Goal: Task Accomplishment & Management: Manage account settings

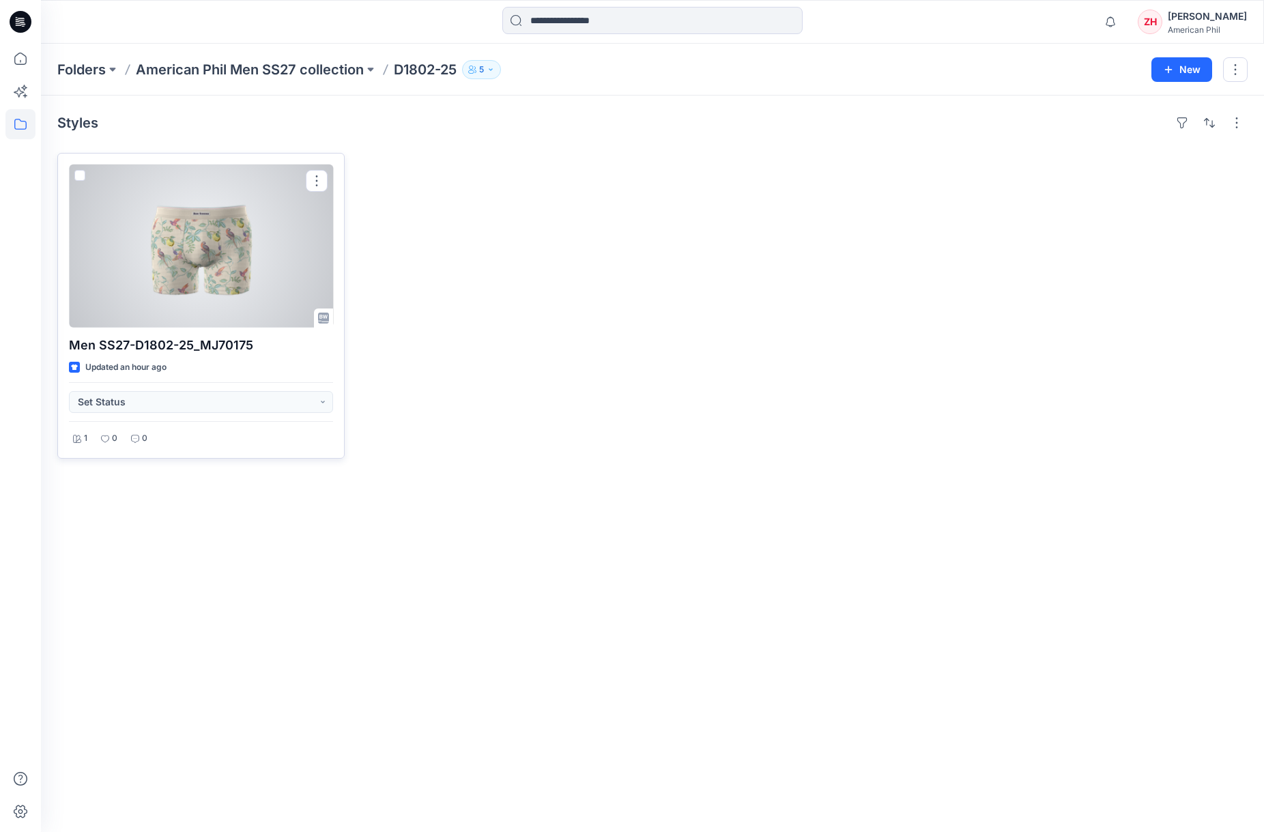
click at [269, 235] on div at bounding box center [201, 246] width 264 height 163
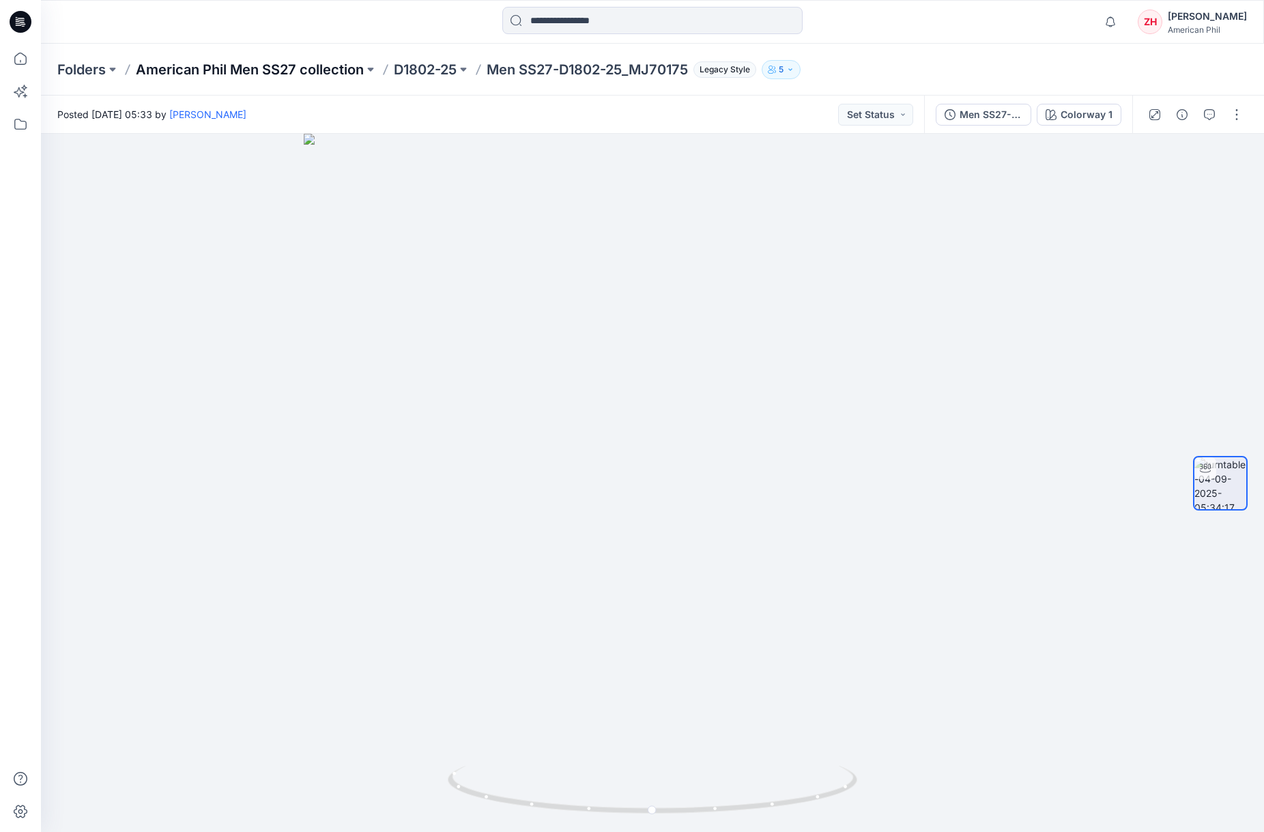
click at [279, 72] on p "American Phil Men SS27 collection" at bounding box center [250, 69] width 228 height 19
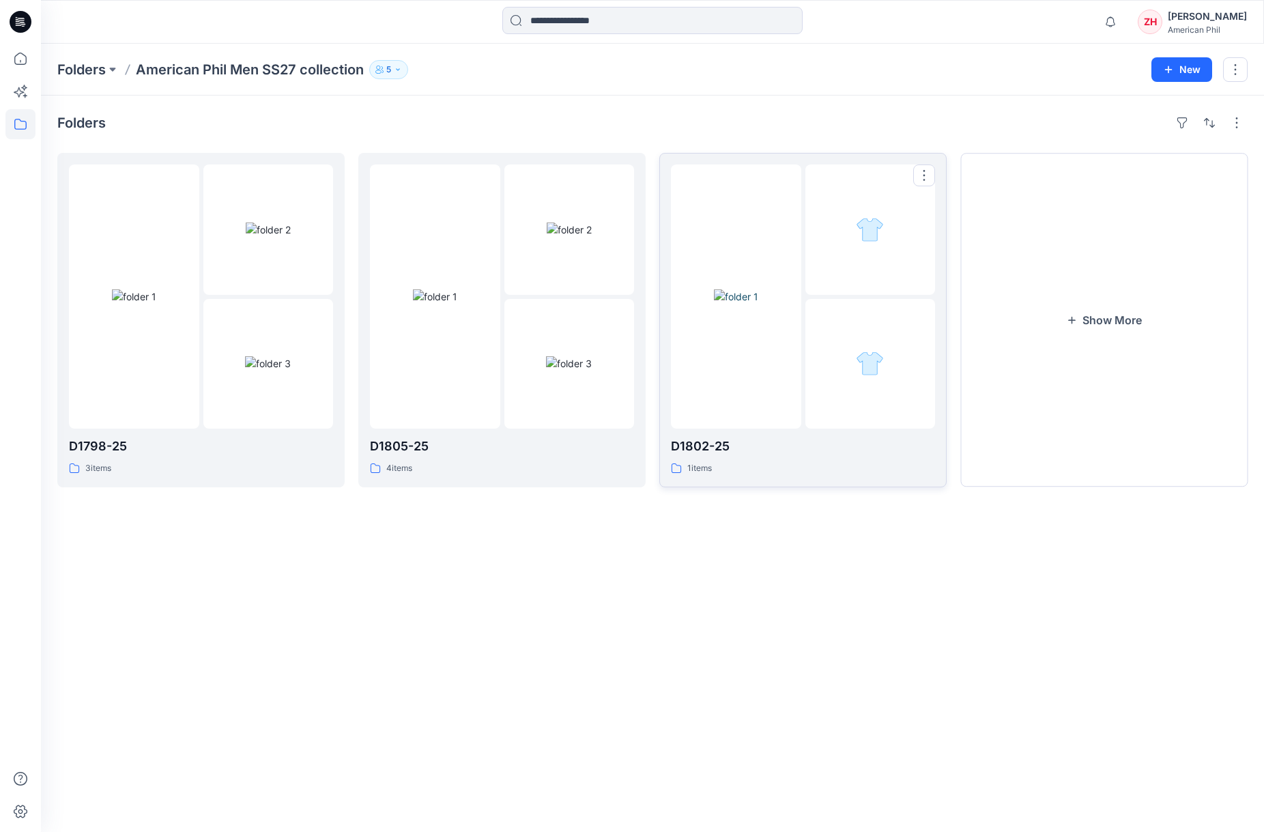
click at [733, 182] on div at bounding box center [736, 297] width 130 height 264
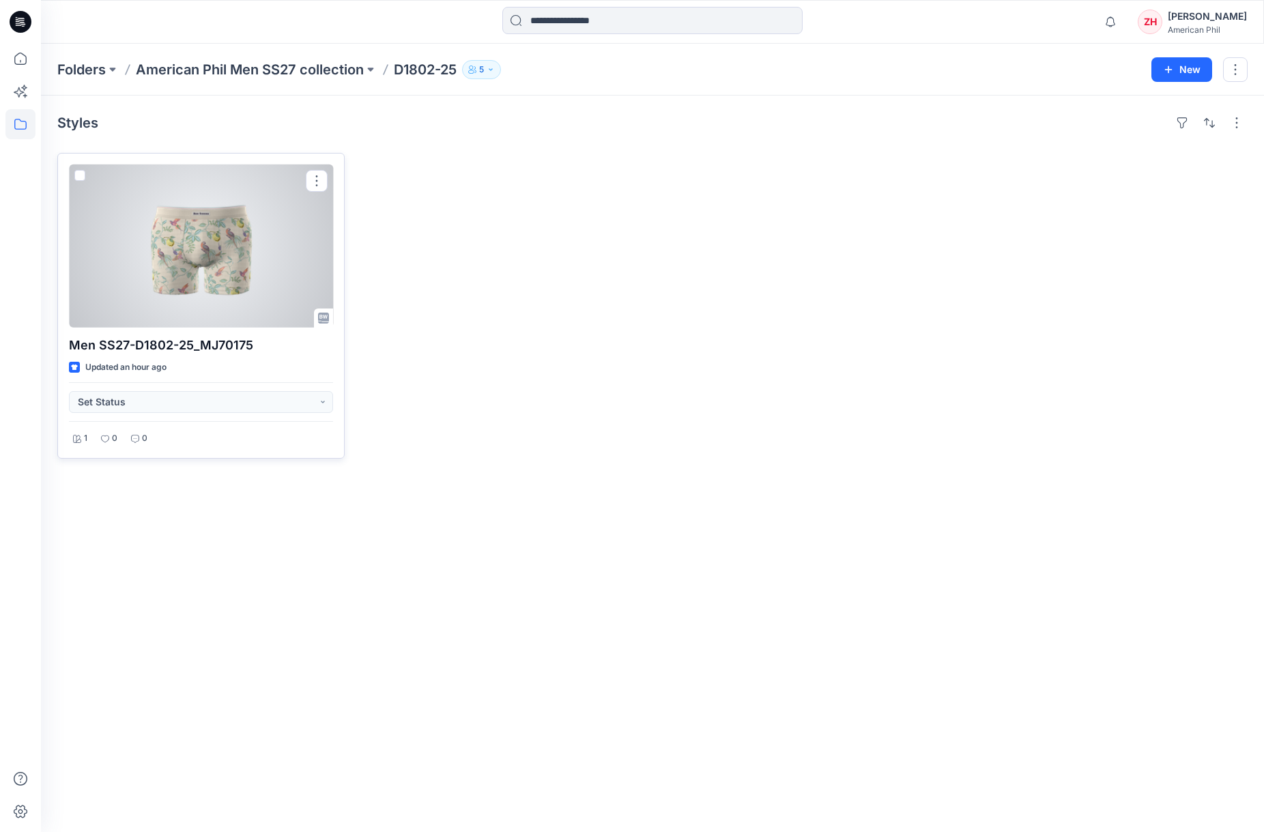
click at [238, 227] on div at bounding box center [201, 246] width 264 height 163
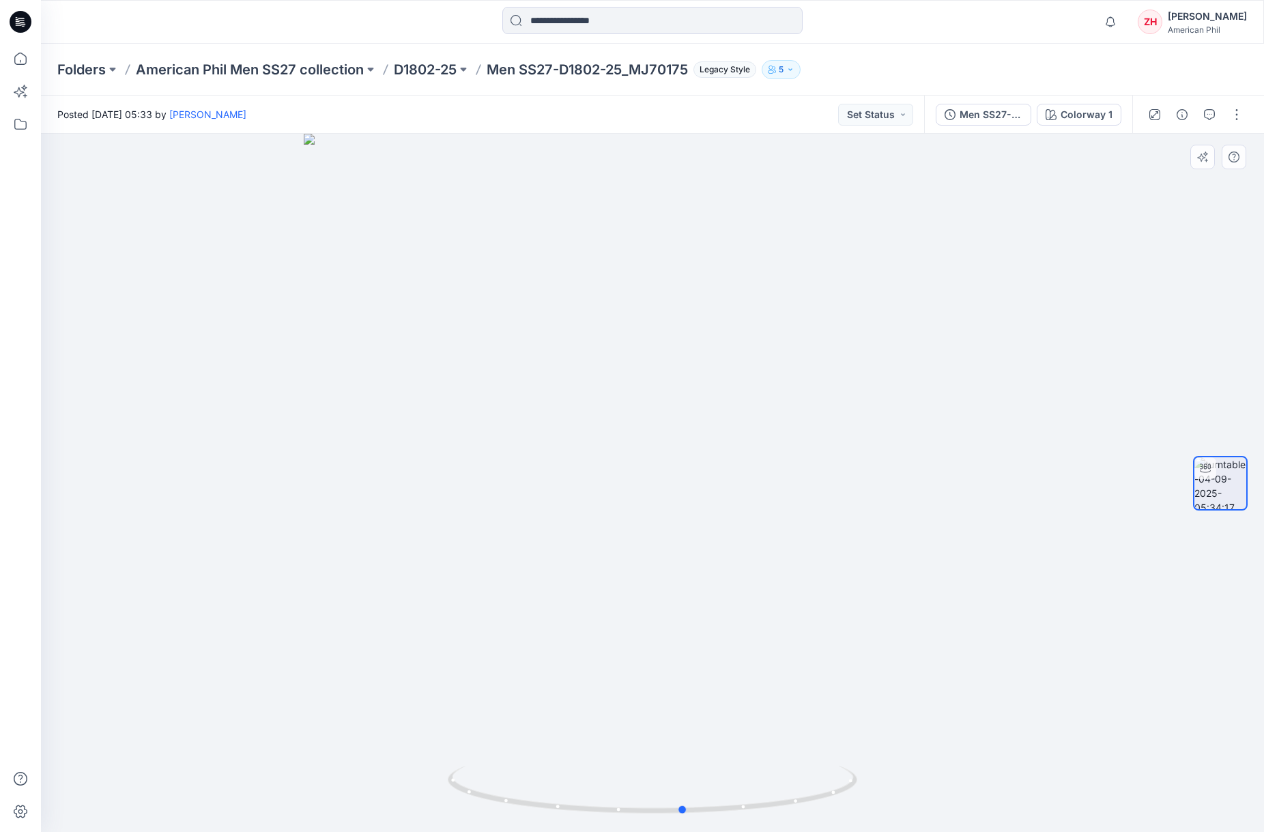
drag, startPoint x: 825, startPoint y: 528, endPoint x: 943, endPoint y: 505, distance: 121.0
click at [943, 505] on div at bounding box center [652, 483] width 1223 height 698
click at [263, 73] on p "American Phil Men SS27 collection" at bounding box center [250, 69] width 228 height 19
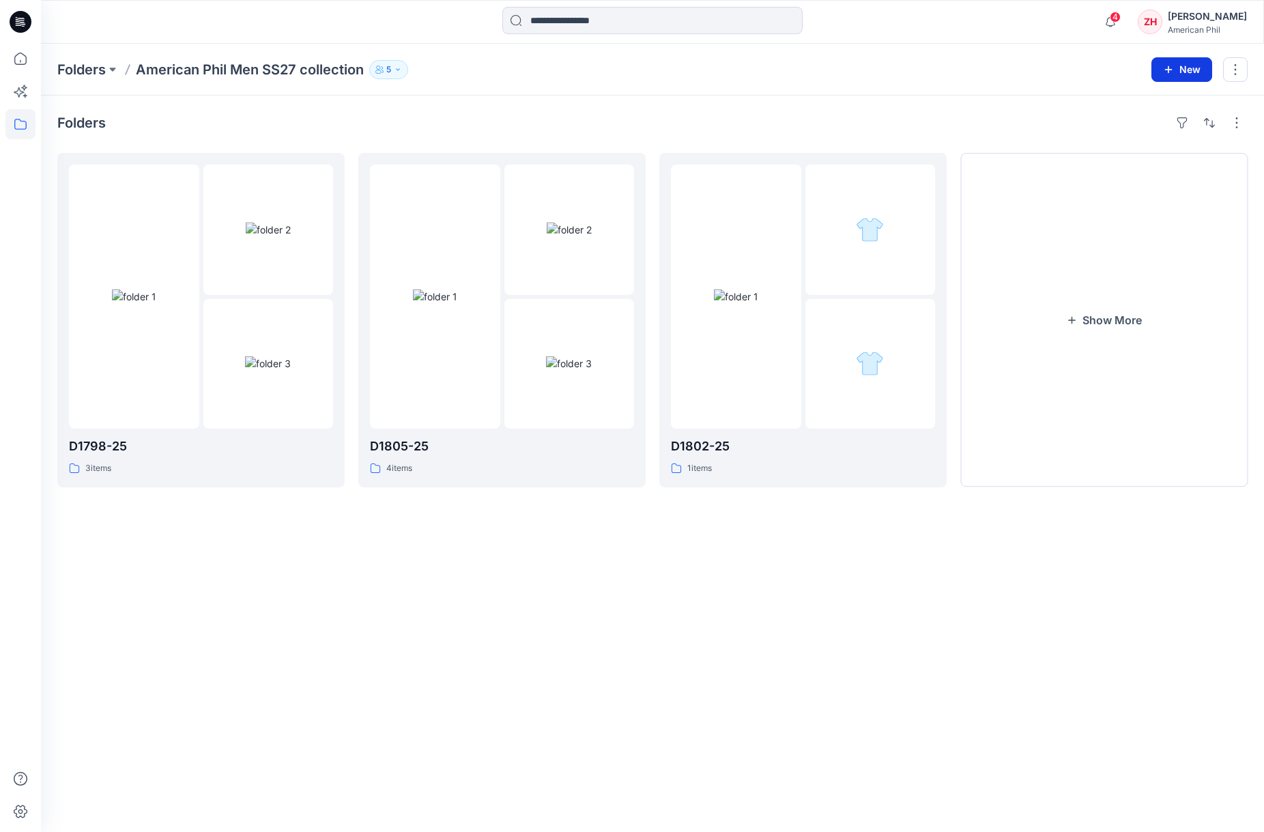
click at [1194, 75] on button "New" at bounding box center [1182, 69] width 61 height 25
click at [1161, 132] on p "New Folder" at bounding box center [1142, 130] width 51 height 14
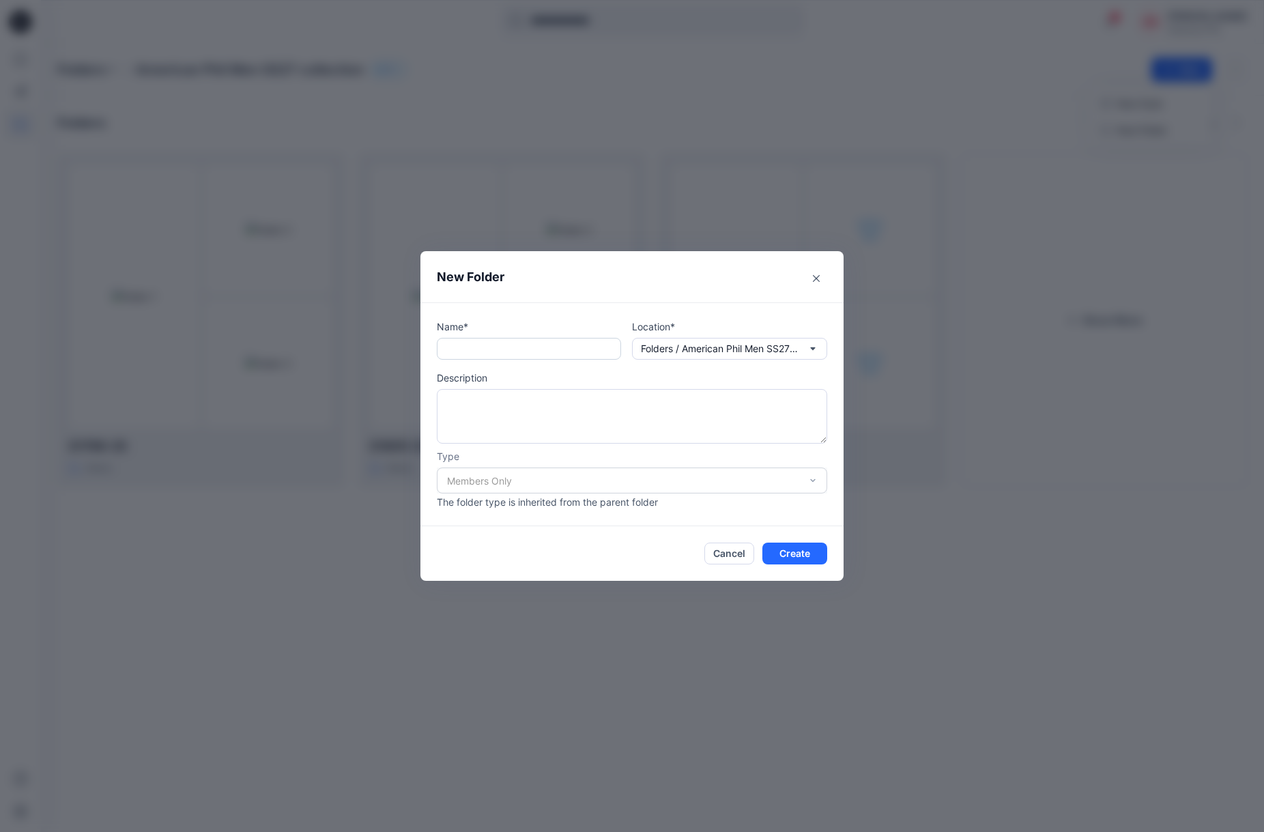
drag, startPoint x: 551, startPoint y: 360, endPoint x: 552, endPoint y: 349, distance: 11.6
click at [551, 358] on div "Name* Location* Folders / American Phil Men SS27 collection Description Type Me…" at bounding box center [632, 414] width 390 height 190
click at [552, 349] on input "text" at bounding box center [529, 349] width 184 height 22
type input "********"
drag, startPoint x: 808, startPoint y: 561, endPoint x: 854, endPoint y: 472, distance: 100.4
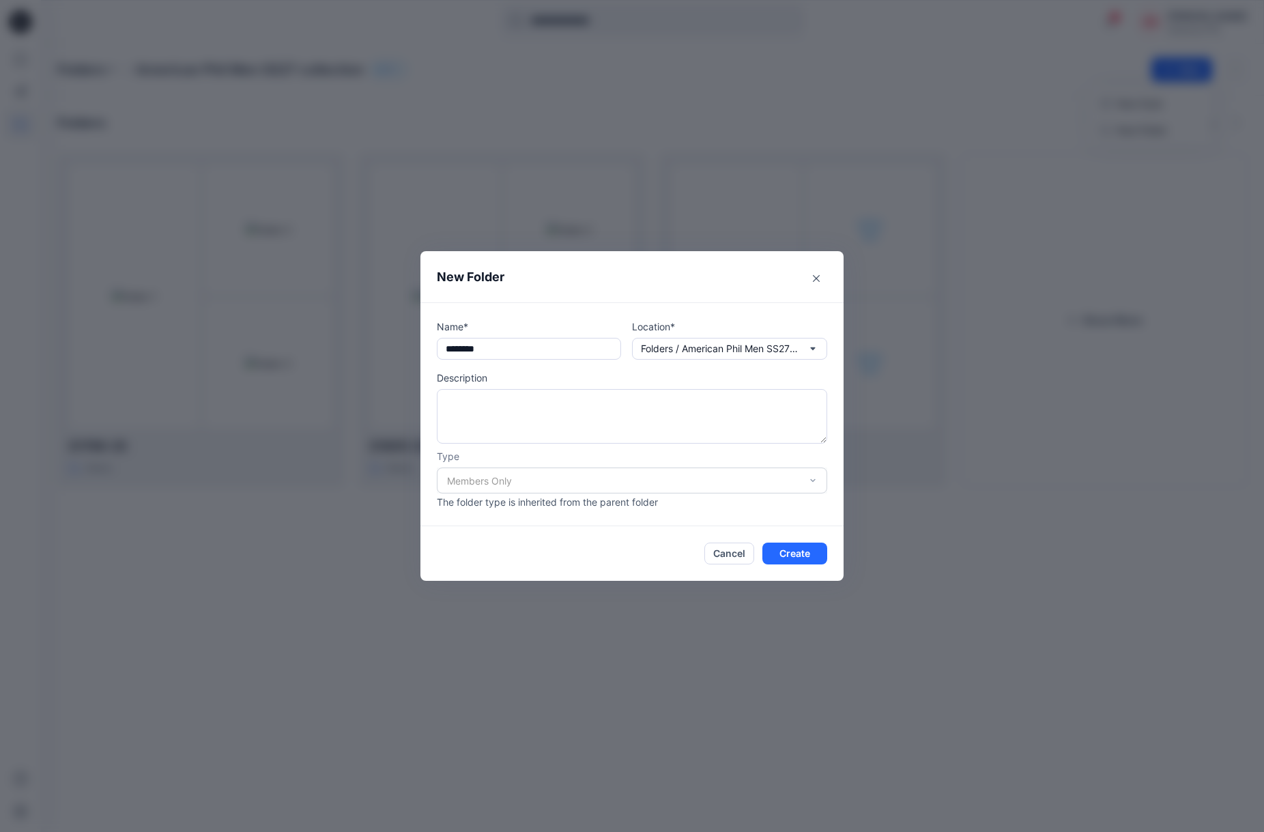
click at [808, 560] on button "Create" at bounding box center [794, 554] width 65 height 22
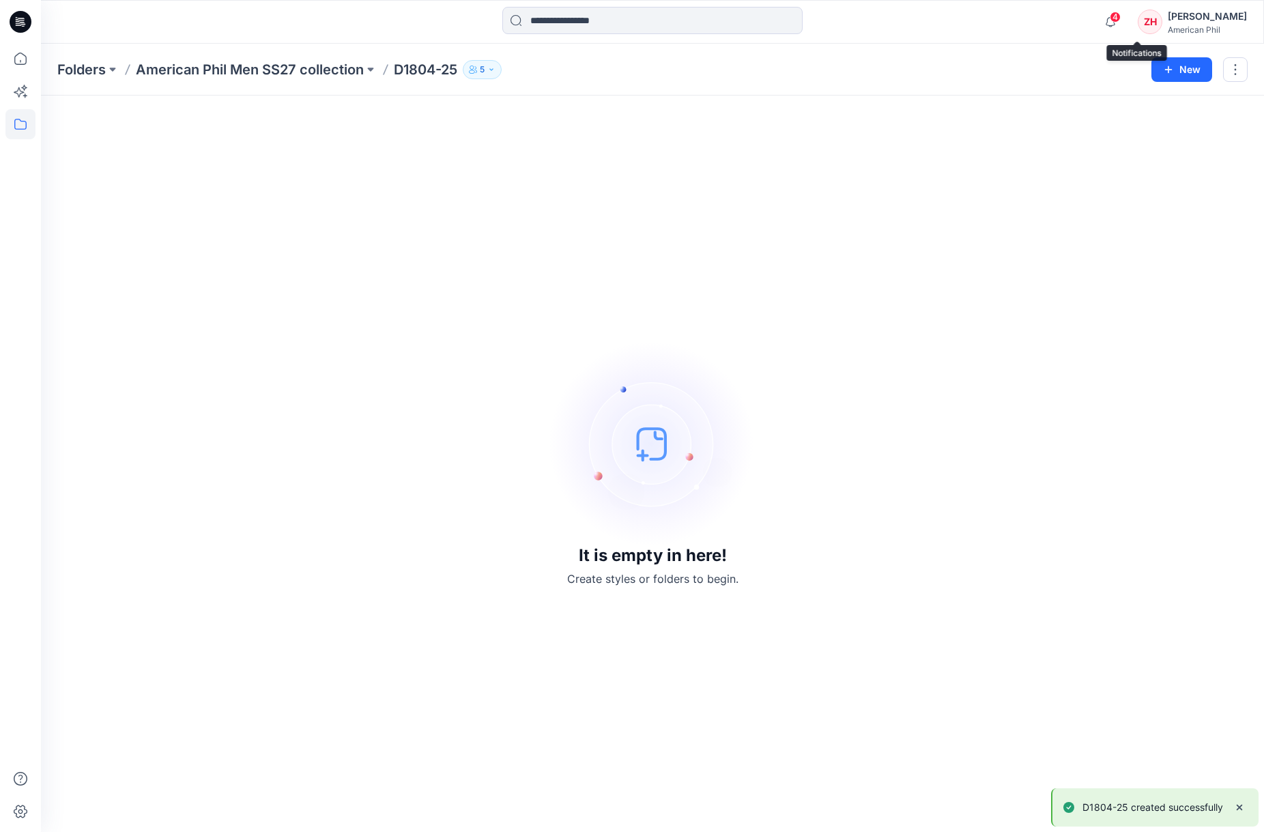
click at [1121, 20] on span "4" at bounding box center [1115, 17] width 11 height 11
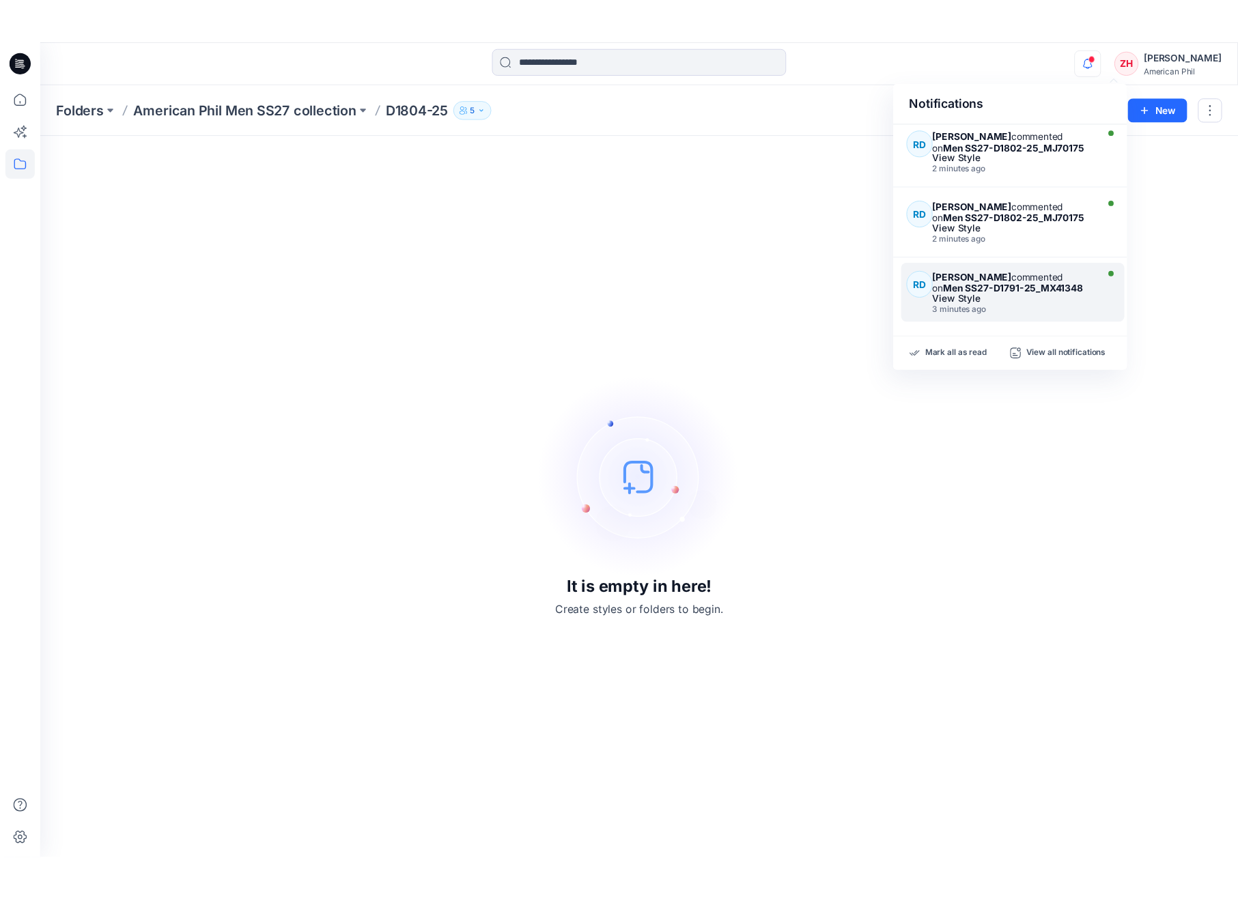
scroll to position [201, 0]
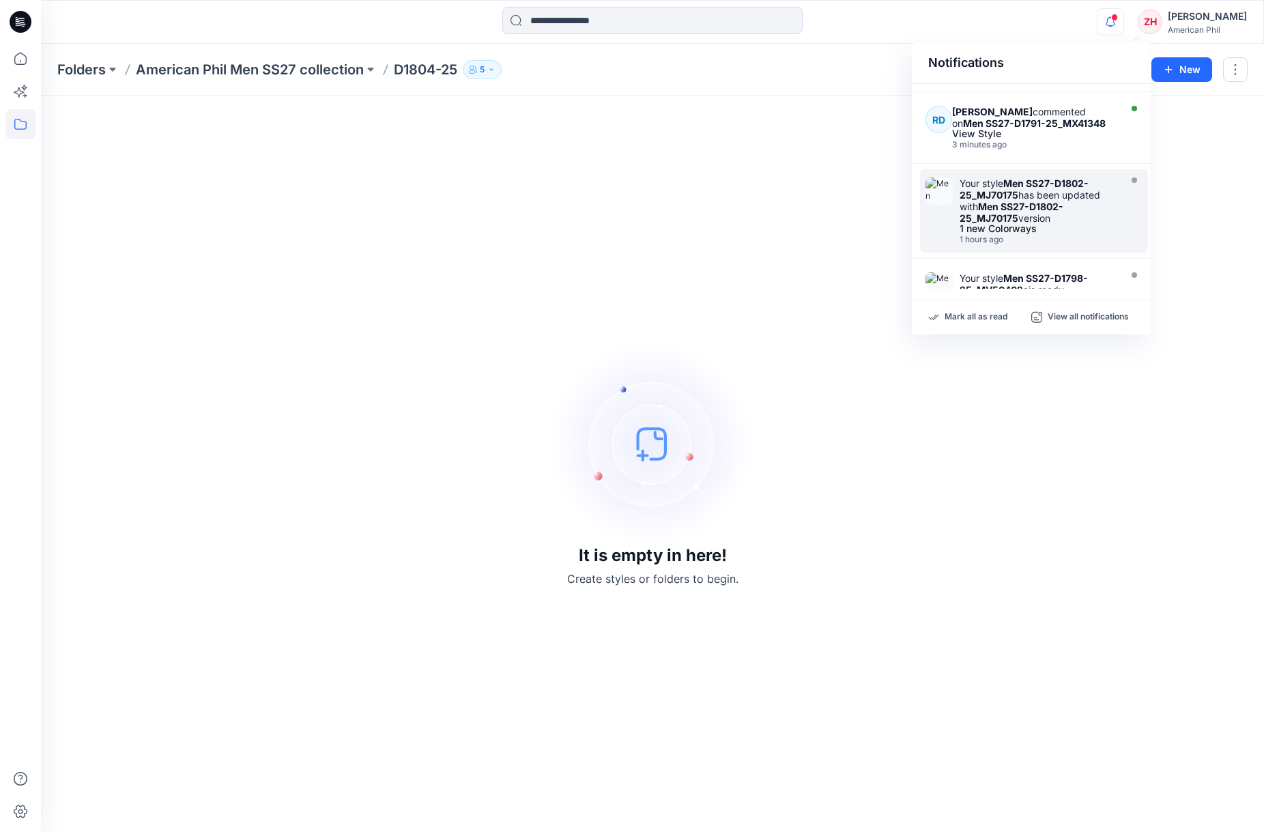
click at [1001, 210] on strong "Men SS27-D1802-25_MJ70175" at bounding box center [1012, 212] width 104 height 23
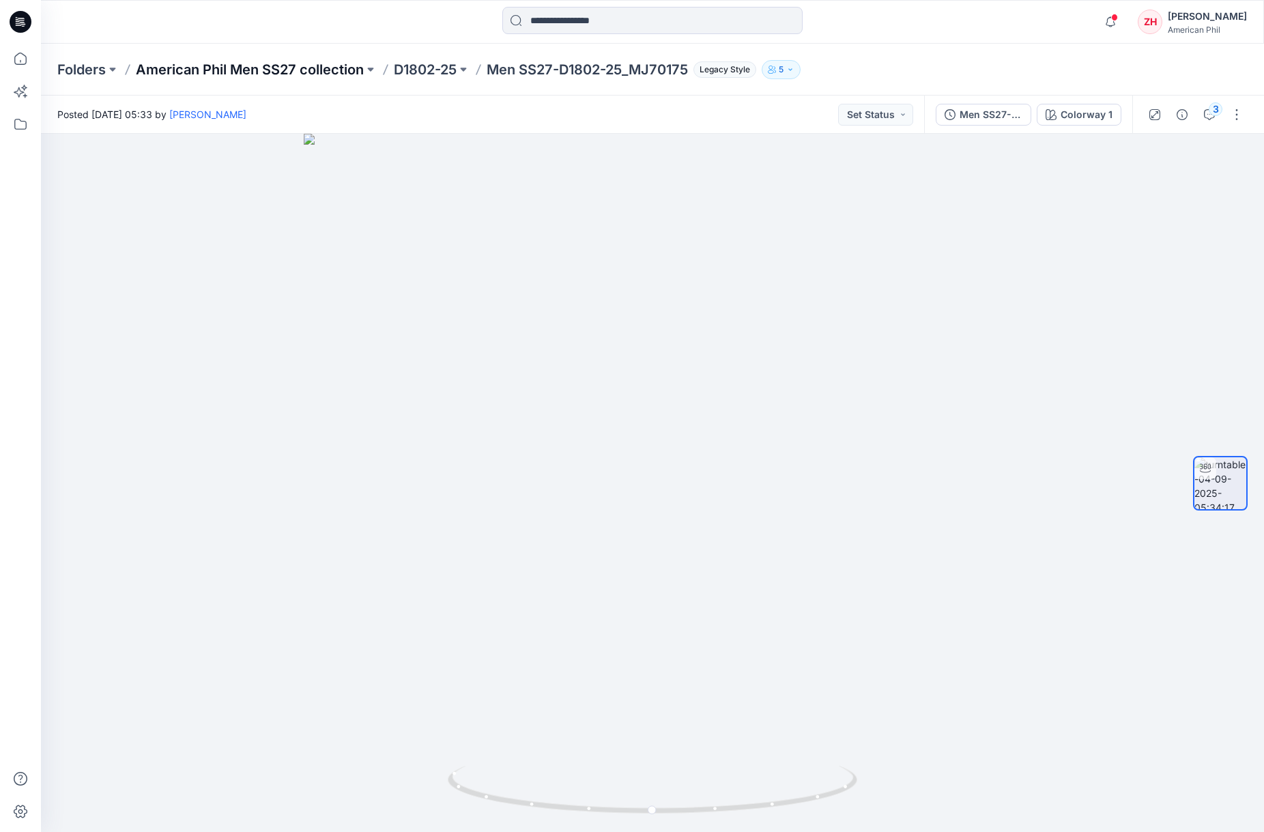
click at [322, 66] on p "American Phil Men SS27 collection" at bounding box center [250, 69] width 228 height 19
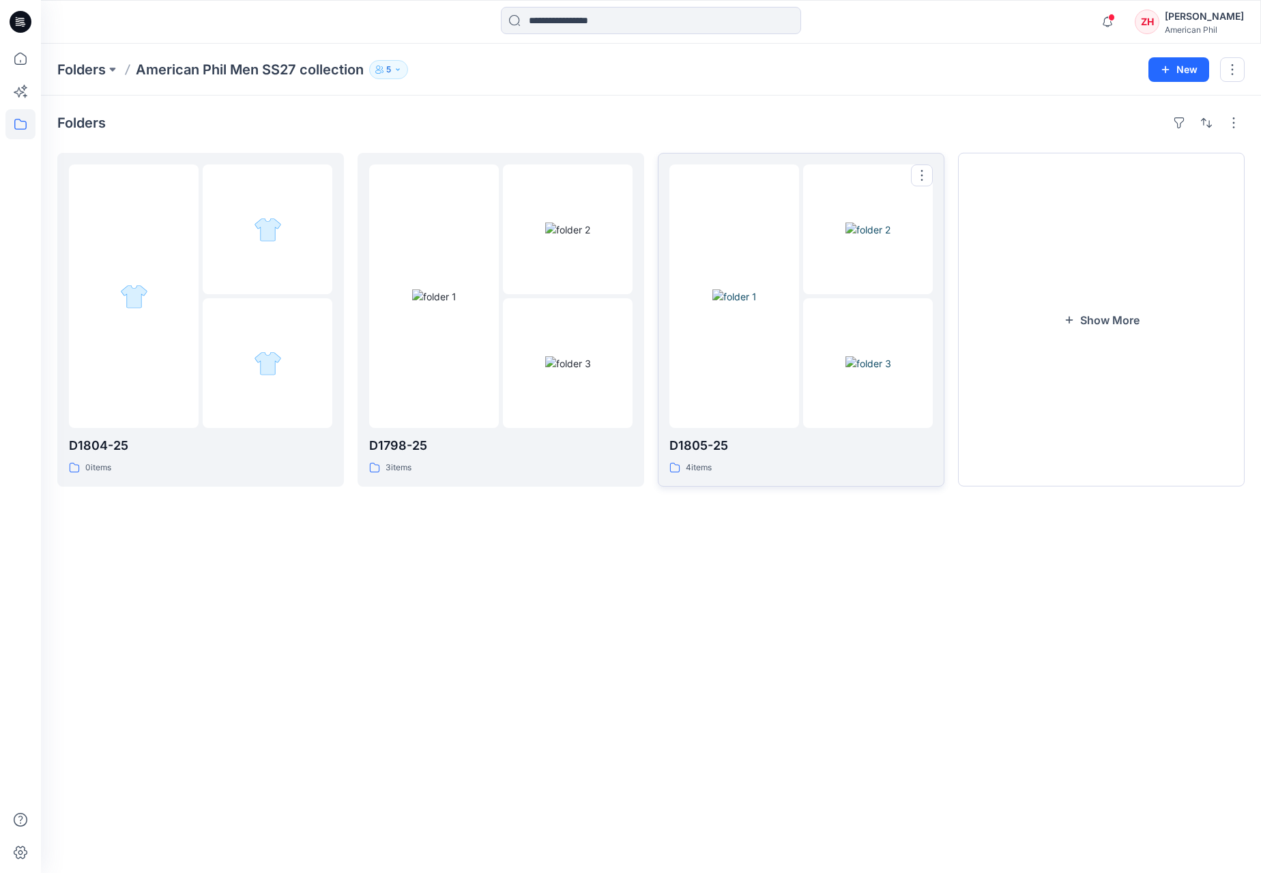
click at [735, 211] on div at bounding box center [735, 296] width 130 height 263
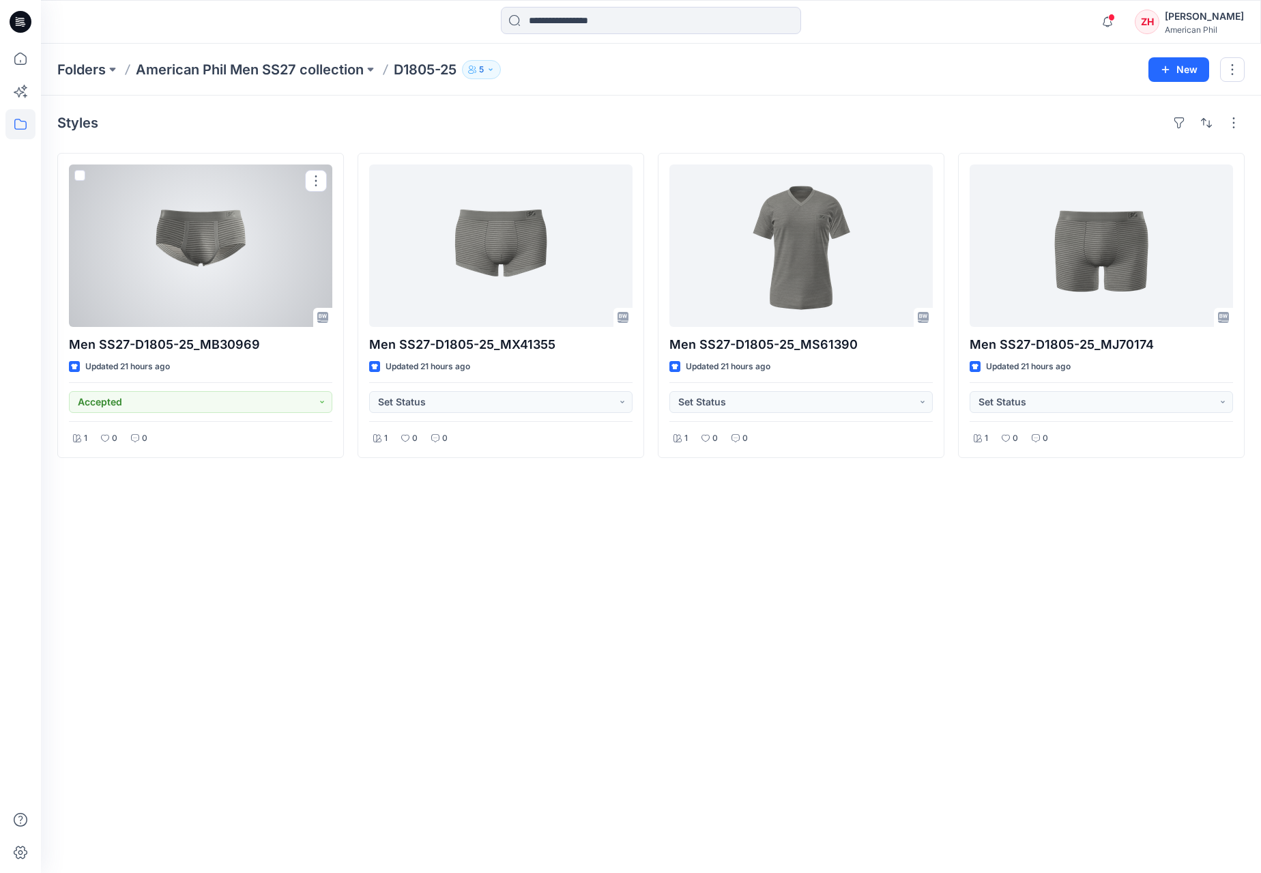
click at [209, 244] on div at bounding box center [200, 246] width 263 height 162
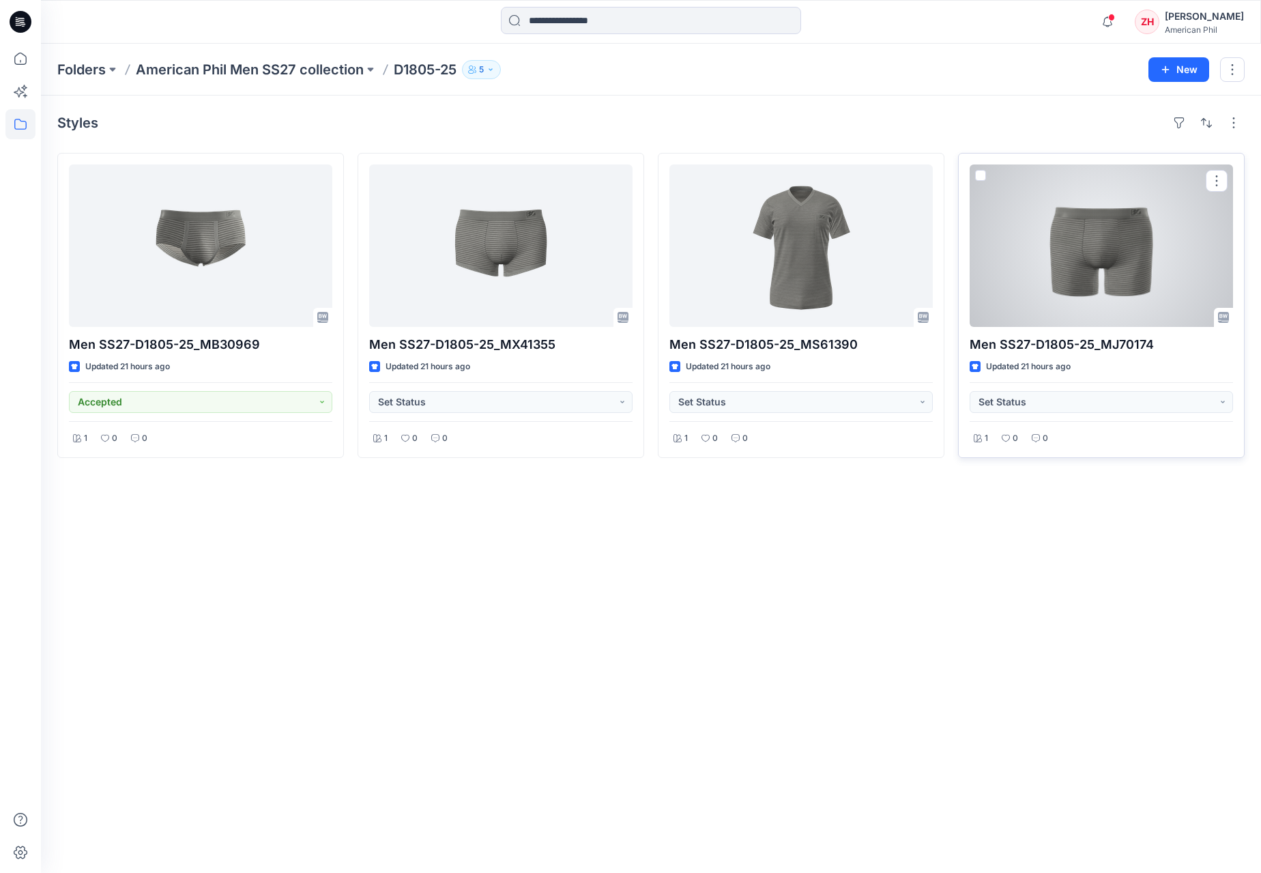
click at [1090, 247] on div at bounding box center [1101, 246] width 263 height 162
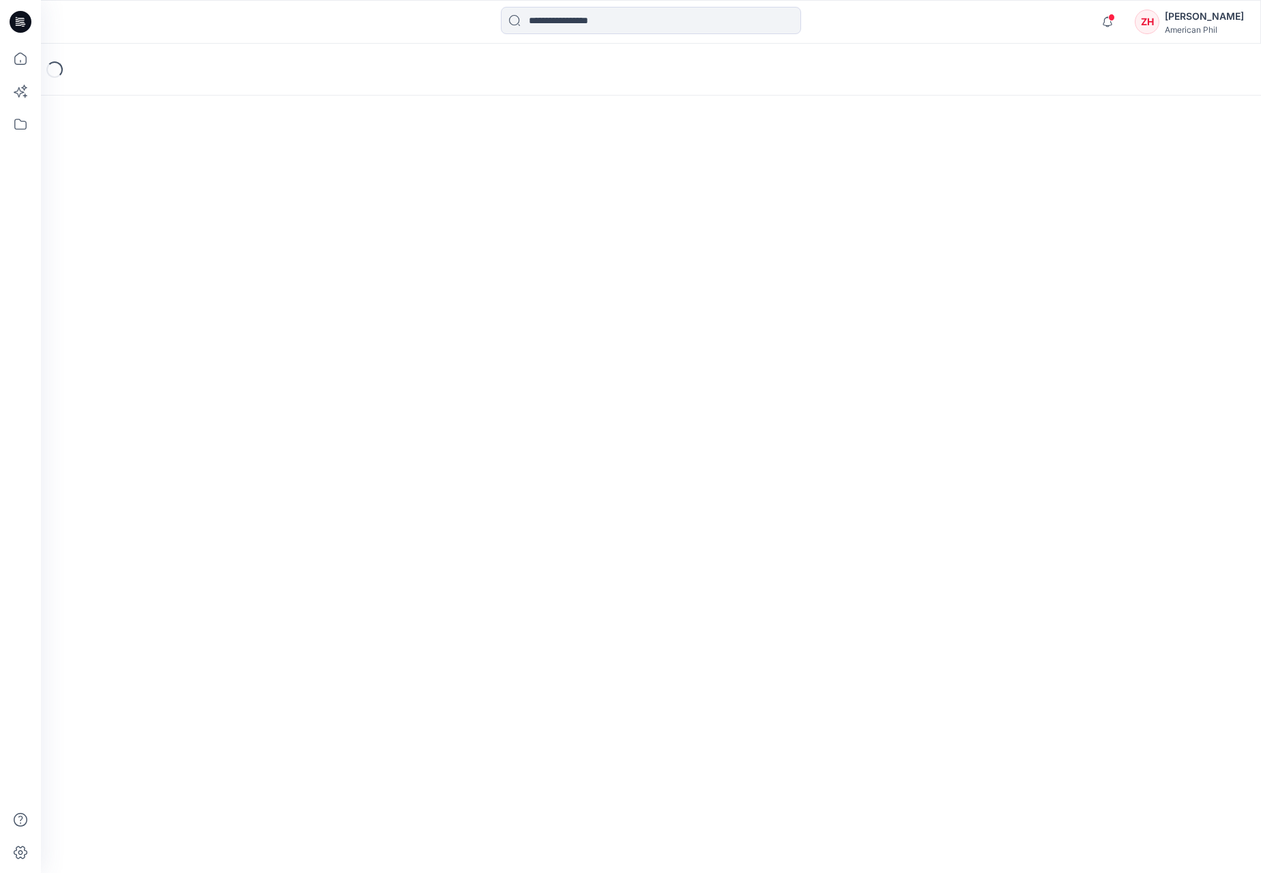
click at [1090, 247] on div "Loading..." at bounding box center [651, 458] width 1220 height 829
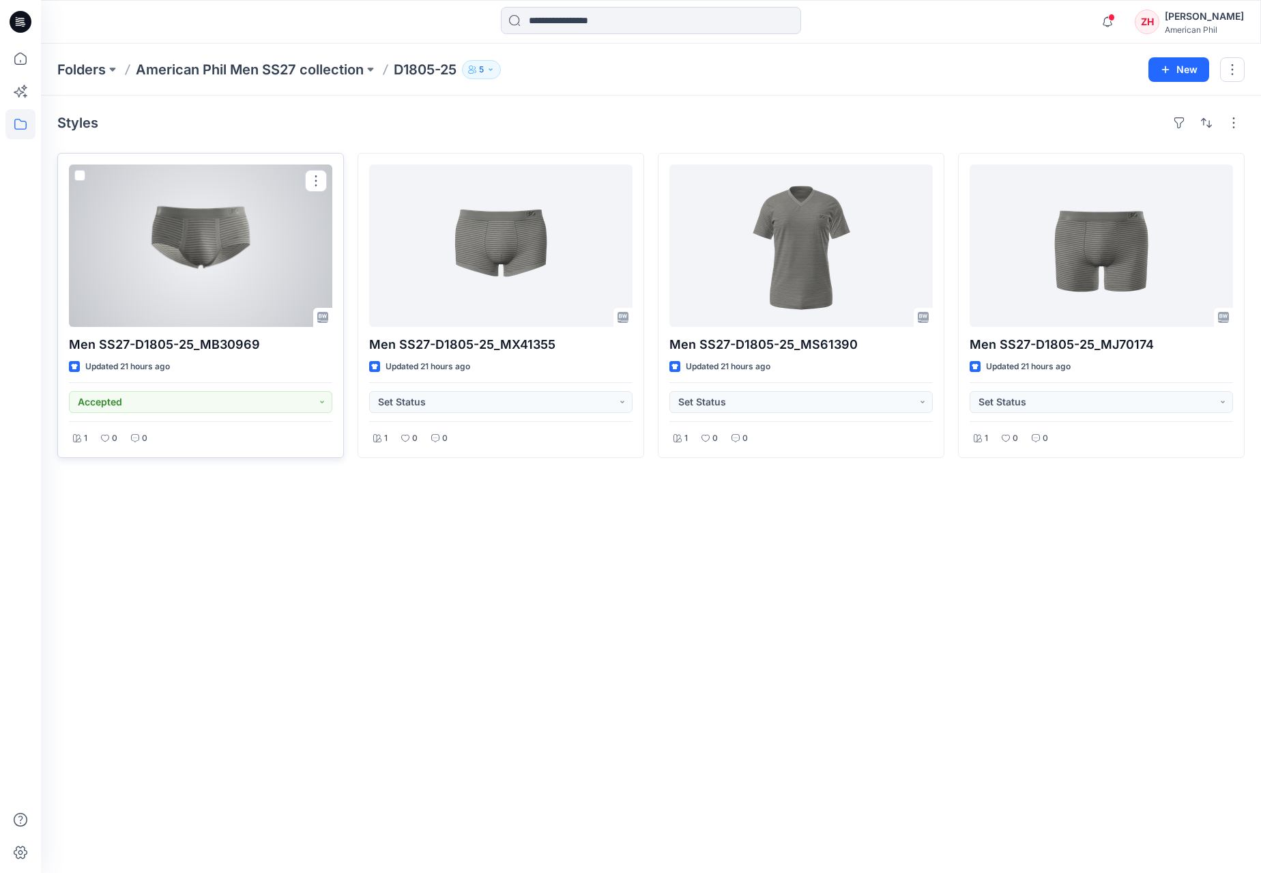
click at [209, 227] on div at bounding box center [200, 246] width 263 height 162
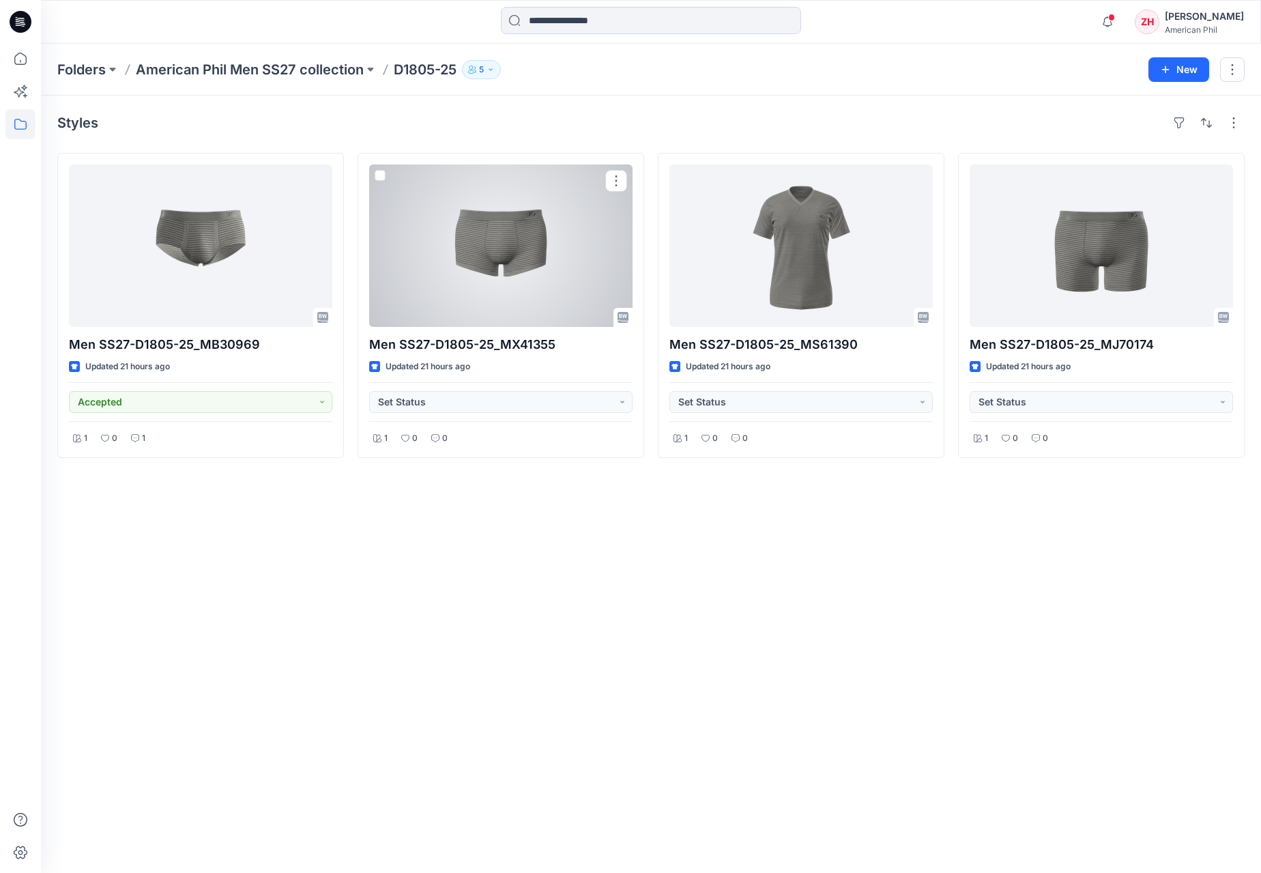
click at [576, 287] on div at bounding box center [500, 246] width 263 height 162
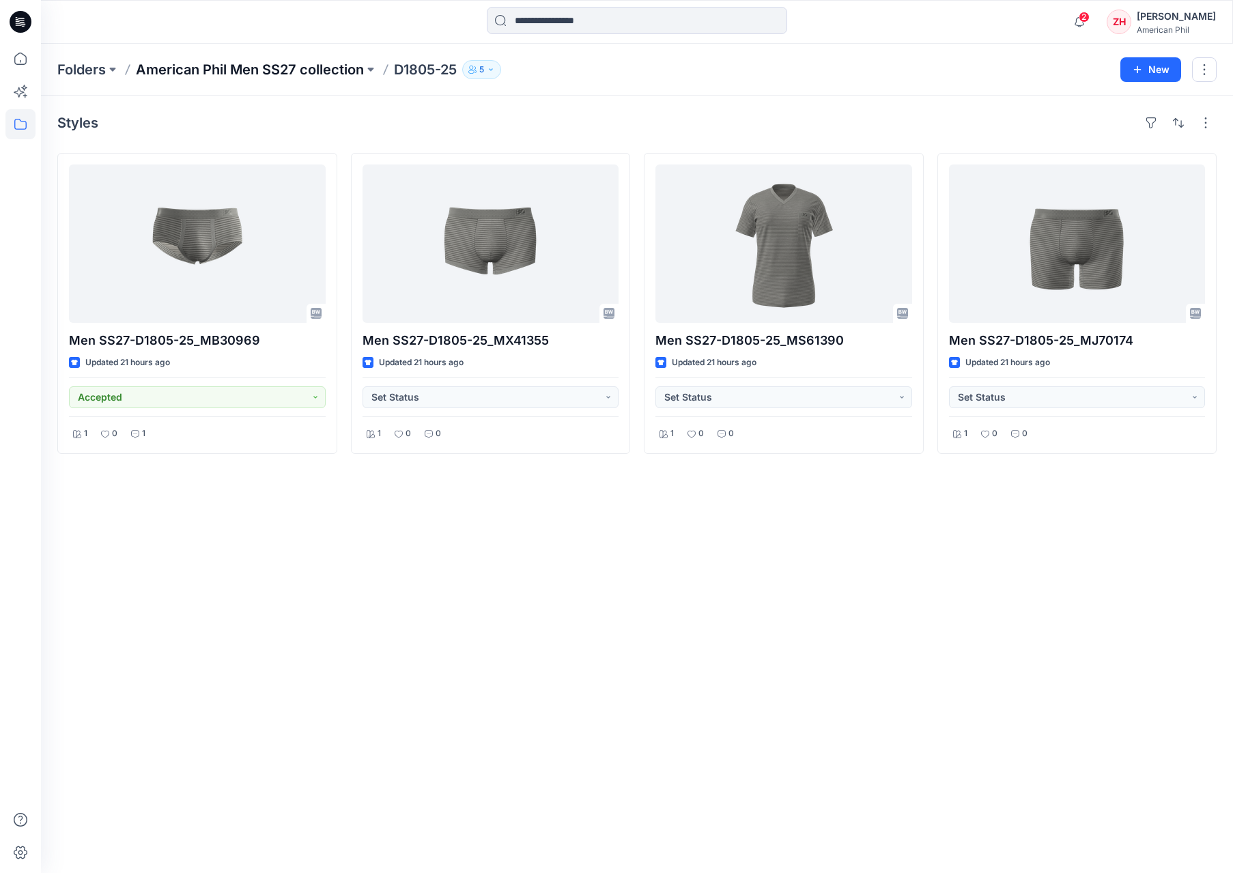
click at [280, 66] on p "American Phil Men SS27 collection" at bounding box center [250, 69] width 228 height 19
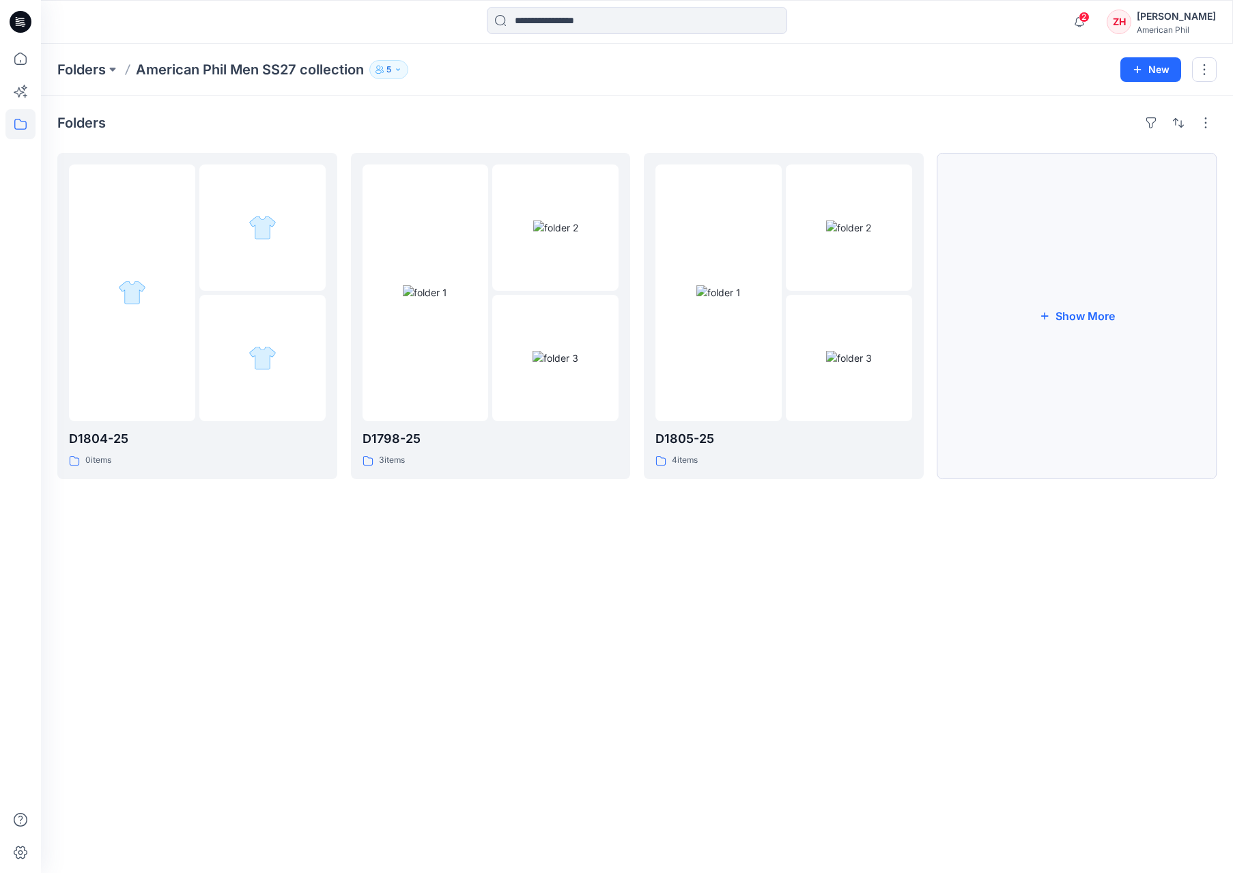
click at [1061, 220] on button "Show More" at bounding box center [1077, 316] width 280 height 326
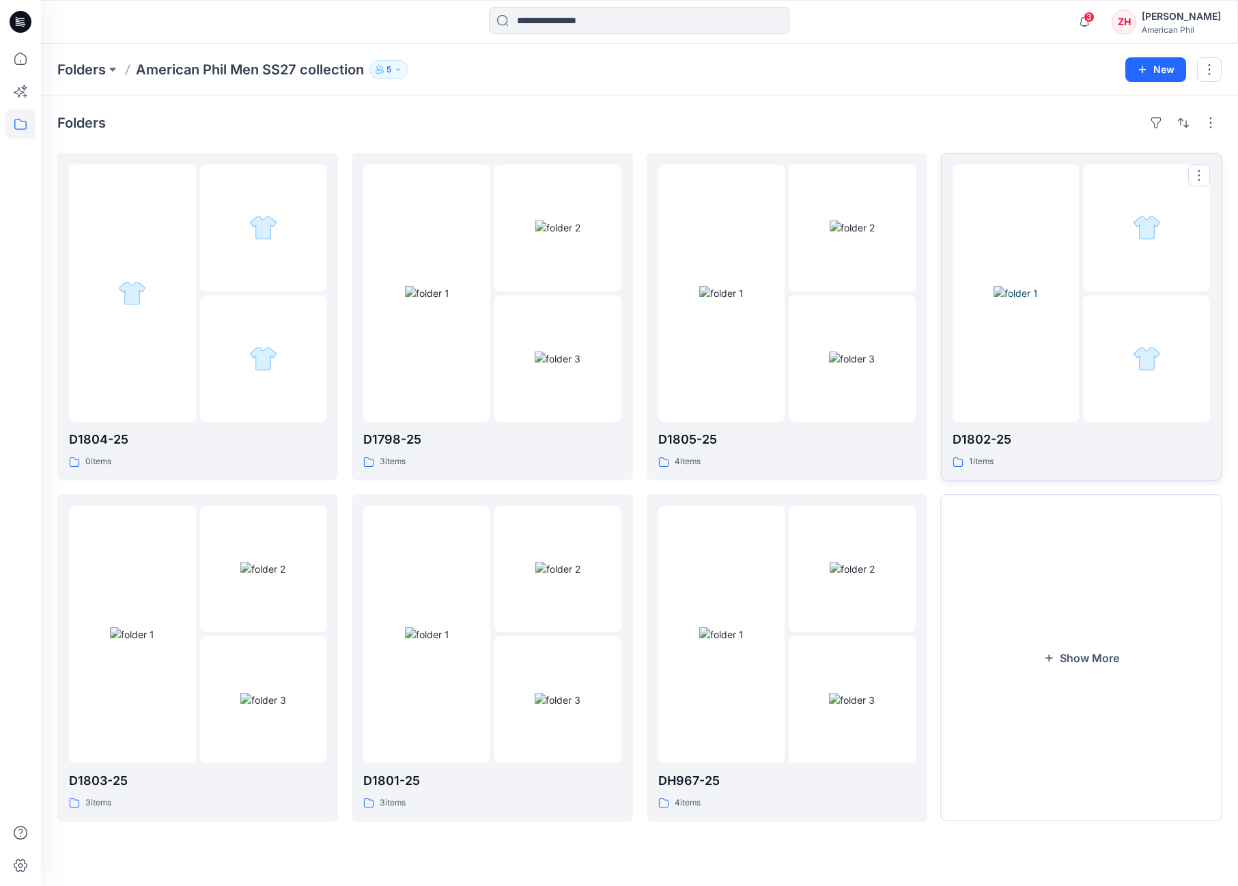
click at [1036, 286] on img at bounding box center [1015, 293] width 44 height 14
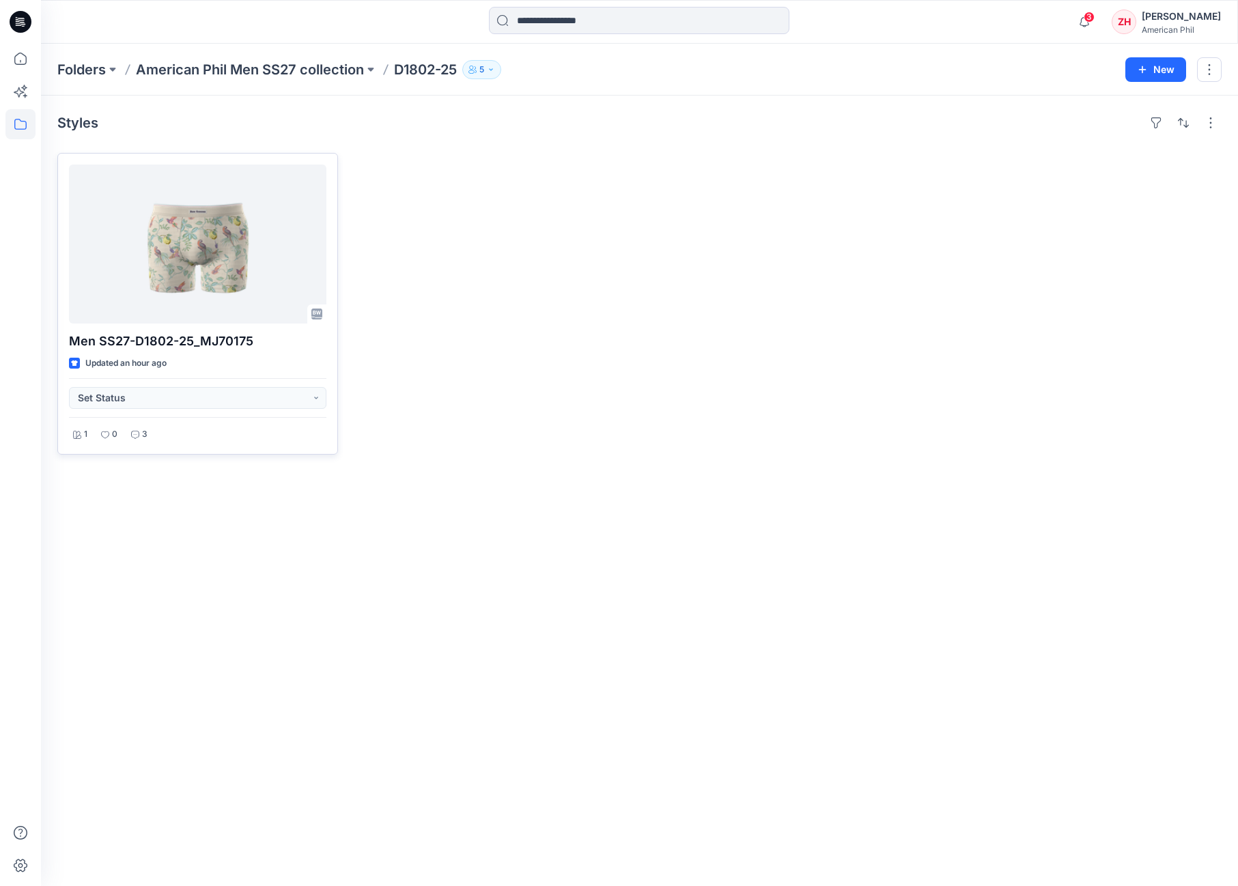
click at [318, 213] on div at bounding box center [197, 244] width 257 height 159
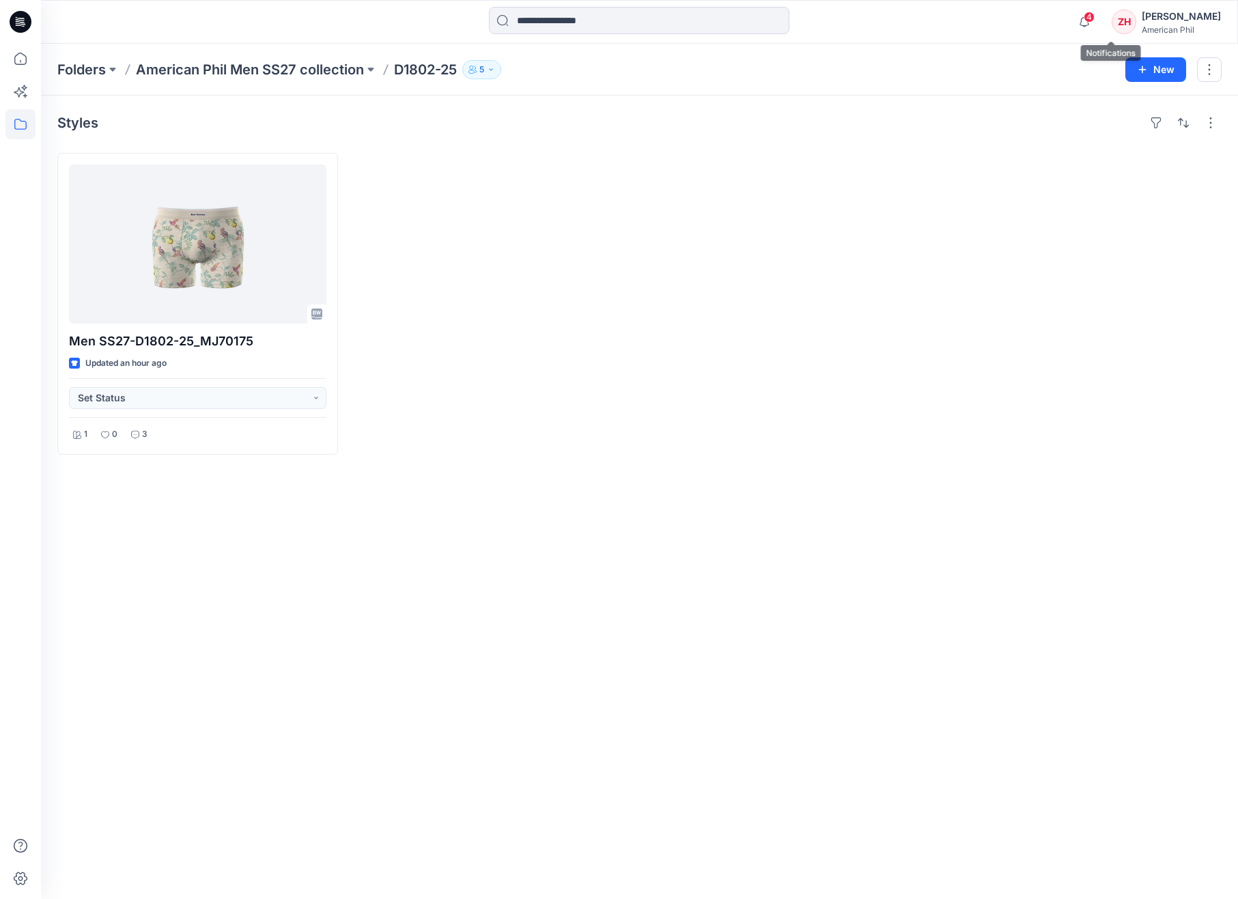
click at [1094, 18] on span "4" at bounding box center [1088, 17] width 11 height 11
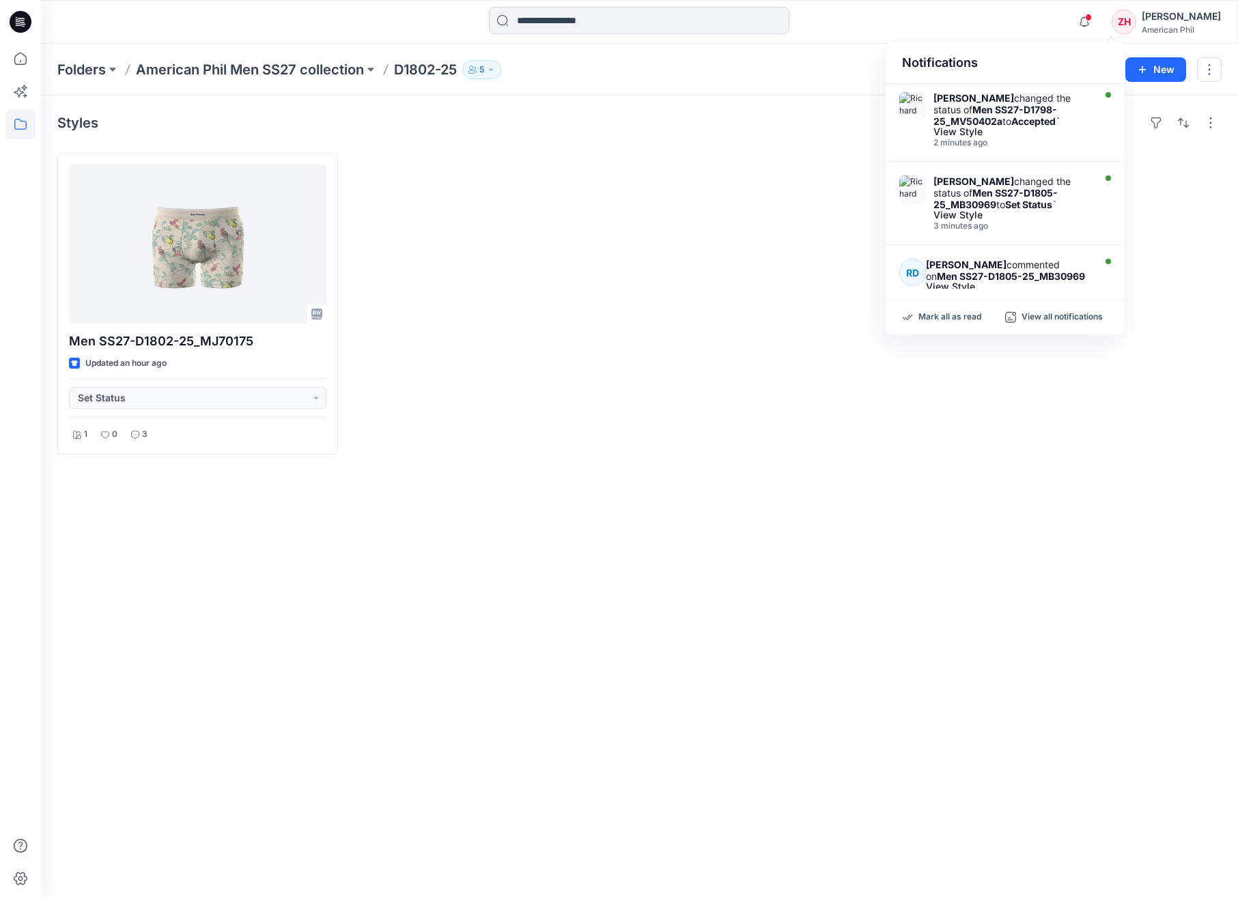
click at [1069, 25] on div "Notifications Richard Dromard changed the status of Men SS27-D1798-25_MV50402a …" at bounding box center [639, 22] width 1196 height 30
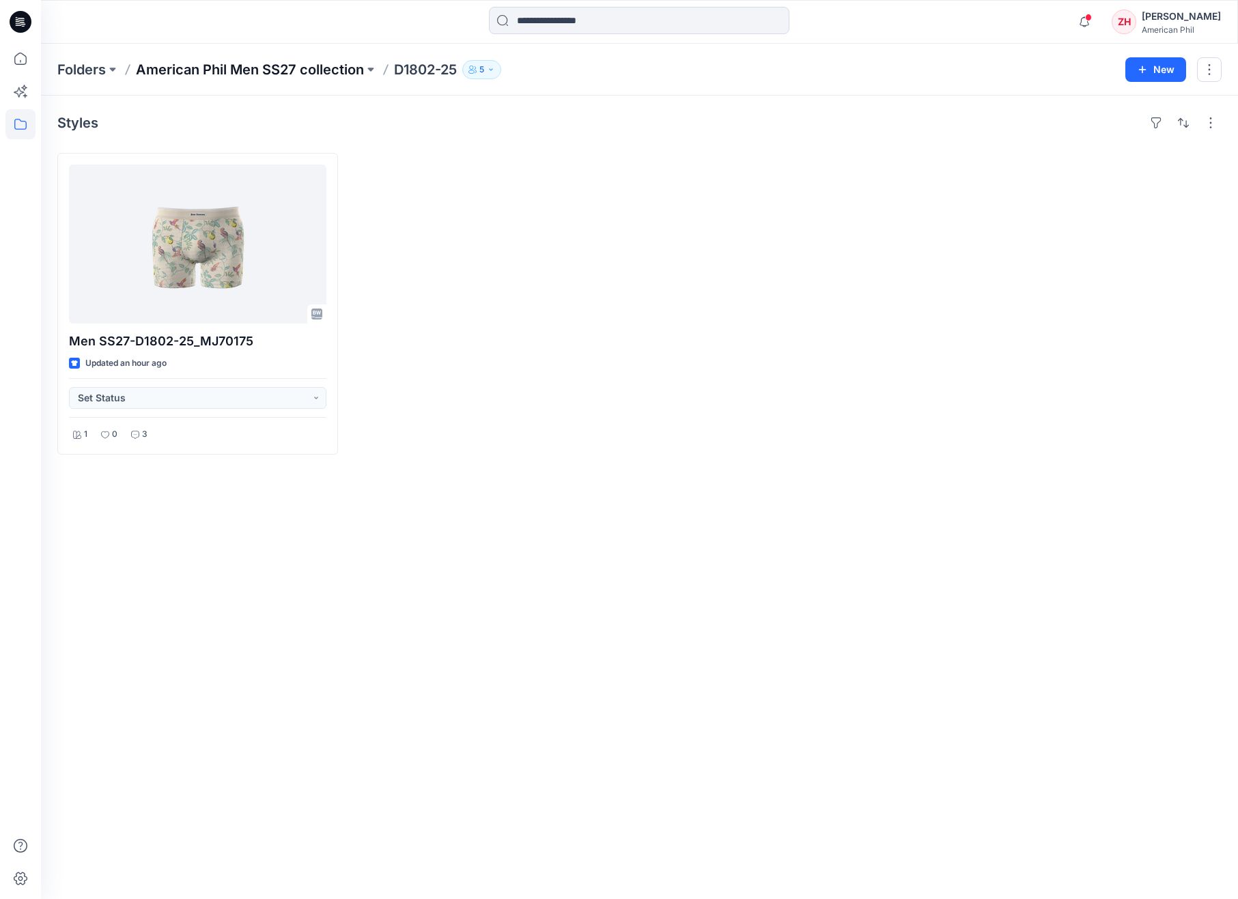
click at [339, 66] on p "American Phil Men SS27 collection" at bounding box center [250, 69] width 228 height 19
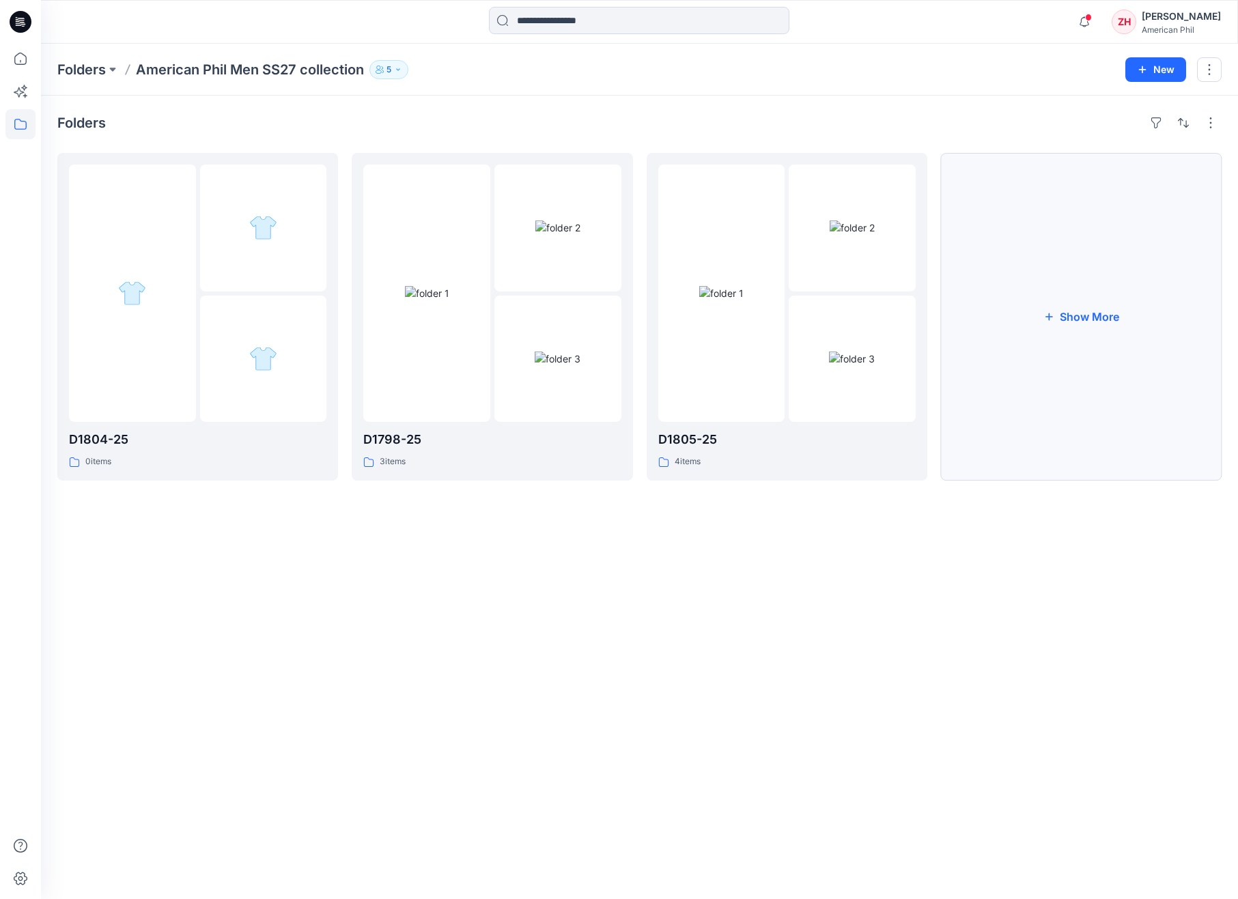
click at [1067, 358] on button "Show More" at bounding box center [1081, 317] width 281 height 328
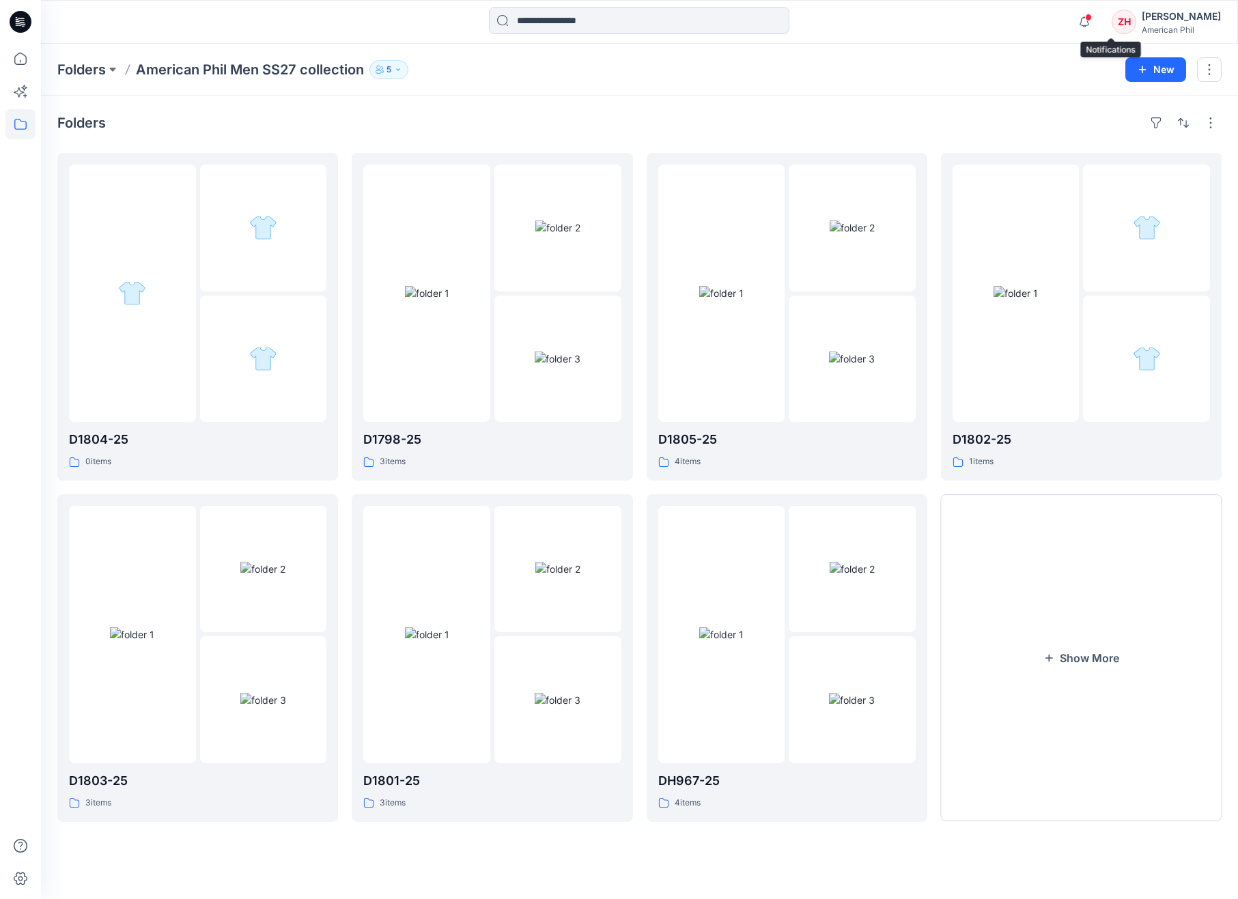
click at [1091, 20] on span at bounding box center [1088, 18] width 7 height 8
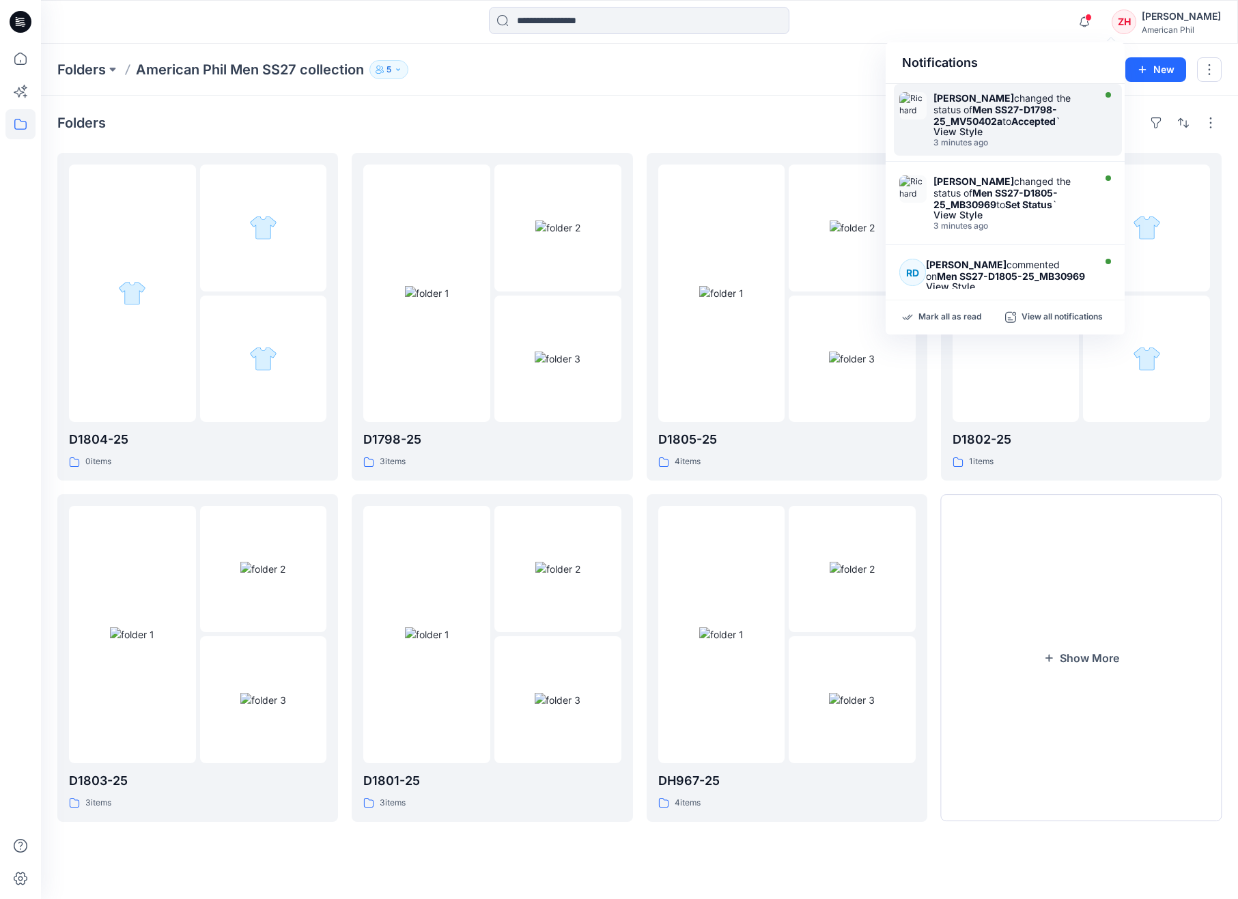
click at [1024, 98] on div "Richard Dromard changed the status of Men SS27-D1798-25_MV50402a to Accepted `" at bounding box center [1011, 109] width 157 height 35
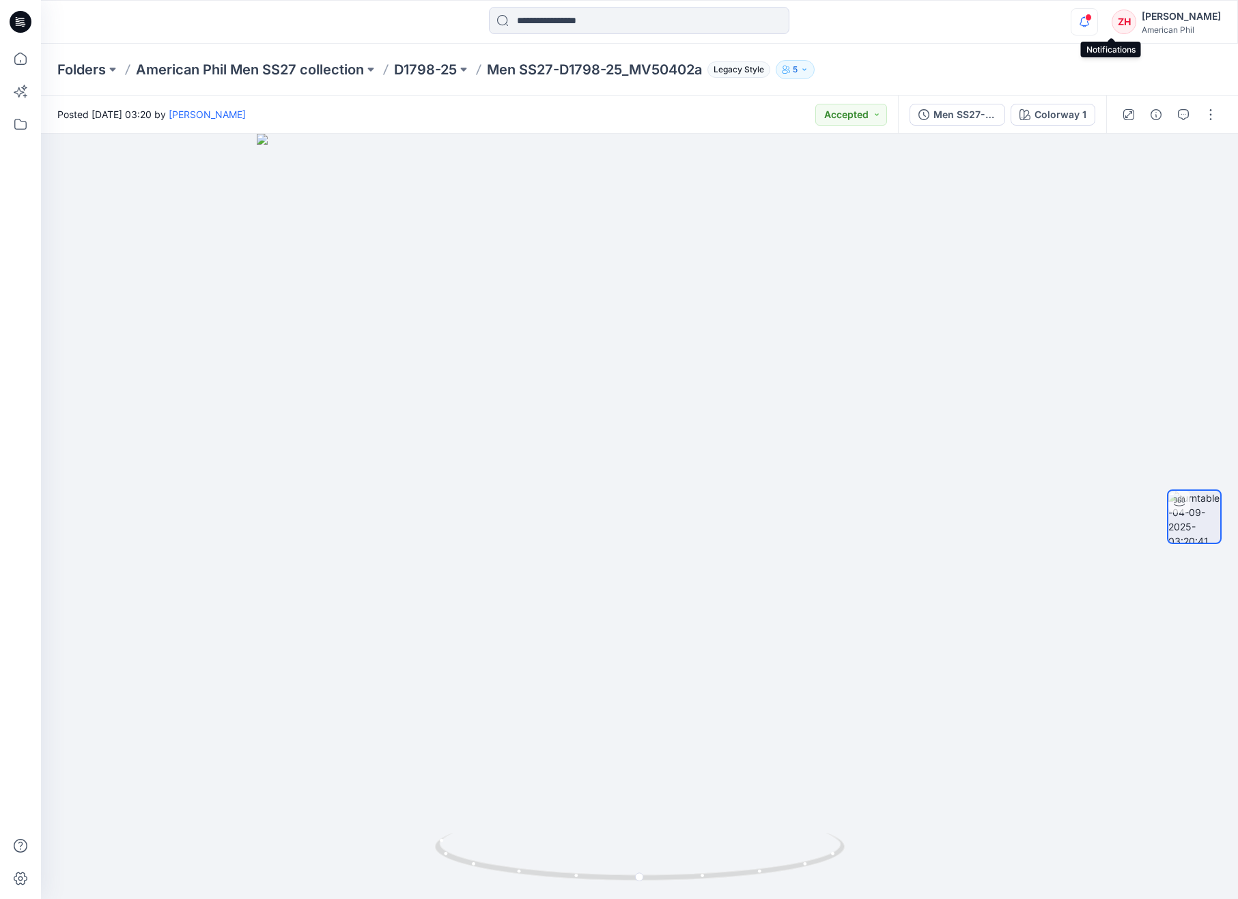
click at [1097, 18] on icon "button" at bounding box center [1084, 21] width 26 height 27
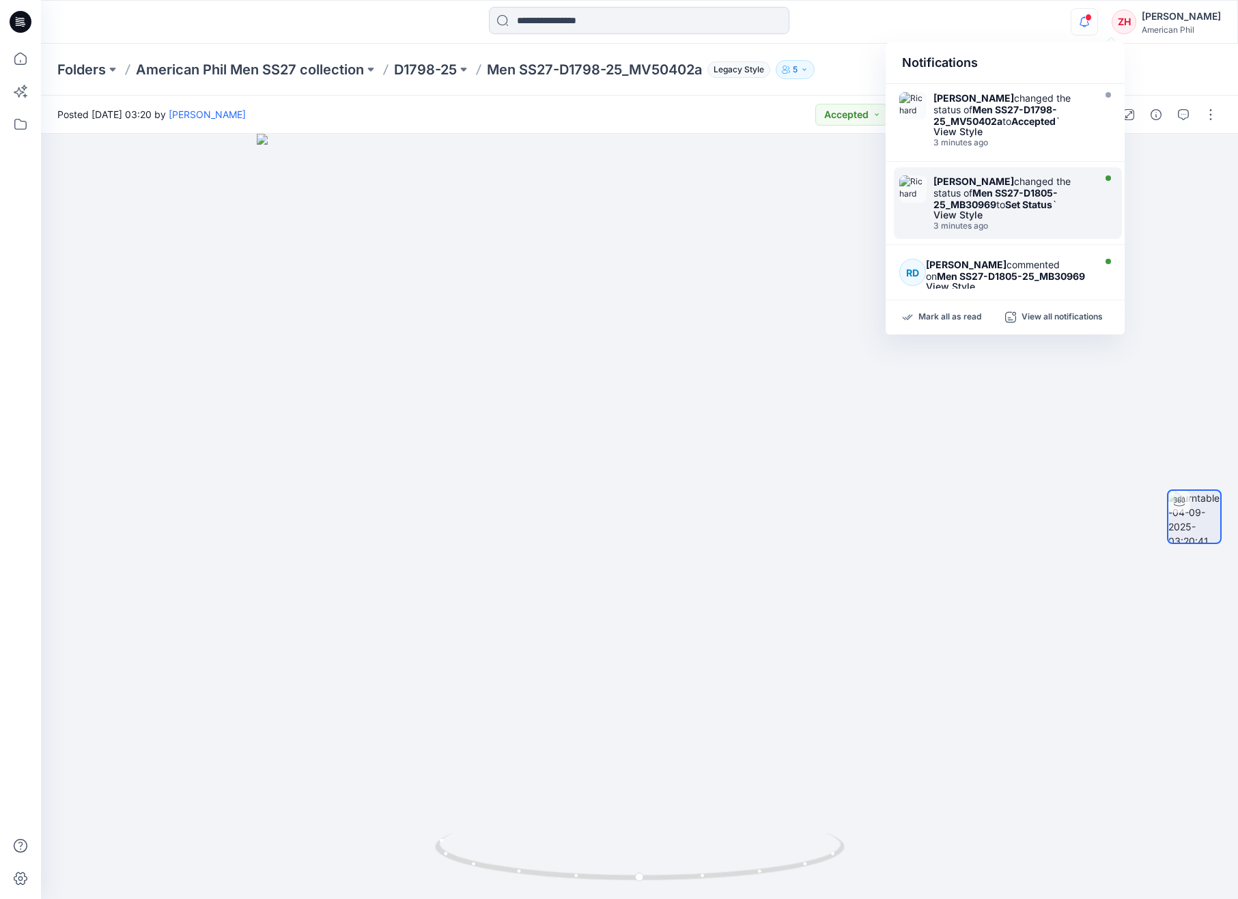
click at [1064, 181] on div "Richard Dromard changed the status of Men SS27-D1805-25_MB30969 to Set Status `" at bounding box center [1011, 192] width 157 height 35
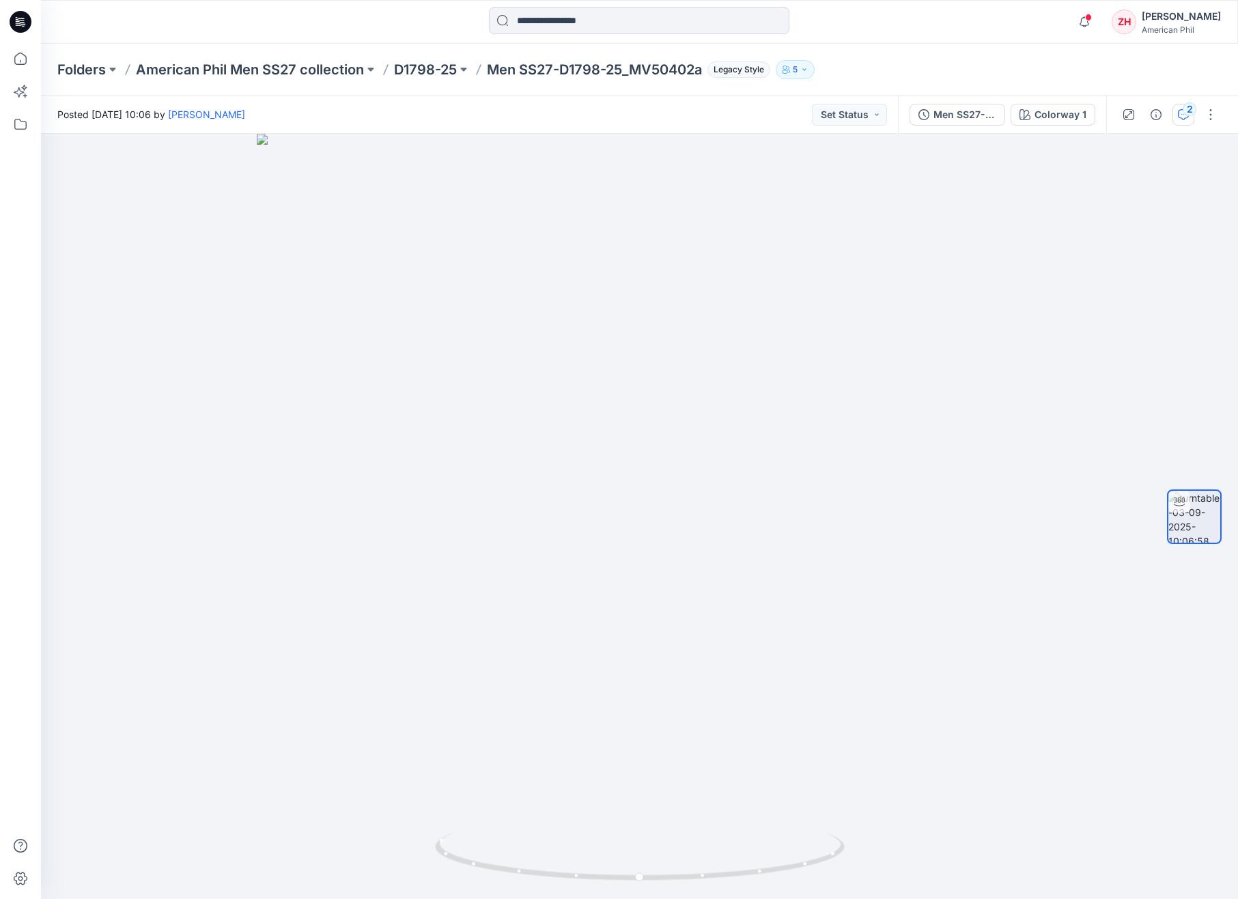
click at [1187, 115] on div "2" at bounding box center [1189, 109] width 14 height 14
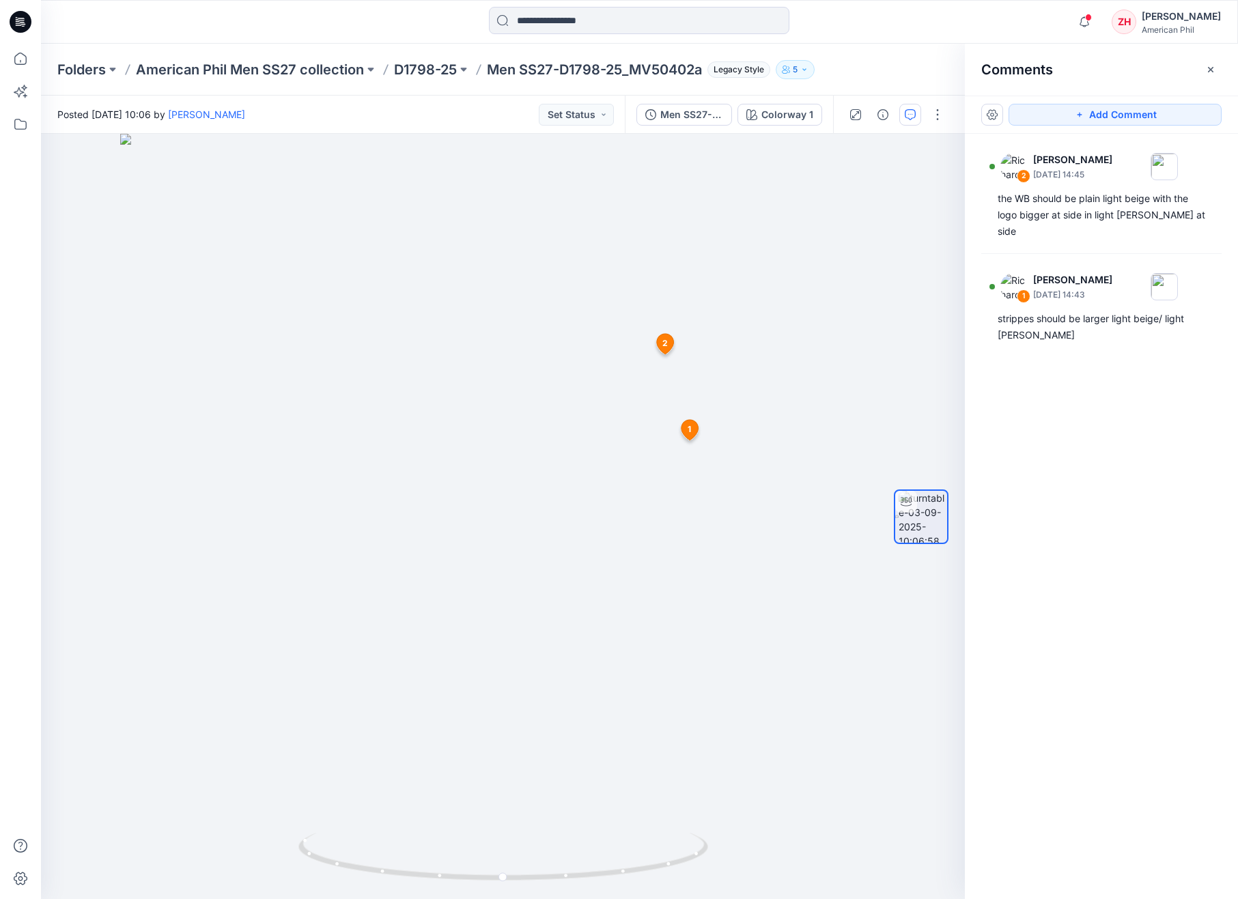
click at [1012, 23] on div "Notifications Richard Dromard changed the status of Men SS27-D1798-25_MV50402a …" at bounding box center [639, 22] width 1196 height 30
click at [1097, 13] on icon "button" at bounding box center [1084, 21] width 26 height 27
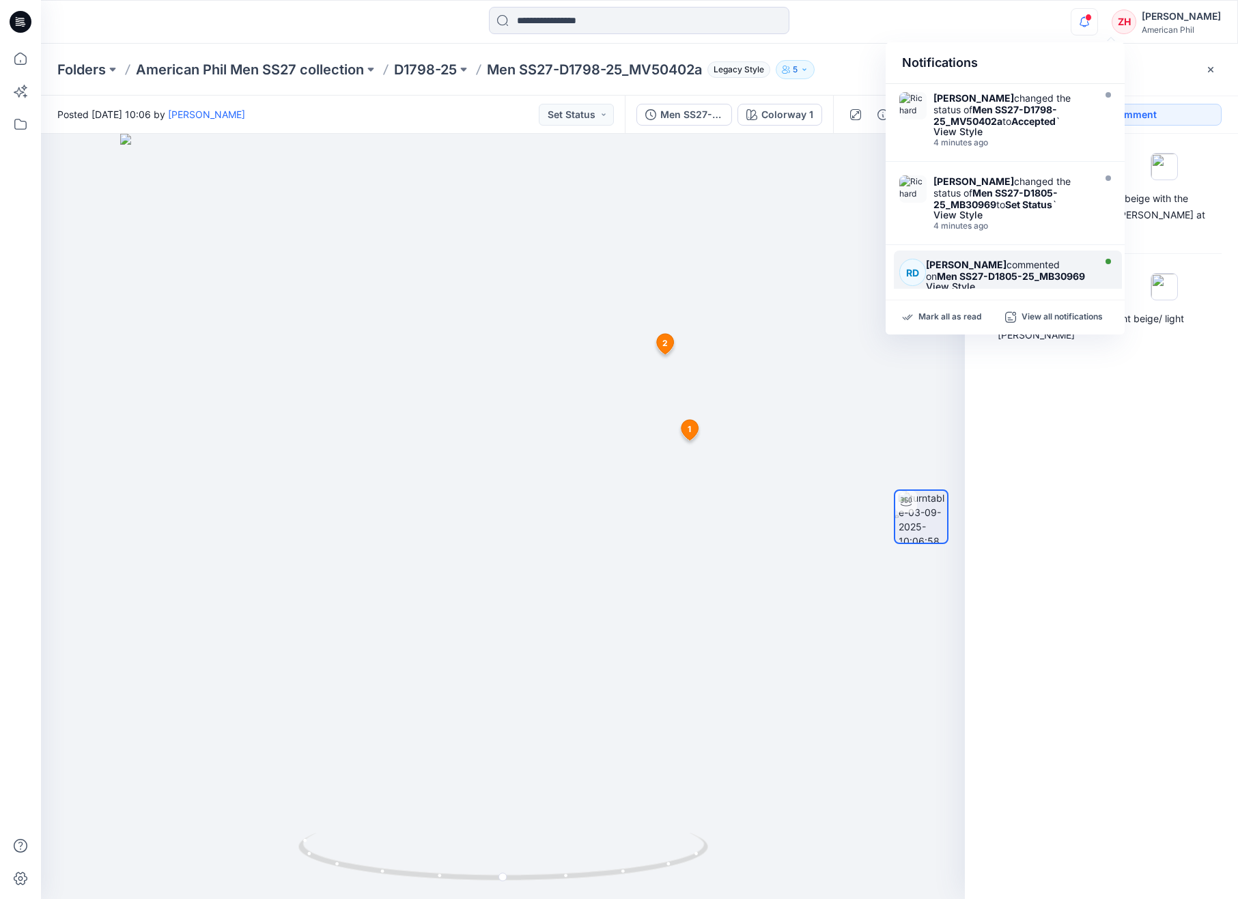
click at [1061, 275] on strong "Men SS27-D1805-25_MB30969" at bounding box center [1011, 276] width 148 height 12
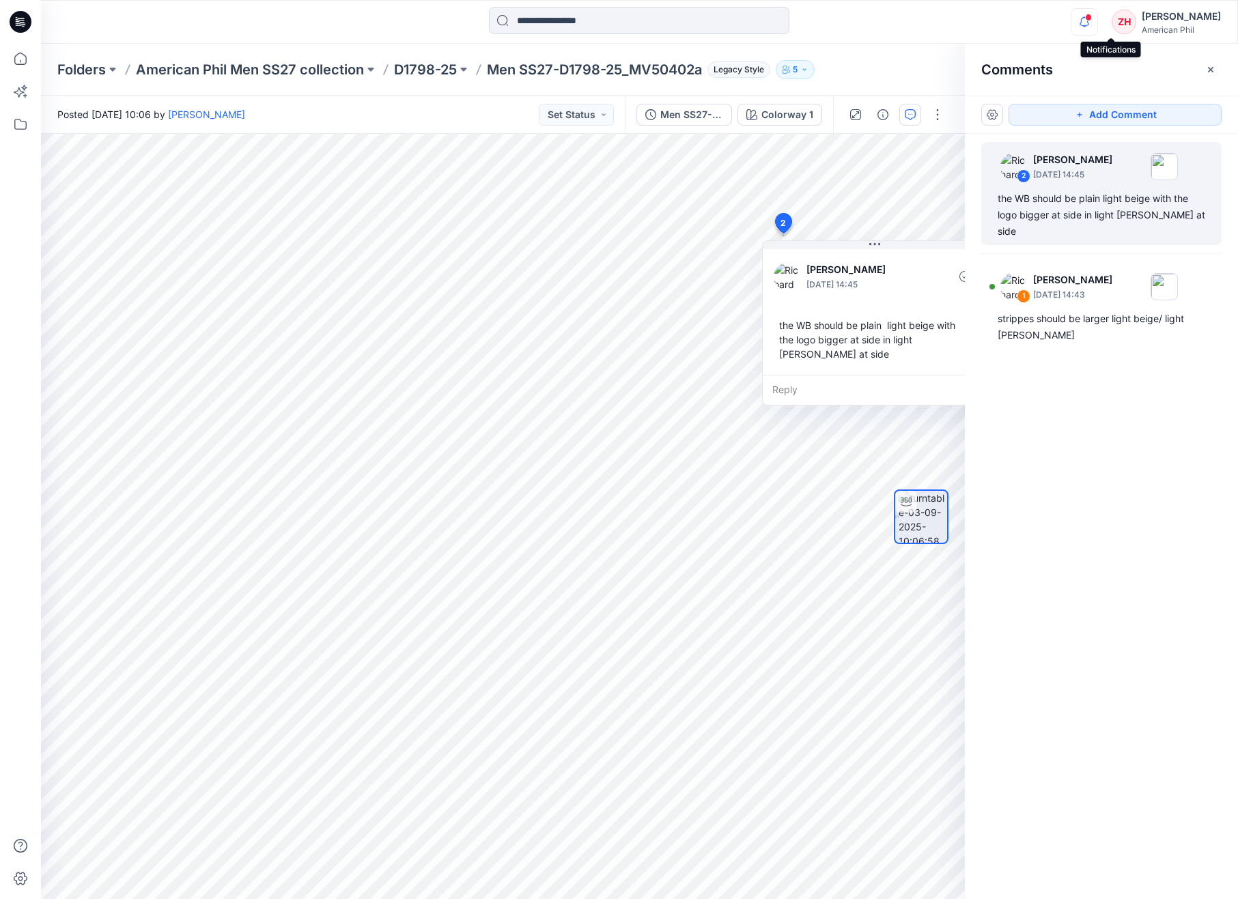
click at [1097, 22] on icon "button" at bounding box center [1084, 21] width 26 height 27
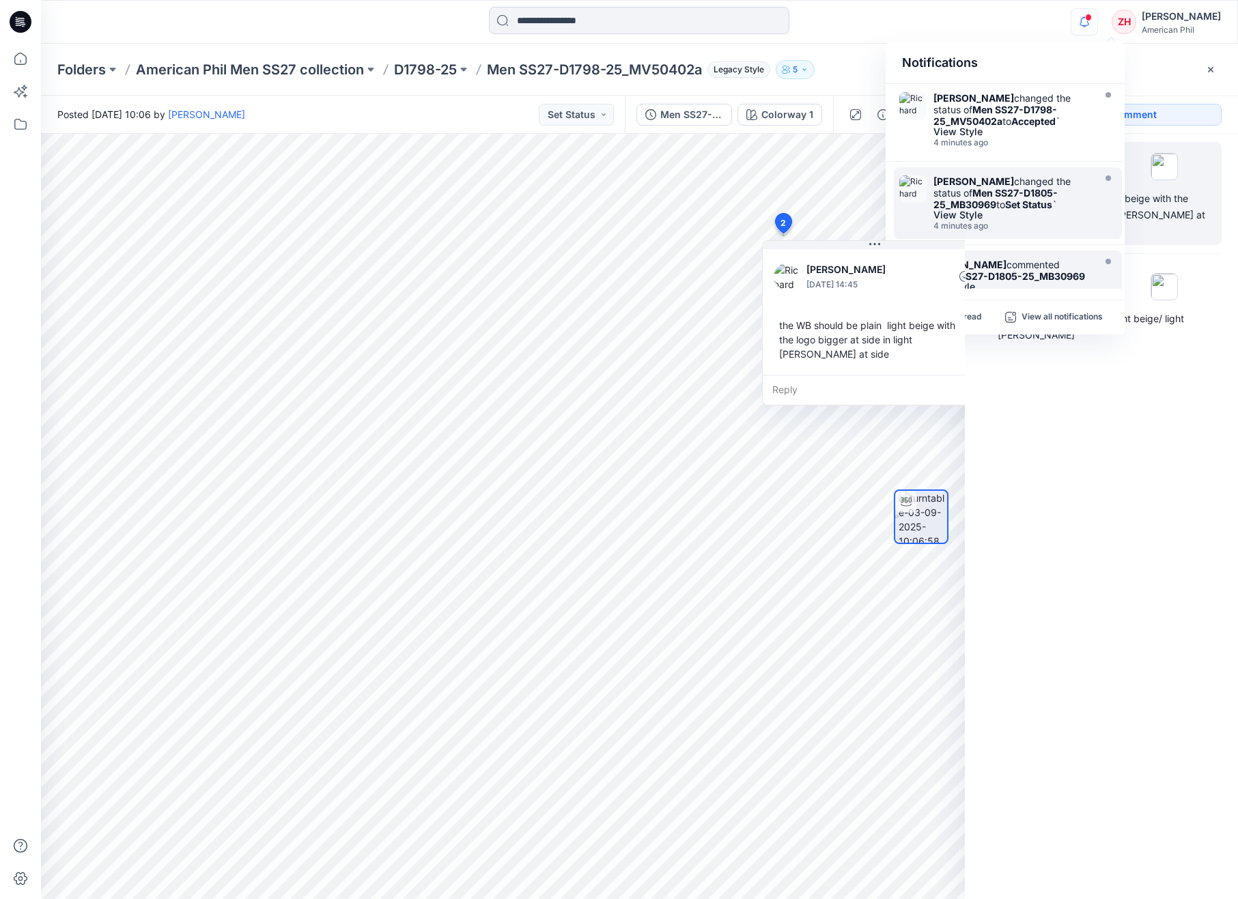
scroll to position [113, 0]
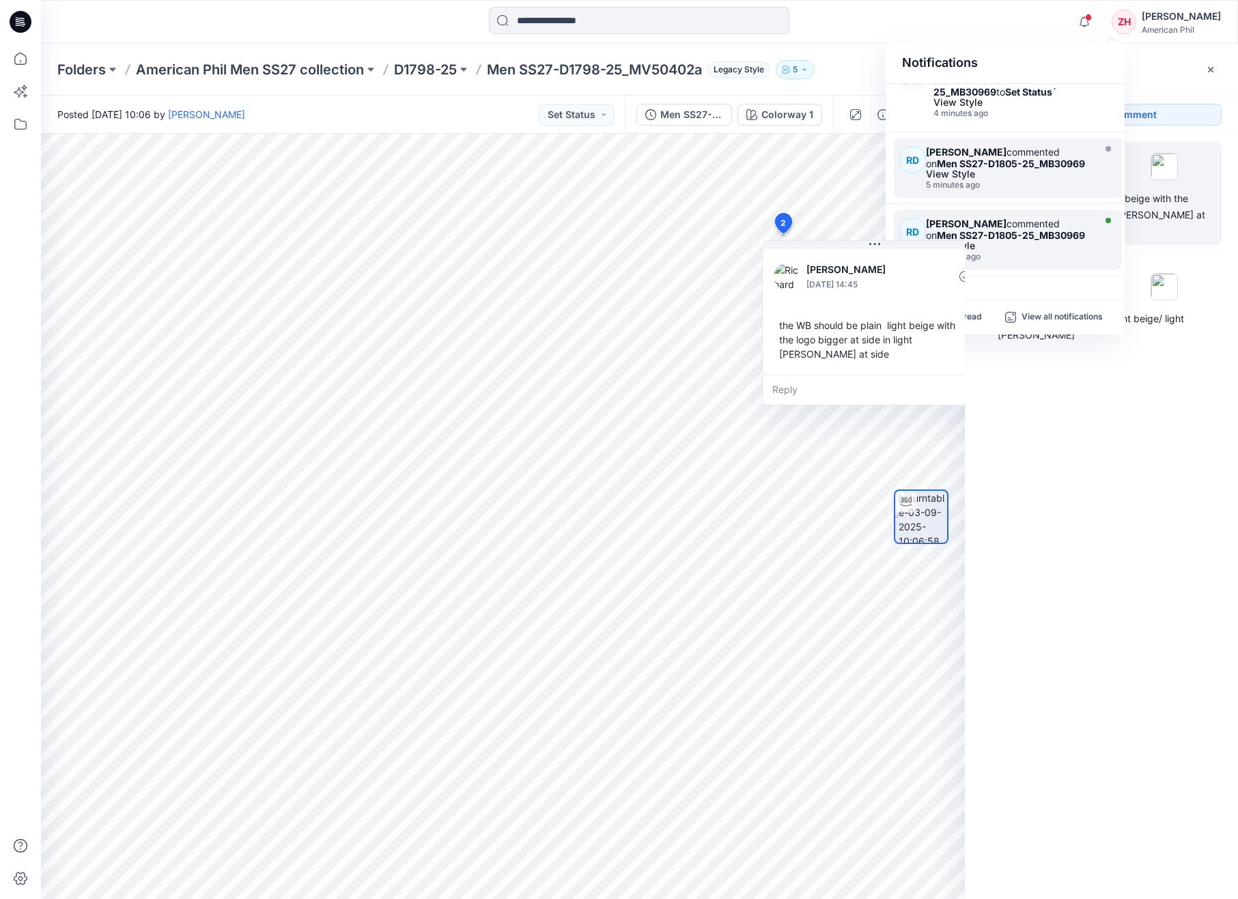
click at [1058, 233] on strong "Men SS27-D1805-25_MB30969" at bounding box center [1011, 235] width 148 height 12
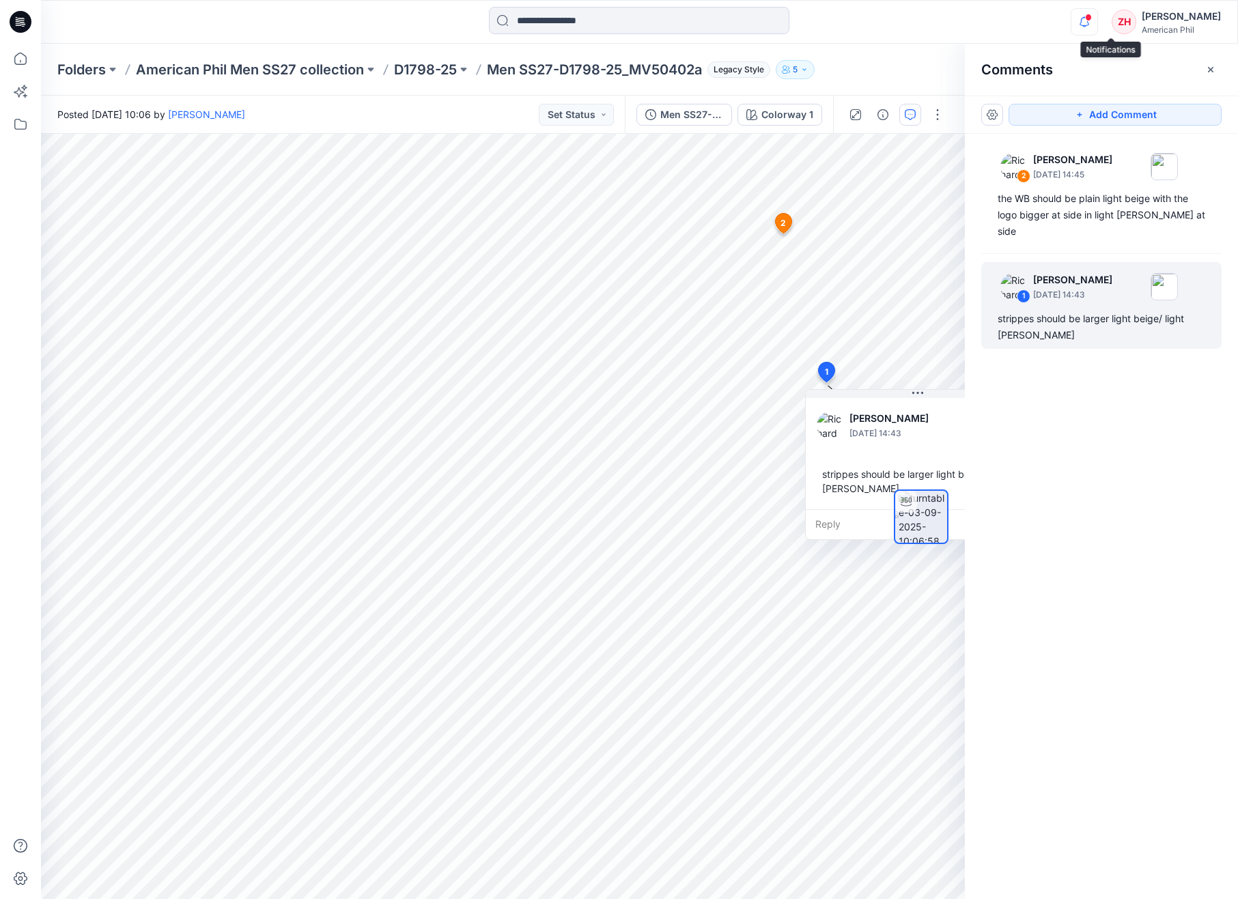
click at [1097, 25] on icon "button" at bounding box center [1084, 21] width 26 height 27
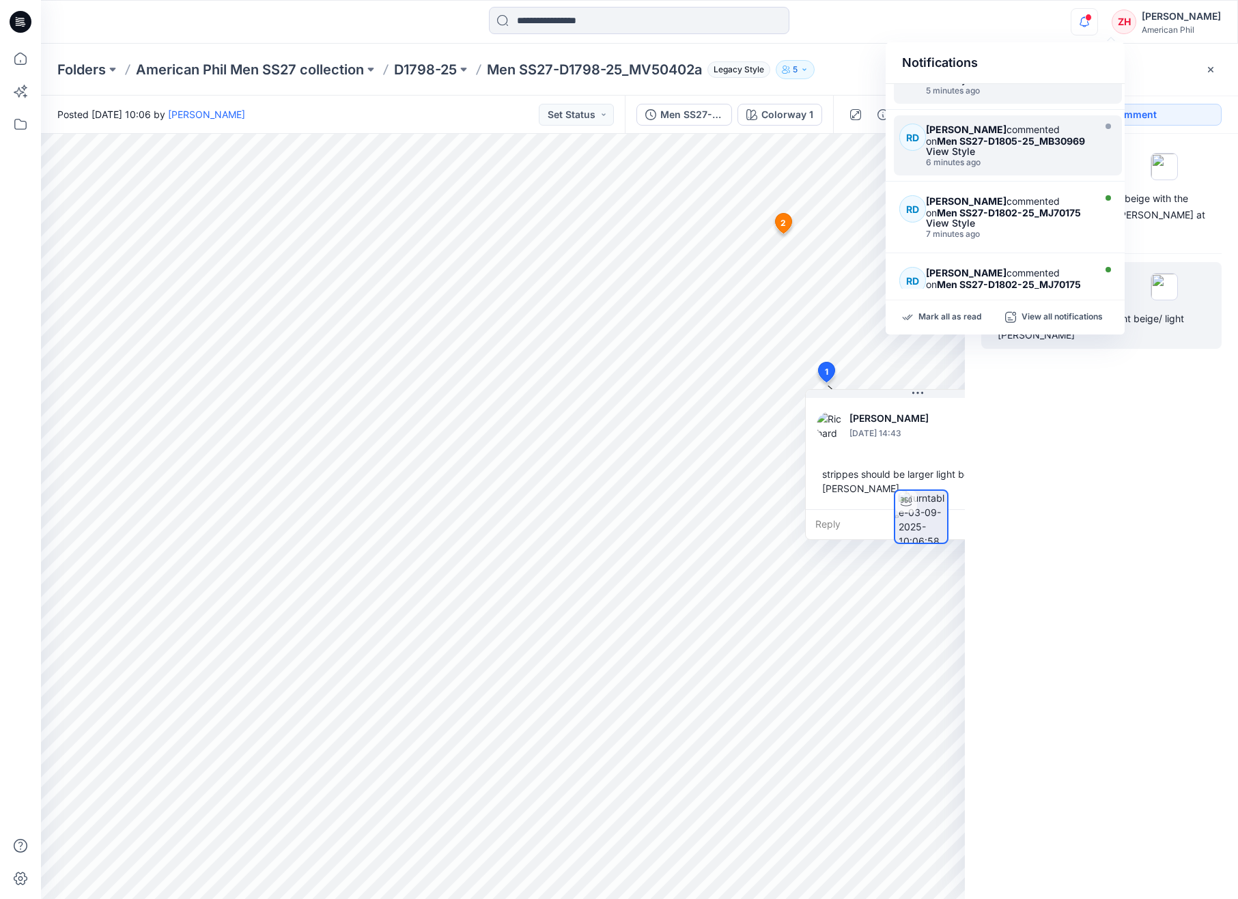
scroll to position [298, 0]
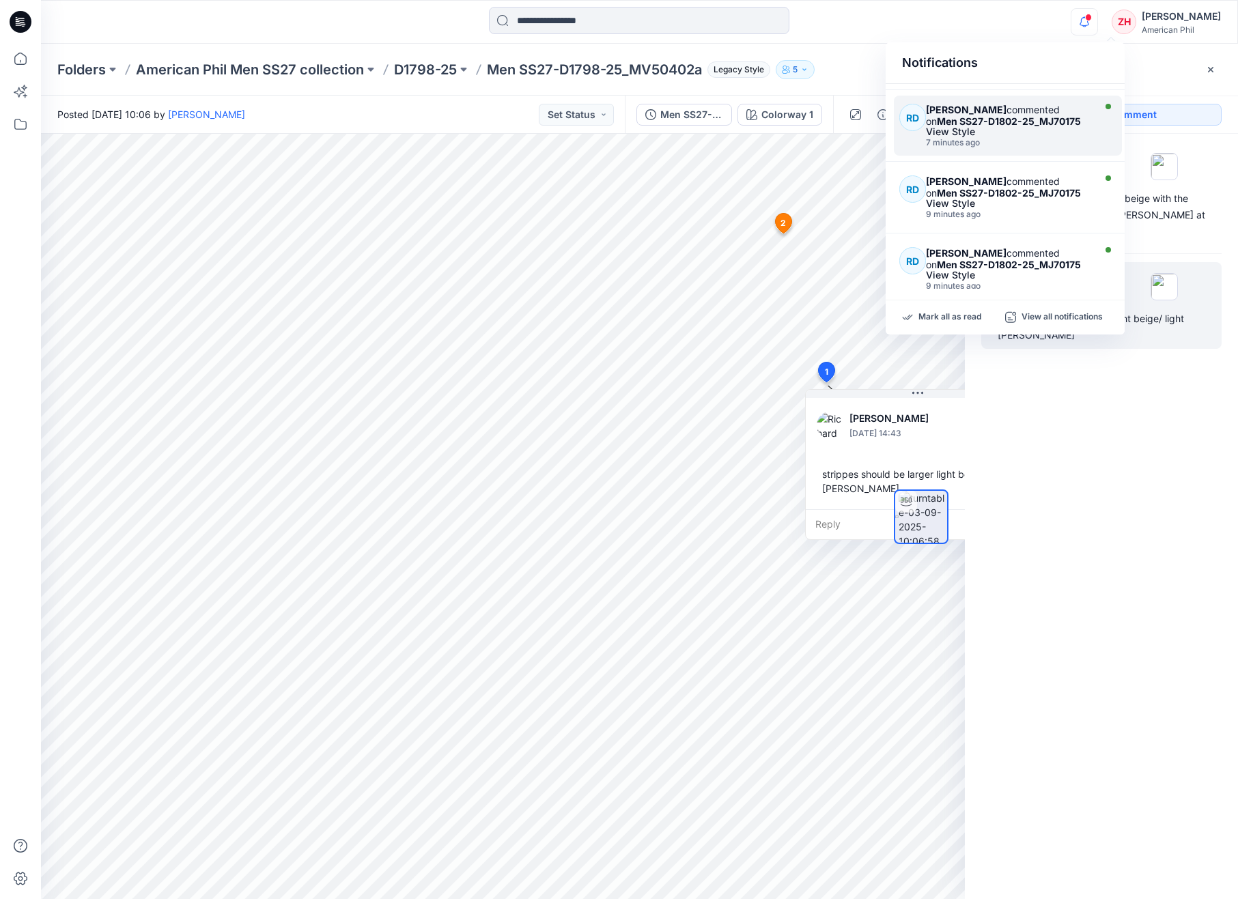
click at [1066, 131] on div "View Style" at bounding box center [1008, 132] width 164 height 10
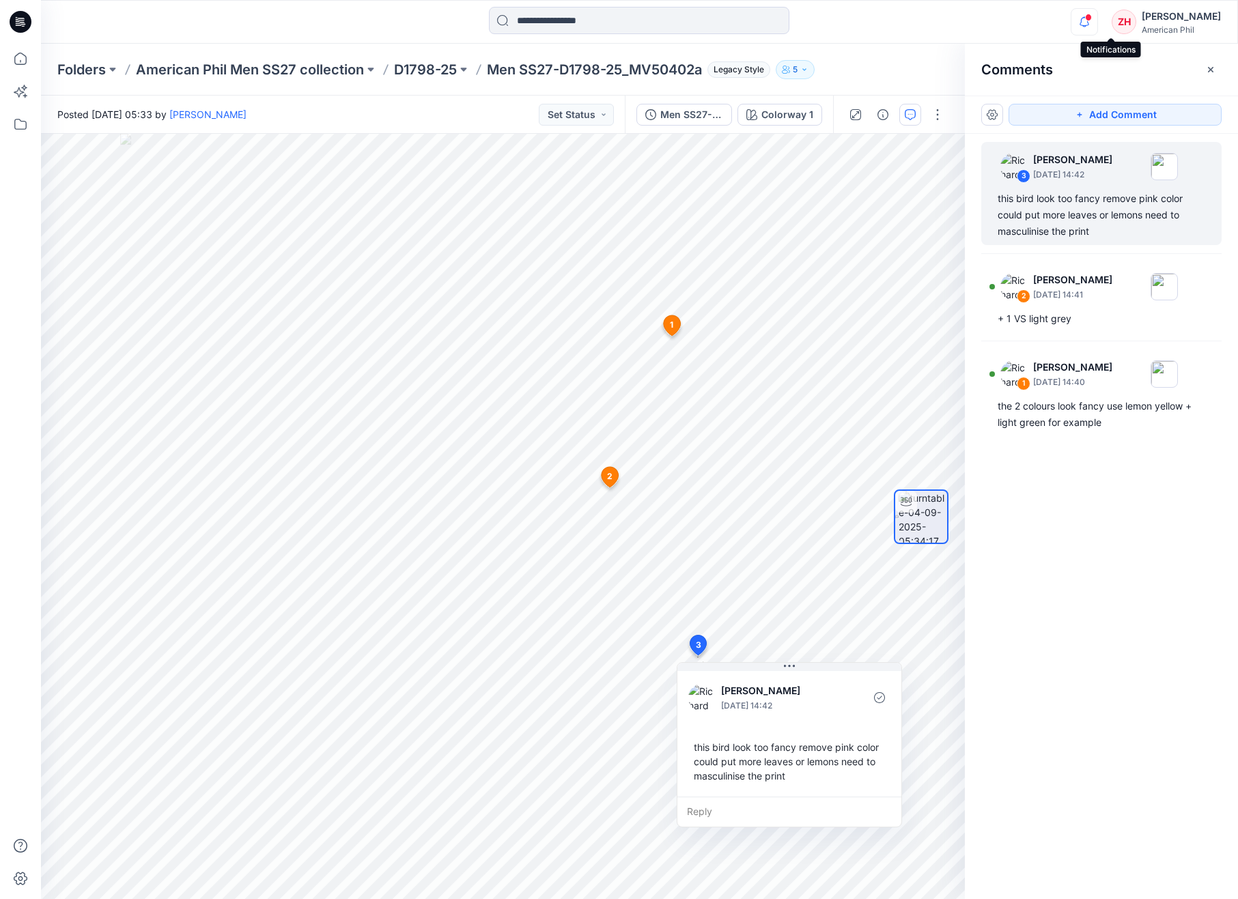
click at [1097, 20] on icon "button" at bounding box center [1084, 21] width 26 height 27
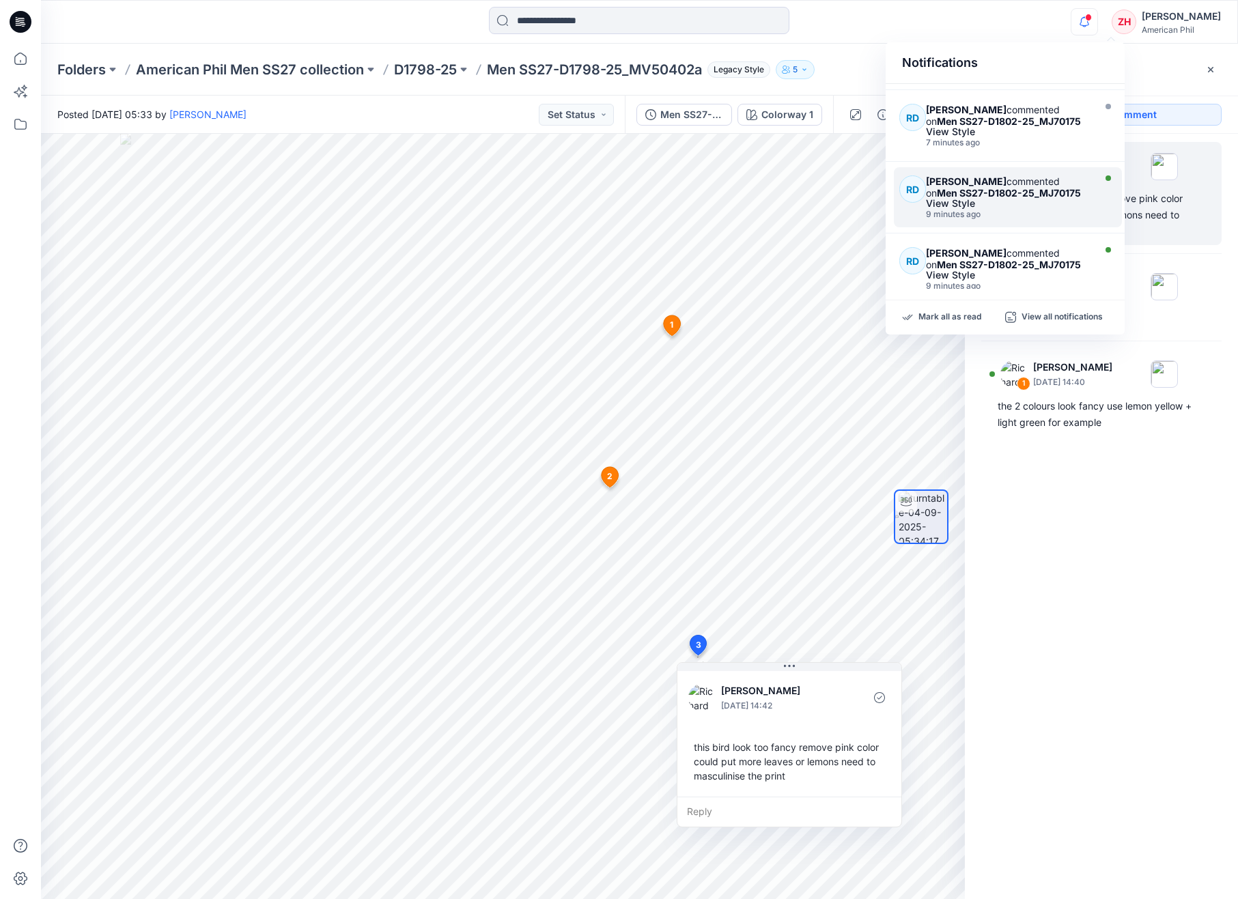
click at [1083, 212] on div "9 minutes ago" at bounding box center [1008, 215] width 164 height 10
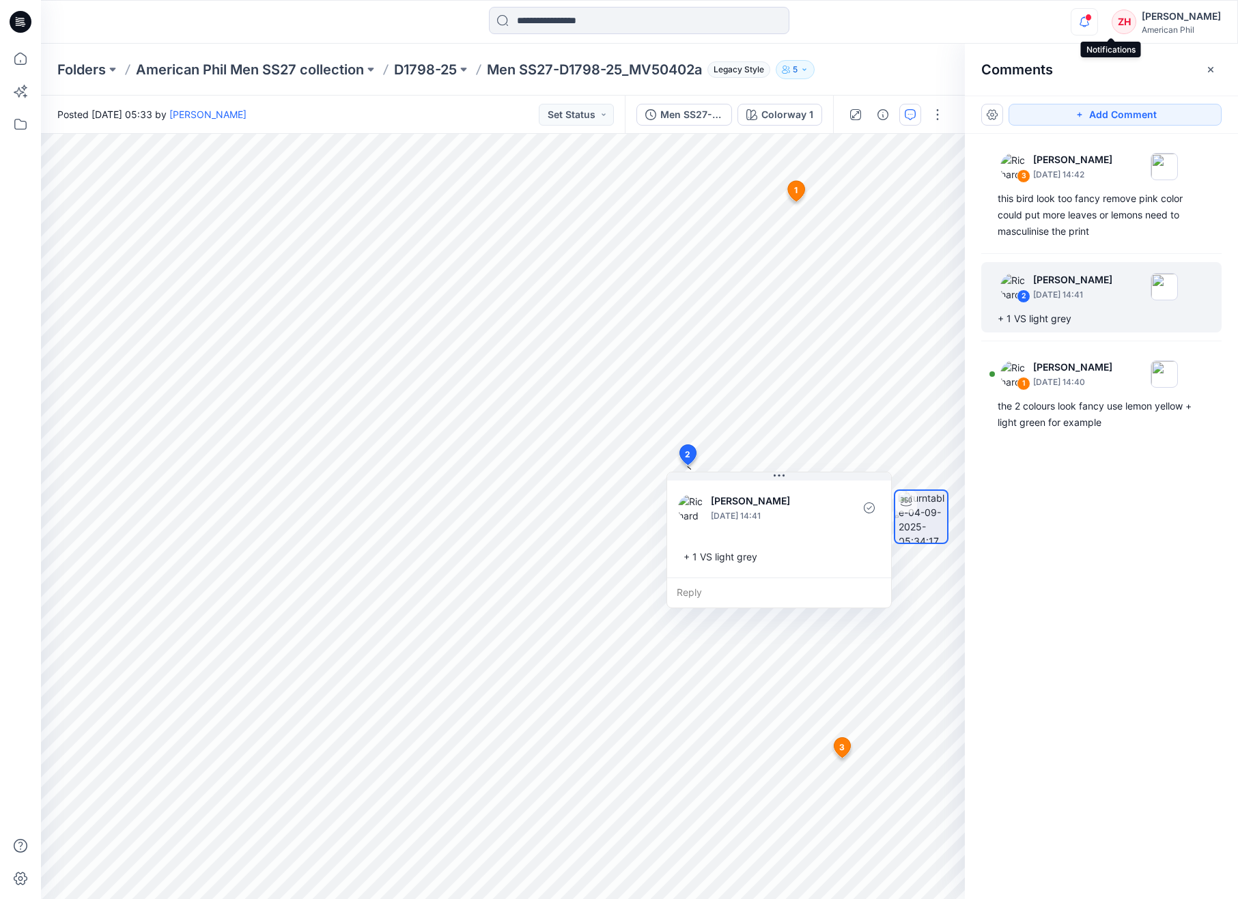
click at [1097, 27] on icon "button" at bounding box center [1084, 21] width 26 height 27
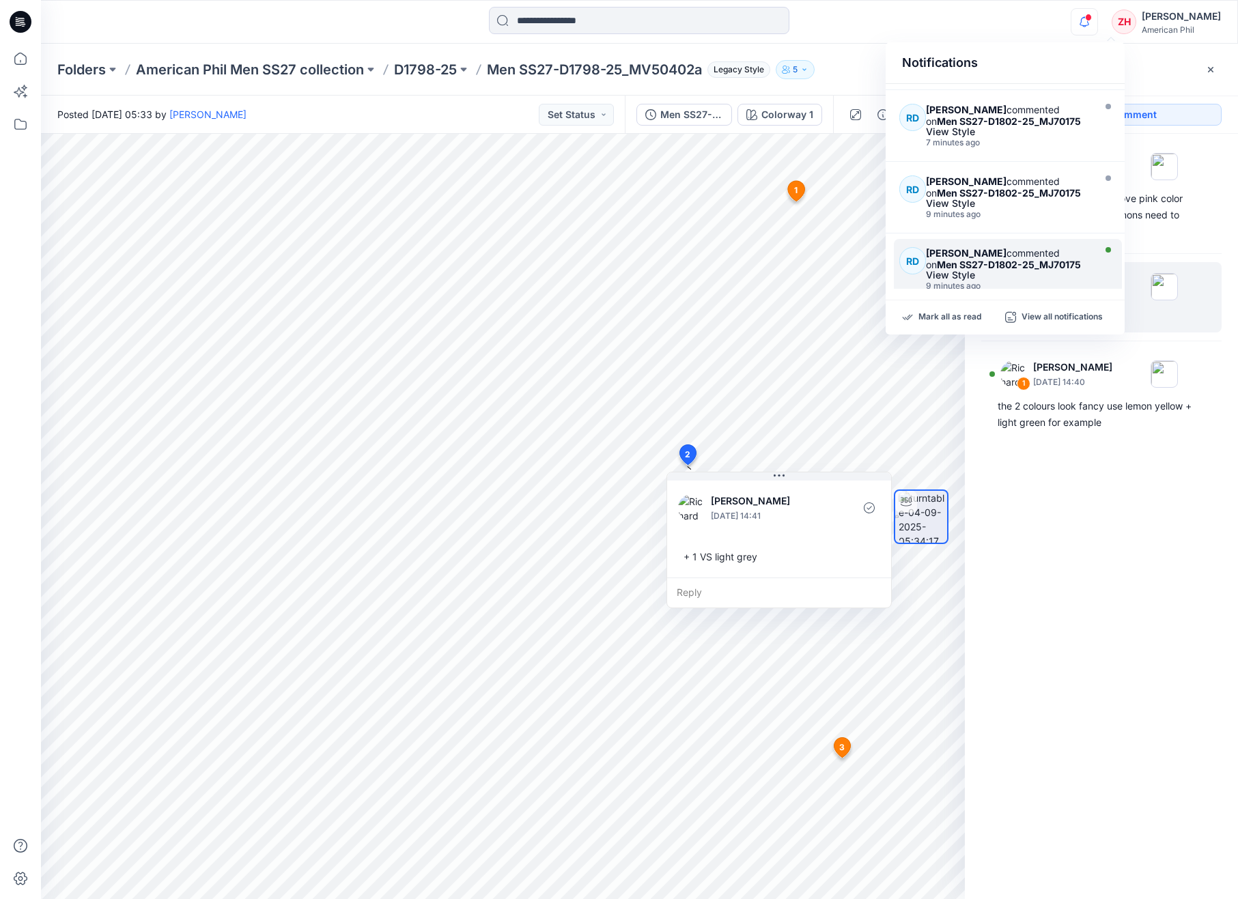
click at [1080, 240] on div "RD Richard Dromard commented on Men SS27-D1802-25_MJ70175 View Style 9 minutes …" at bounding box center [1008, 269] width 228 height 60
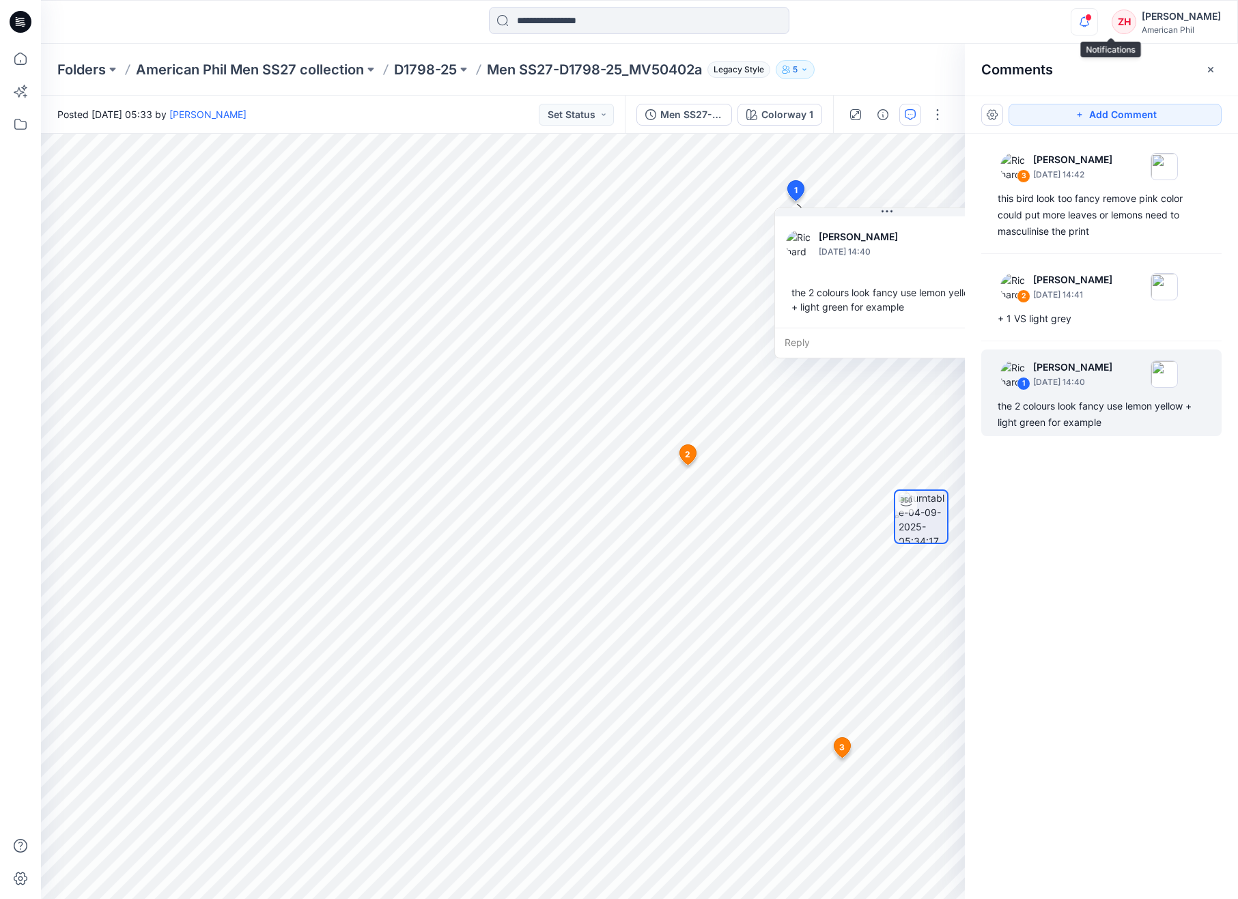
click at [1097, 22] on icon "button" at bounding box center [1084, 21] width 26 height 27
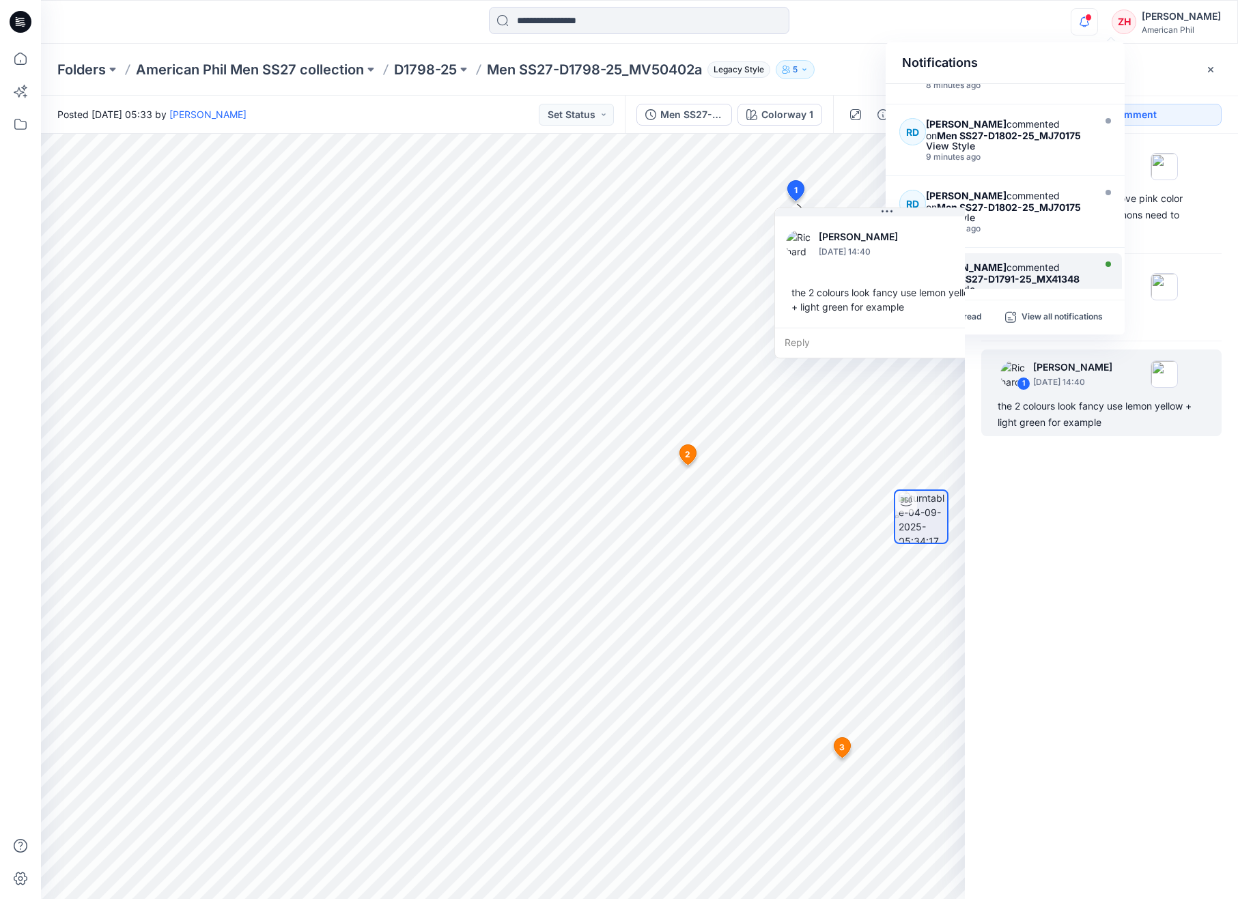
scroll to position [382, 0]
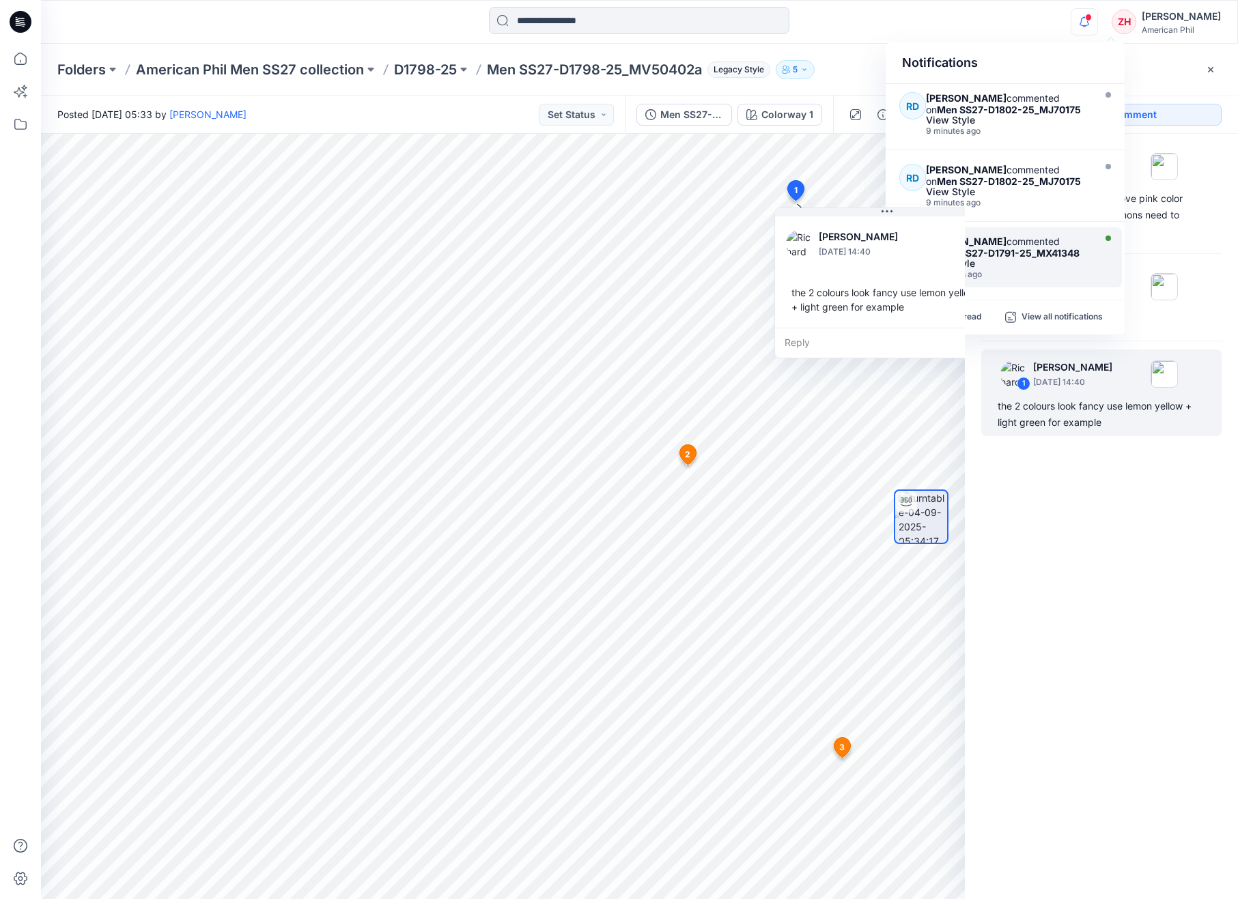
click at [1066, 239] on div "Richard Dromard commented on Men SS27-D1791-25_MX41348" at bounding box center [1008, 246] width 164 height 23
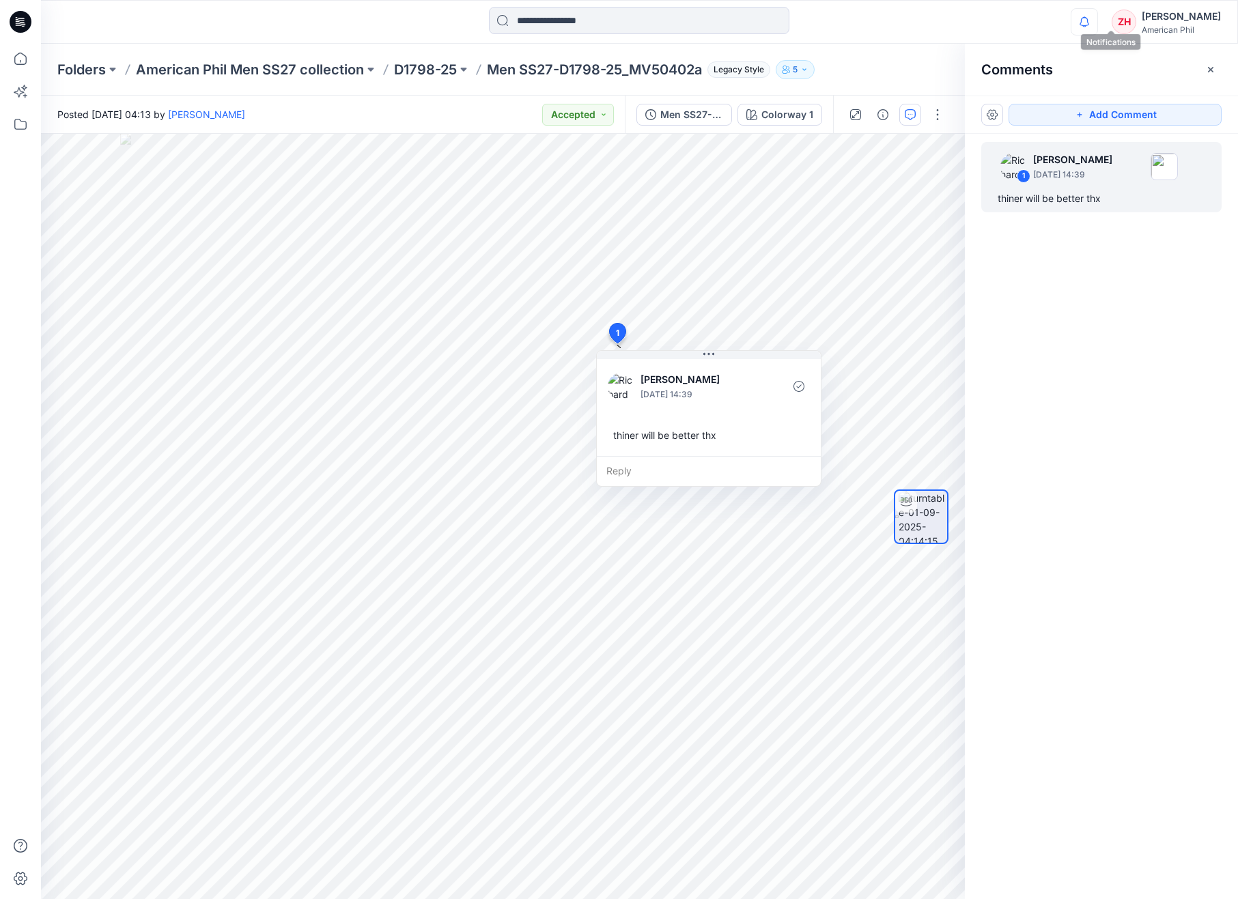
click at [1097, 16] on icon "button" at bounding box center [1084, 21] width 26 height 27
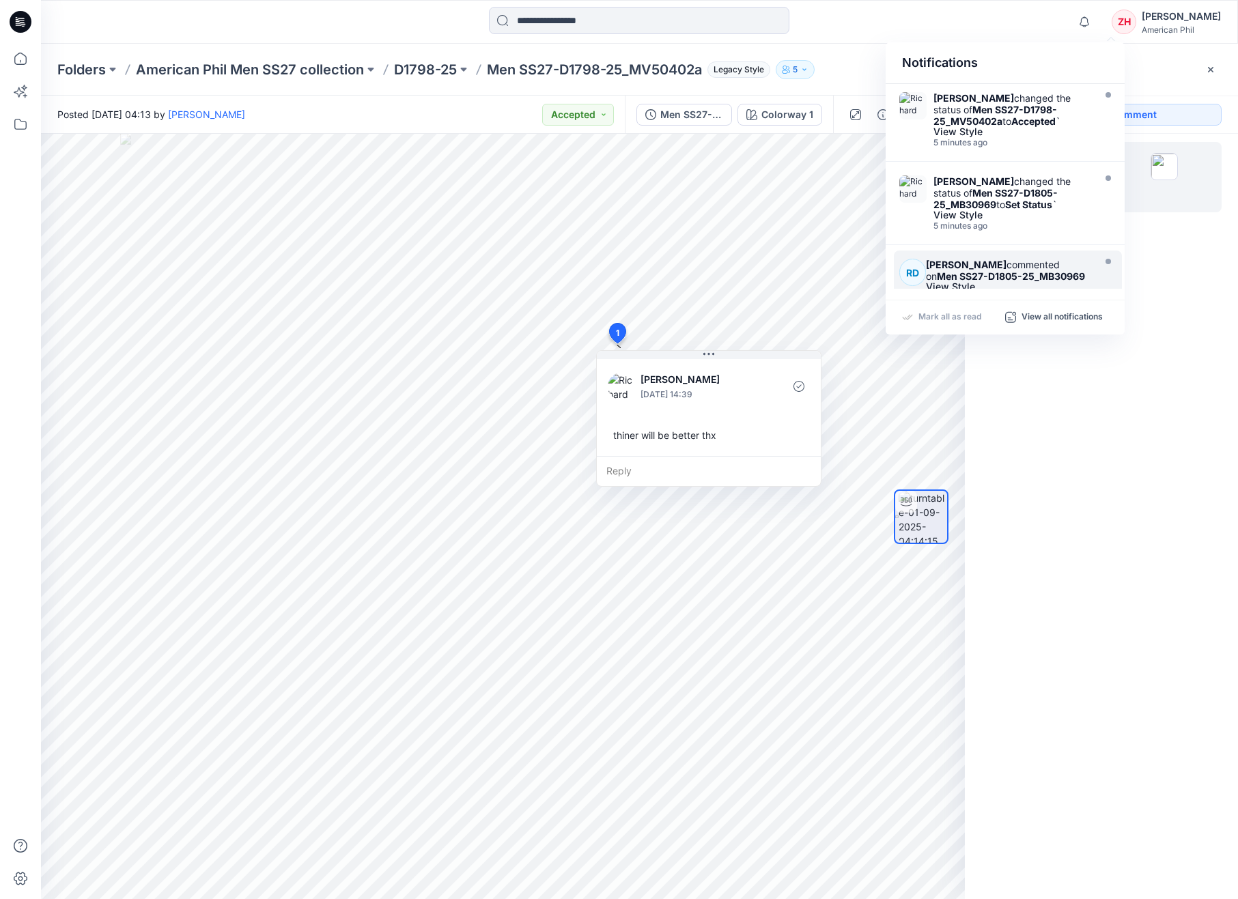
click at [1034, 25] on div "Notifications Richard Dromard changed the status of Men SS27-D1798-25_MV50402a …" at bounding box center [639, 22] width 1196 height 30
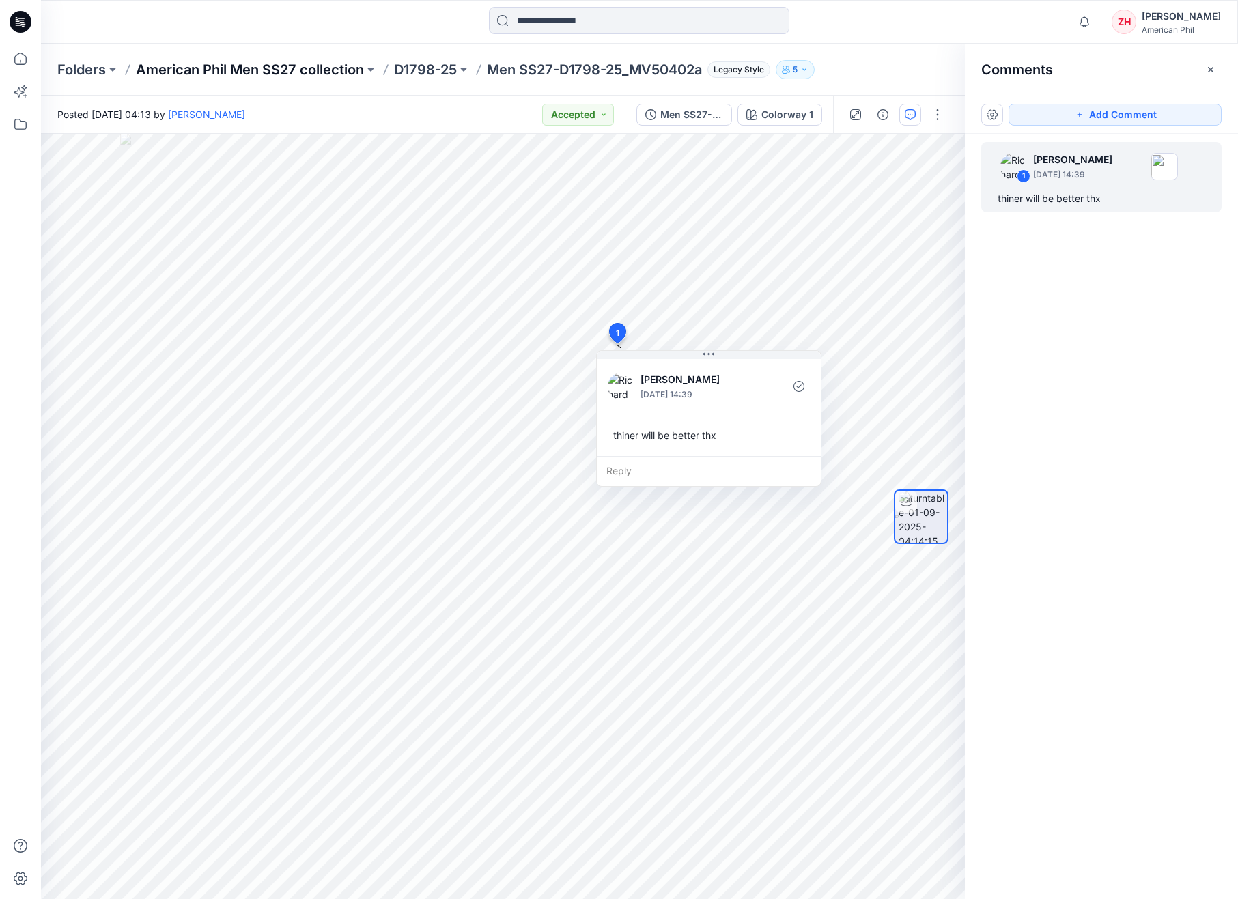
click at [218, 68] on p "American Phil Men SS27 collection" at bounding box center [250, 69] width 228 height 19
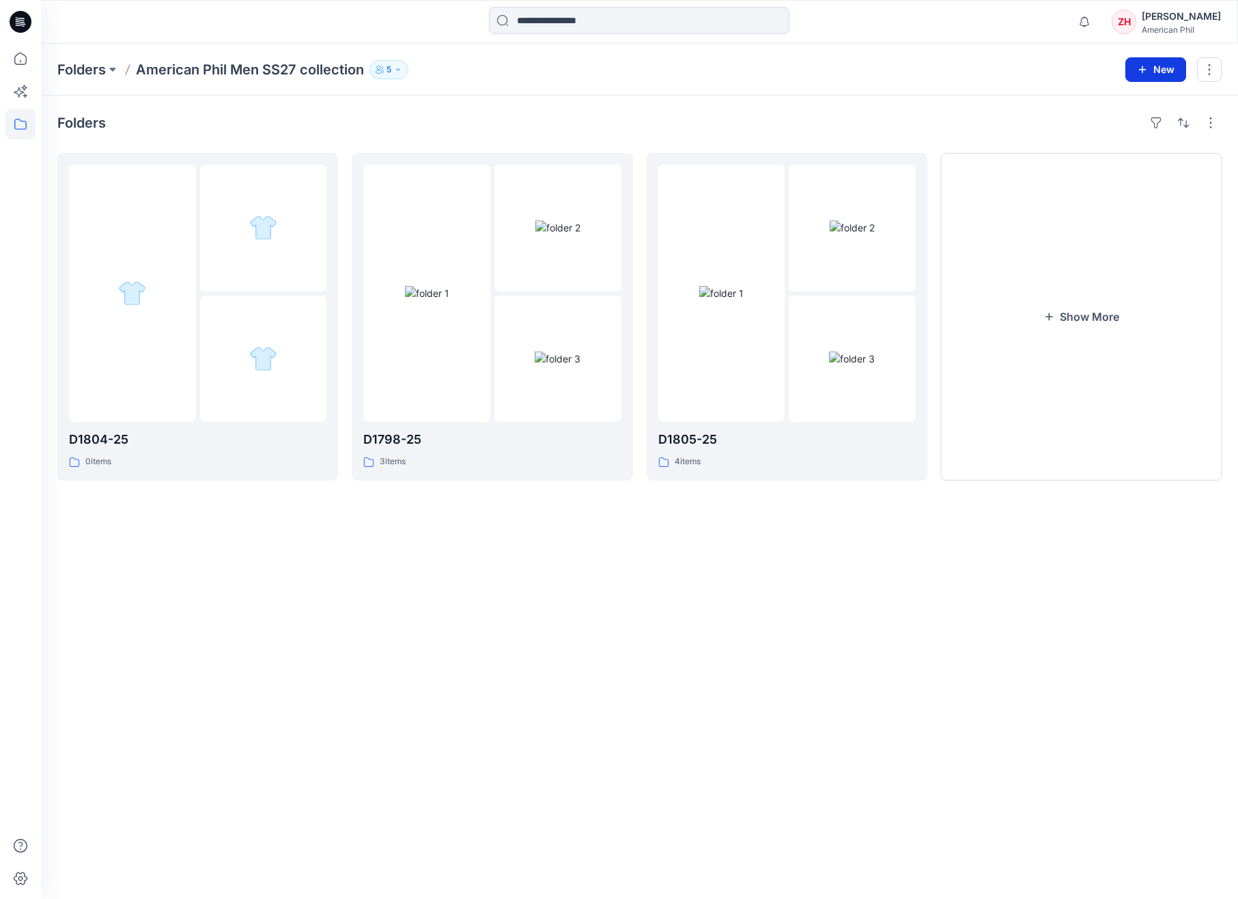
click at [1150, 65] on button "New" at bounding box center [1155, 69] width 61 height 25
click at [1124, 135] on p "New Folder" at bounding box center [1115, 130] width 51 height 14
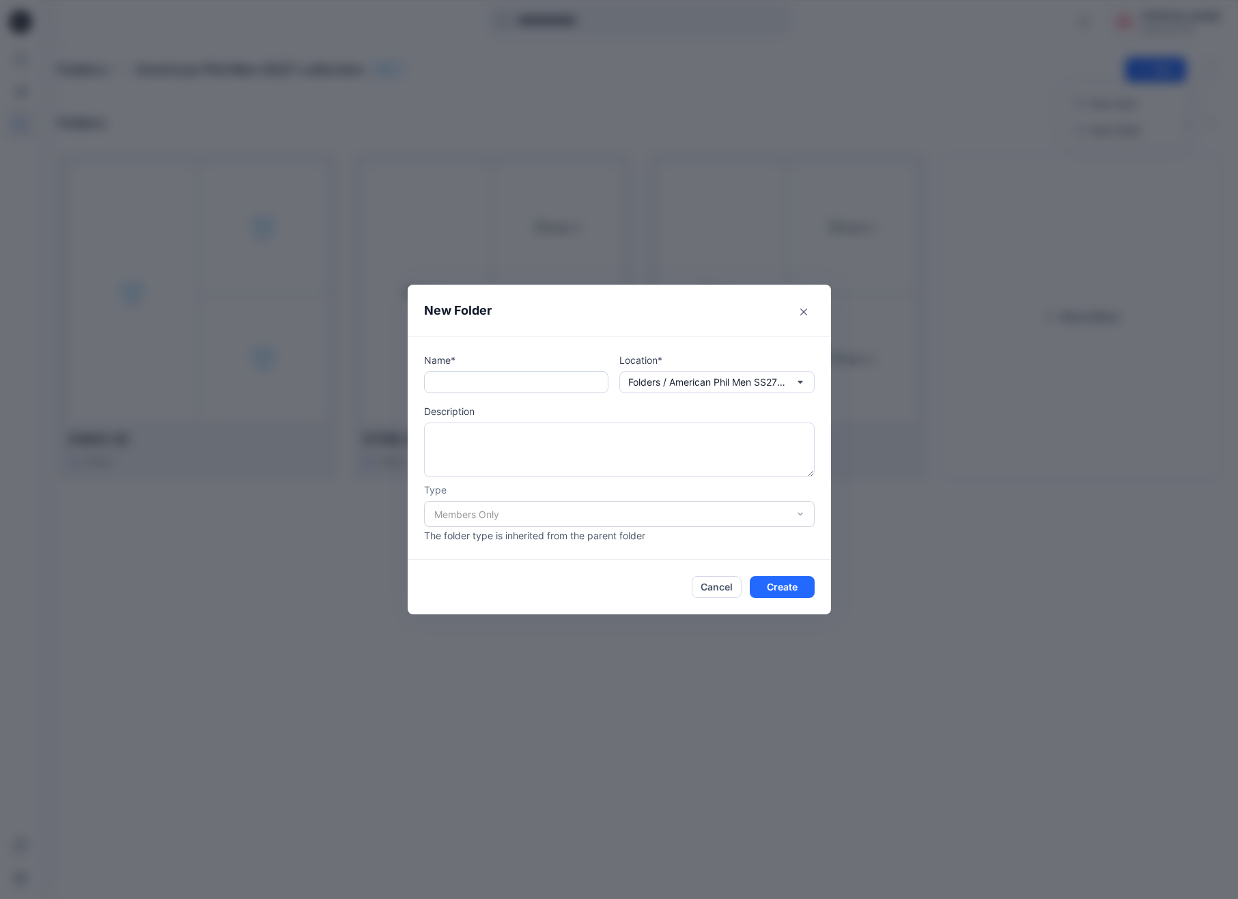
click at [580, 384] on input "text" at bounding box center [516, 382] width 184 height 22
type input "********"
drag, startPoint x: 790, startPoint y: 590, endPoint x: 791, endPoint y: 584, distance: 6.9
click at [790, 590] on button "Create" at bounding box center [781, 587] width 65 height 22
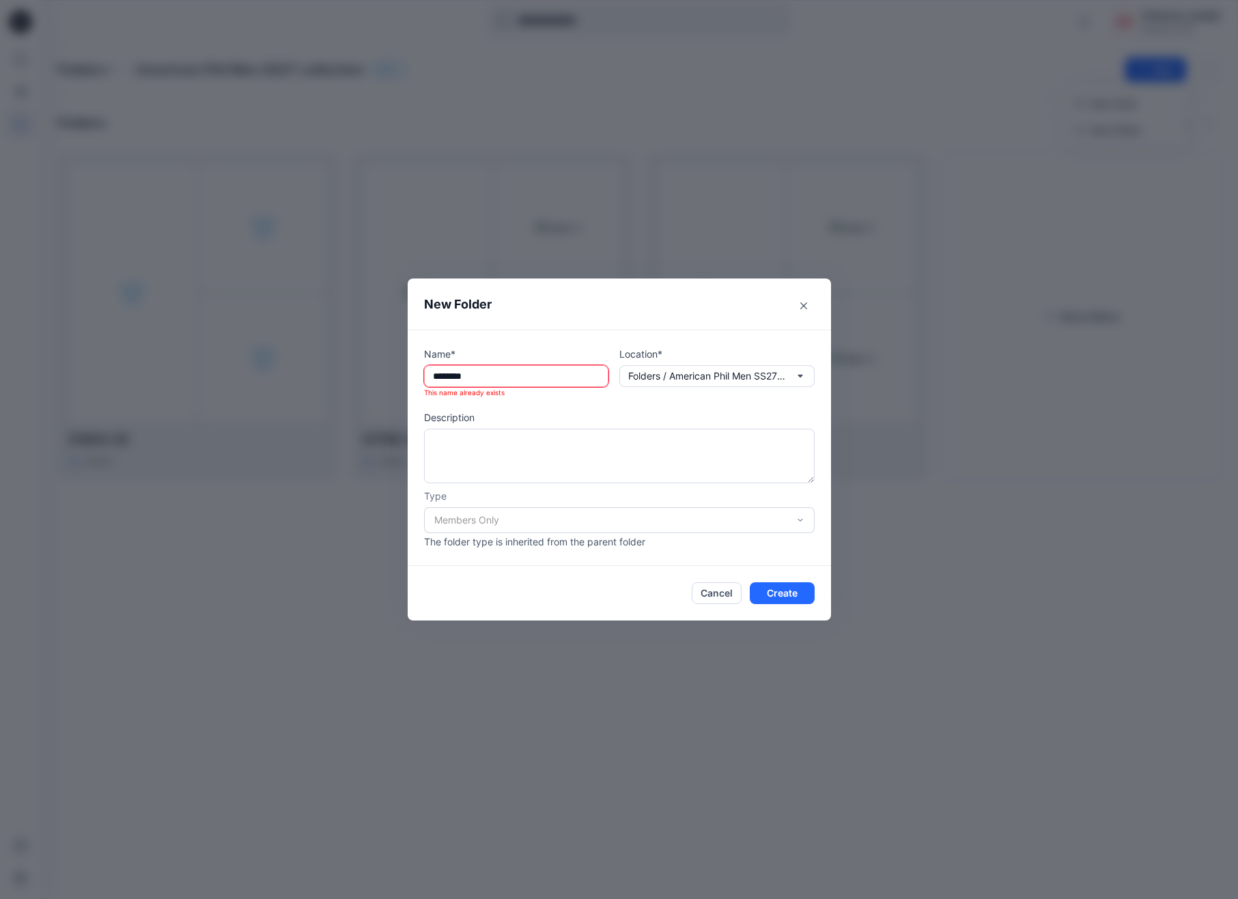
drag, startPoint x: 802, startPoint y: 300, endPoint x: 813, endPoint y: 298, distance: 11.1
click at [802, 300] on button "Close" at bounding box center [804, 306] width 22 height 22
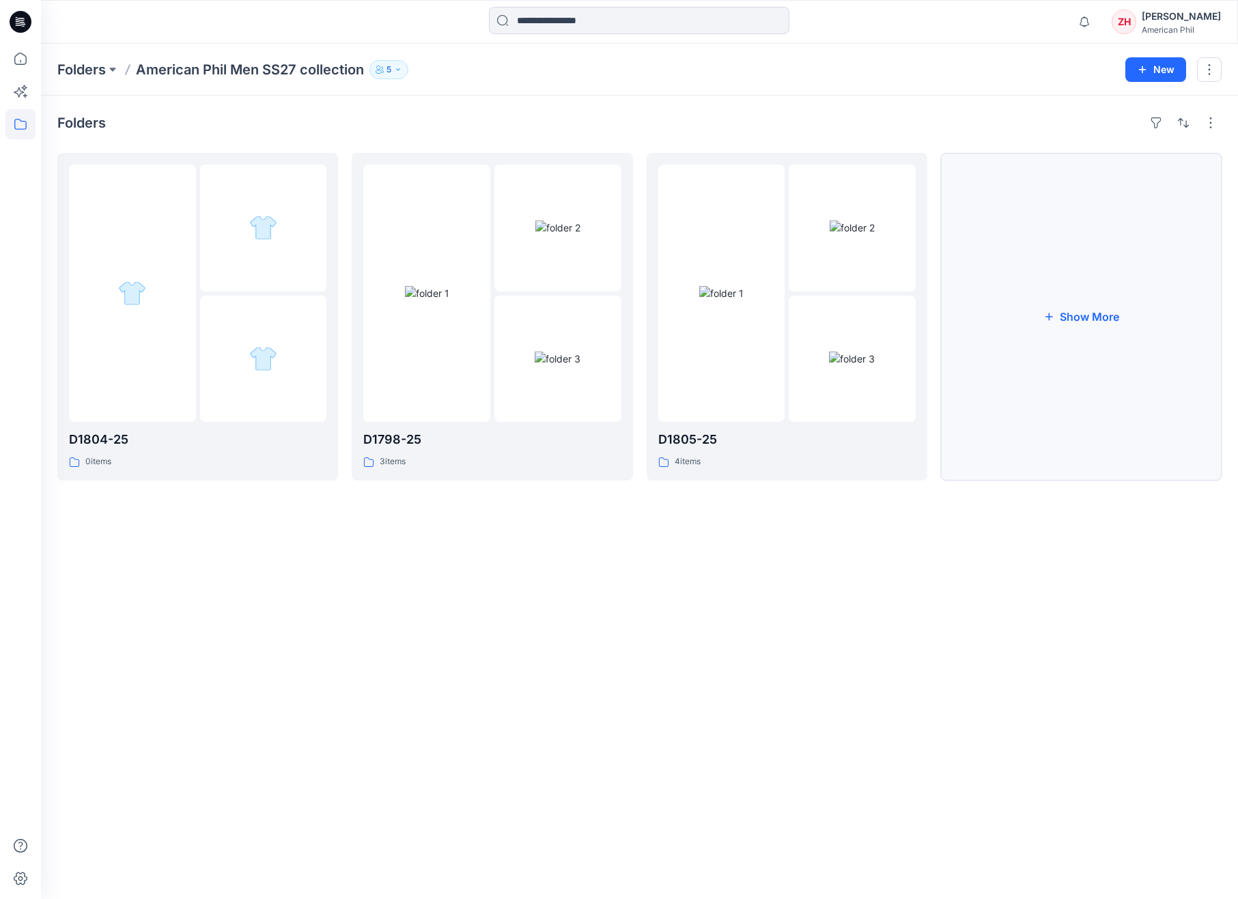
click at [1084, 328] on button "Show More" at bounding box center [1081, 317] width 281 height 328
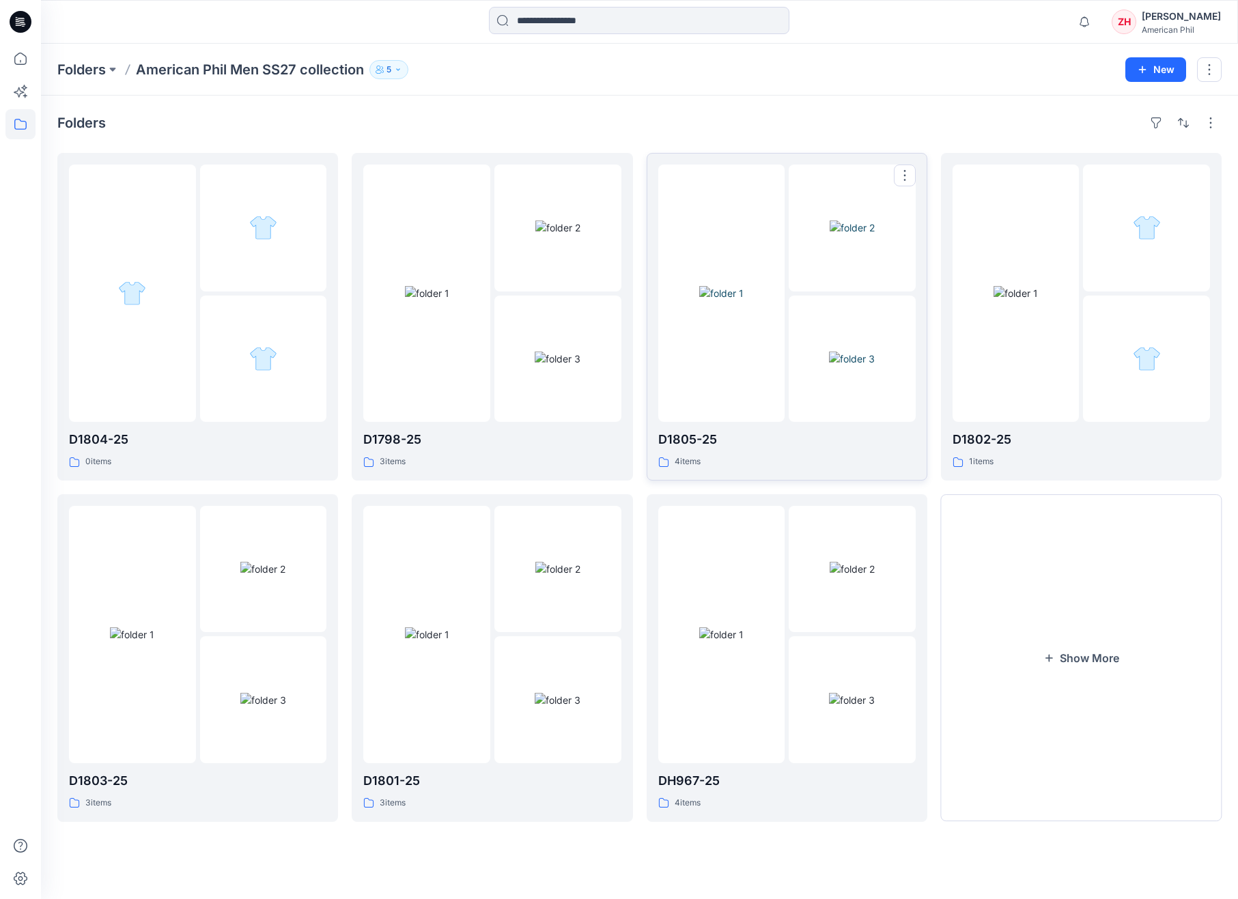
click at [743, 286] on img at bounding box center [721, 293] width 44 height 14
click at [268, 562] on img at bounding box center [262, 569] width 45 height 14
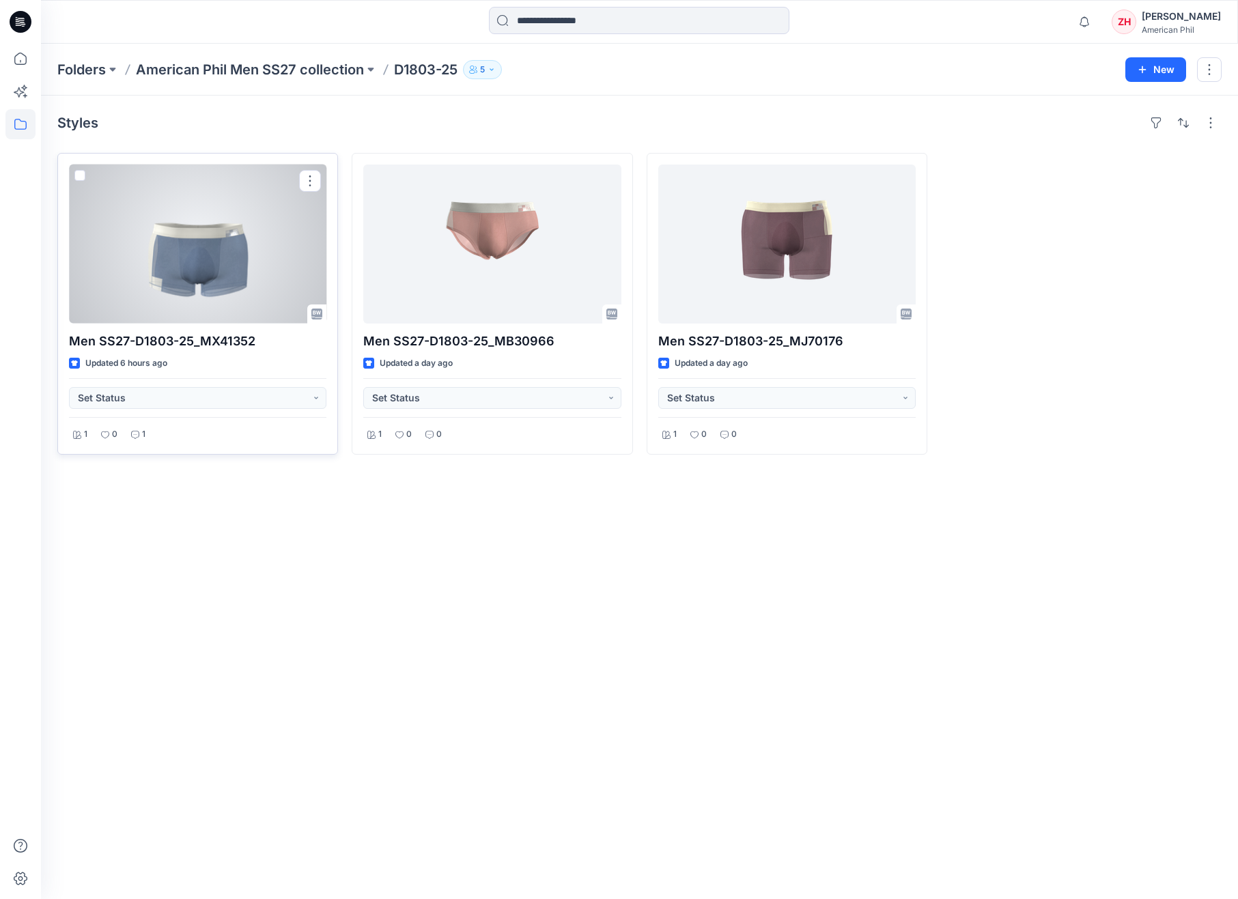
click at [196, 270] on div at bounding box center [197, 244] width 257 height 159
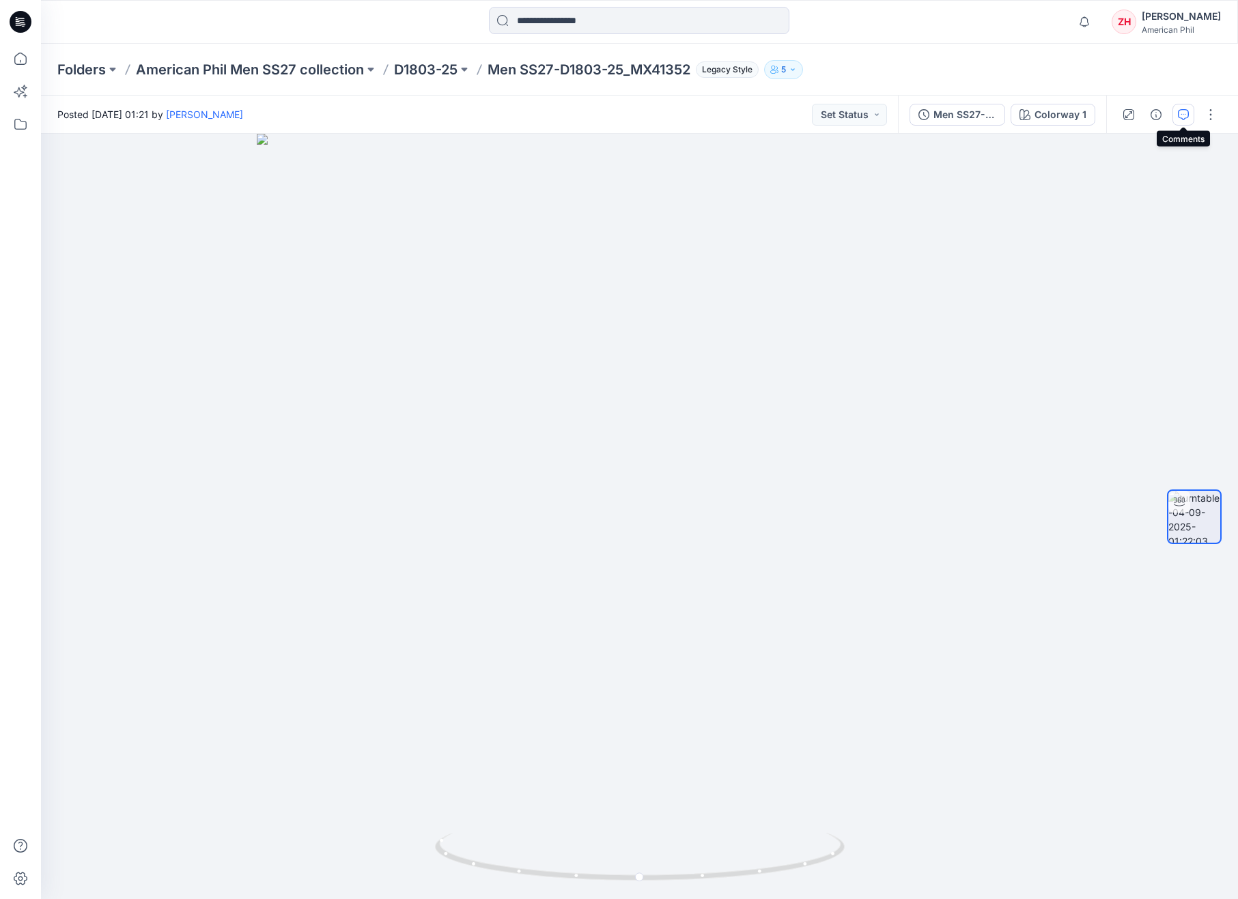
click at [1187, 112] on icon "button" at bounding box center [1182, 114] width 11 height 11
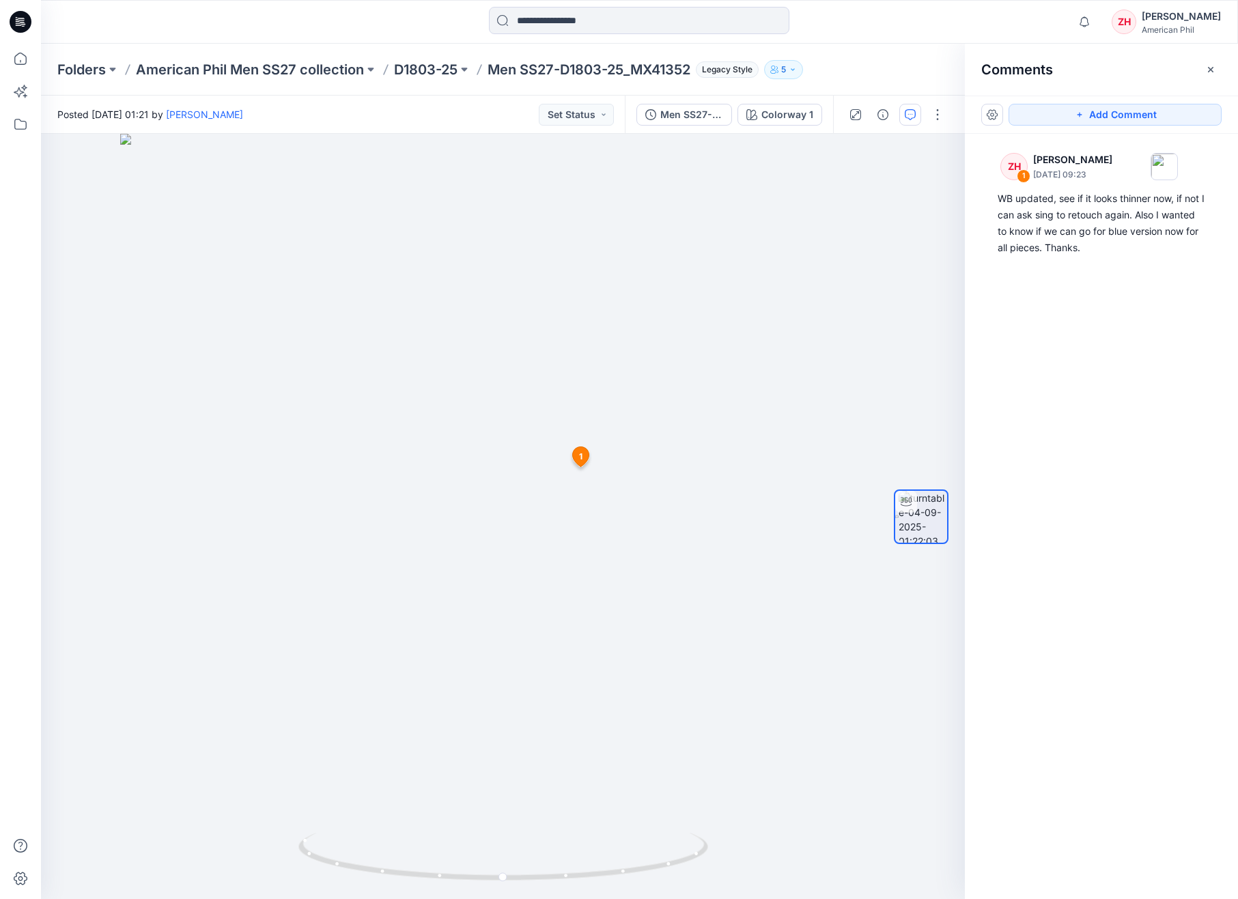
click at [1020, 37] on div "Notifications Richard Dromard changed the status of Men SS27-D1798-25_MV50402a …" at bounding box center [639, 22] width 1197 height 44
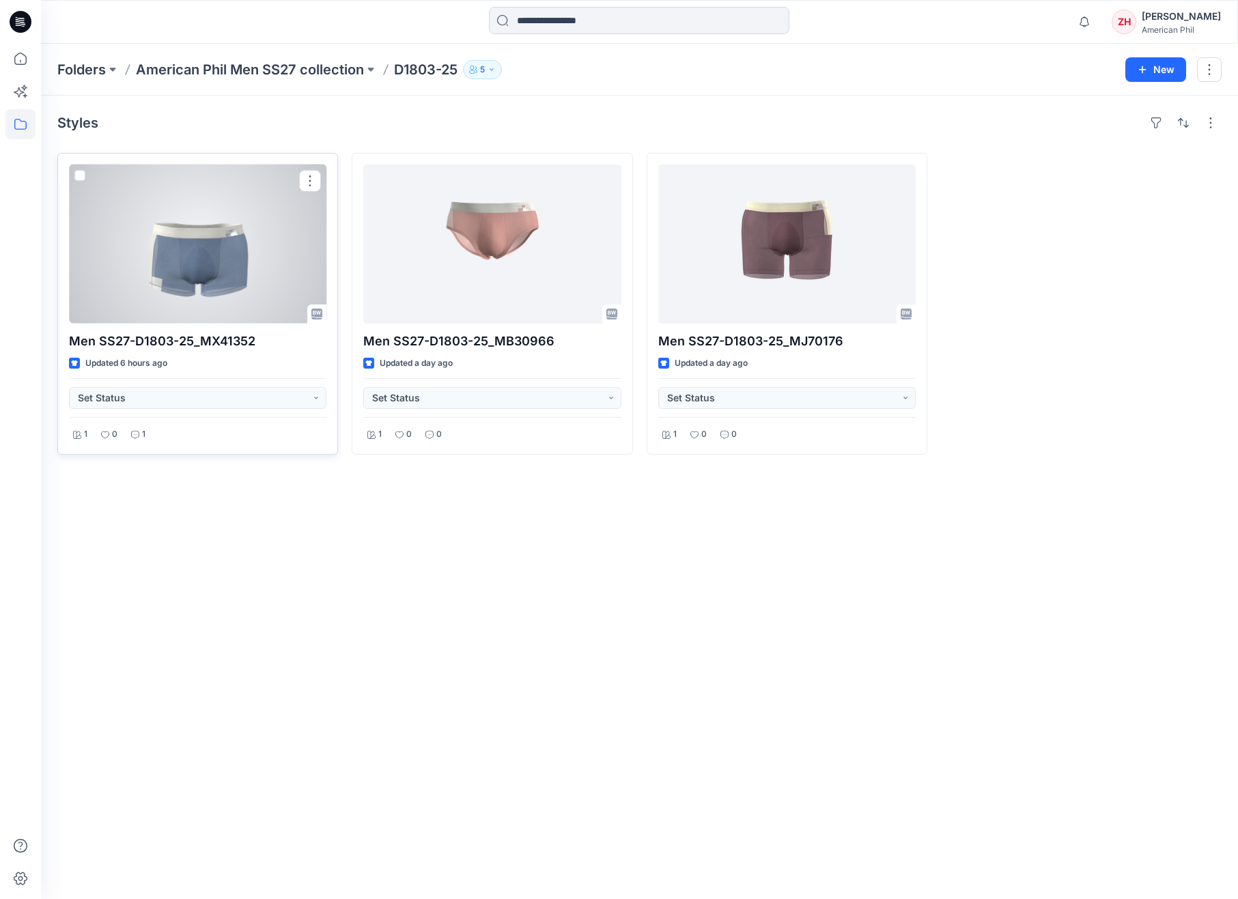
click at [260, 276] on div at bounding box center [197, 244] width 257 height 159
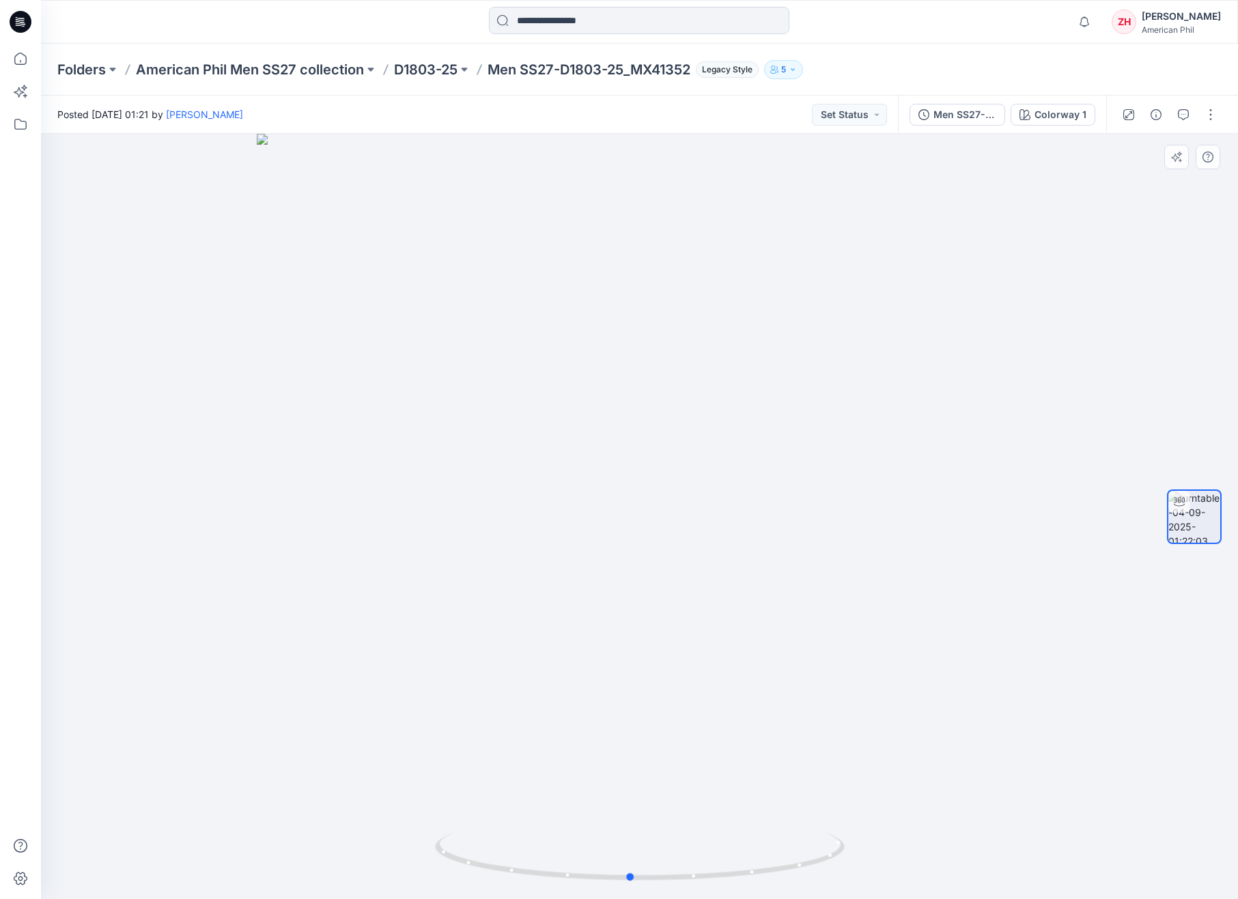
drag, startPoint x: 691, startPoint y: 530, endPoint x: 688, endPoint y: 488, distance: 41.8
click at [684, 490] on div at bounding box center [639, 516] width 1197 height 765
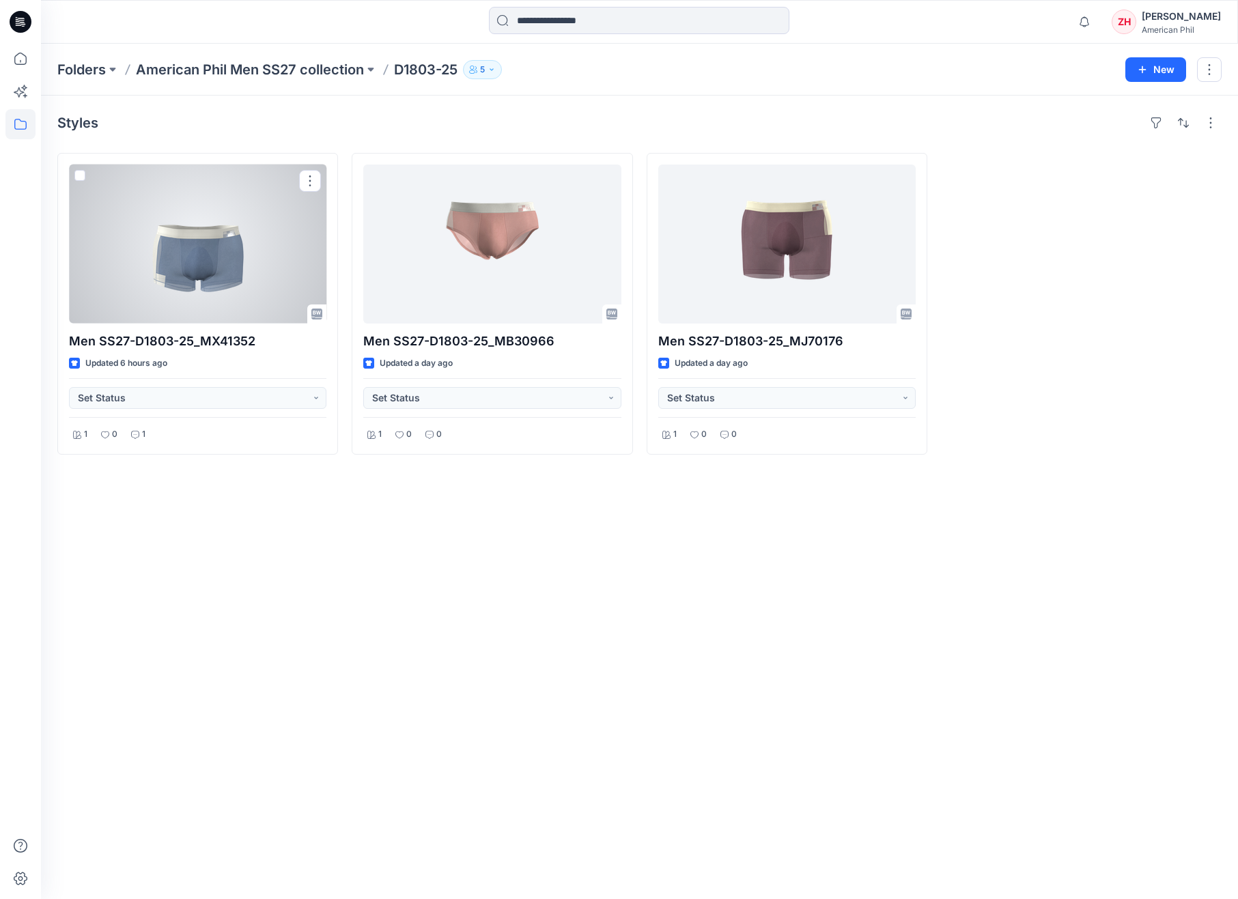
click at [216, 249] on div at bounding box center [197, 244] width 257 height 159
click at [259, 291] on div at bounding box center [197, 244] width 257 height 159
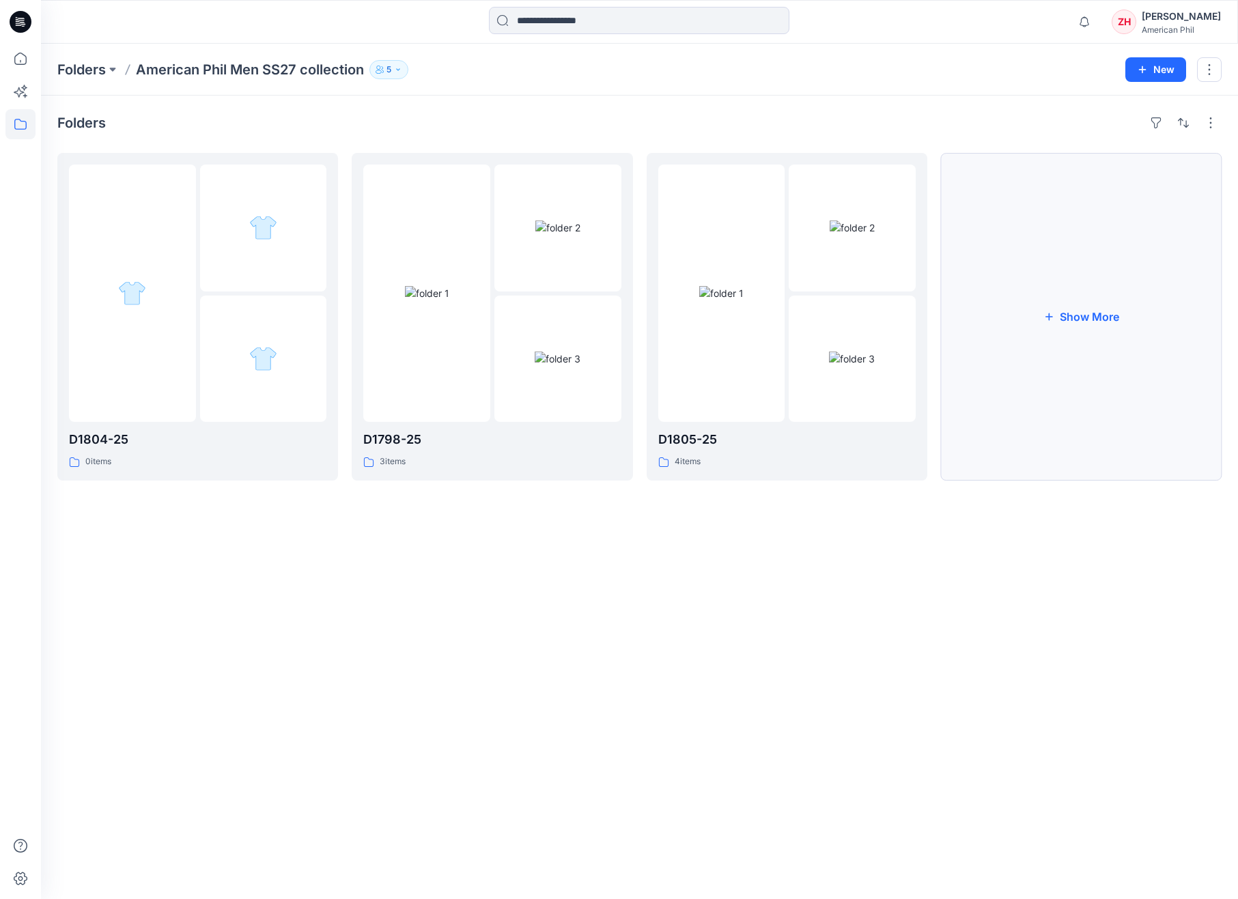
click at [1075, 324] on button "Show More" at bounding box center [1081, 317] width 281 height 328
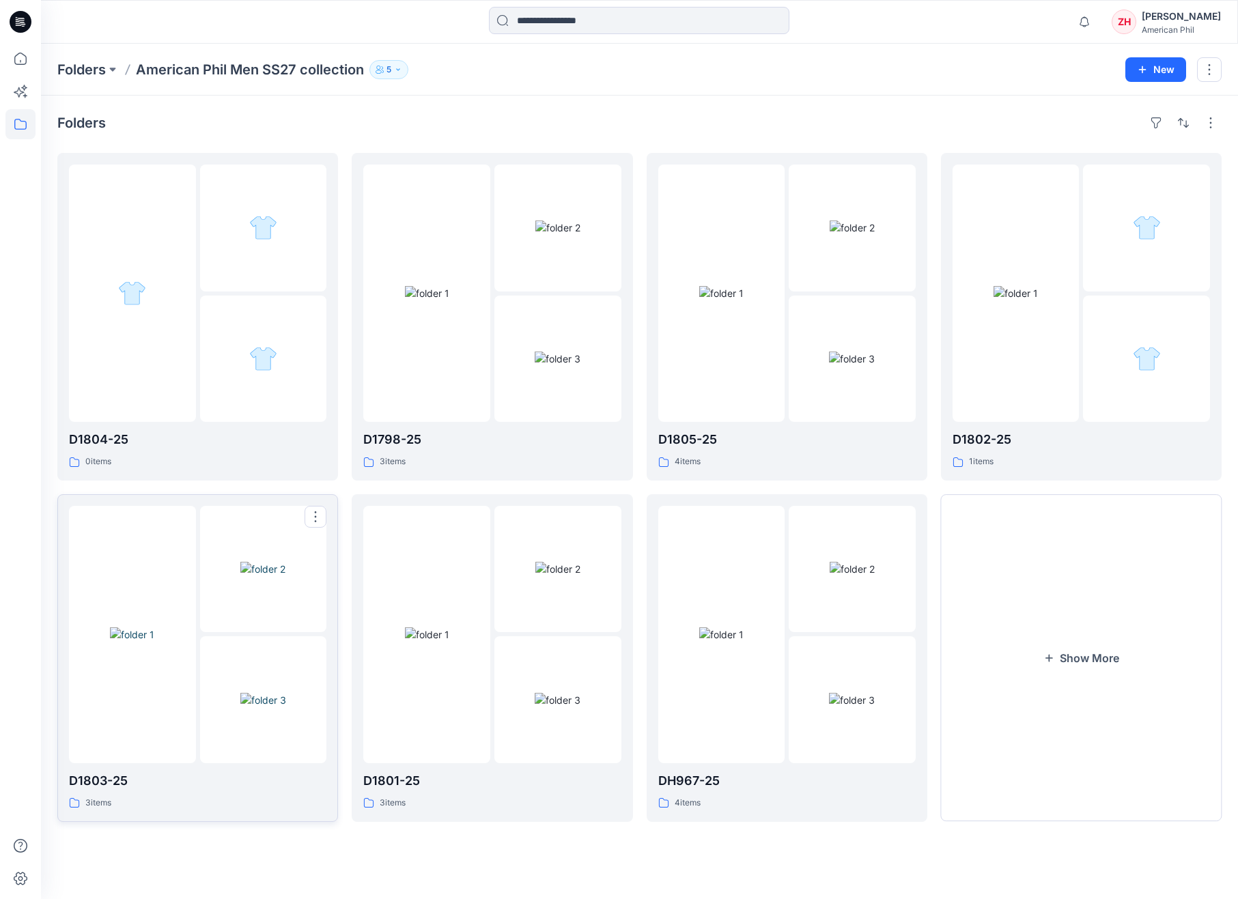
click at [285, 562] on img at bounding box center [262, 569] width 45 height 14
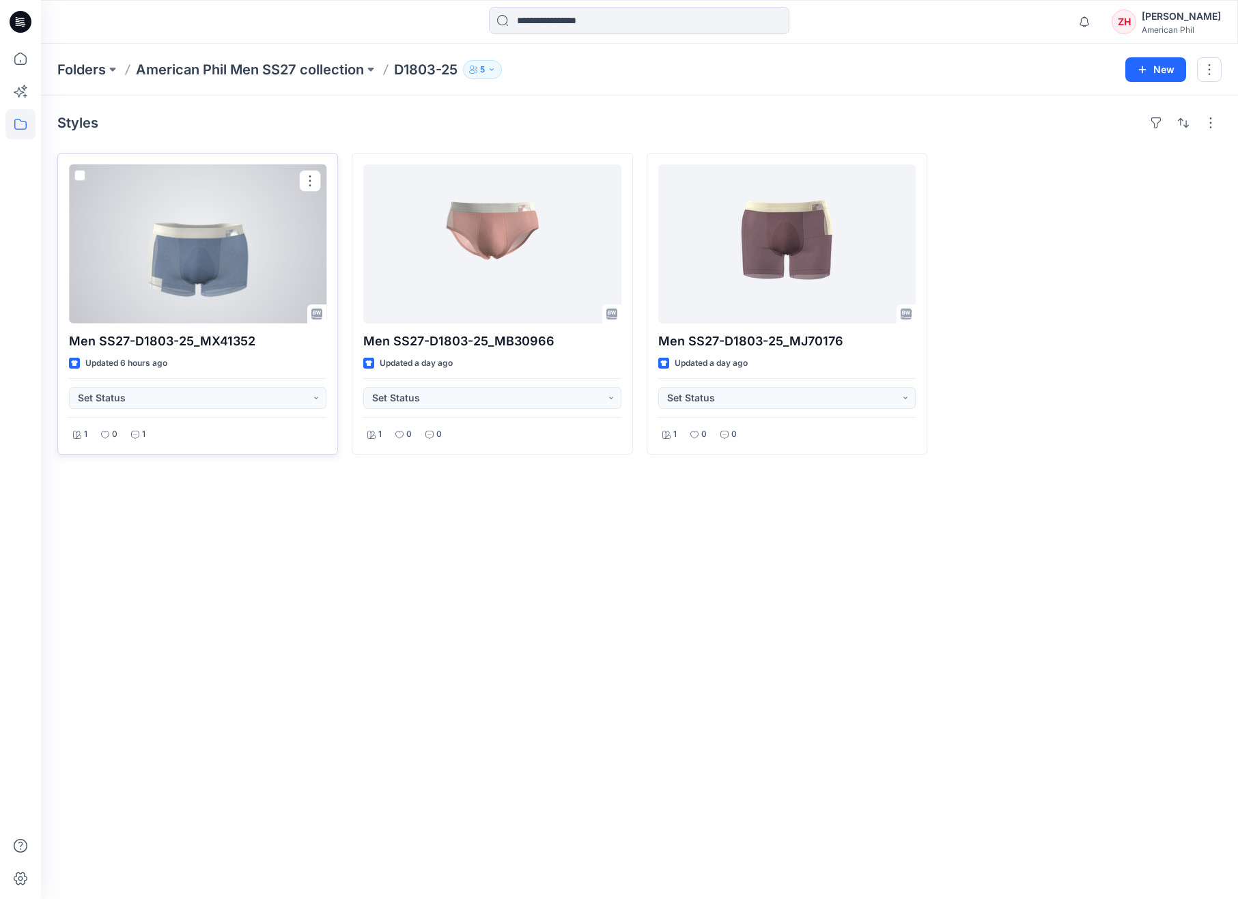
click at [257, 253] on div at bounding box center [197, 244] width 257 height 159
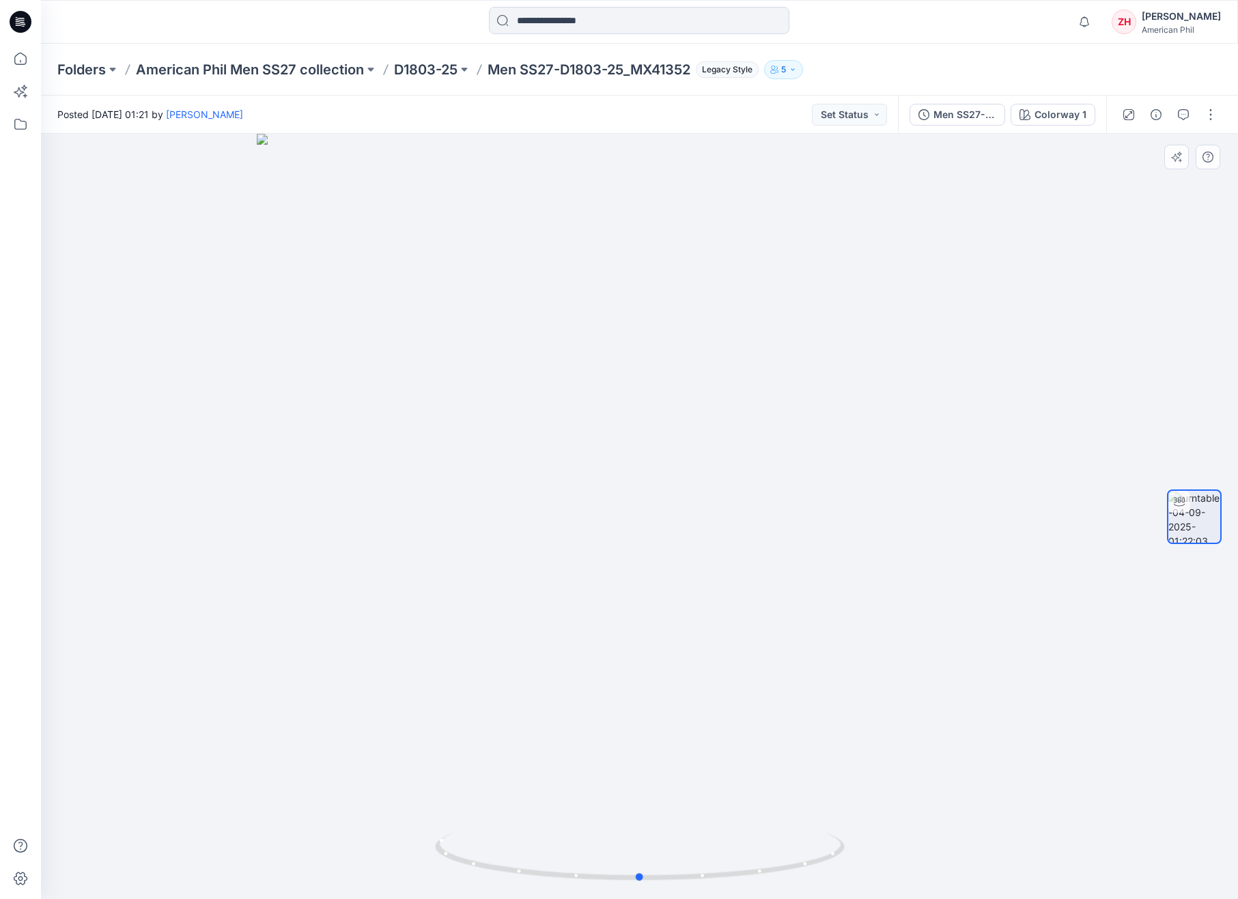
click at [633, 461] on div at bounding box center [639, 516] width 1197 height 765
drag, startPoint x: 635, startPoint y: 460, endPoint x: 638, endPoint y: 441, distance: 19.3
click at [636, 441] on div at bounding box center [639, 516] width 1197 height 765
click at [638, 470] on div at bounding box center [639, 516] width 1197 height 765
click at [640, 468] on div at bounding box center [639, 516] width 1197 height 765
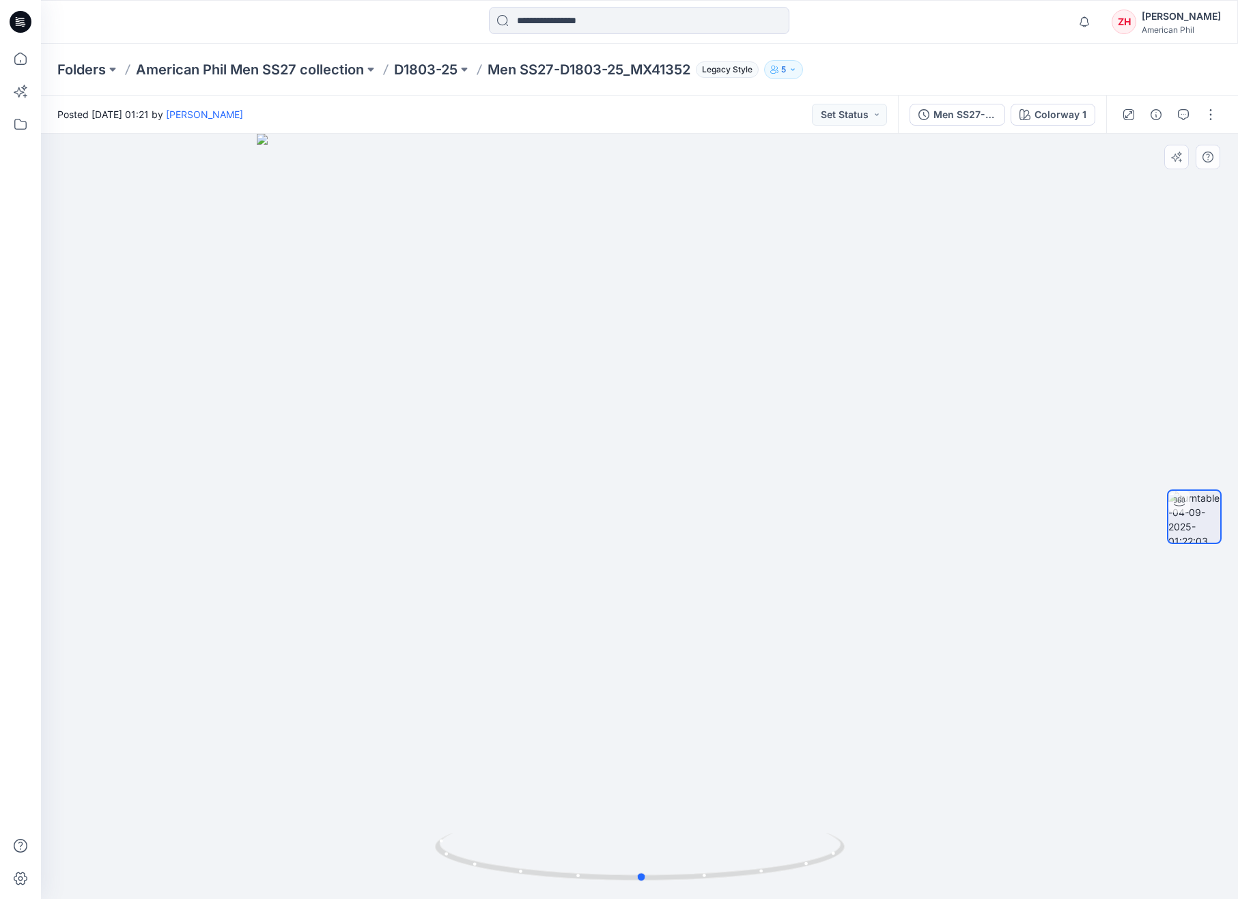
click at [652, 509] on div at bounding box center [639, 516] width 1197 height 765
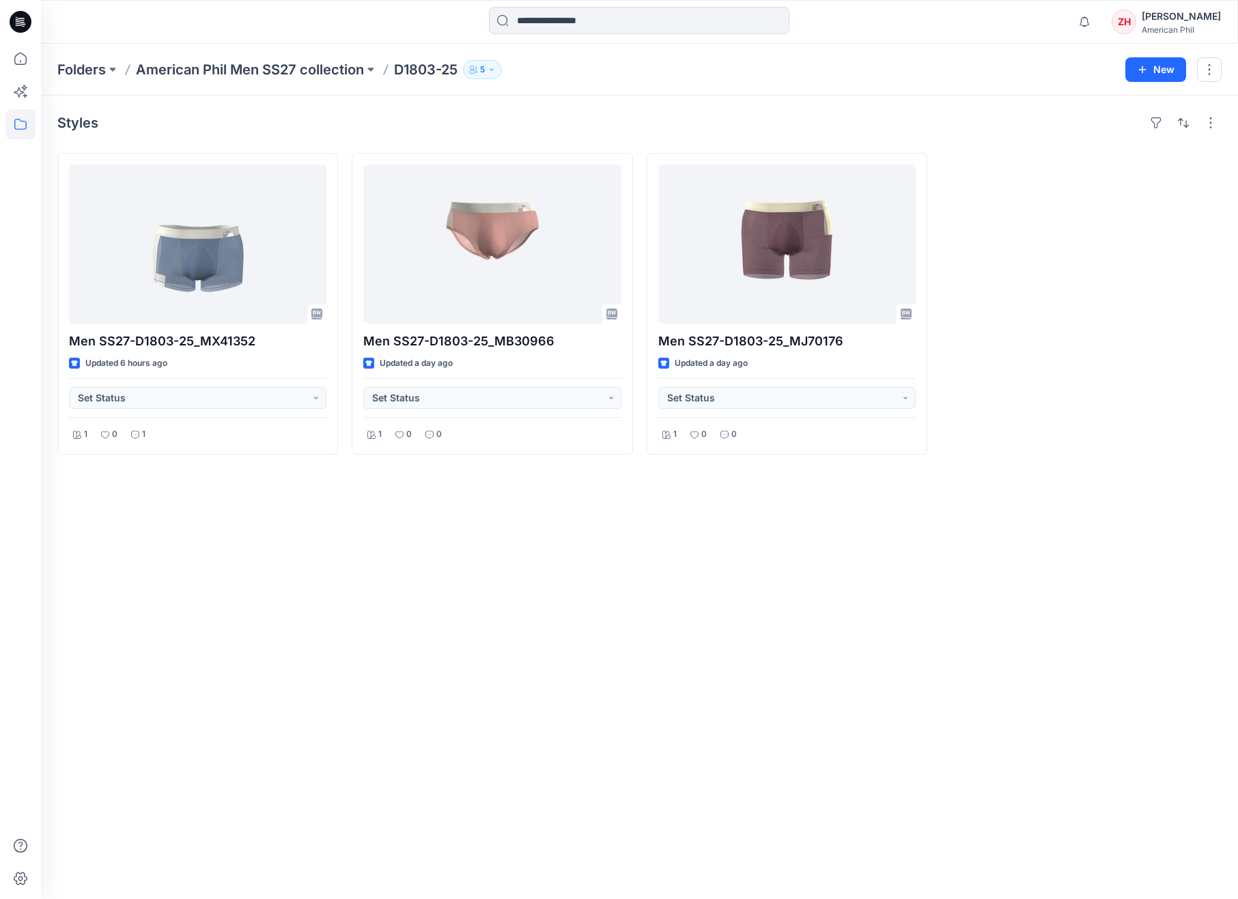
click at [960, 34] on div "Notifications Richard Dromard changed the status of Men SS27-D1798-25_MV50402a …" at bounding box center [639, 22] width 1196 height 30
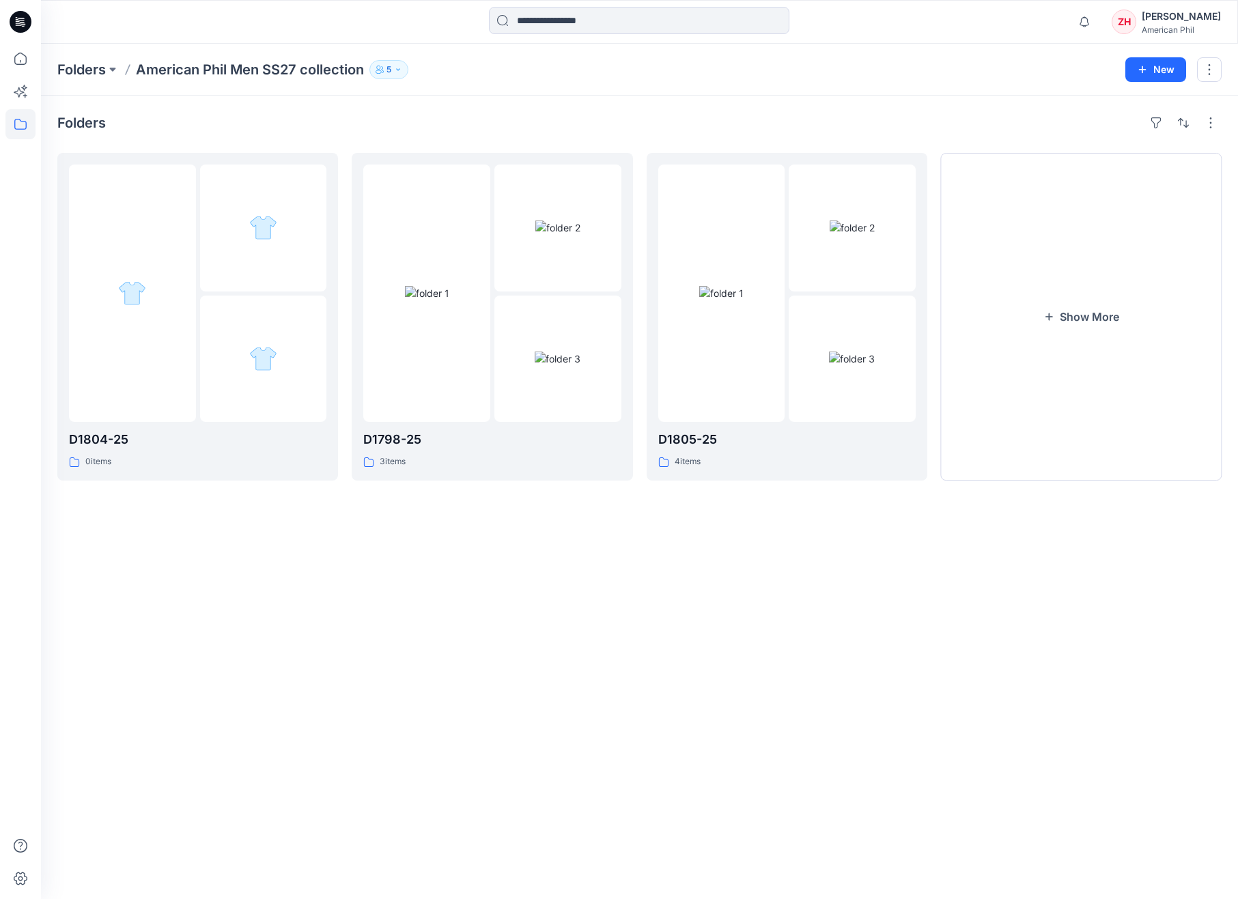
click at [223, 31] on div at bounding box center [190, 22] width 299 height 30
click at [233, 31] on div at bounding box center [190, 22] width 299 height 30
click at [242, 28] on div at bounding box center [190, 22] width 299 height 30
drag, startPoint x: 233, startPoint y: 27, endPoint x: 240, endPoint y: 20, distance: 9.7
click at [233, 27] on div at bounding box center [190, 22] width 299 height 30
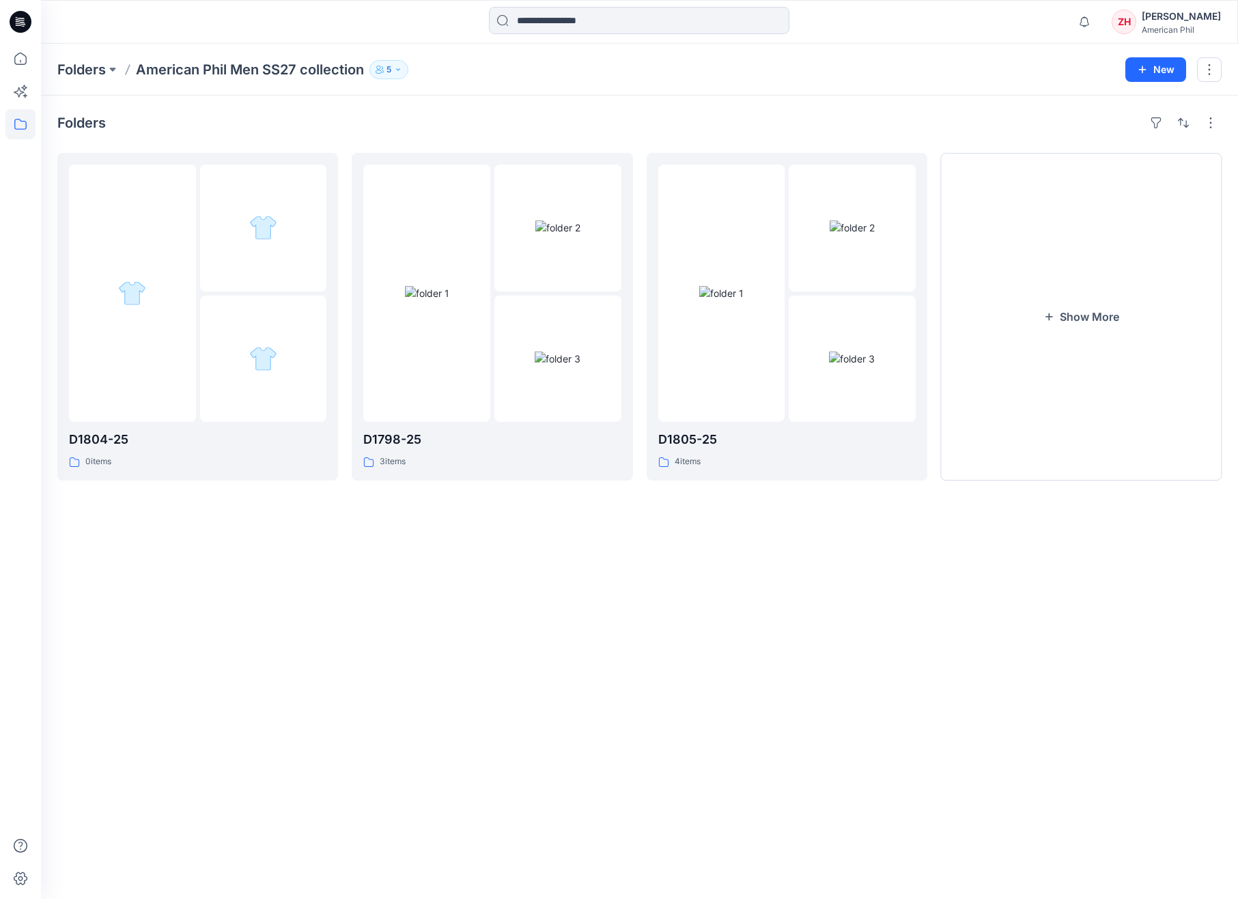
click at [232, 27] on div at bounding box center [190, 22] width 299 height 30
click at [238, 24] on div at bounding box center [190, 22] width 299 height 30
click at [483, 395] on div at bounding box center [426, 293] width 127 height 257
click at [743, 286] on img at bounding box center [721, 293] width 44 height 14
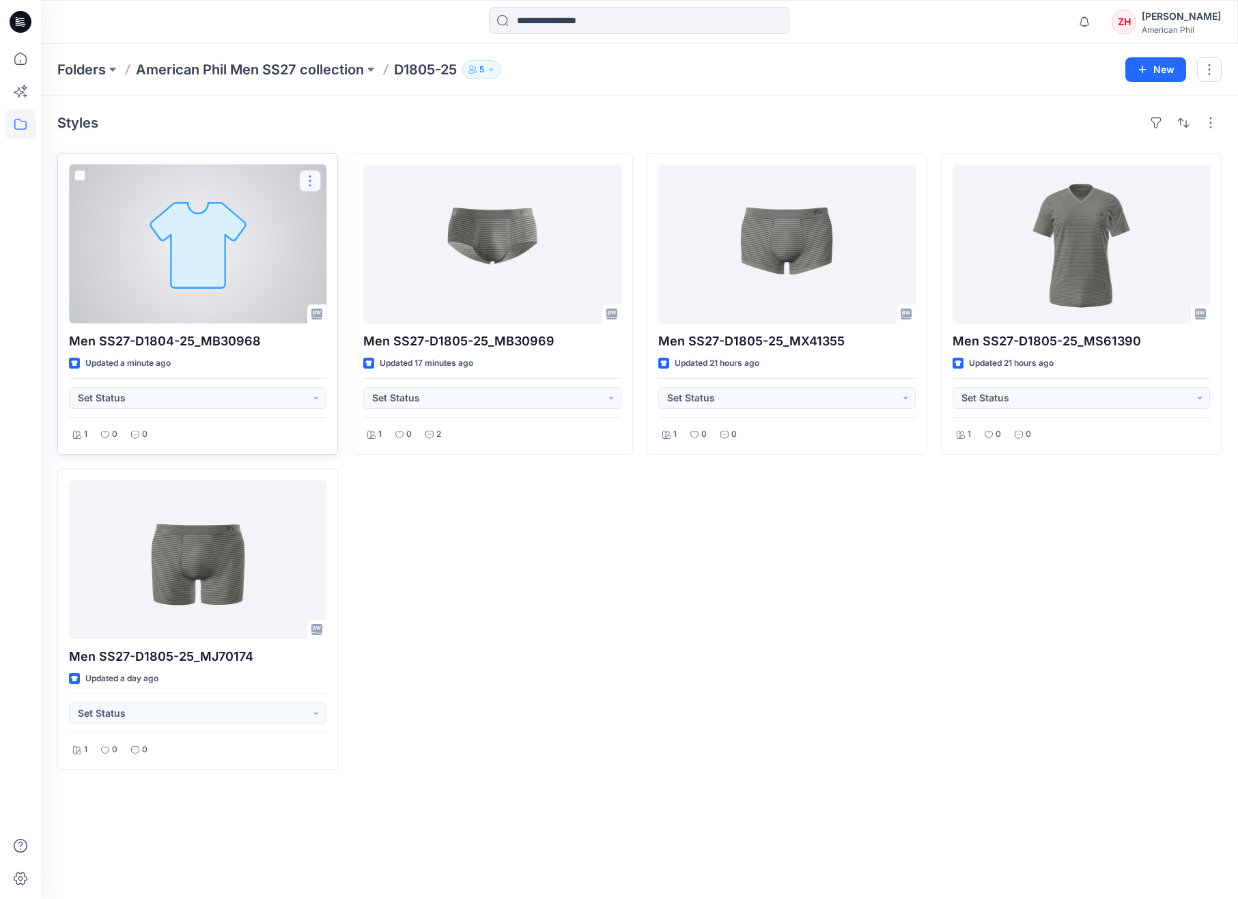
click at [305, 183] on button "button" at bounding box center [310, 181] width 22 height 22
click at [361, 316] on p "Move to" at bounding box center [344, 313] width 36 height 14
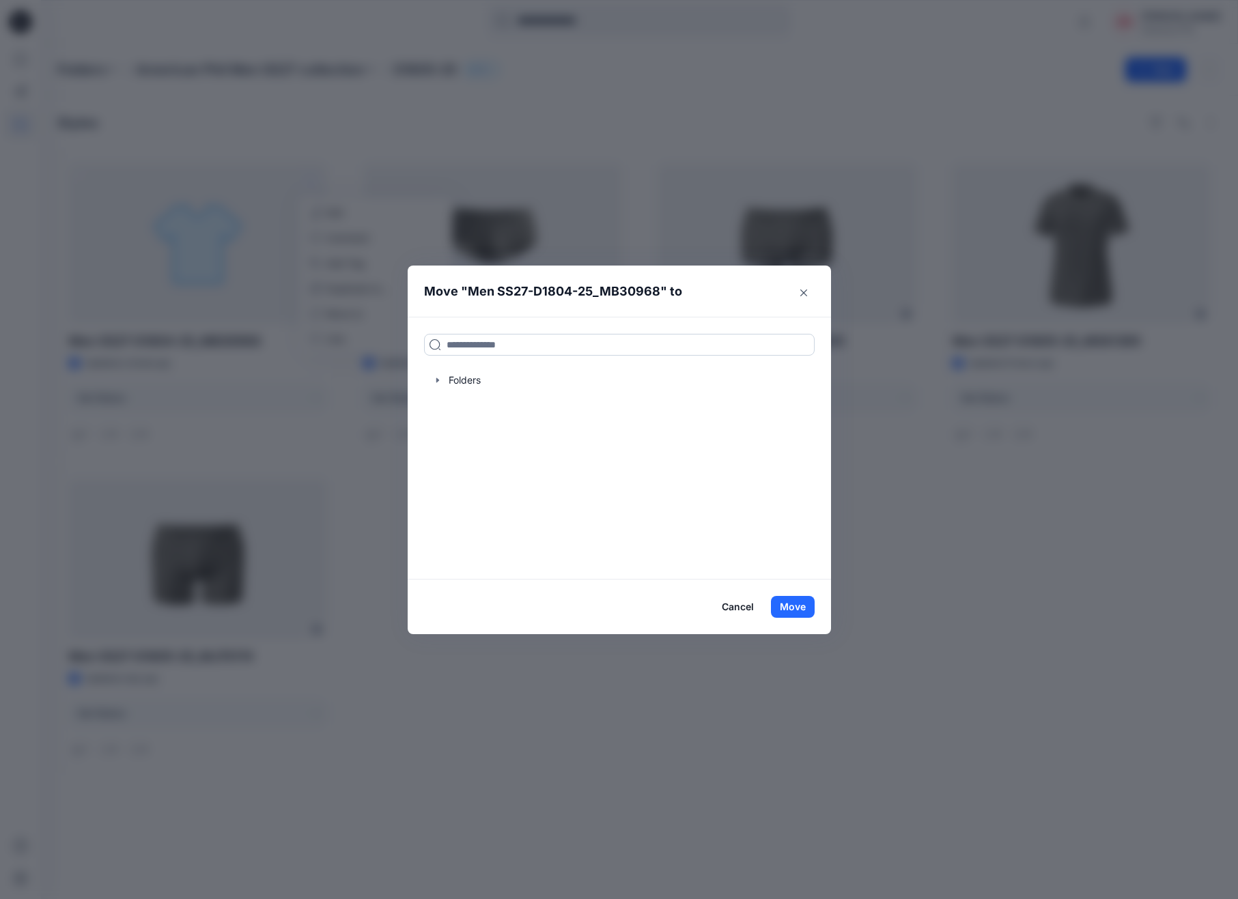
click at [511, 342] on input at bounding box center [619, 345] width 390 height 22
type input "*****"
click at [496, 377] on div "D1804 -25" at bounding box center [525, 375] width 192 height 16
click at [786, 605] on button "Move" at bounding box center [793, 607] width 44 height 22
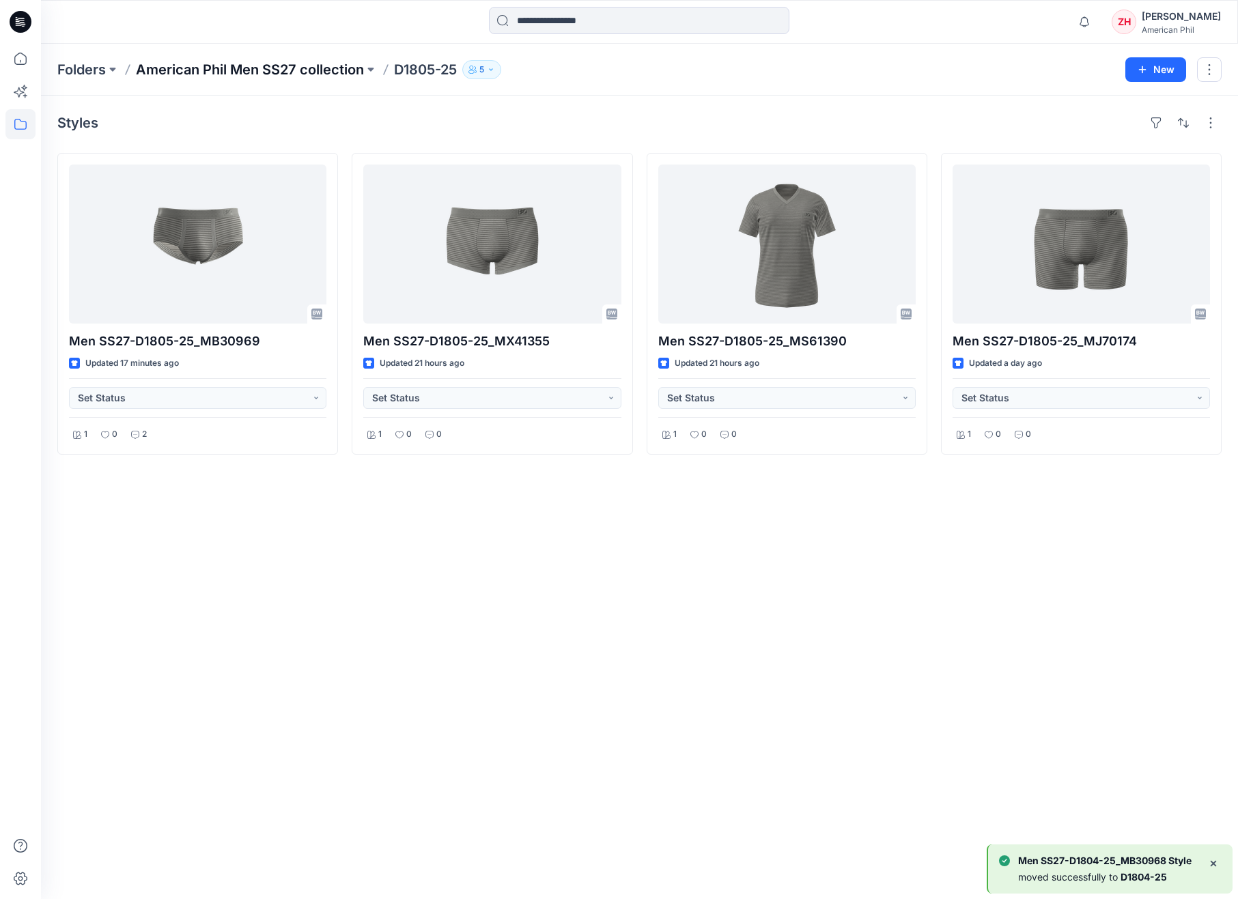
click at [298, 68] on p "American Phil Men SS27 collection" at bounding box center [250, 69] width 228 height 19
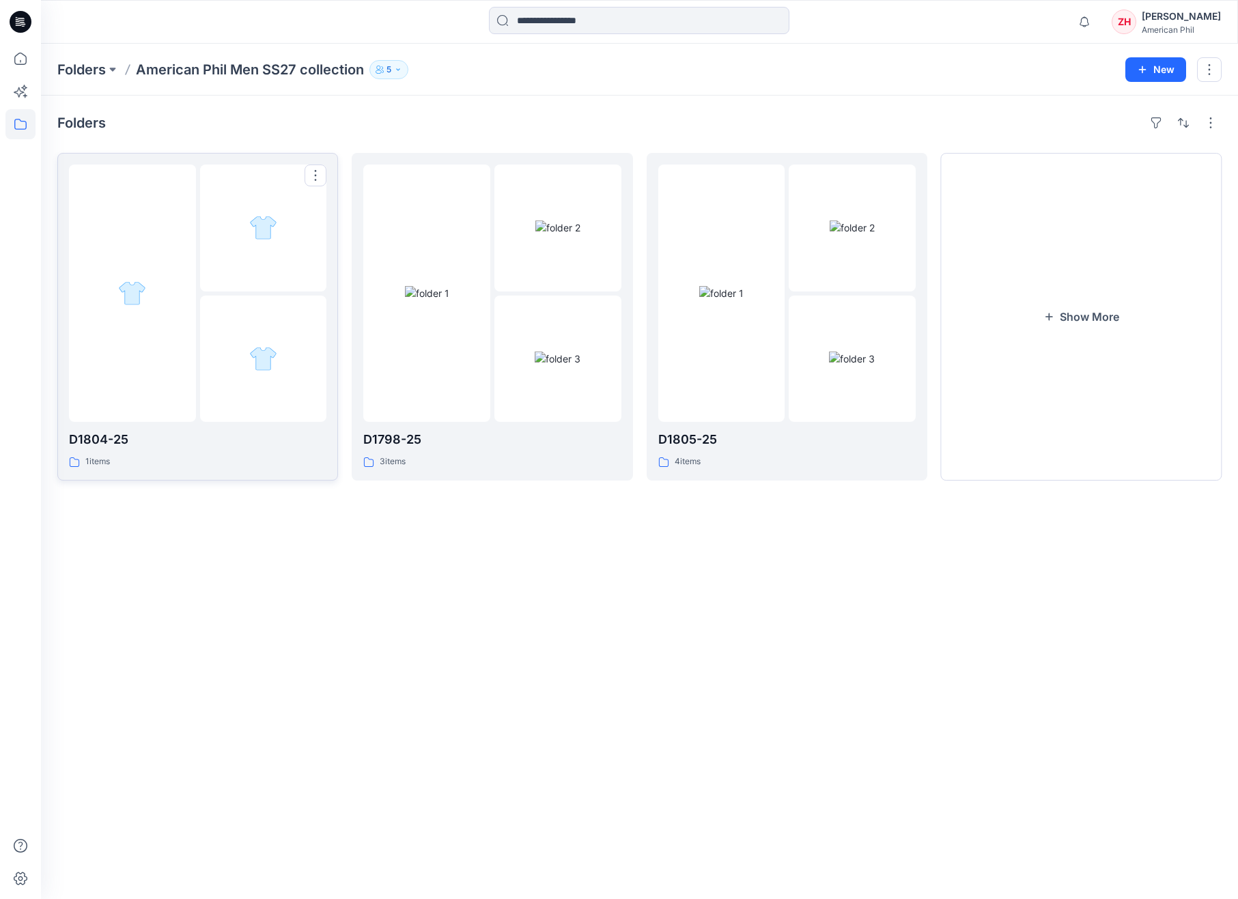
click at [180, 212] on div at bounding box center [132, 293] width 127 height 257
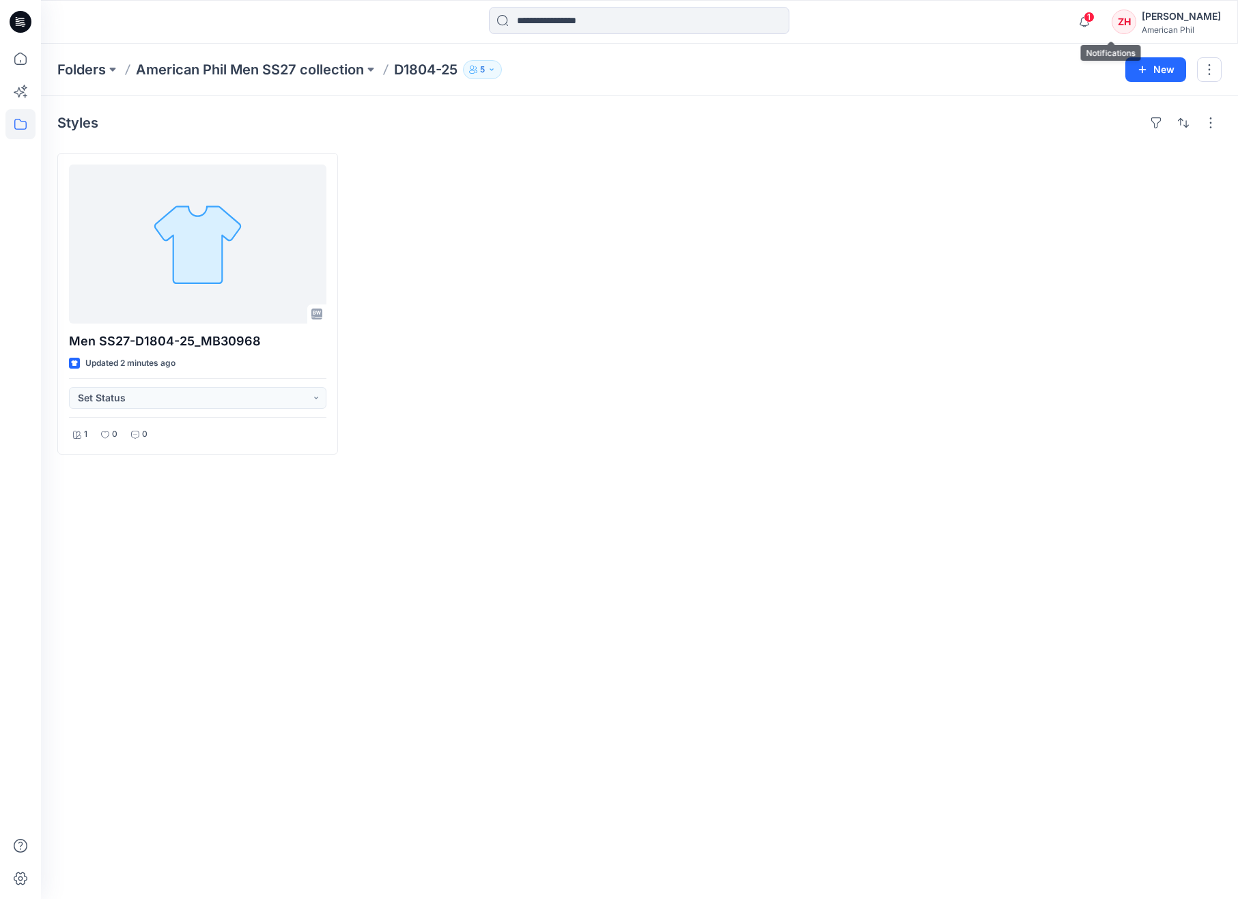
click at [1094, 17] on span "1" at bounding box center [1088, 17] width 11 height 11
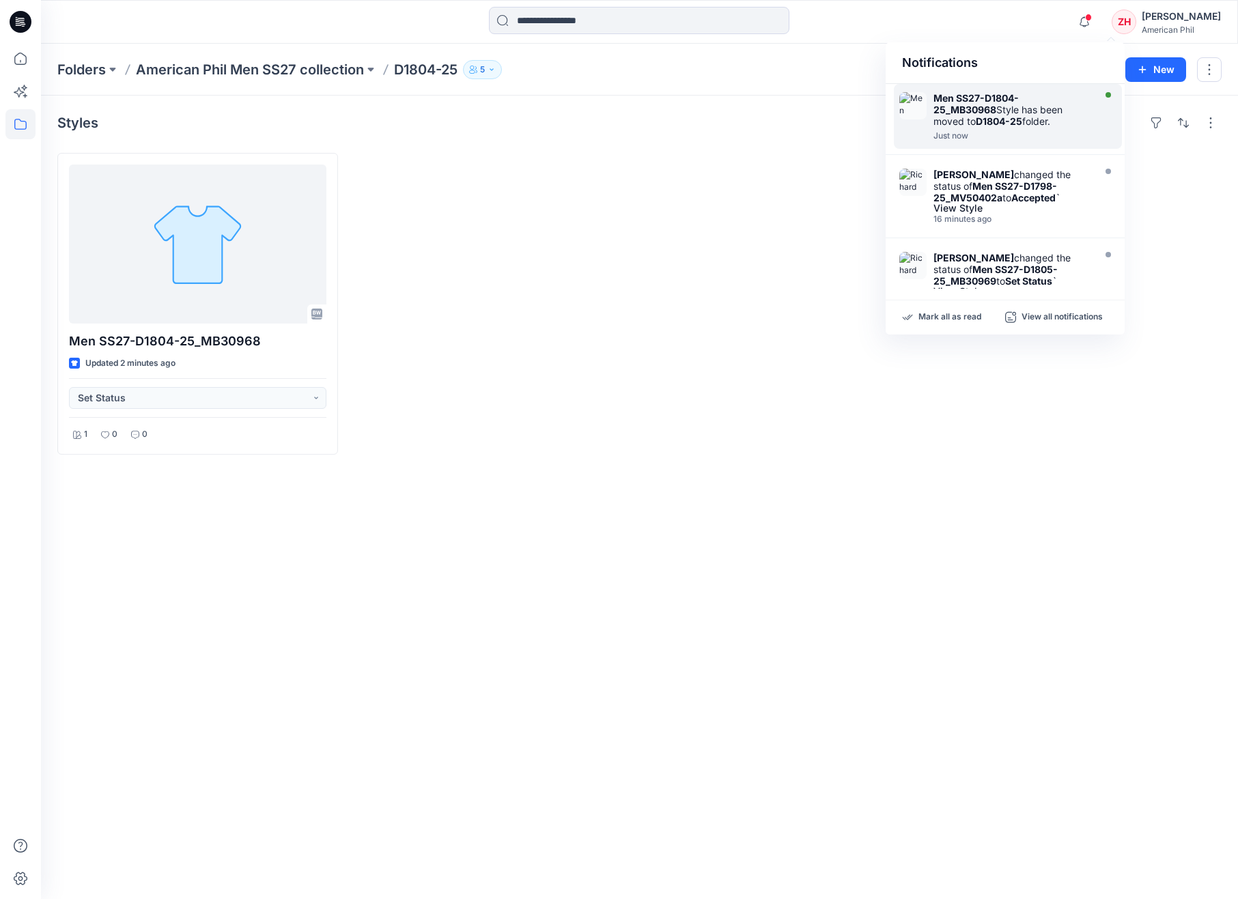
click at [1018, 98] on strong "Men SS27-D1804-25_MB30968" at bounding box center [975, 103] width 85 height 23
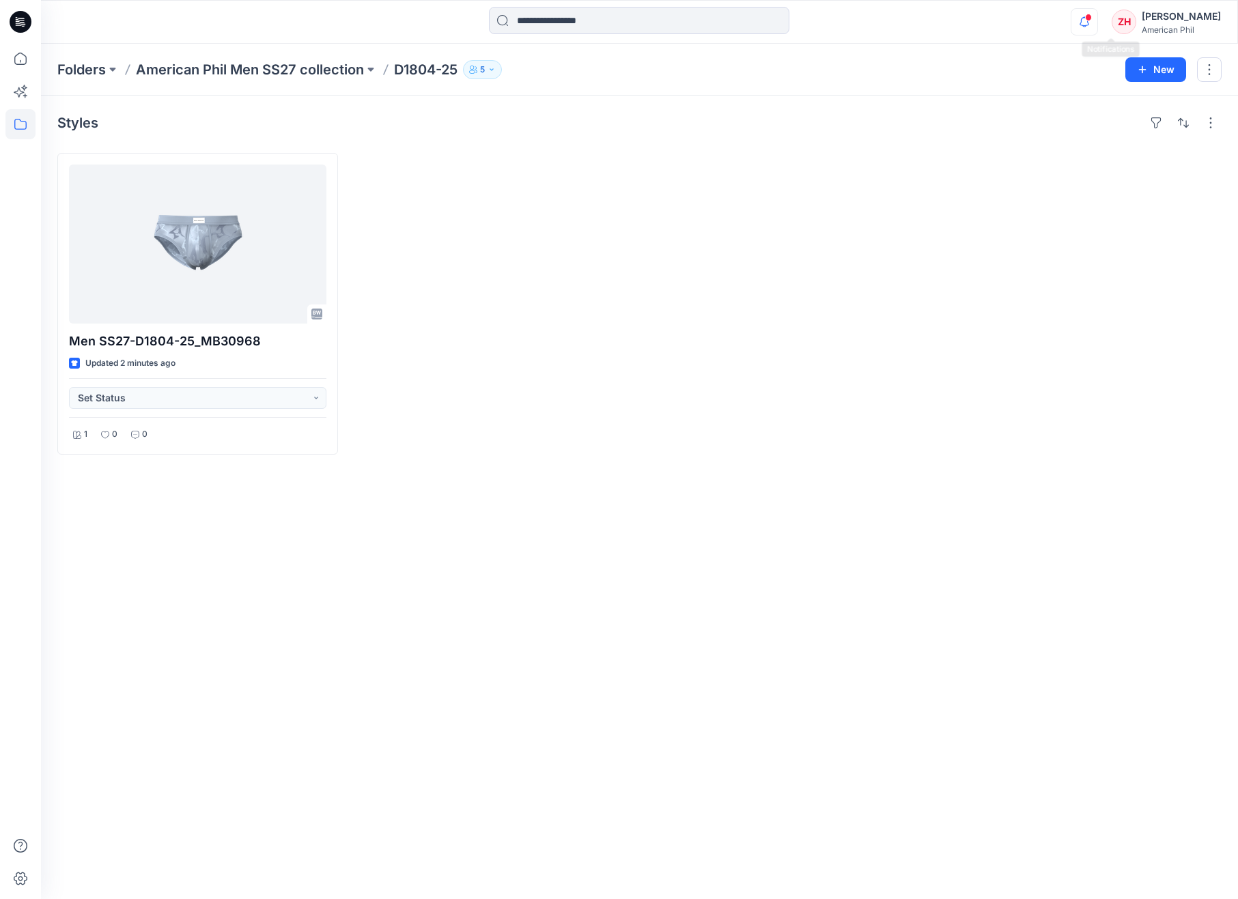
click at [1097, 22] on icon "button" at bounding box center [1084, 21] width 26 height 27
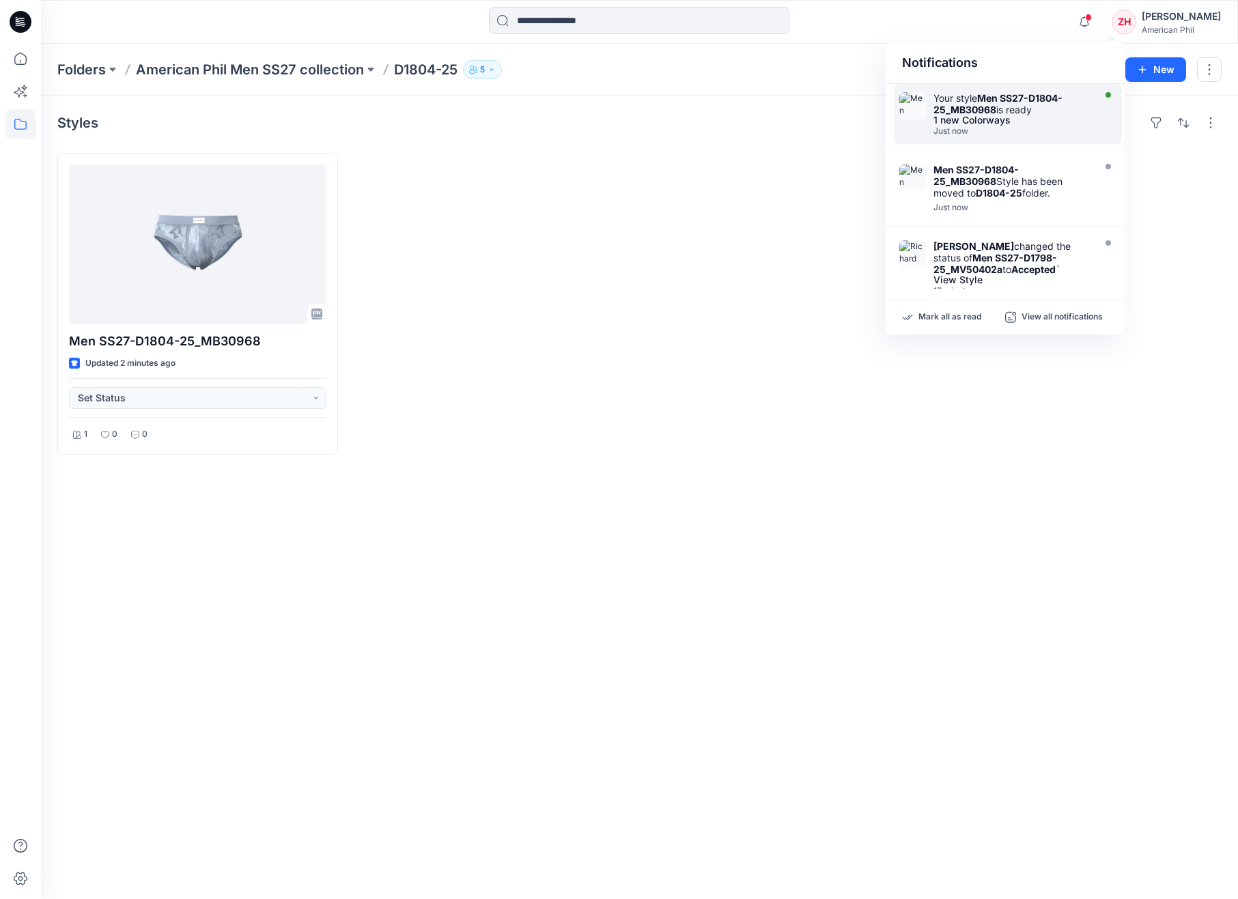
click at [1097, 96] on div at bounding box center [1106, 114] width 19 height 44
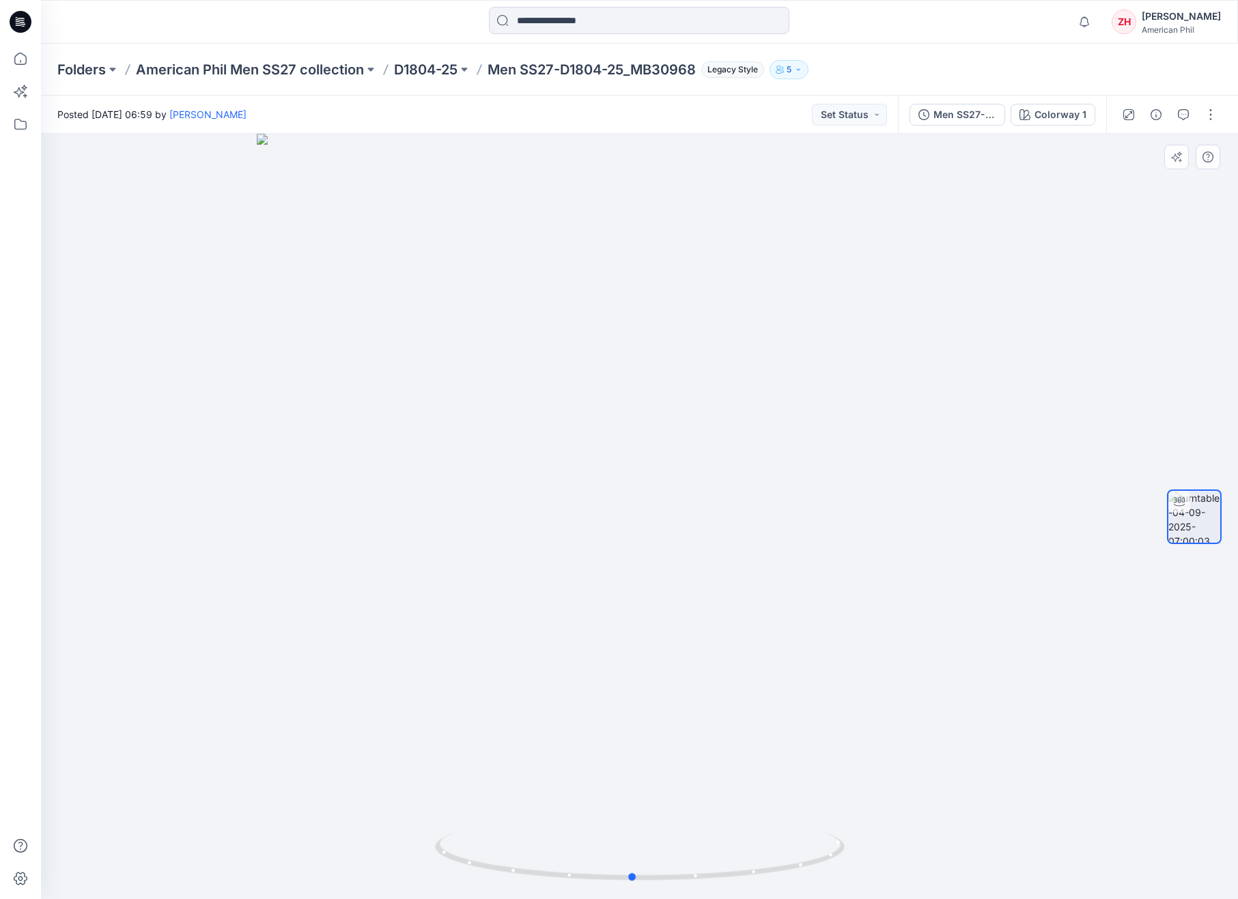
drag, startPoint x: 902, startPoint y: 486, endPoint x: 894, endPoint y: 491, distance: 8.9
click at [894, 491] on div at bounding box center [639, 516] width 1197 height 765
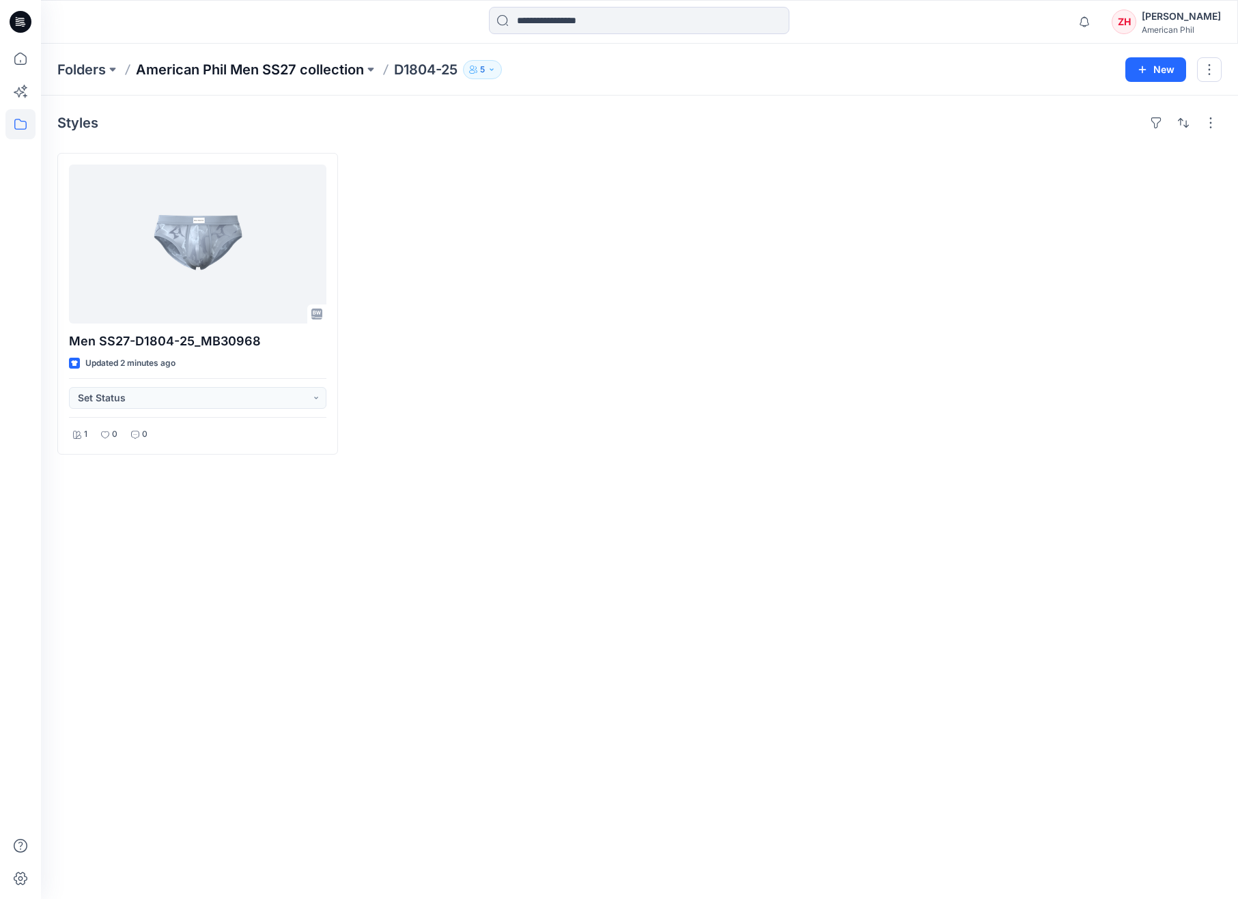
click at [248, 66] on p "American Phil Men SS27 collection" at bounding box center [250, 69] width 228 height 19
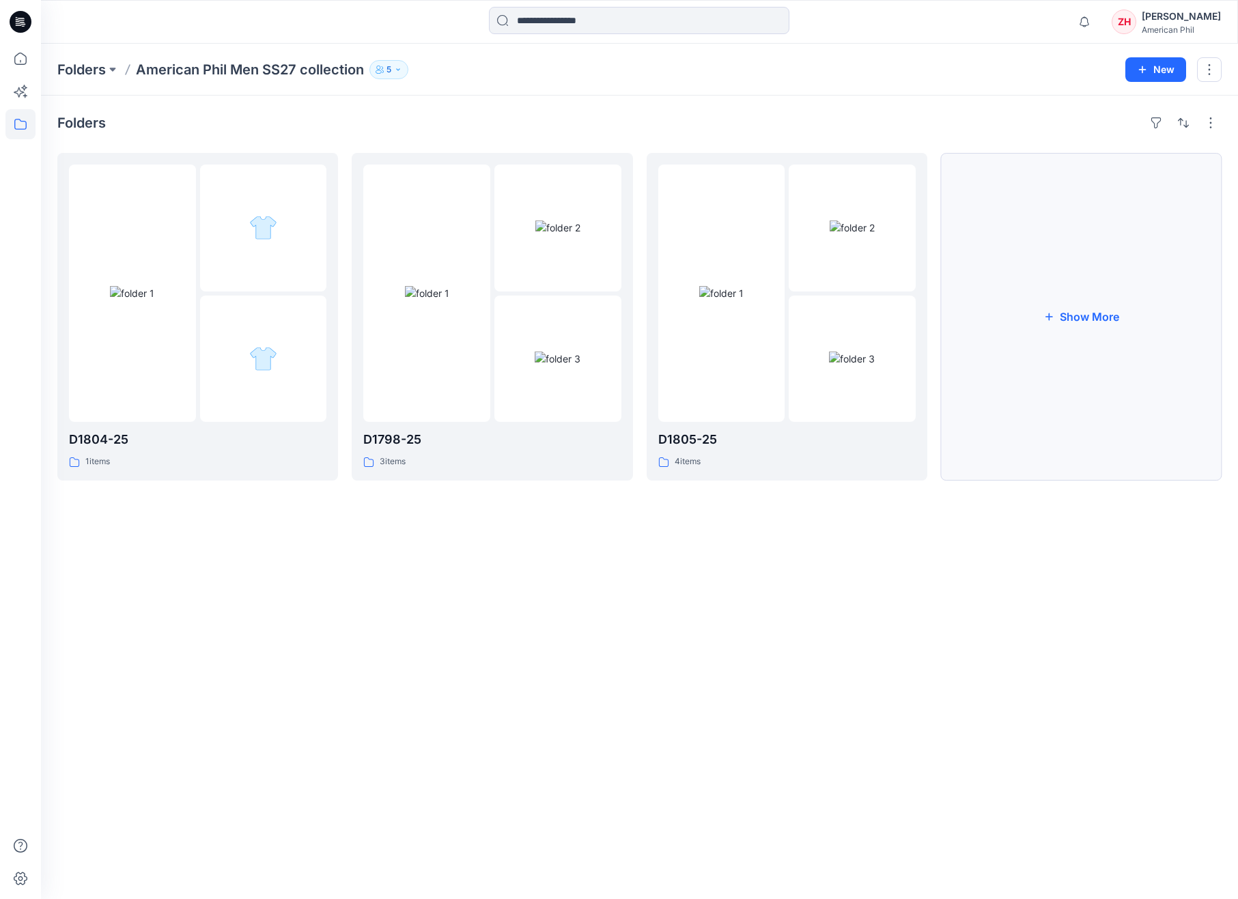
click at [1125, 314] on button "Show More" at bounding box center [1081, 317] width 281 height 328
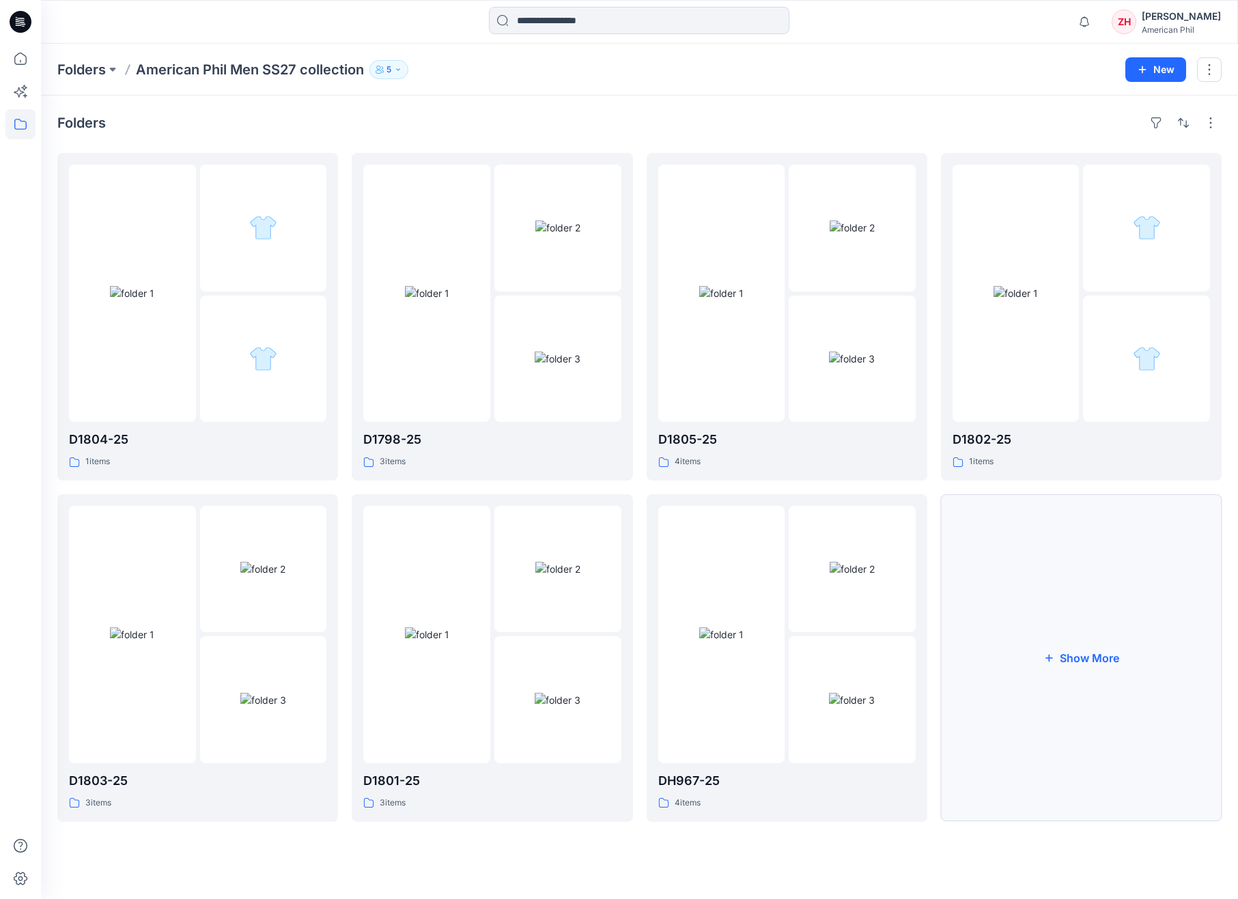
click at [1120, 657] on button "Show More" at bounding box center [1081, 658] width 281 height 328
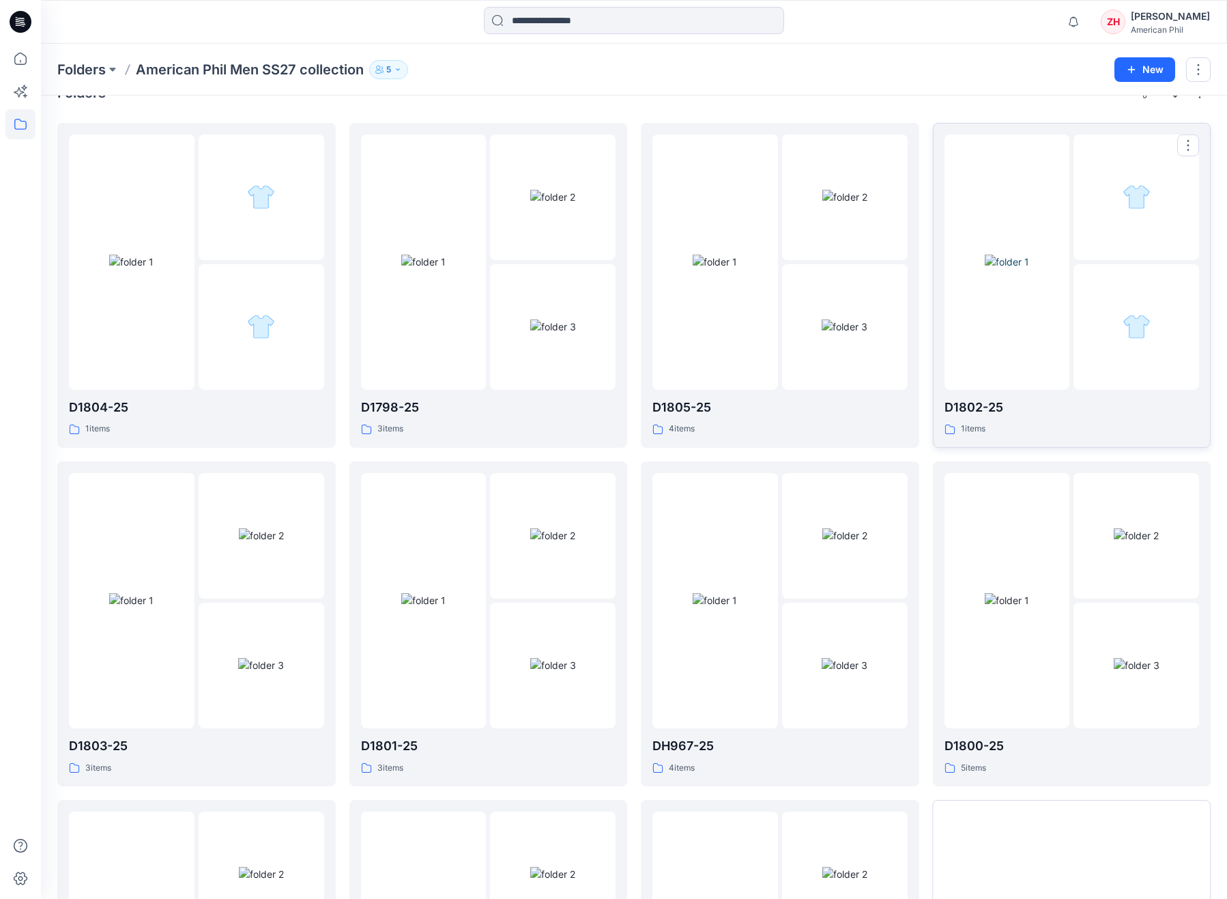
scroll to position [292, 0]
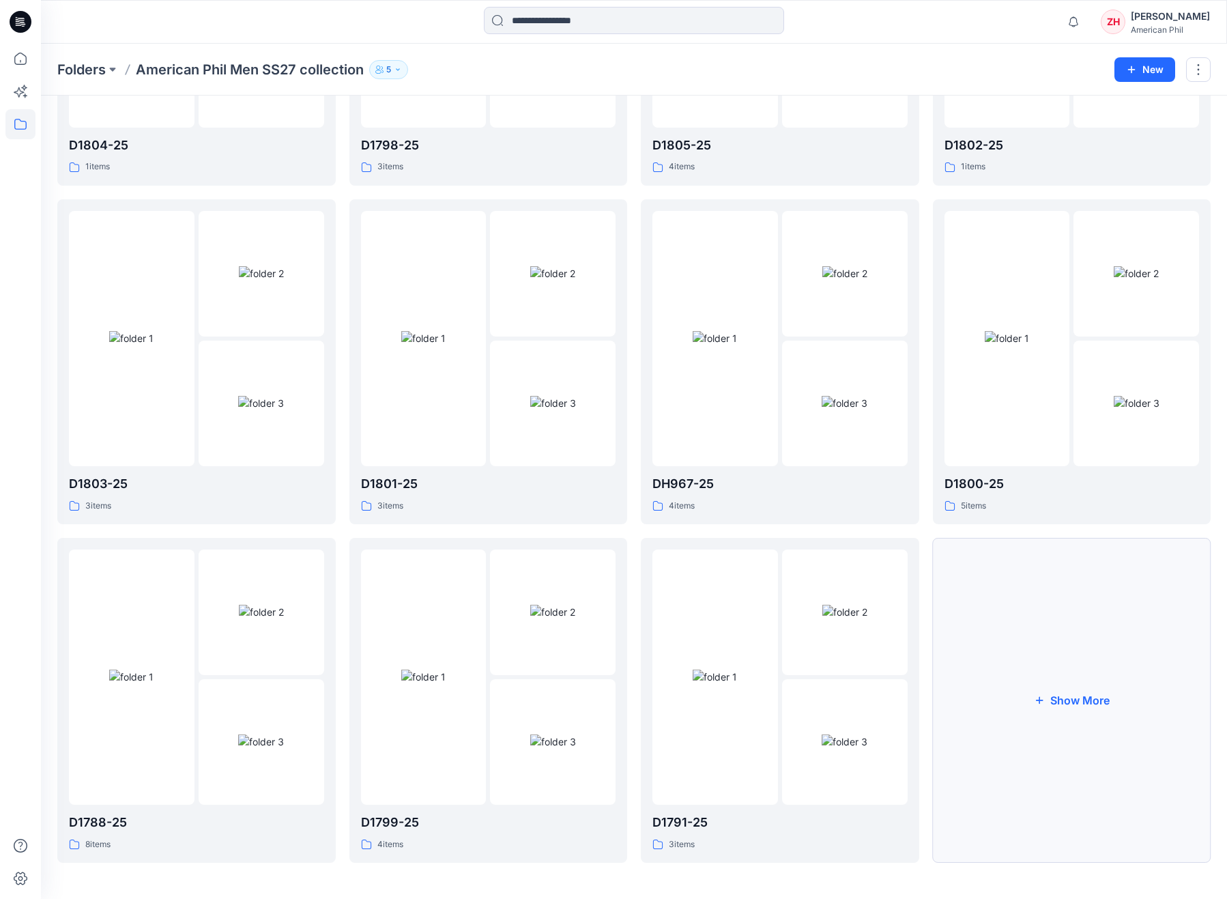
click at [1031, 638] on button "Show More" at bounding box center [1072, 700] width 279 height 325
click at [1083, 636] on button "Show More" at bounding box center [1072, 701] width 279 height 325
click at [1113, 613] on button "Show More" at bounding box center [1072, 702] width 279 height 325
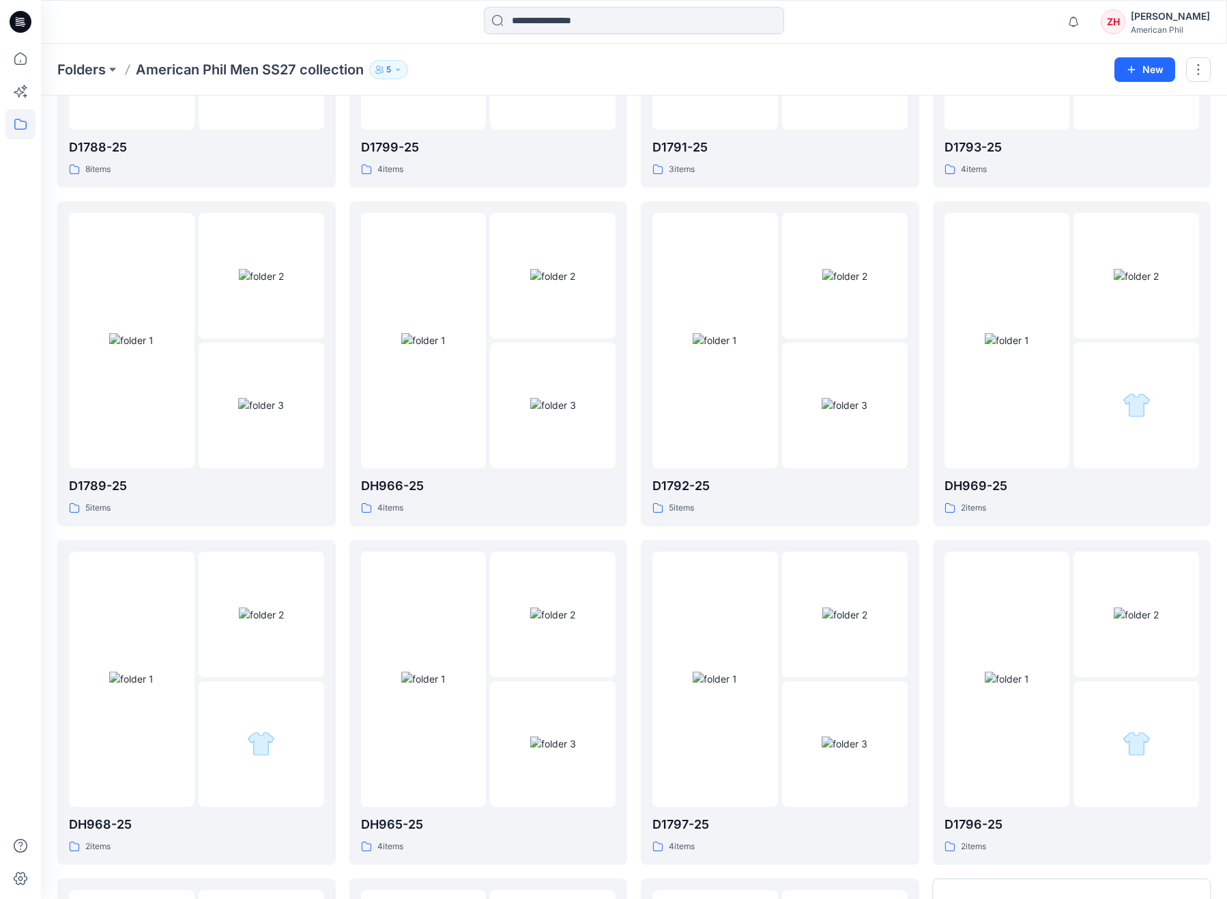
scroll to position [1305, 0]
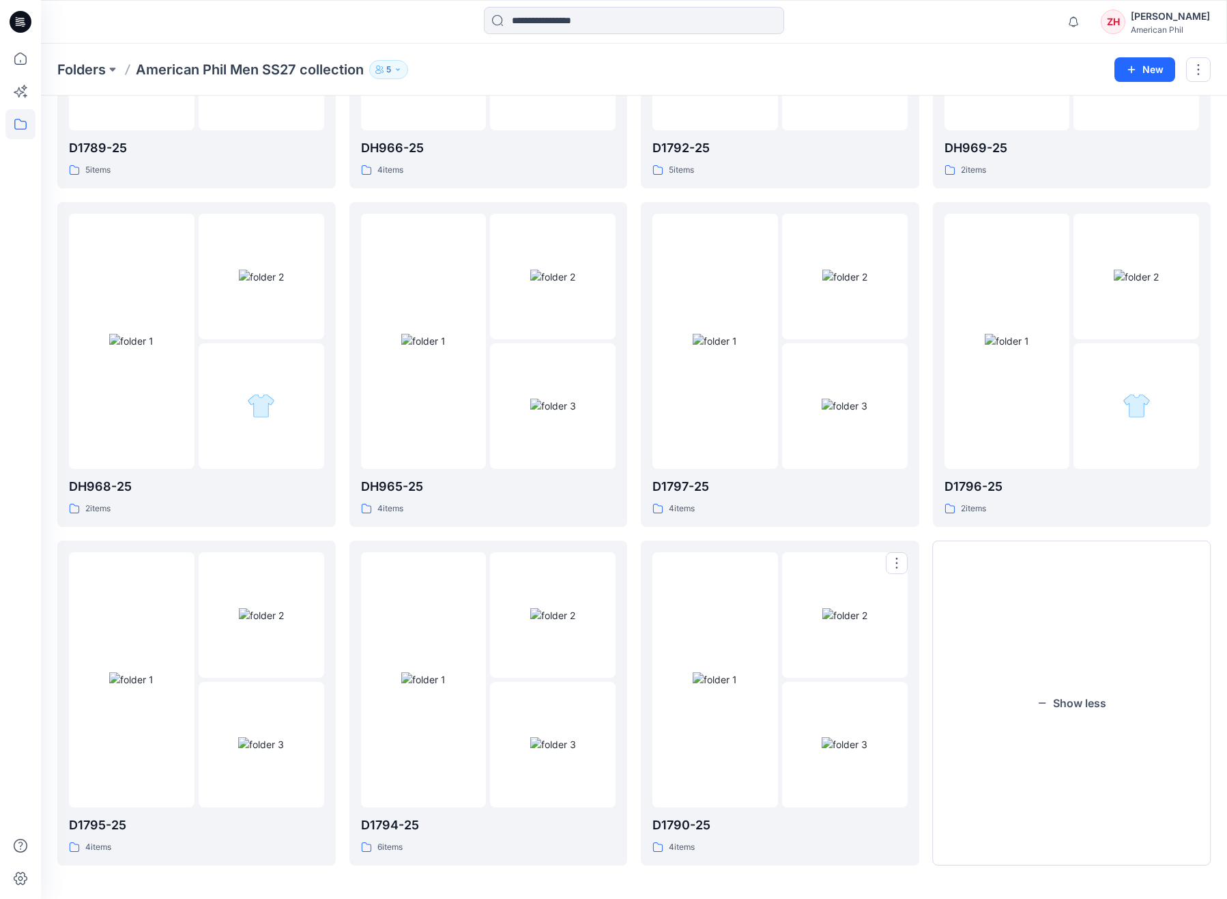
click at [752, 597] on div at bounding box center [716, 679] width 126 height 255
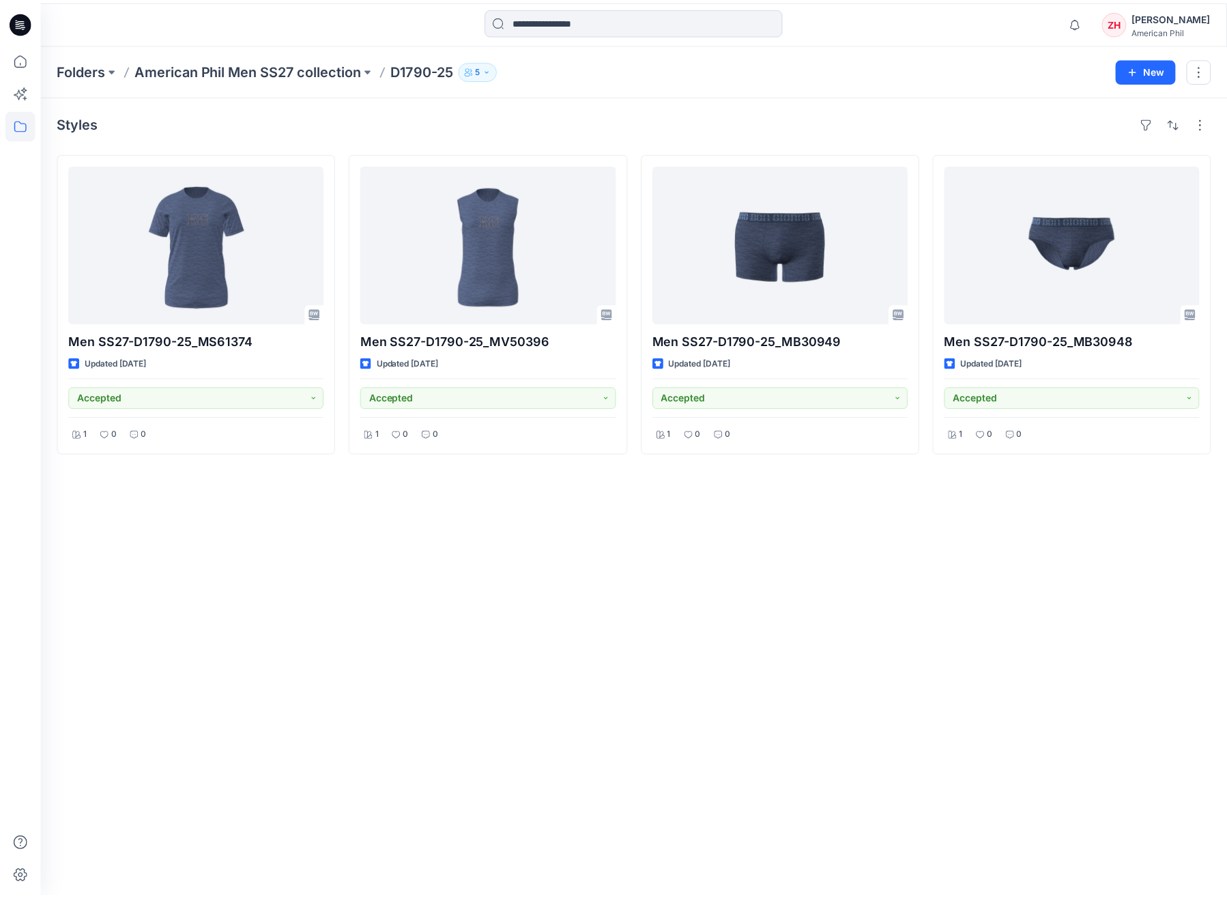
scroll to position [1305, 0]
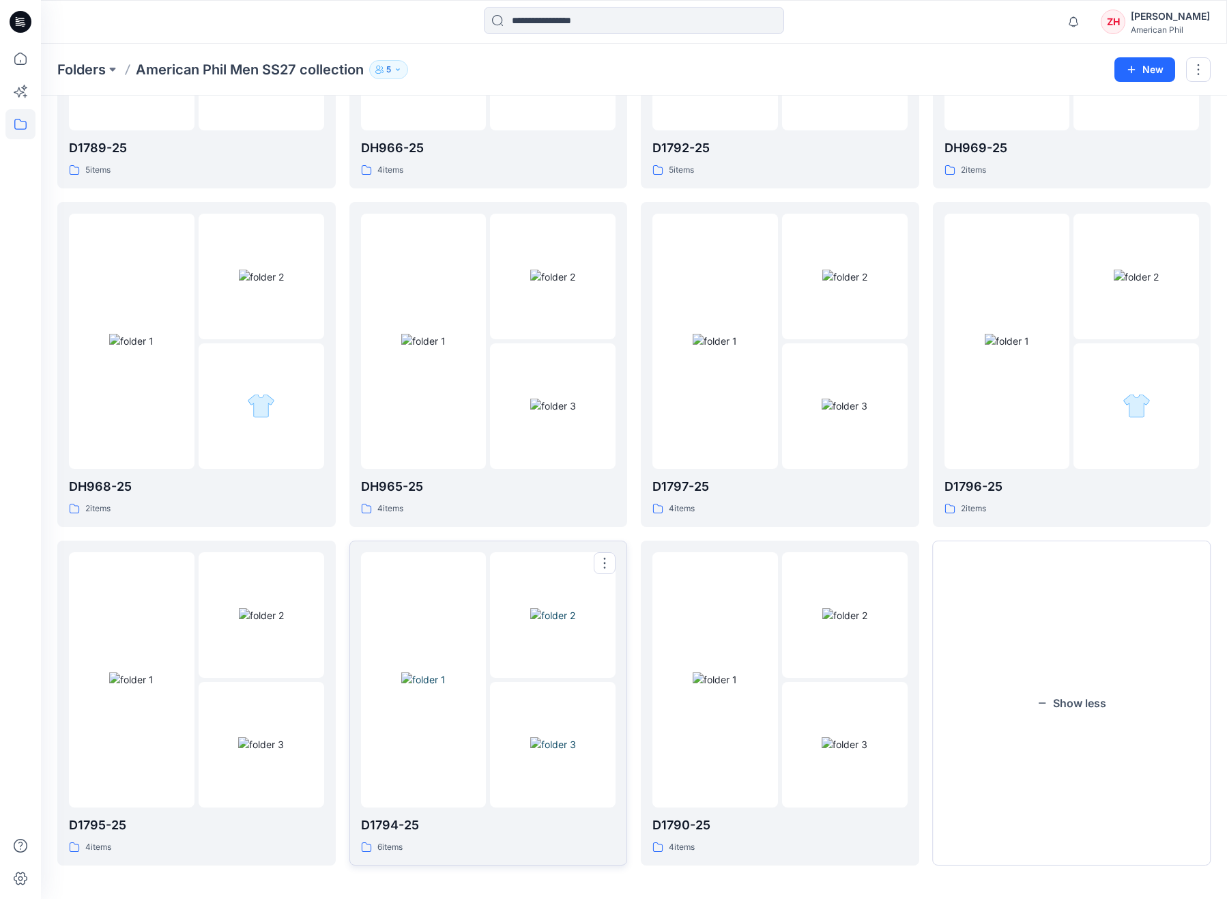
click at [446, 672] on img at bounding box center [423, 679] width 44 height 14
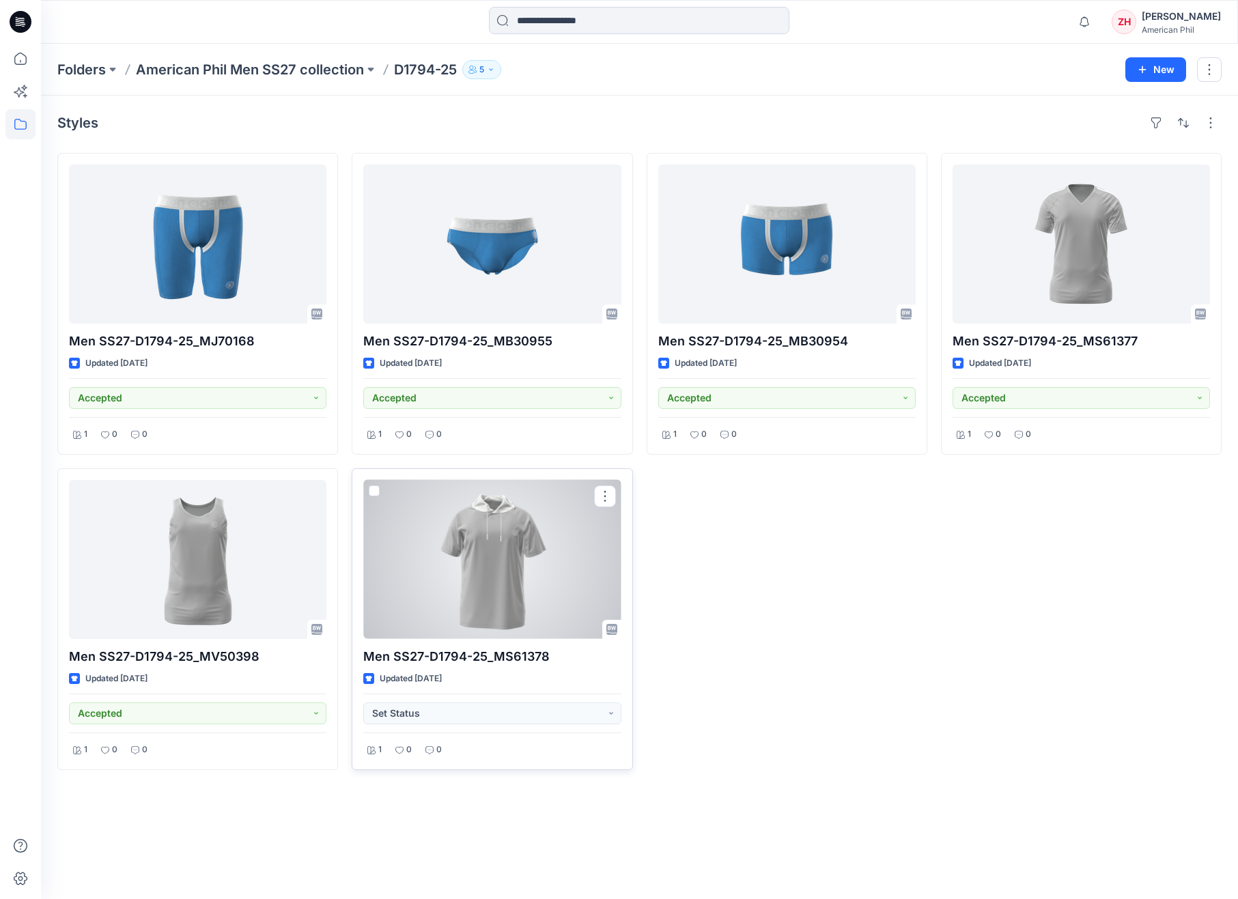
click at [528, 542] on div at bounding box center [491, 559] width 257 height 159
click at [539, 564] on div at bounding box center [491, 559] width 257 height 159
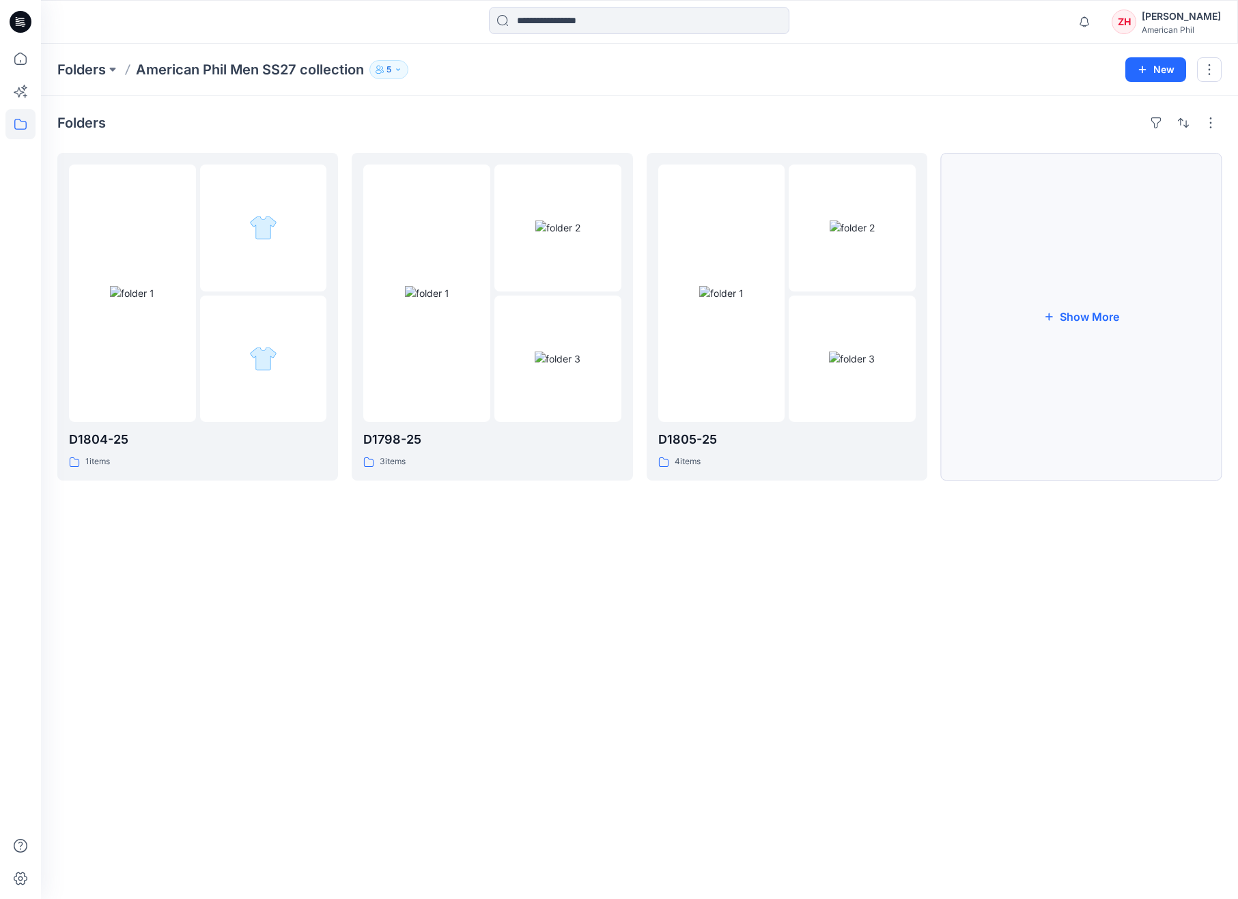
click at [1046, 395] on button "Show More" at bounding box center [1081, 317] width 281 height 328
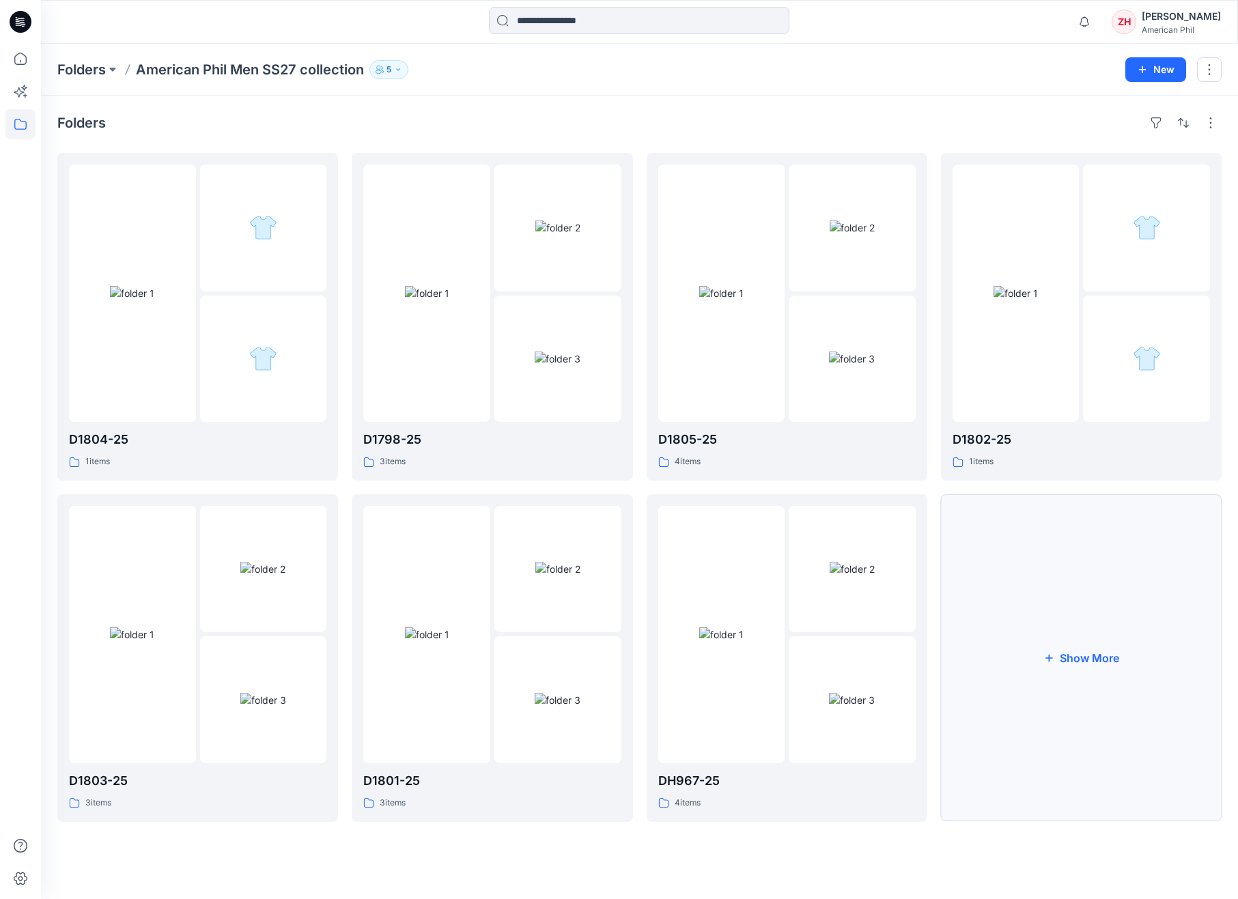
click at [1072, 582] on button "Show More" at bounding box center [1081, 658] width 281 height 328
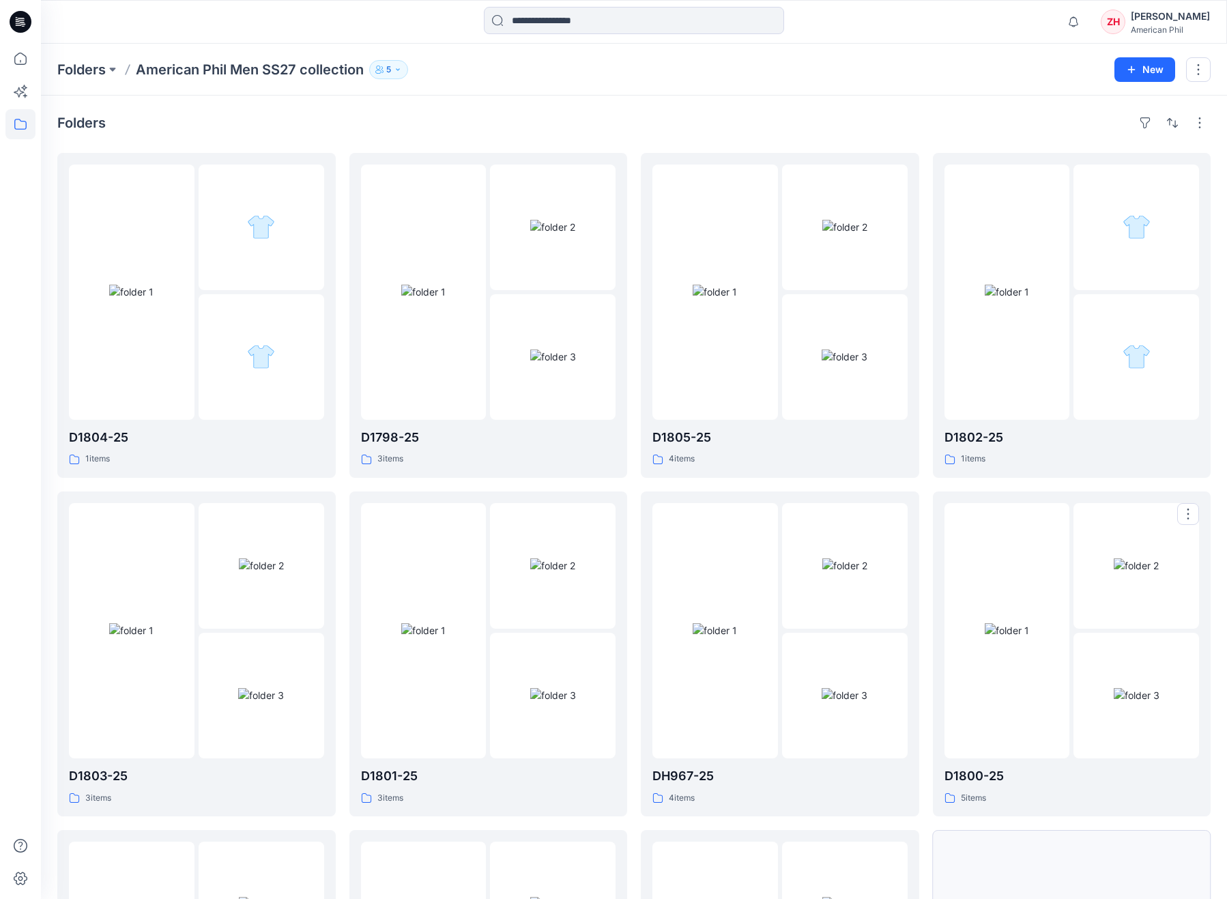
scroll to position [292, 0]
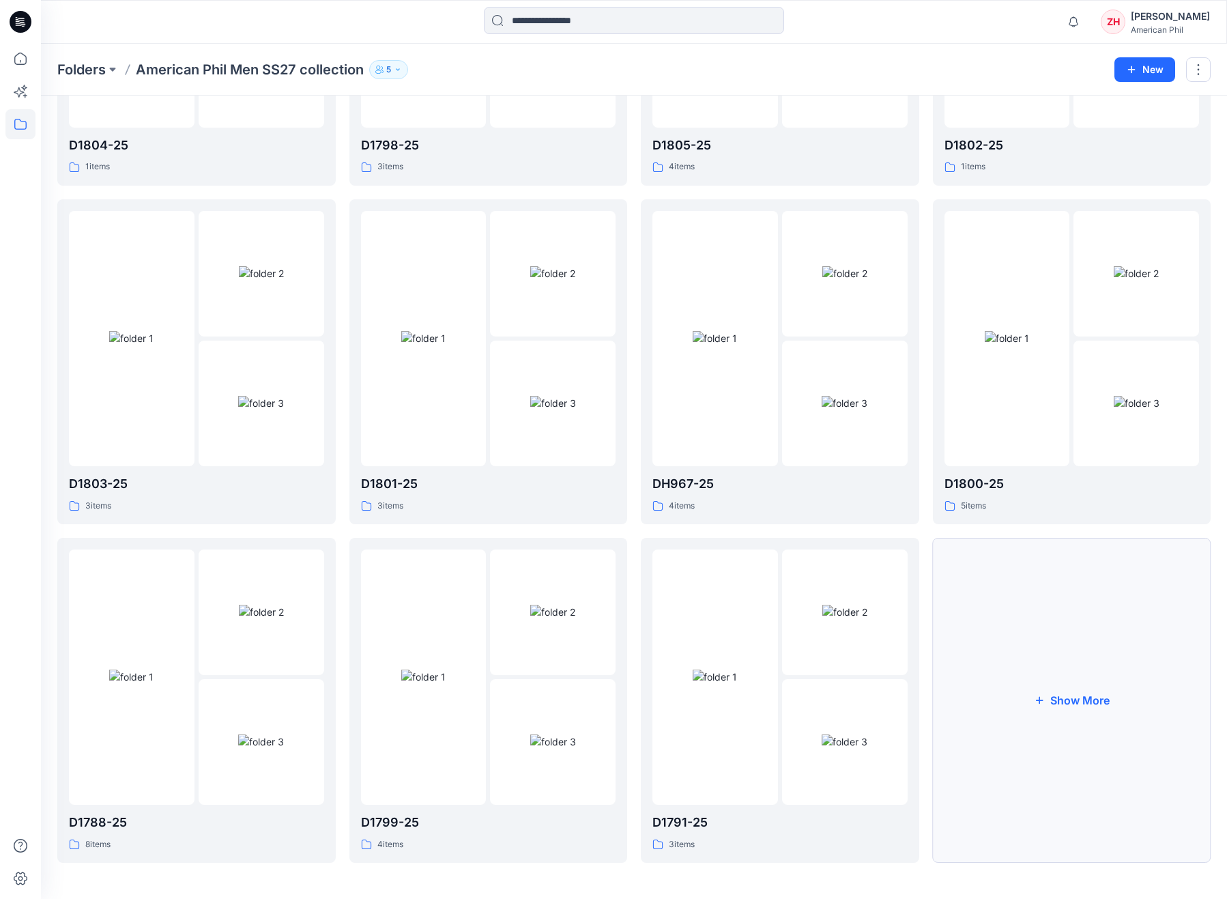
click at [1074, 578] on button "Show More" at bounding box center [1072, 700] width 279 height 325
click at [1076, 577] on button "Show More" at bounding box center [1072, 701] width 279 height 325
click at [1017, 637] on button "Show More" at bounding box center [1072, 702] width 279 height 325
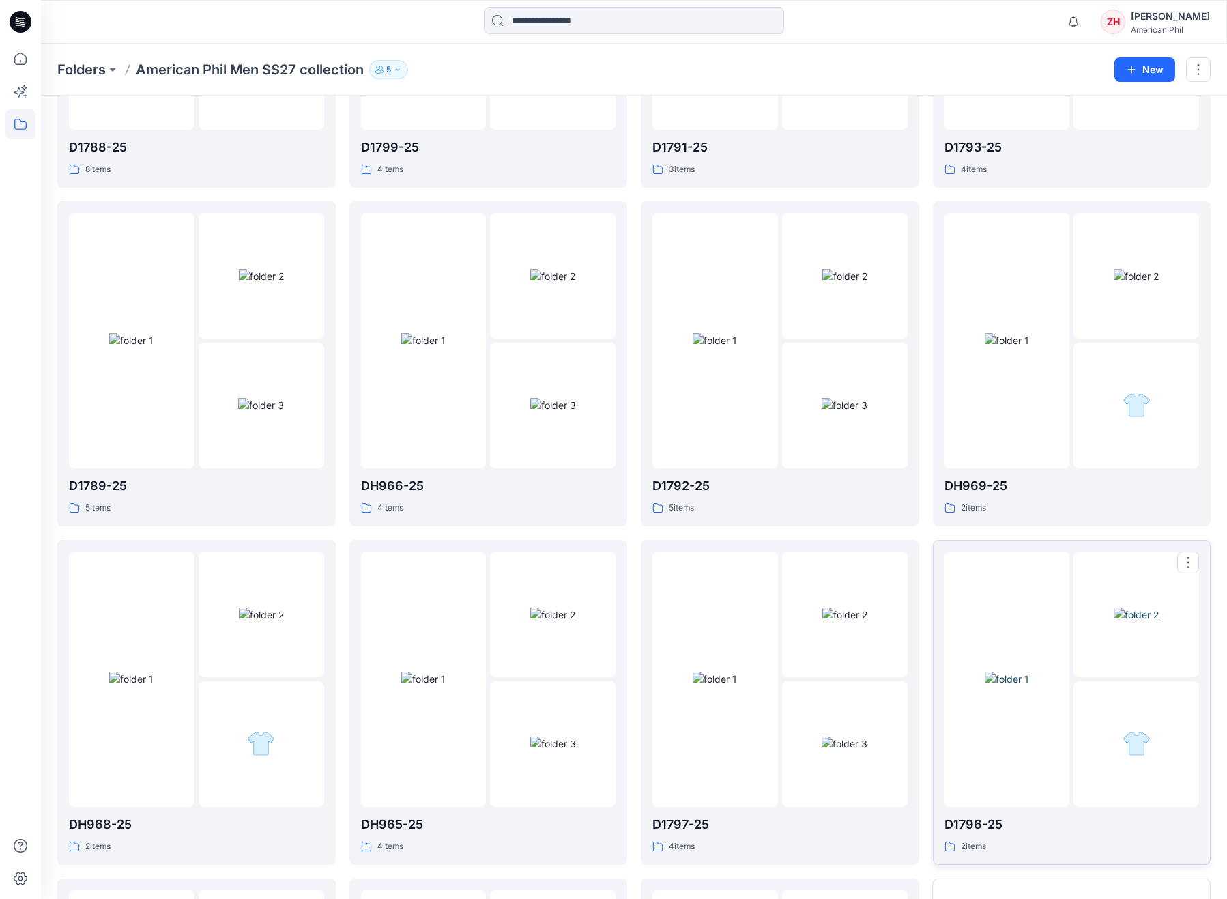
scroll to position [1305, 0]
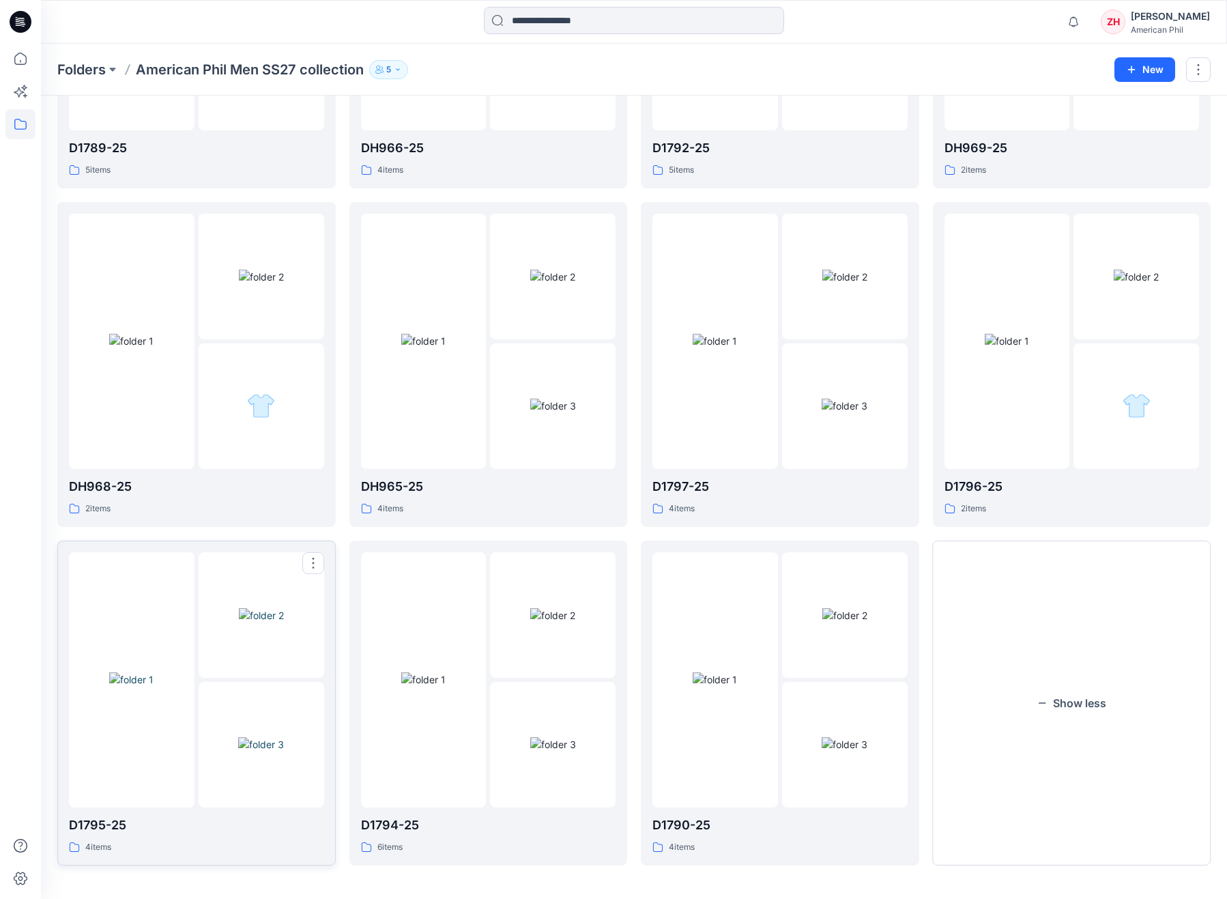
click at [270, 623] on img at bounding box center [261, 615] width 45 height 14
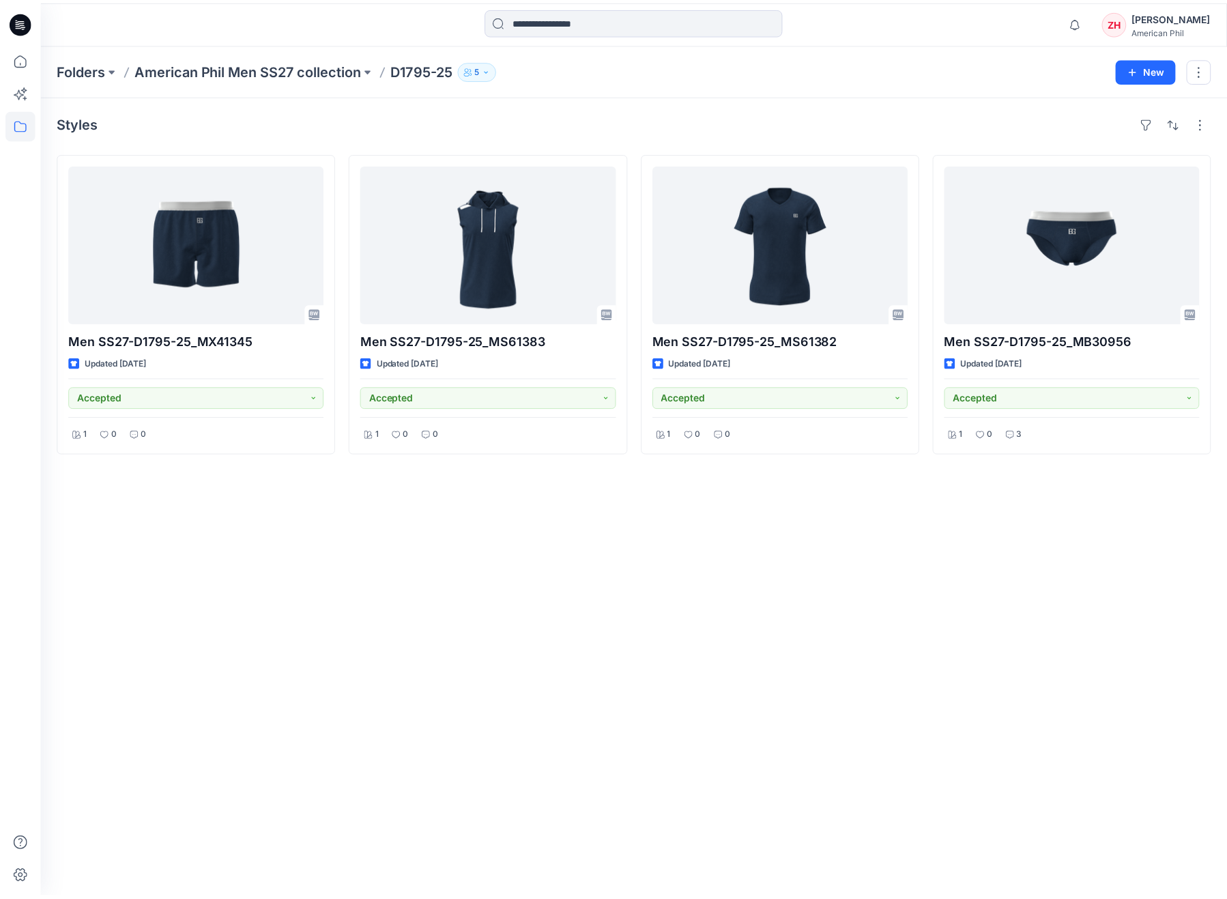
scroll to position [1305, 0]
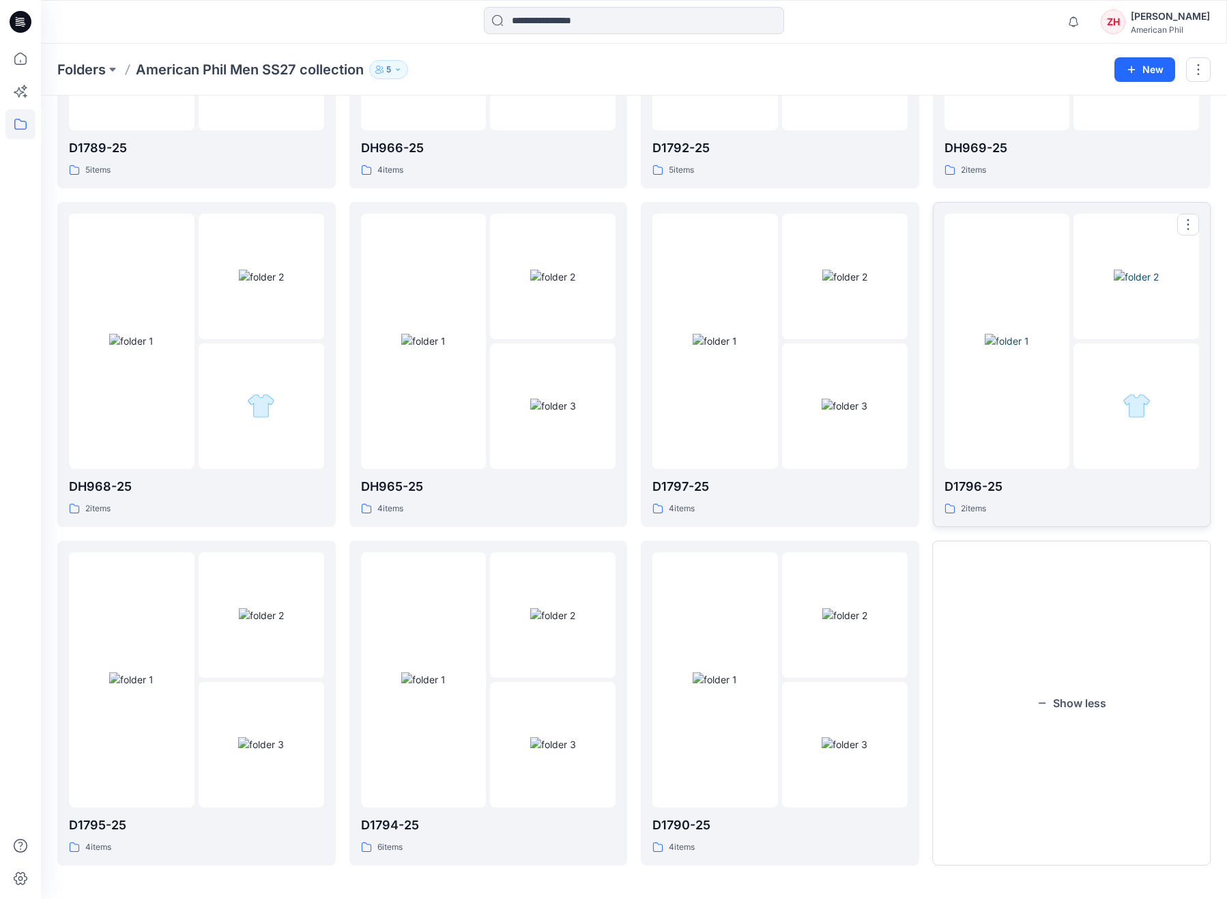
click at [1035, 421] on div at bounding box center [1008, 341] width 126 height 255
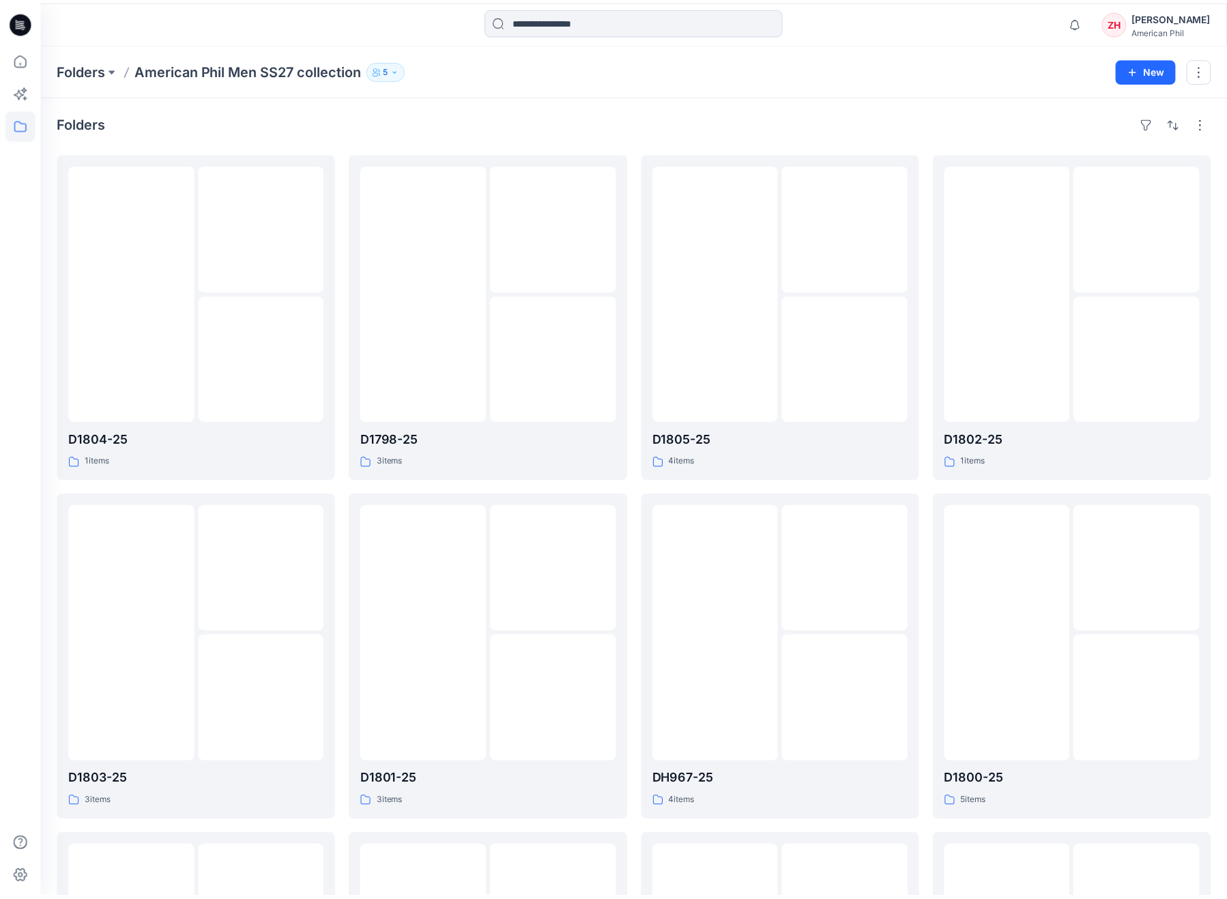
scroll to position [1305, 0]
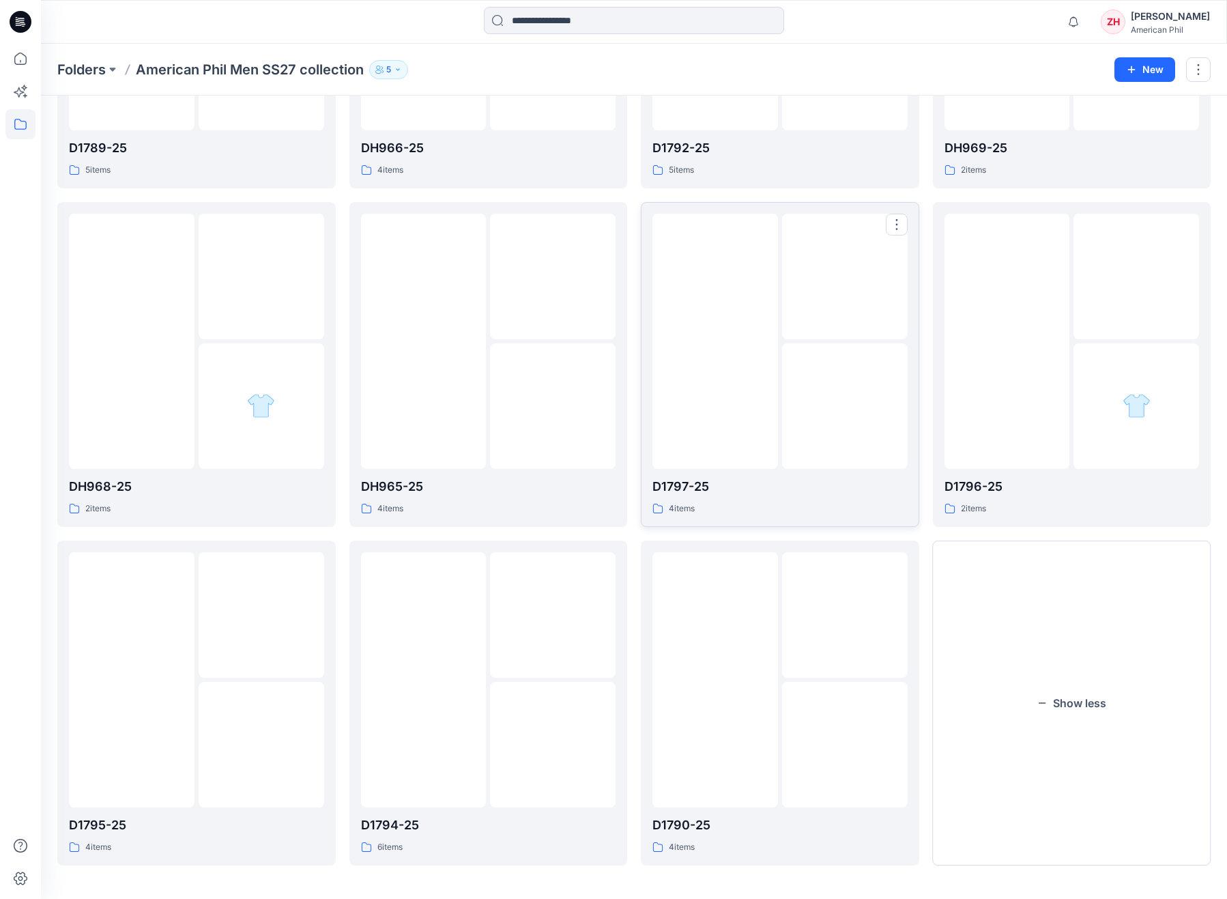
click at [737, 348] on img at bounding box center [715, 341] width 44 height 14
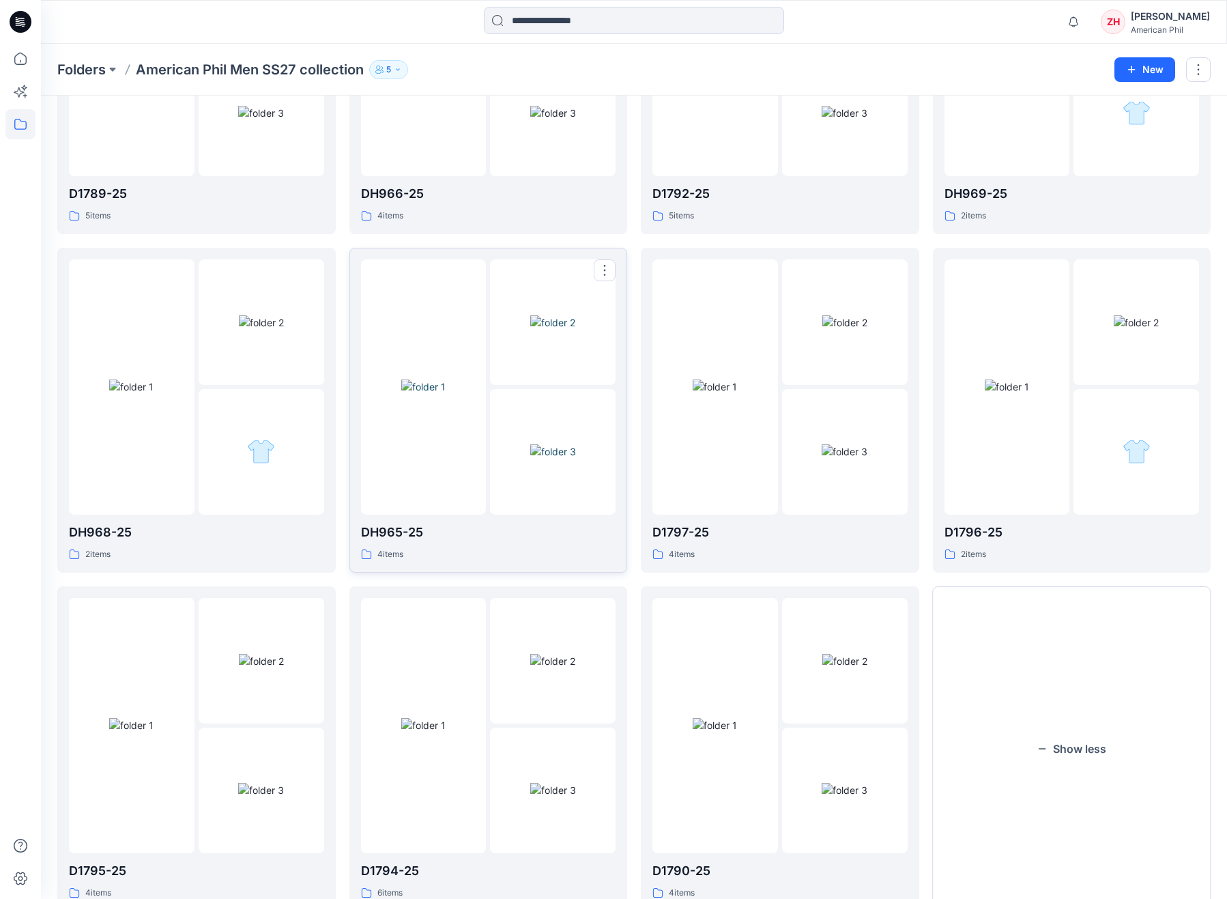
scroll to position [1083, 0]
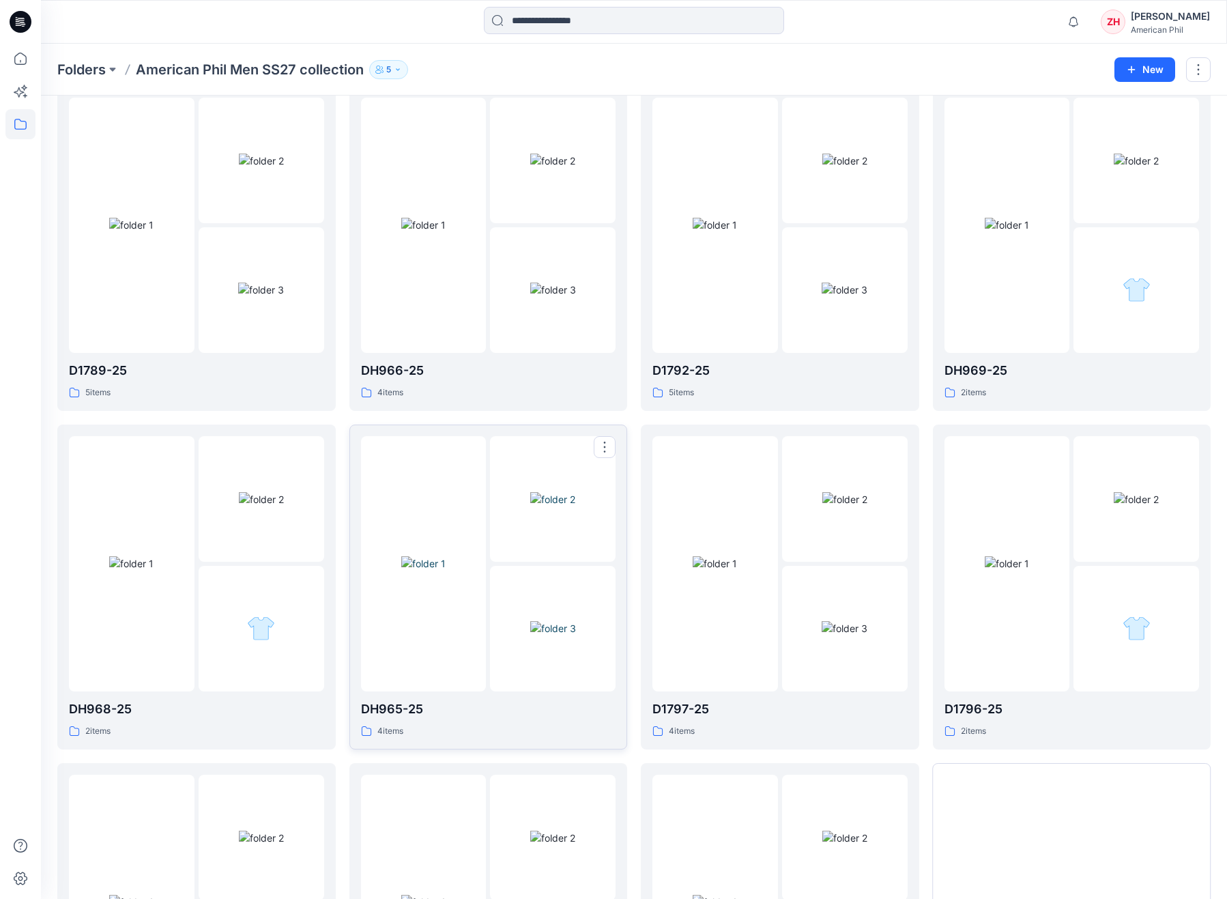
click at [530, 492] on img at bounding box center [552, 499] width 45 height 14
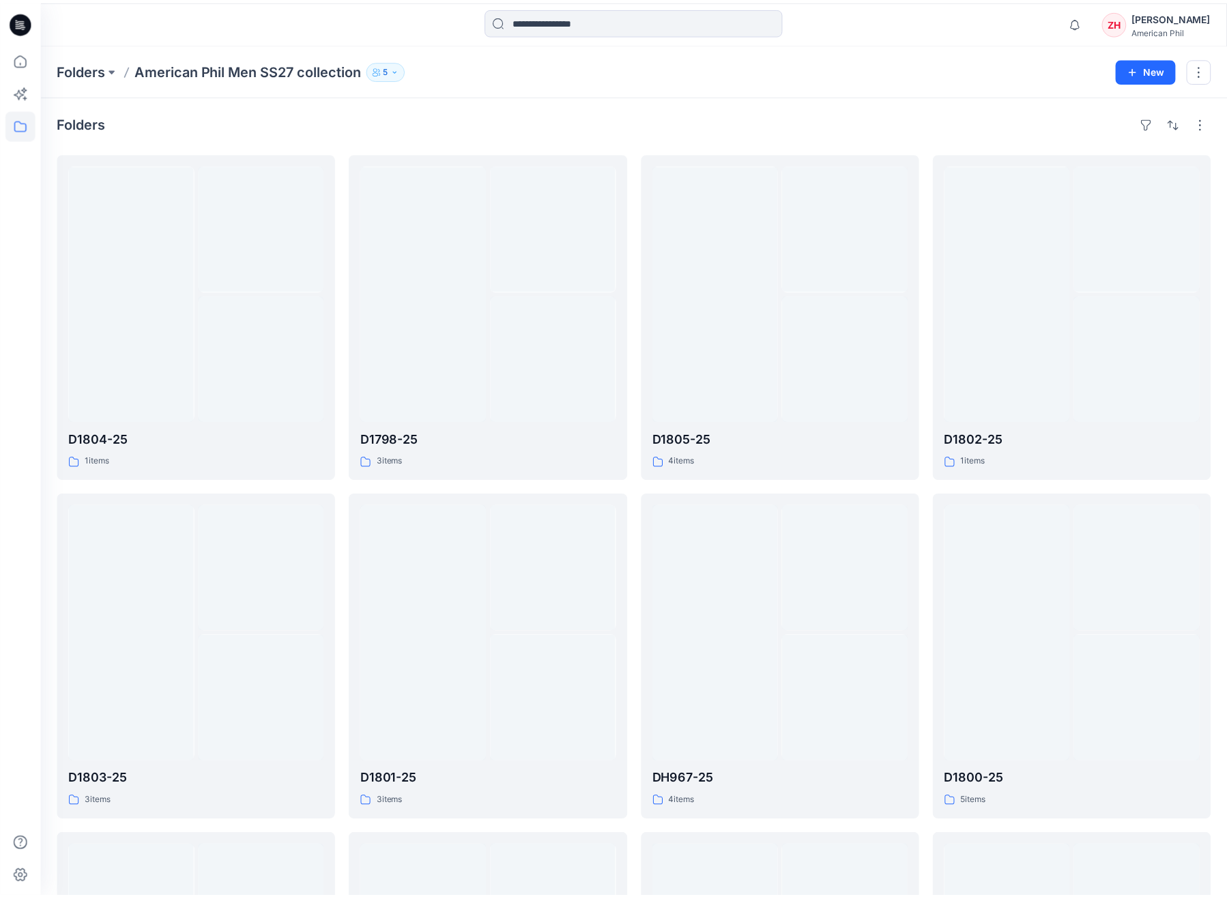
scroll to position [1083, 0]
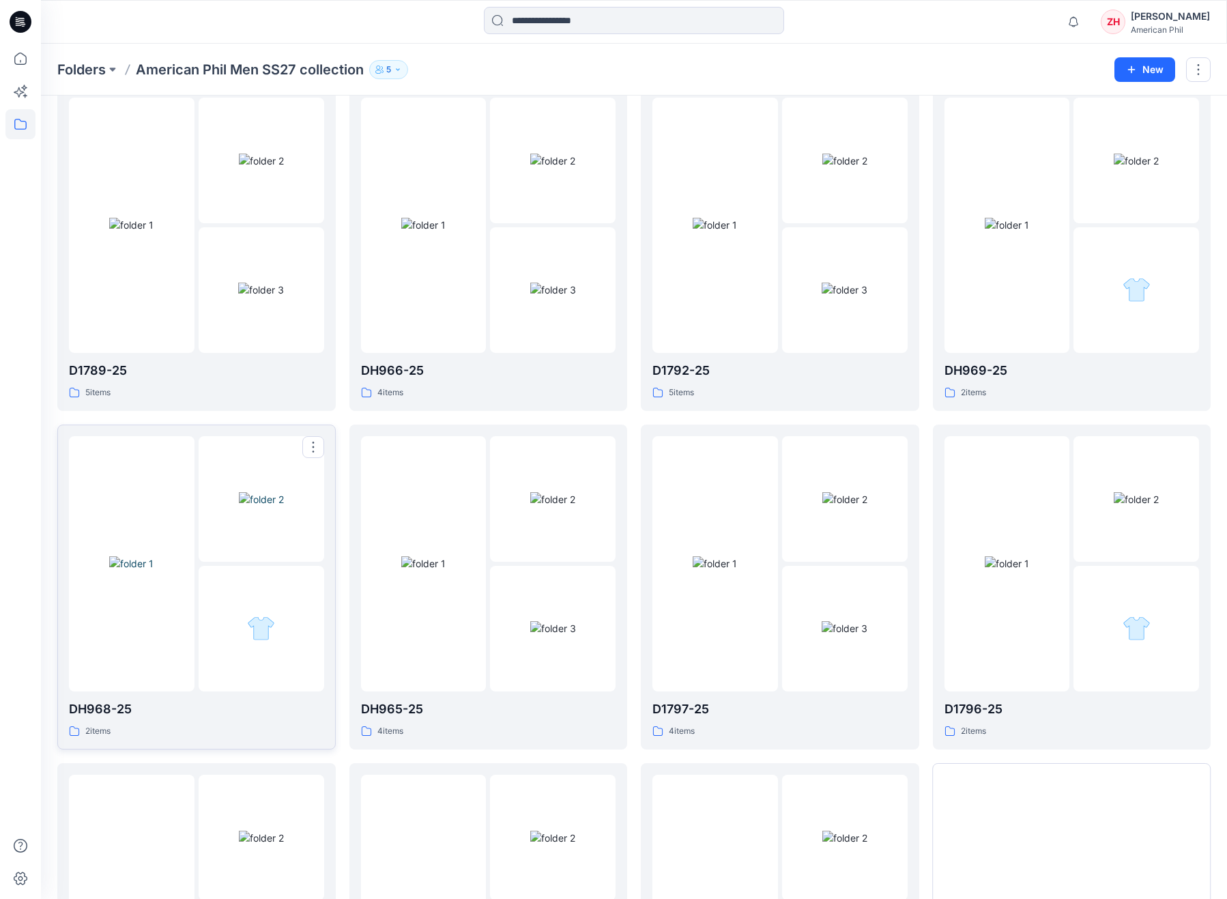
click at [154, 556] on img at bounding box center [131, 563] width 44 height 14
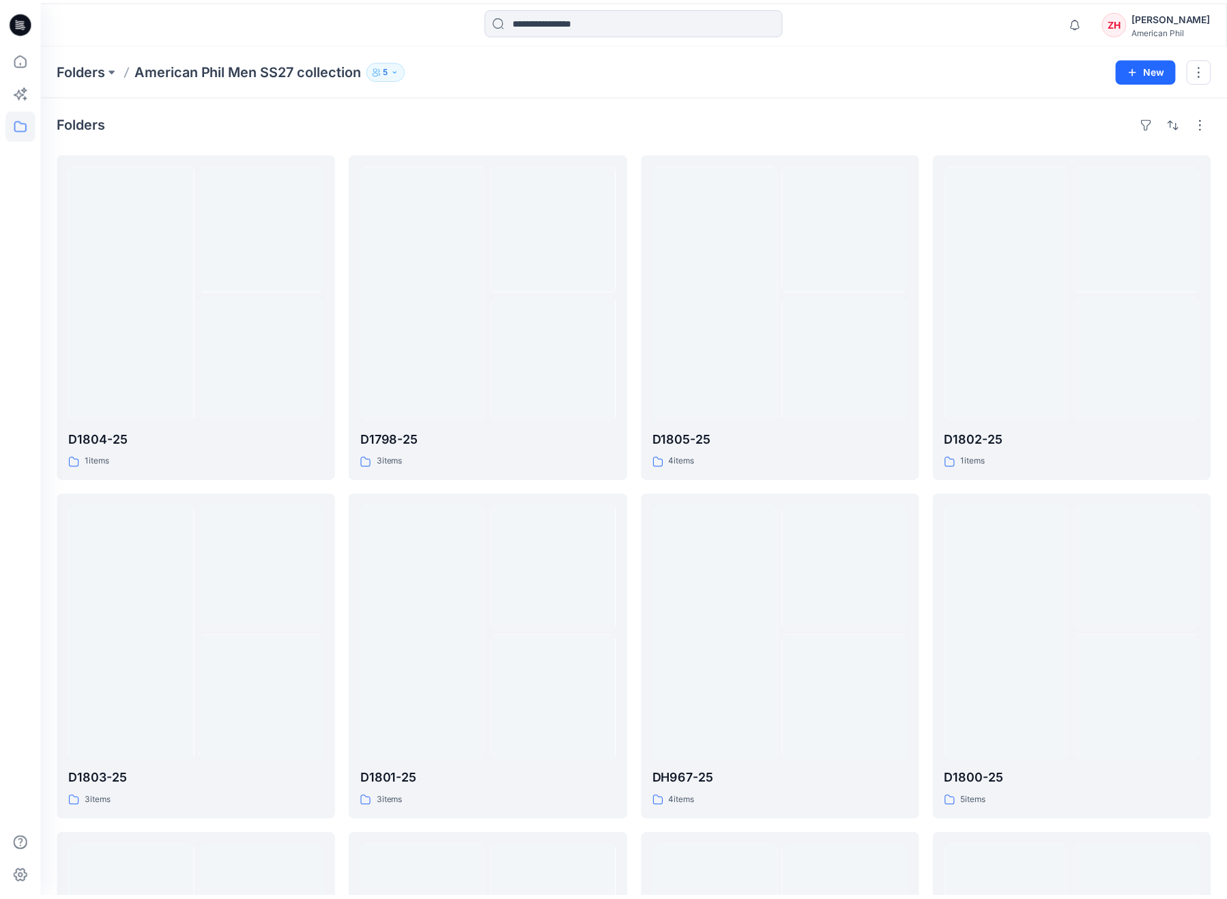
scroll to position [1083, 0]
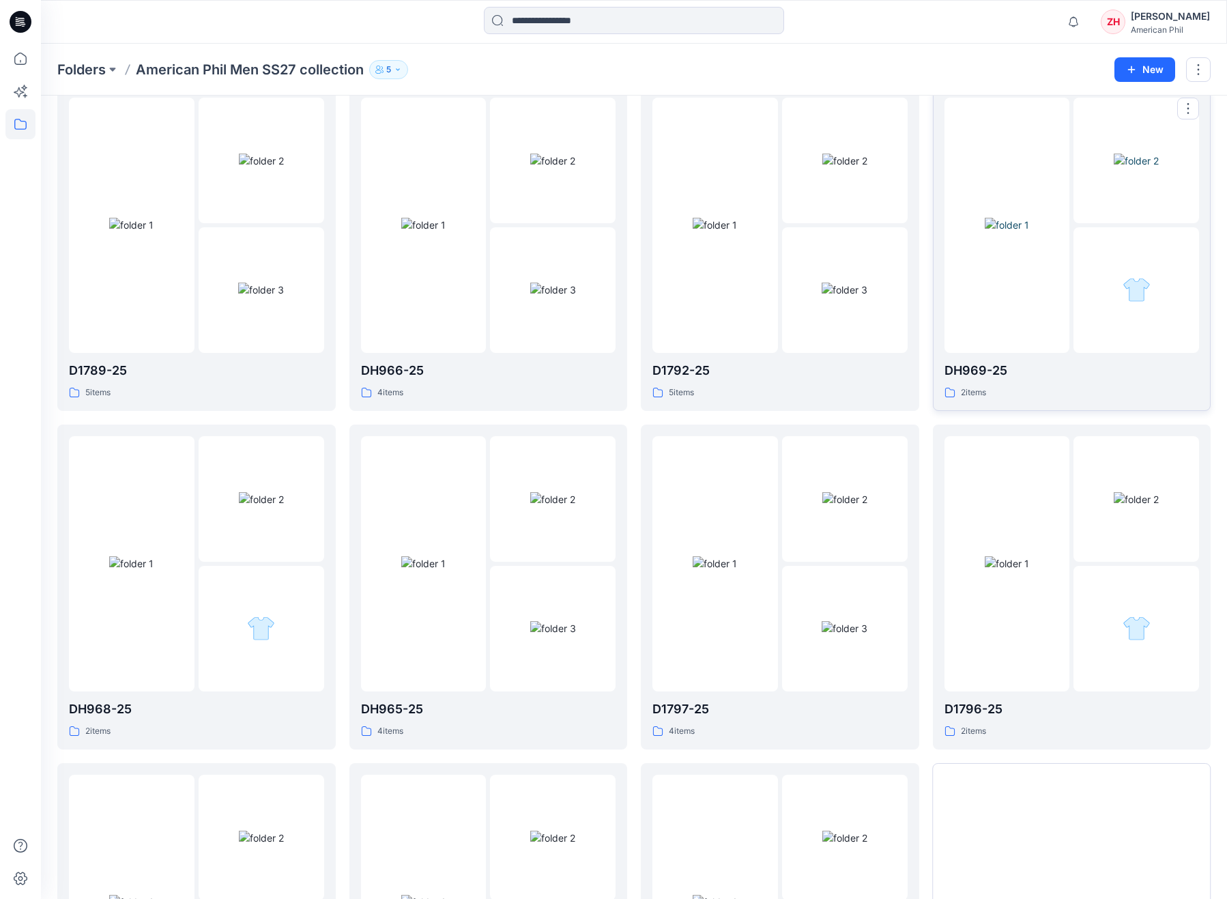
click at [1027, 232] on img at bounding box center [1007, 225] width 44 height 14
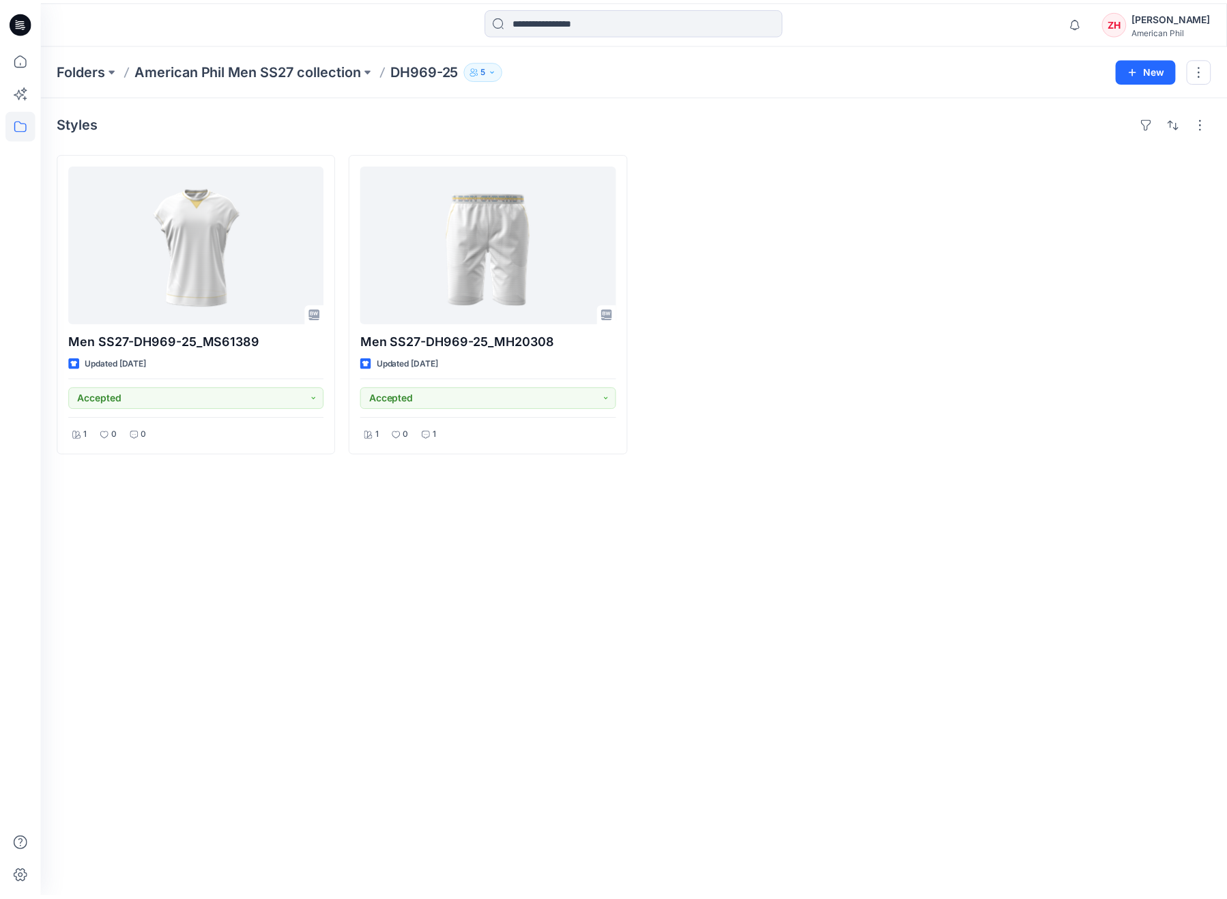
scroll to position [1083, 0]
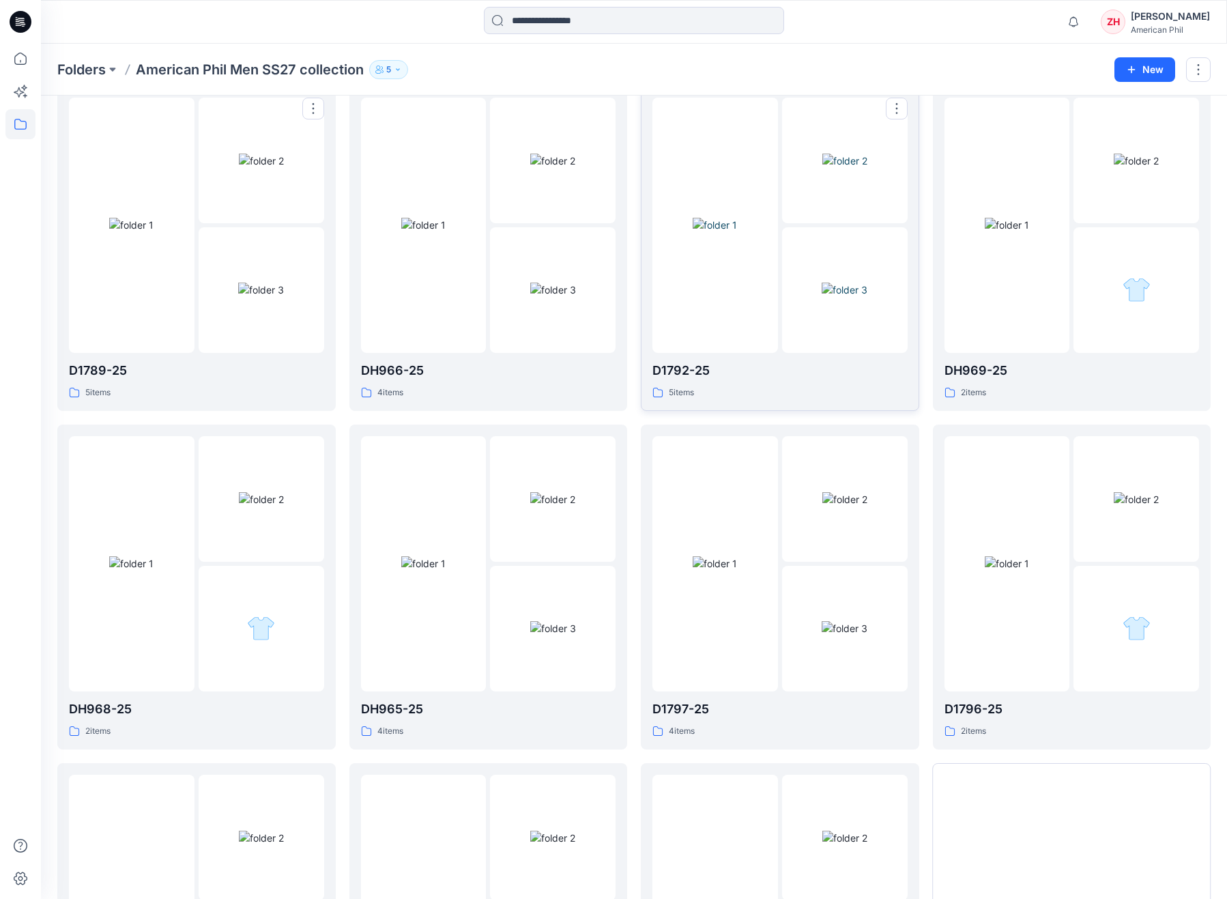
click at [691, 317] on div at bounding box center [716, 225] width 126 height 255
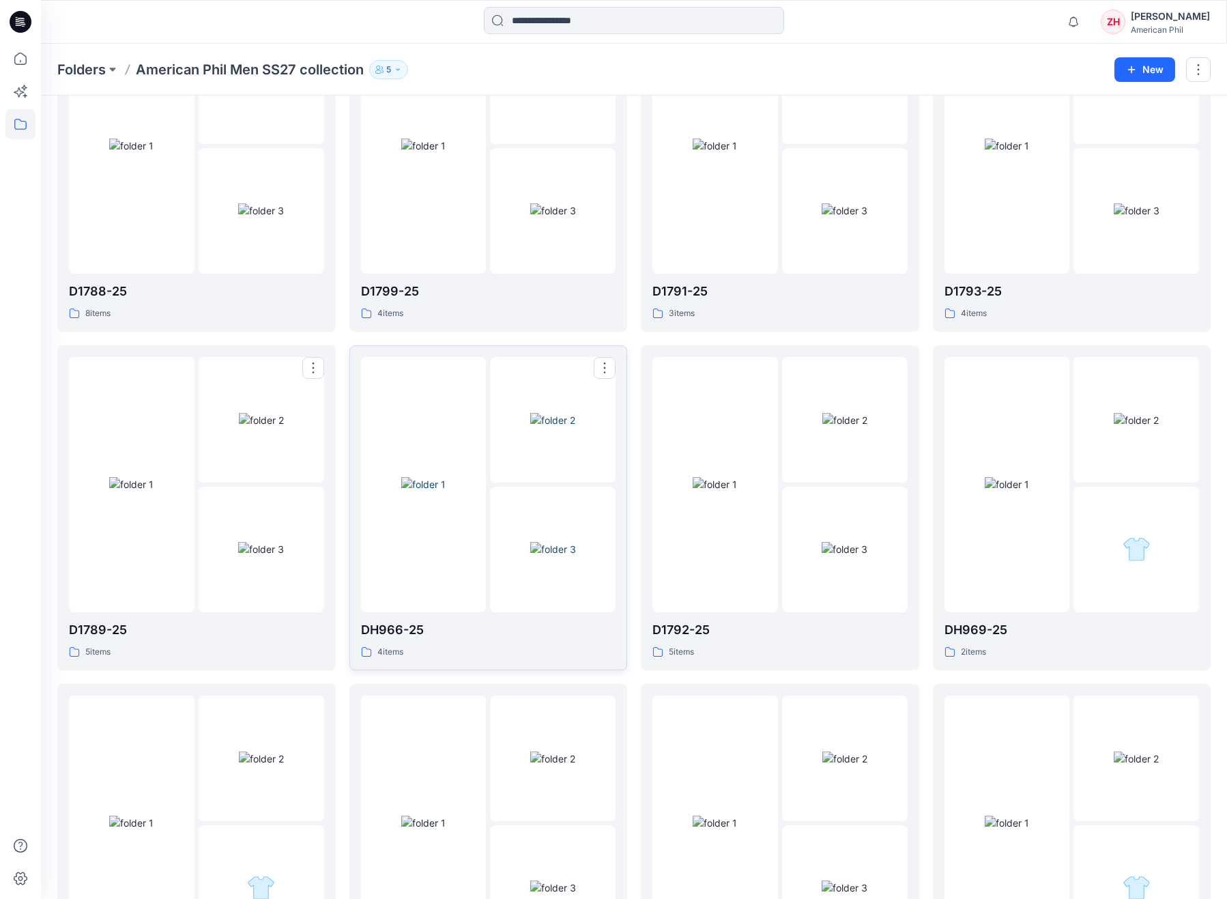
click at [476, 399] on div at bounding box center [424, 484] width 126 height 255
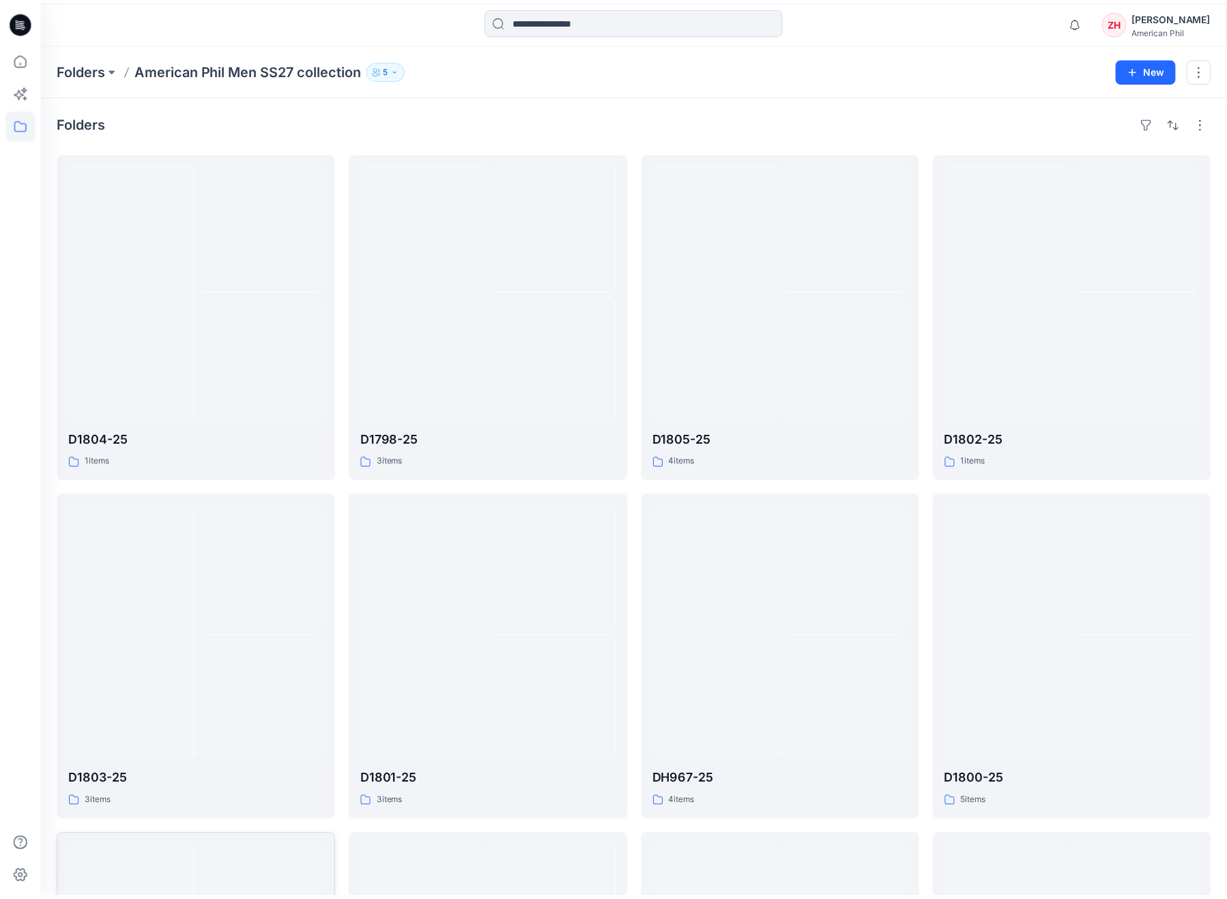
scroll to position [823, 0]
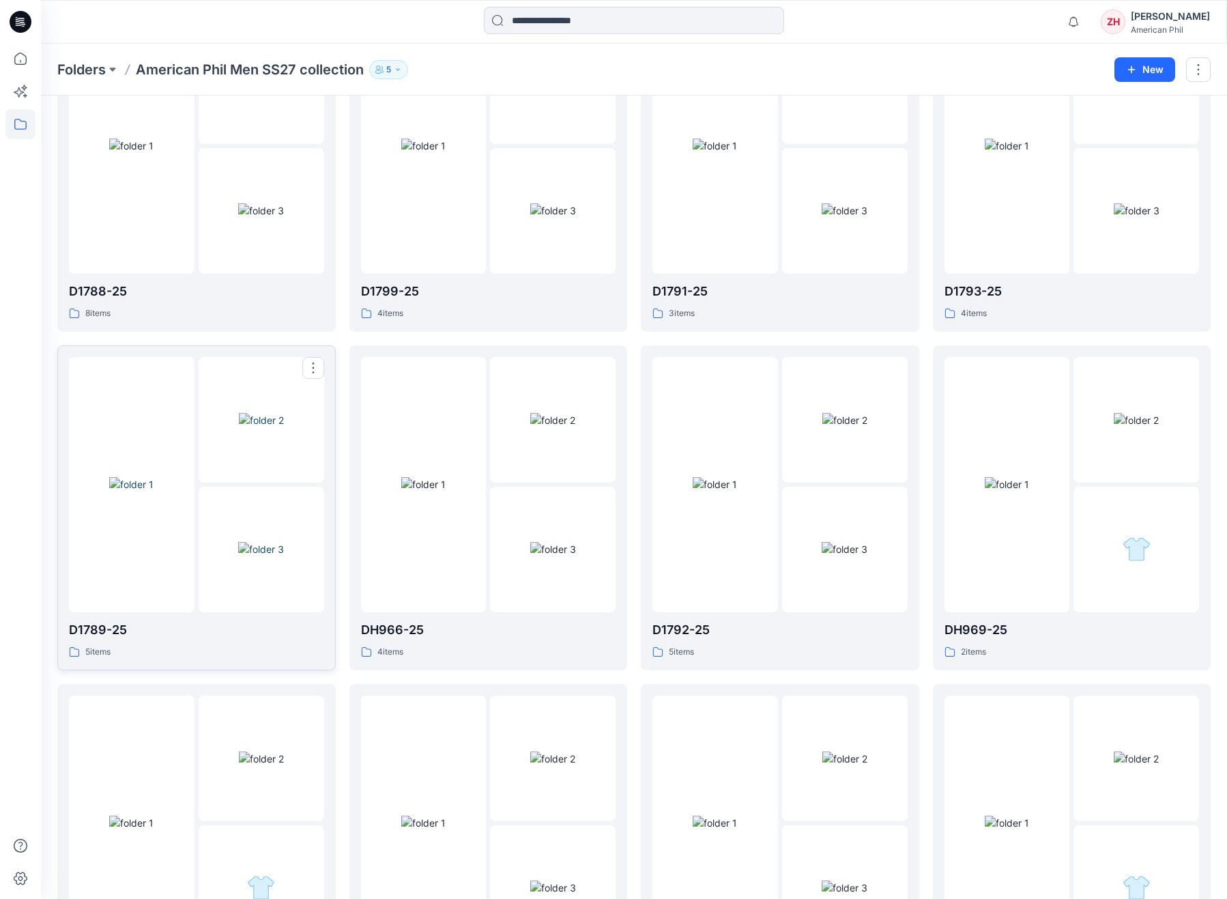
click at [154, 477] on img at bounding box center [131, 484] width 44 height 14
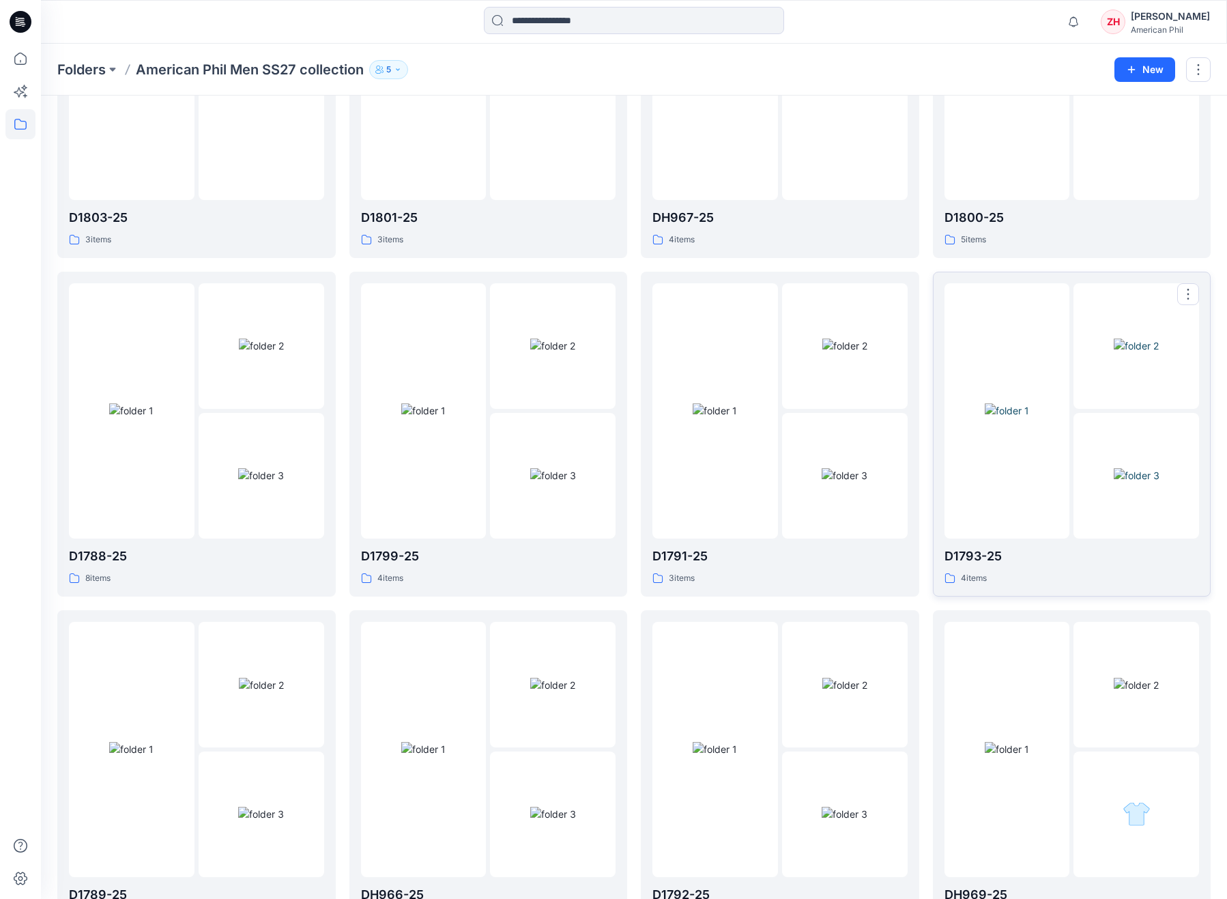
click at [991, 418] on img at bounding box center [1007, 410] width 44 height 14
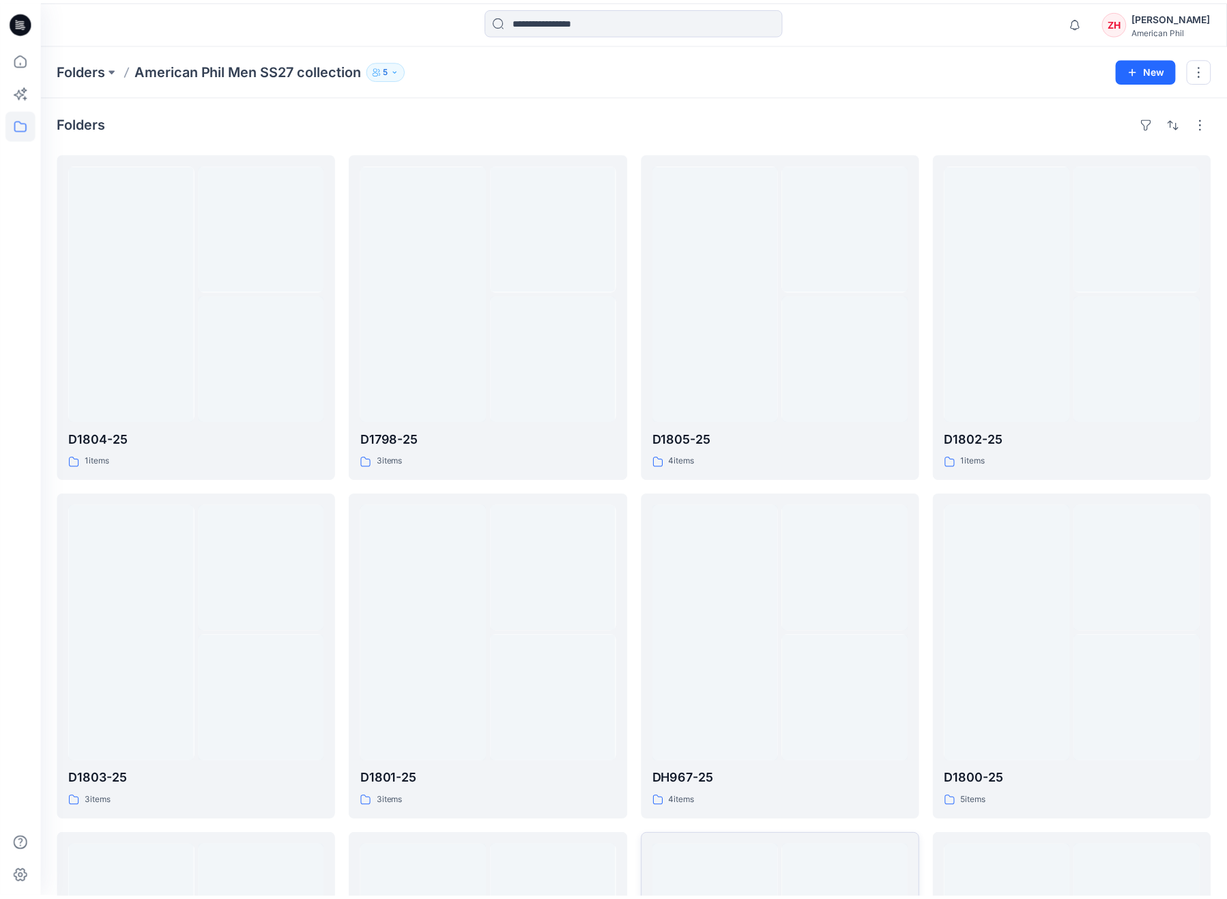
scroll to position [558, 0]
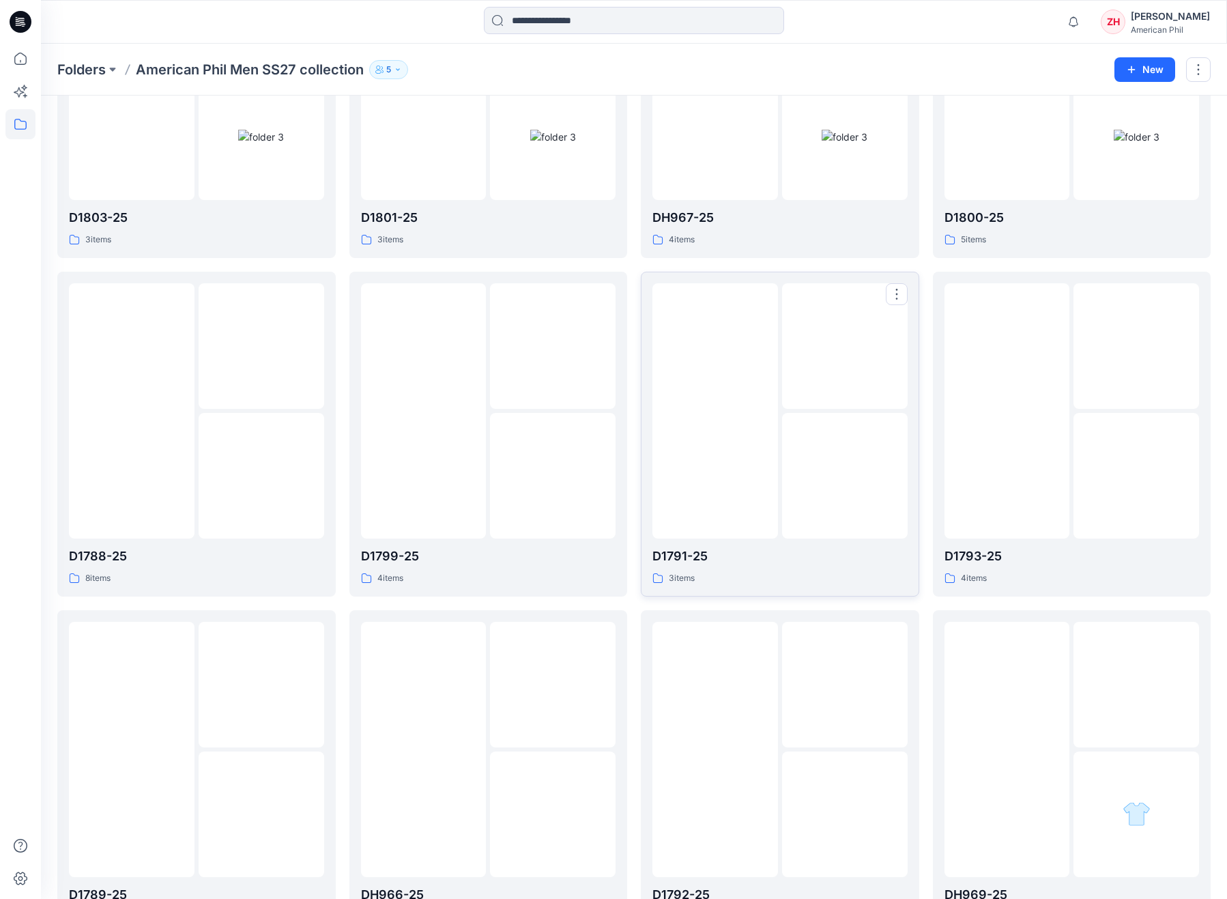
click at [726, 403] on img at bounding box center [715, 410] width 44 height 14
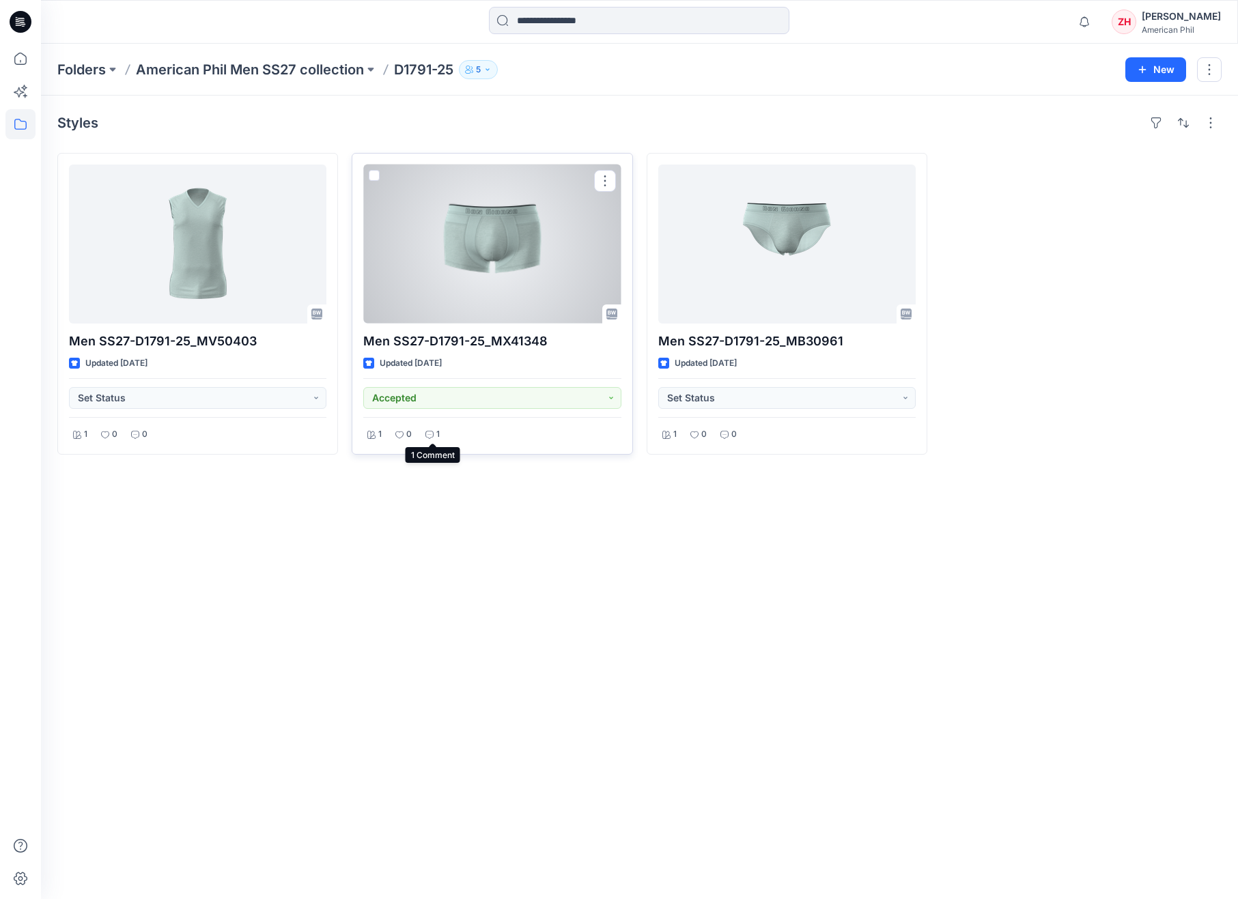
click at [433, 431] on div "1" at bounding box center [432, 434] width 23 height 17
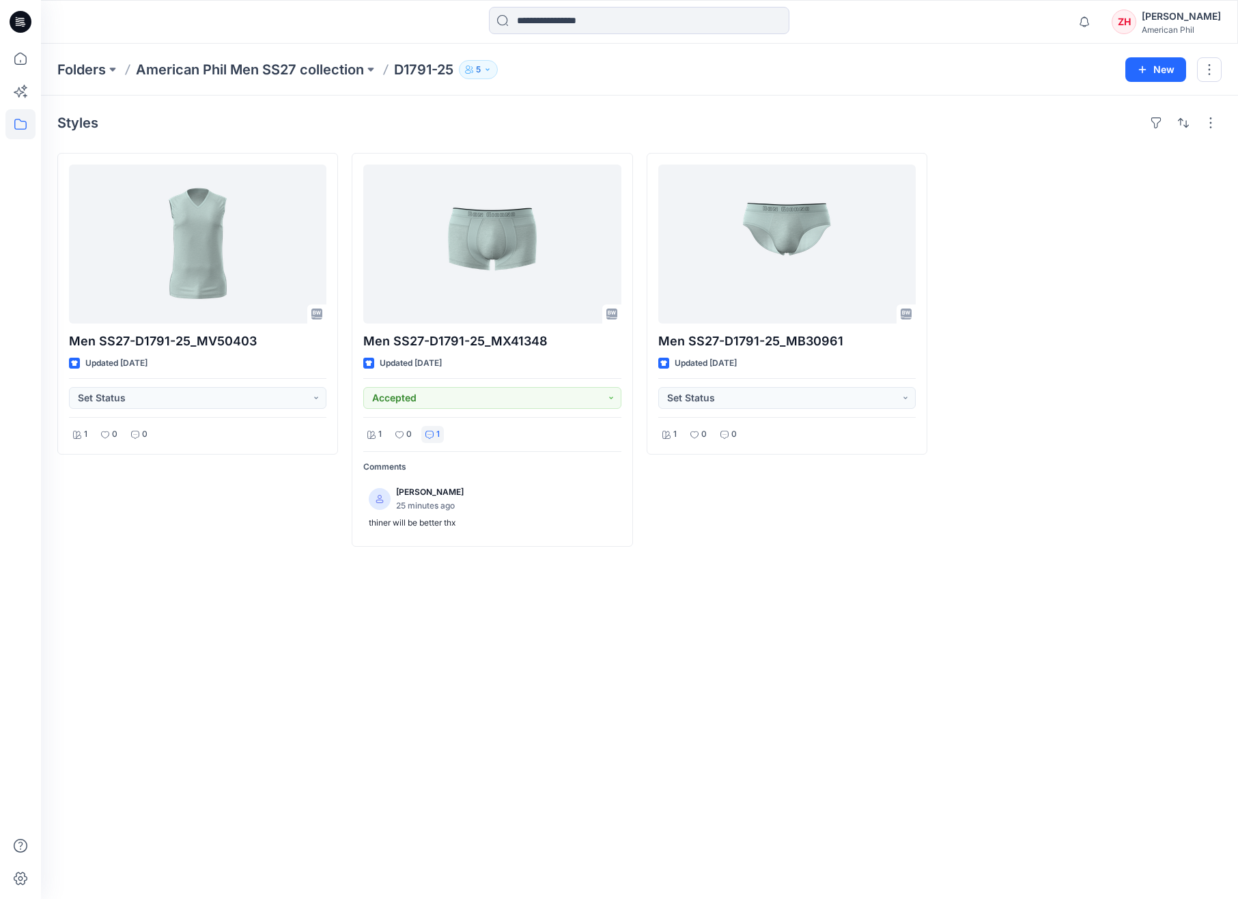
click at [675, 508] on div "Men SS27-D1791-25_MB30961 Updated 3 days ago Set Status 1 0 0" at bounding box center [786, 350] width 281 height 394
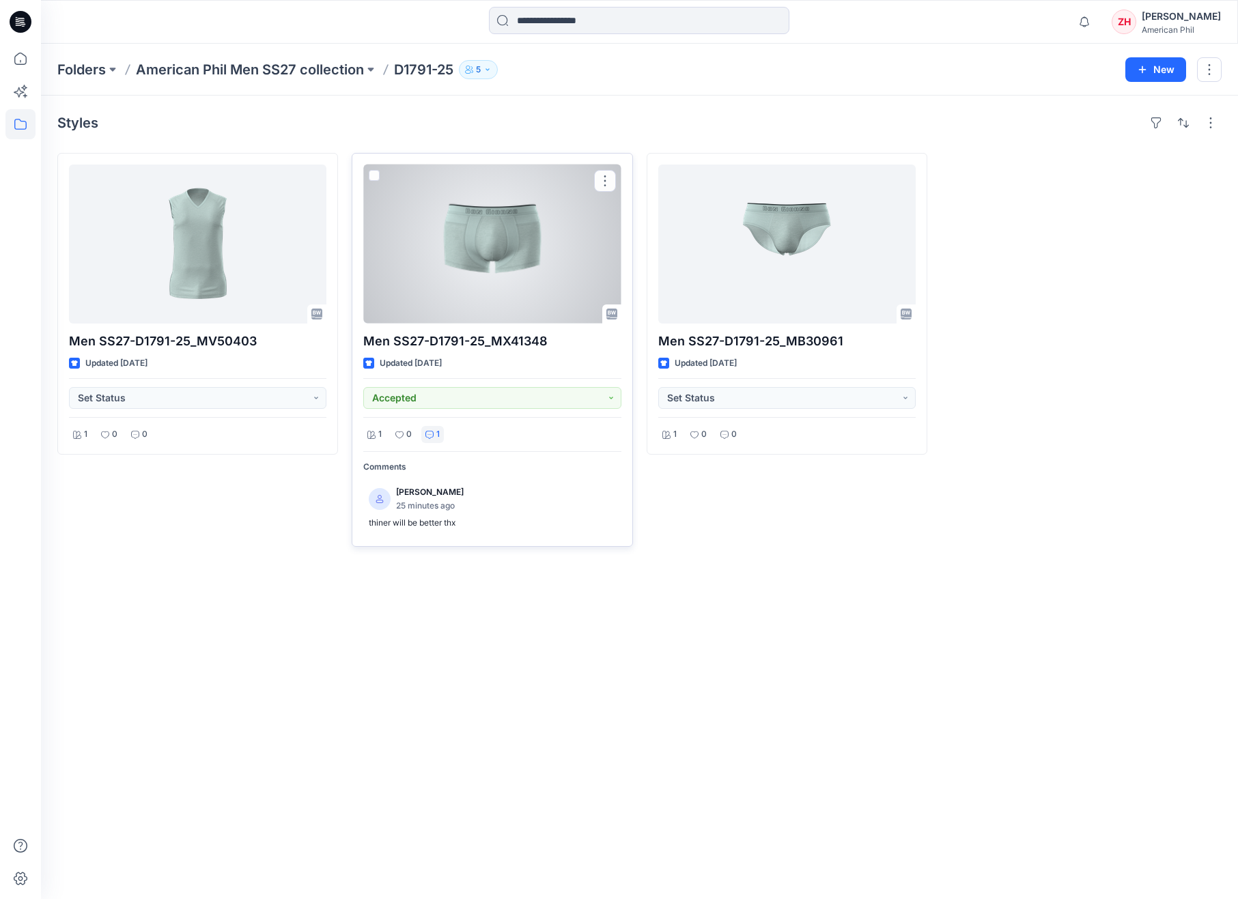
click at [500, 232] on div at bounding box center [491, 244] width 257 height 159
click at [497, 260] on div at bounding box center [491, 244] width 257 height 159
click at [431, 435] on icon at bounding box center [429, 435] width 8 height 8
click at [488, 261] on div at bounding box center [491, 244] width 257 height 159
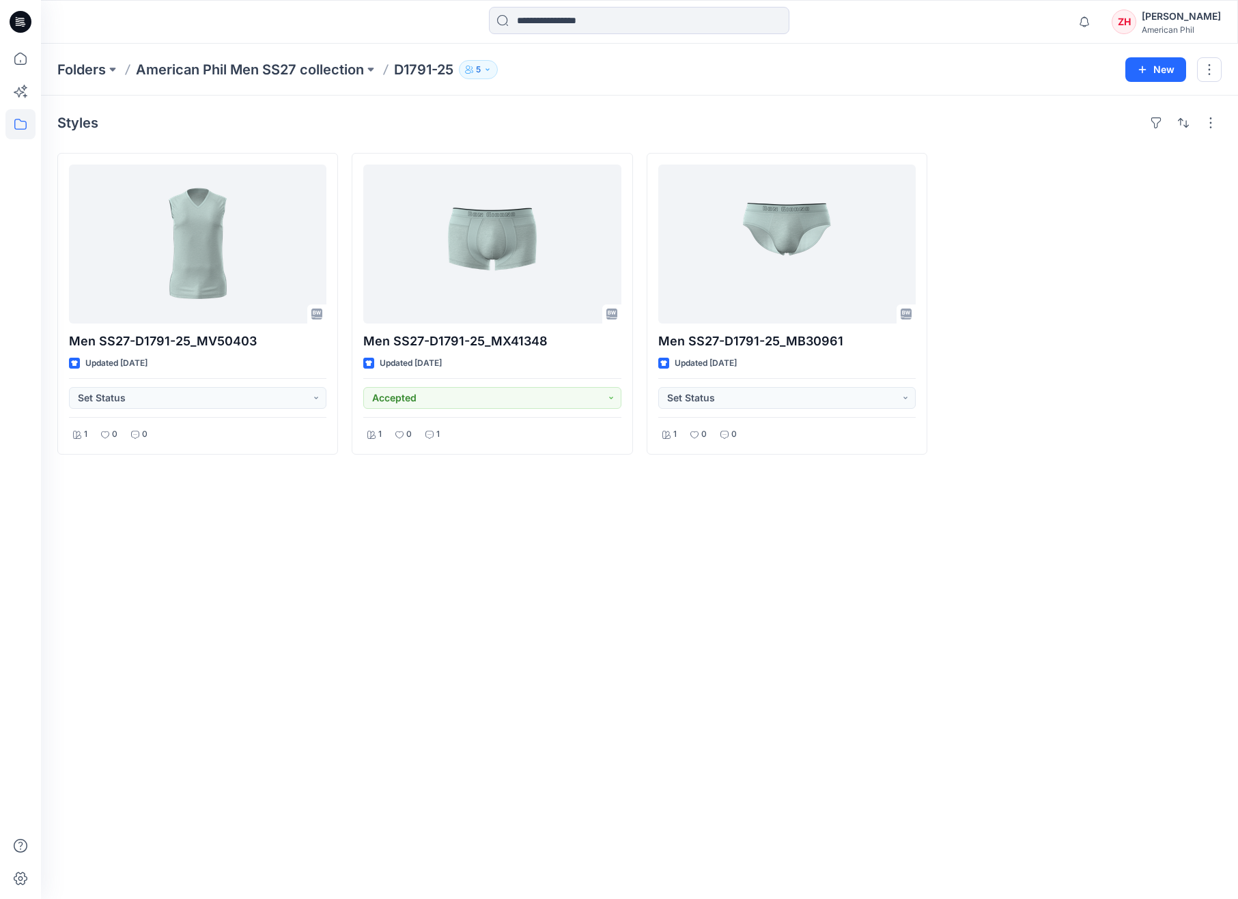
click at [569, 119] on div "Styles" at bounding box center [639, 123] width 1164 height 22
click at [578, 116] on div "Styles" at bounding box center [639, 123] width 1164 height 22
click at [891, 26] on div at bounding box center [639, 22] width 598 height 30
click at [297, 72] on p "American Phil Men SS27 collection" at bounding box center [250, 69] width 228 height 19
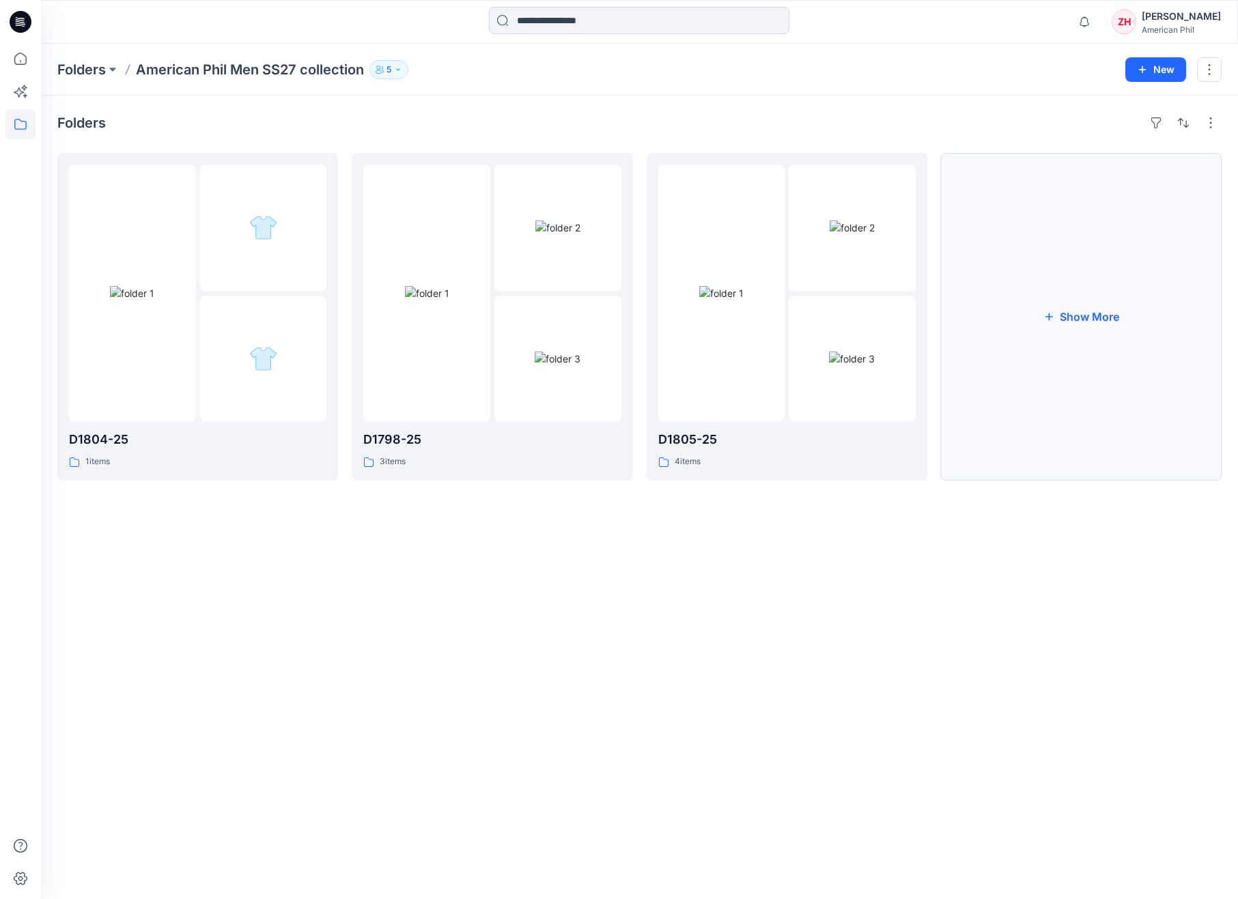
click at [1021, 289] on button "Show More" at bounding box center [1081, 317] width 281 height 328
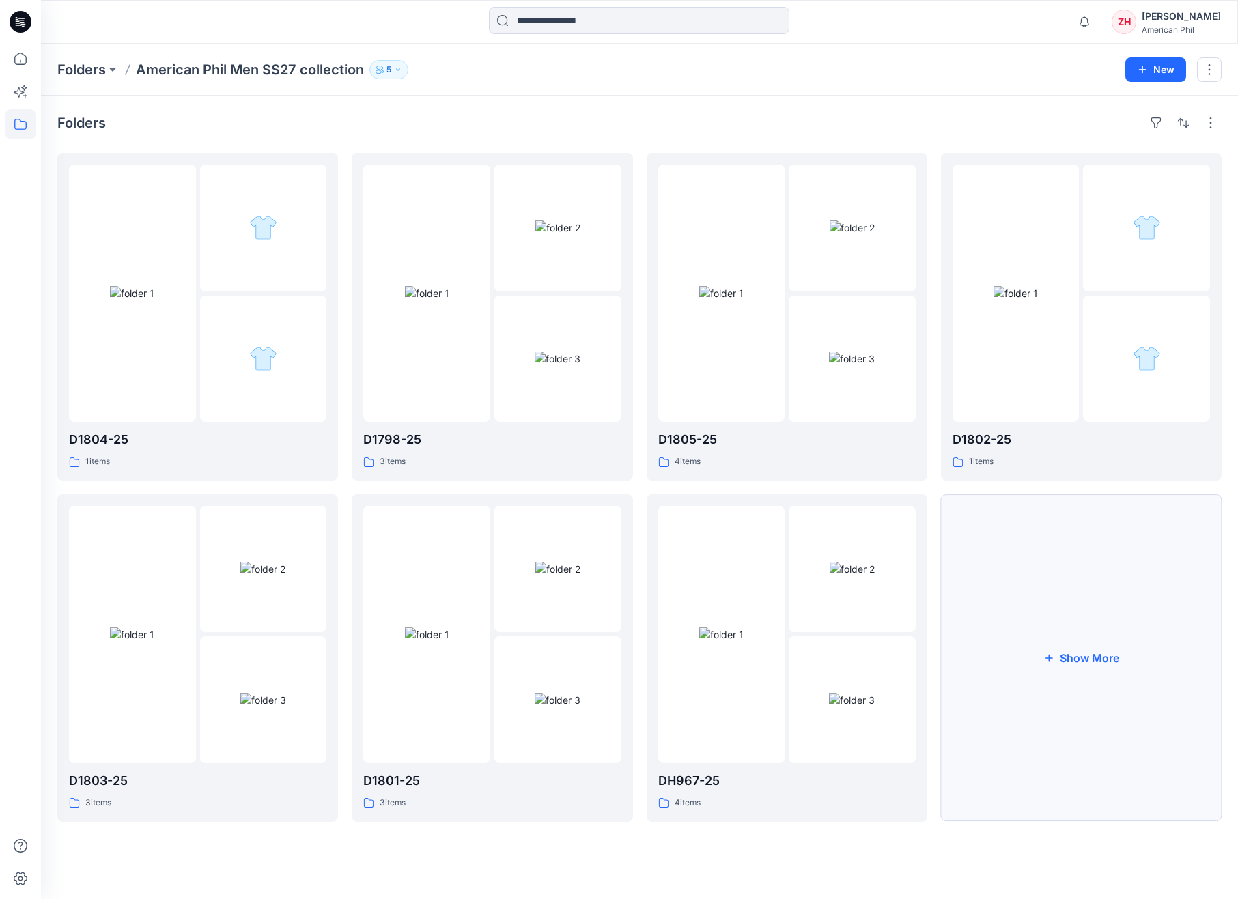
click at [1036, 547] on button "Show More" at bounding box center [1081, 658] width 281 height 328
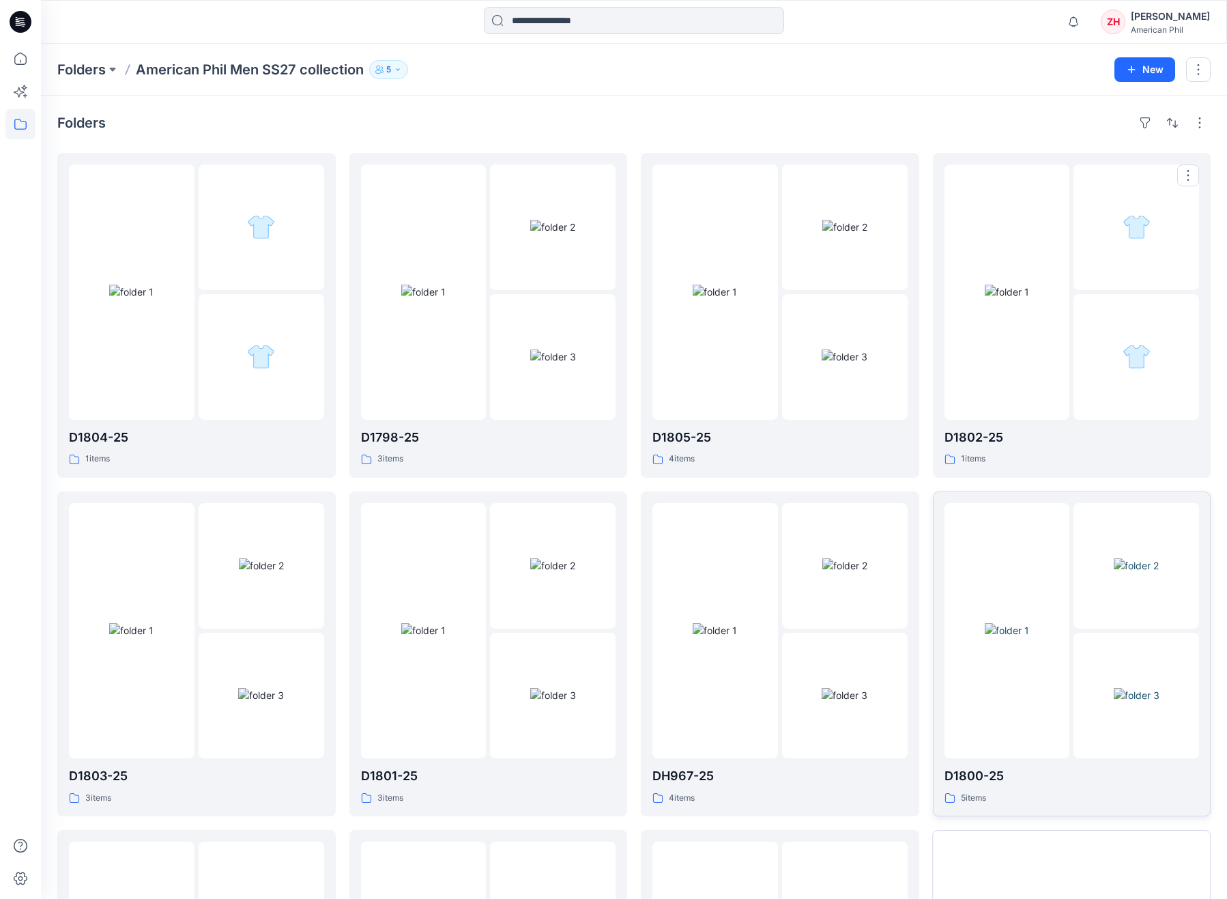
scroll to position [292, 0]
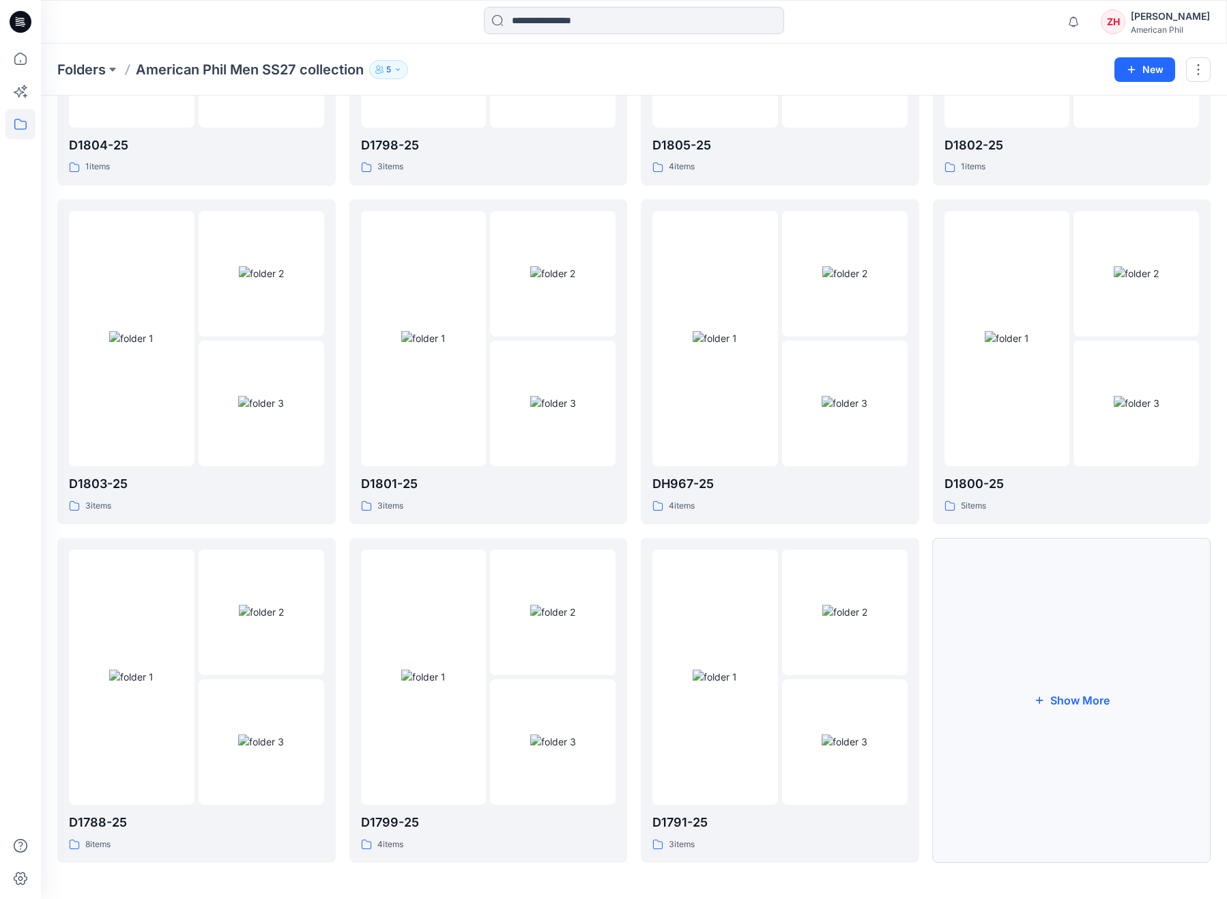
click at [1071, 630] on button "Show More" at bounding box center [1072, 700] width 279 height 325
click at [1085, 629] on button "Show More" at bounding box center [1072, 701] width 279 height 325
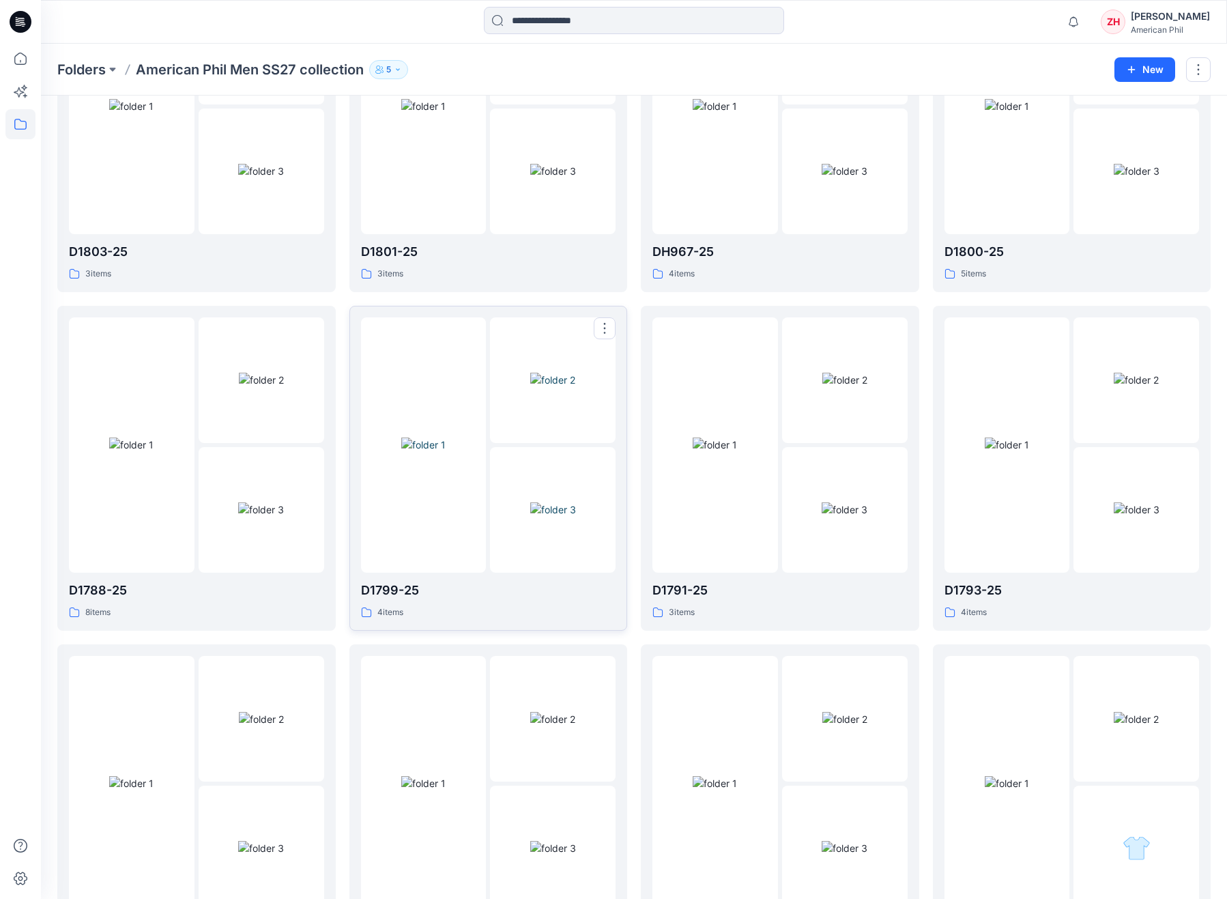
scroll to position [967, 0]
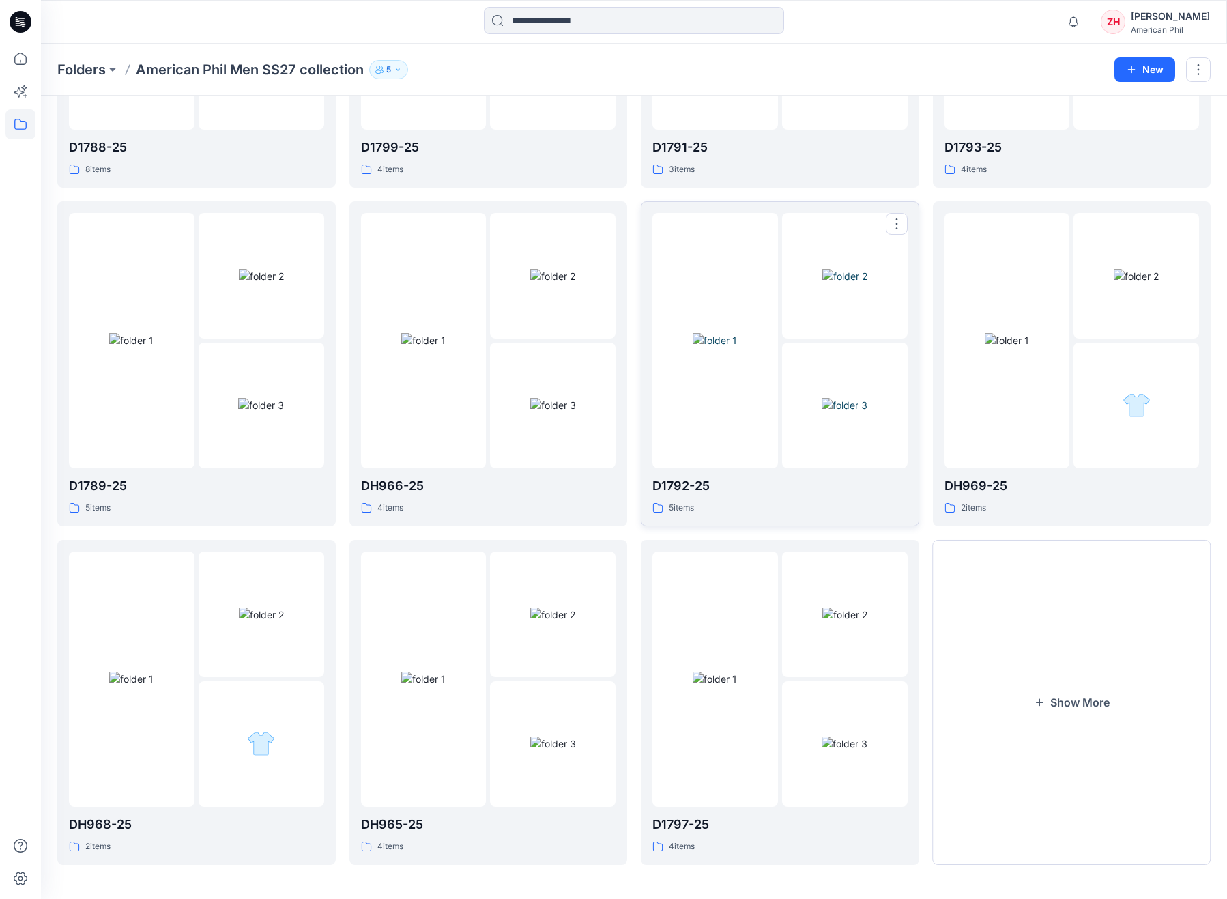
click at [713, 410] on div at bounding box center [716, 340] width 126 height 255
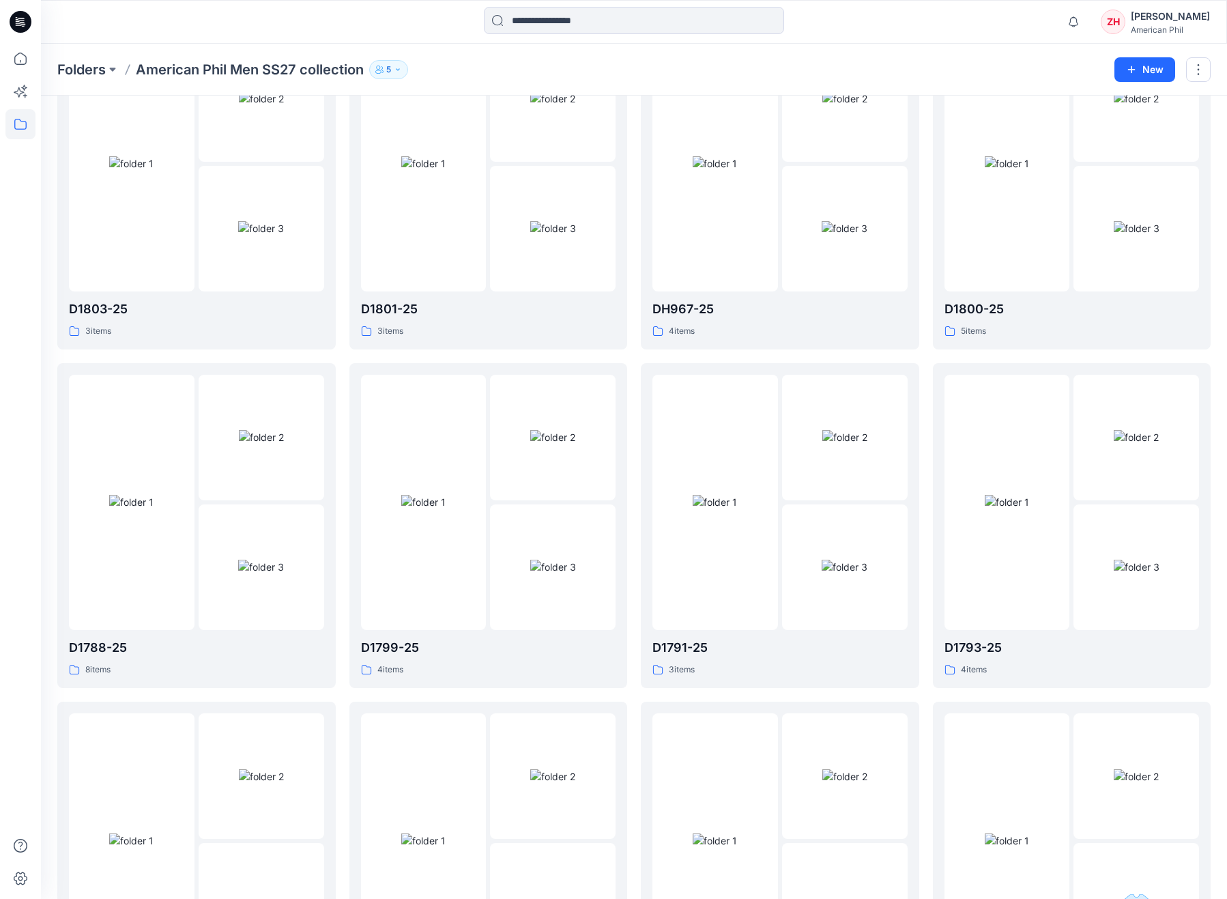
scroll to position [490, 0]
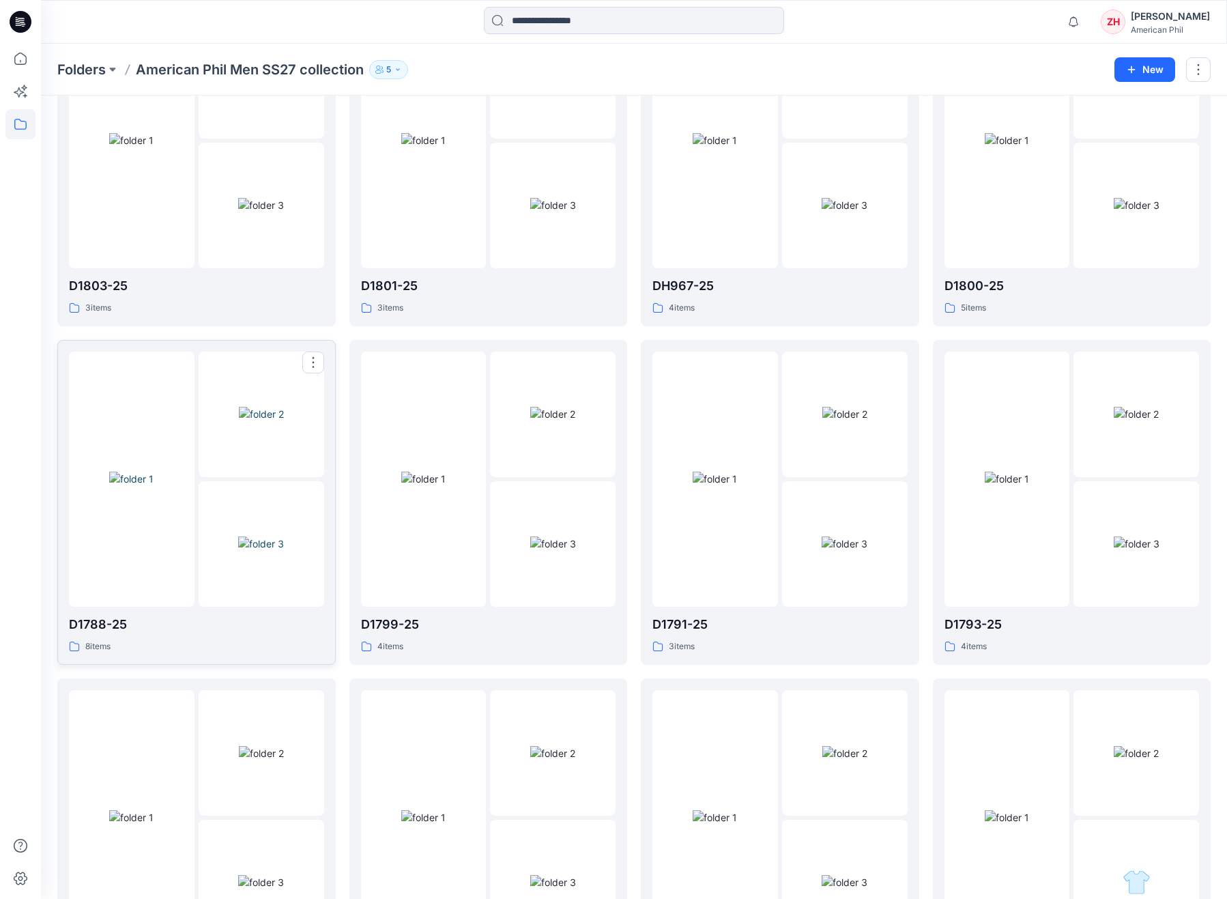
click at [96, 360] on div at bounding box center [132, 479] width 126 height 255
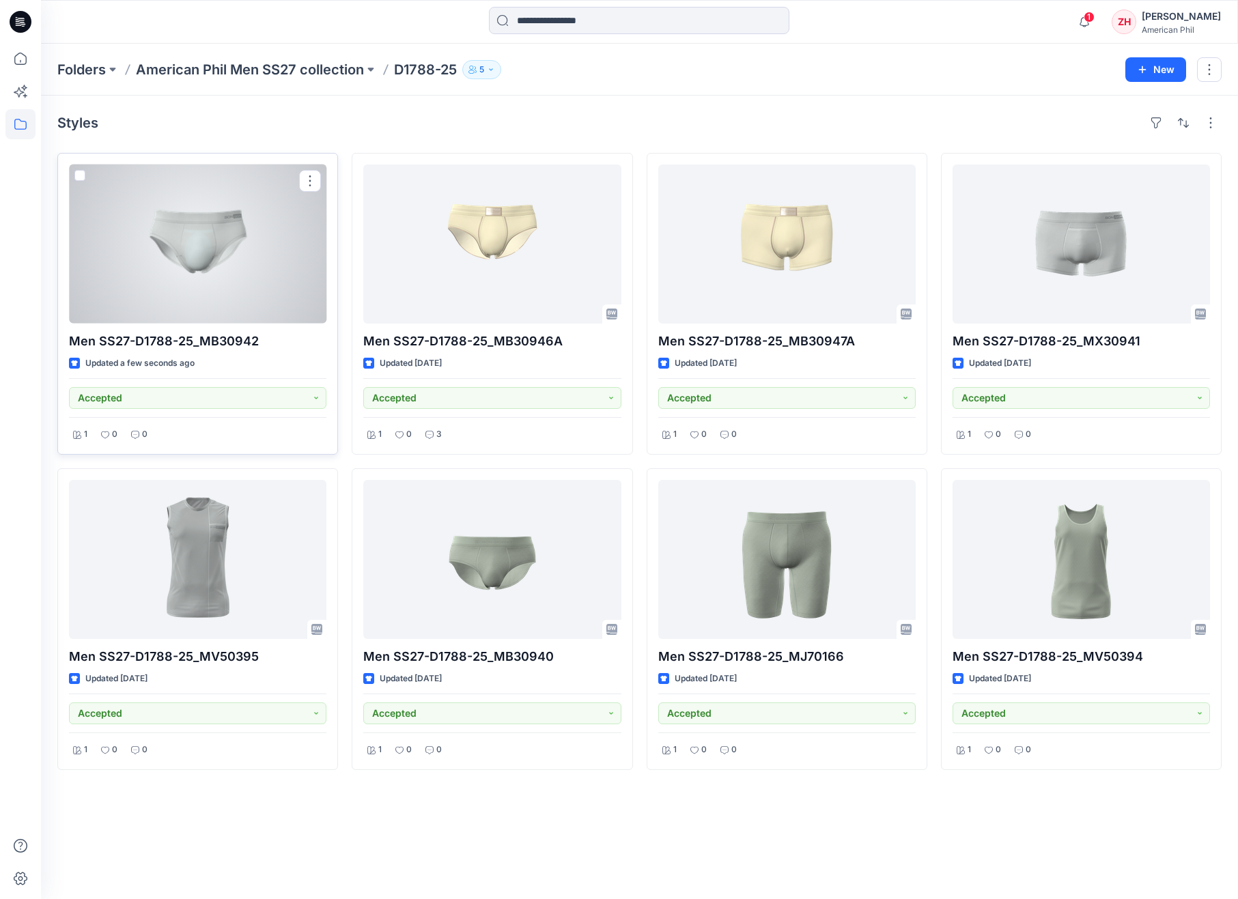
click at [296, 275] on div at bounding box center [197, 244] width 257 height 159
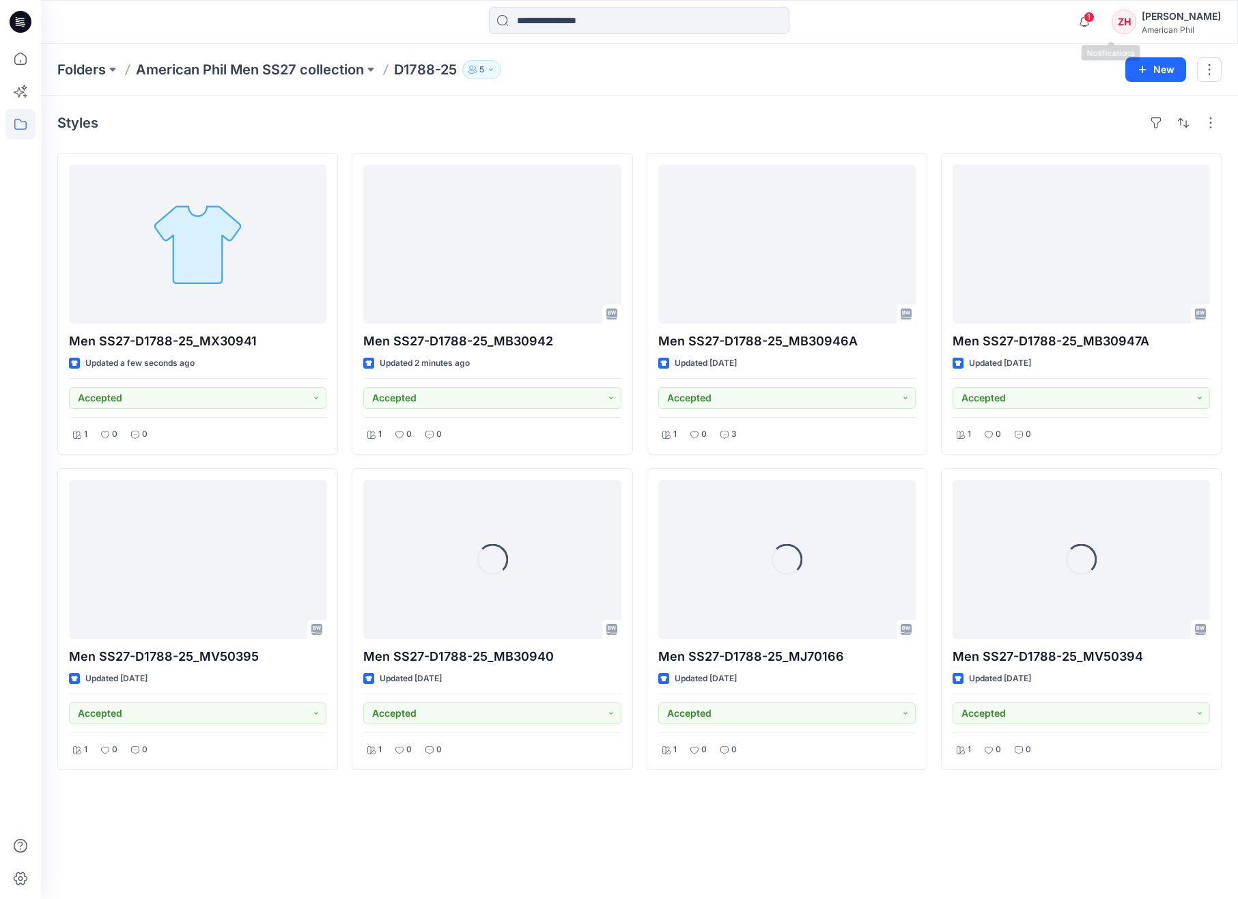
click at [1094, 18] on span "1" at bounding box center [1088, 17] width 11 height 11
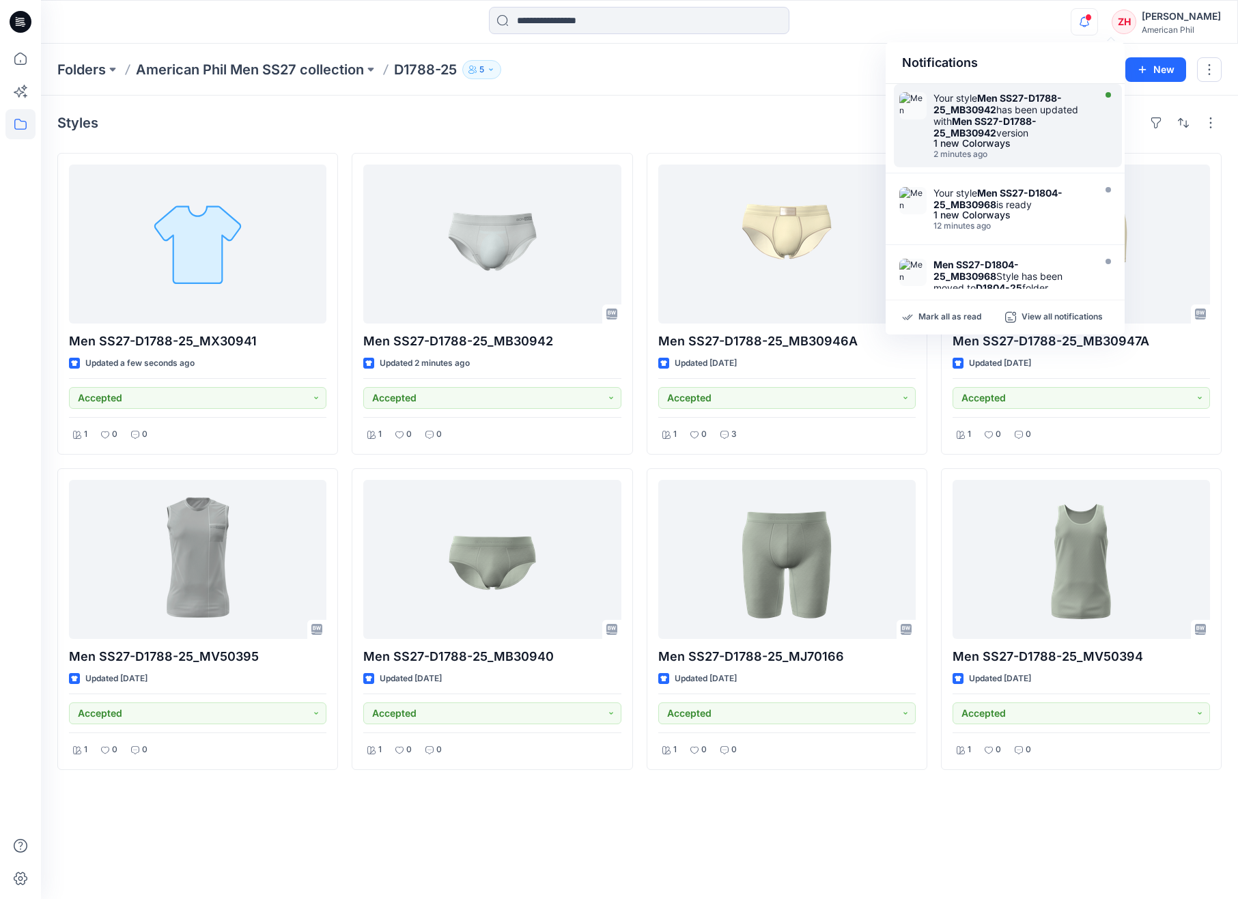
click at [1054, 104] on div "Your style Men SS27-D1788-25_MB30942 has been updated with Men SS27-D1788-25_MB…" at bounding box center [1011, 115] width 157 height 46
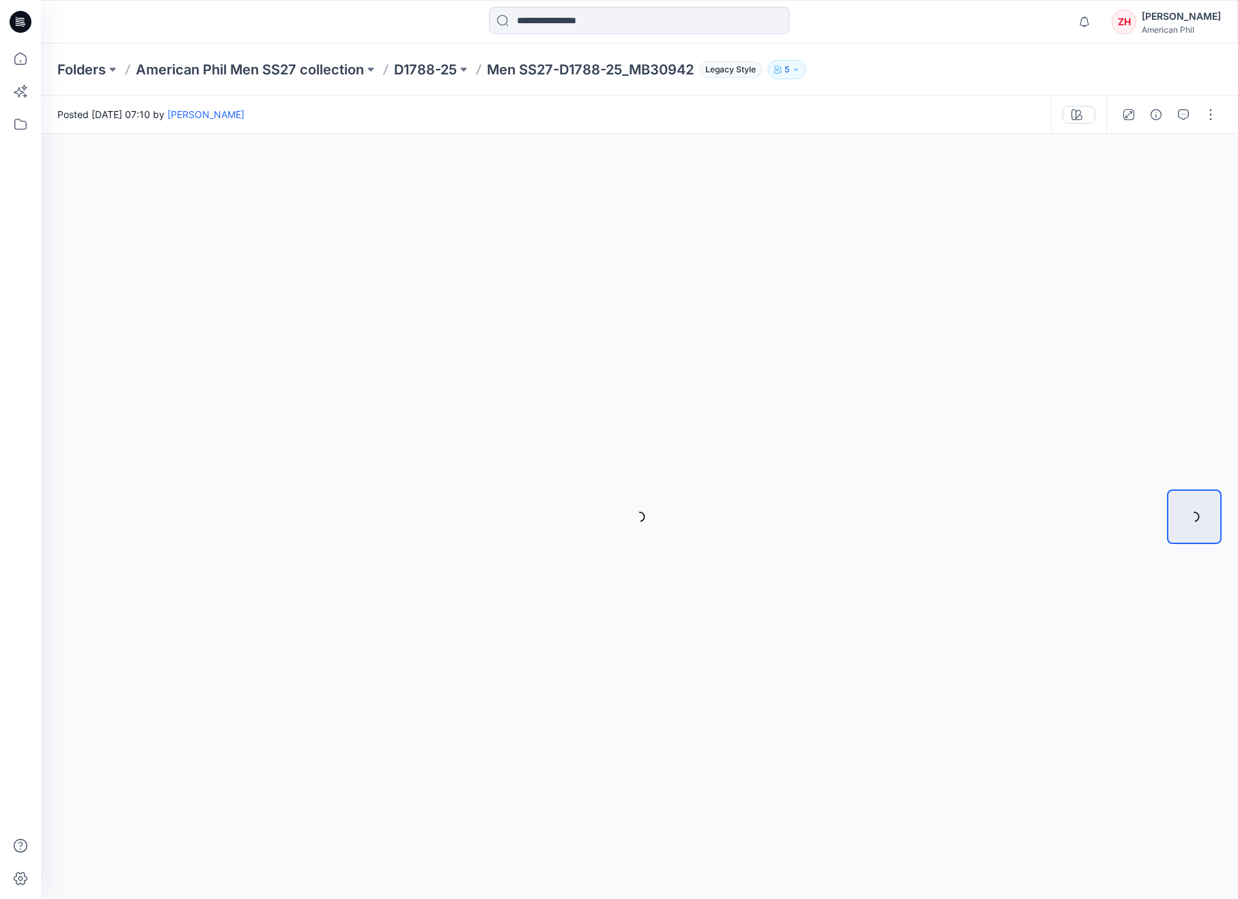
click at [1031, 35] on div "Notifications Your style Men SS27-D1788-25_MB30942 has been updated with Men SS…" at bounding box center [639, 22] width 1196 height 30
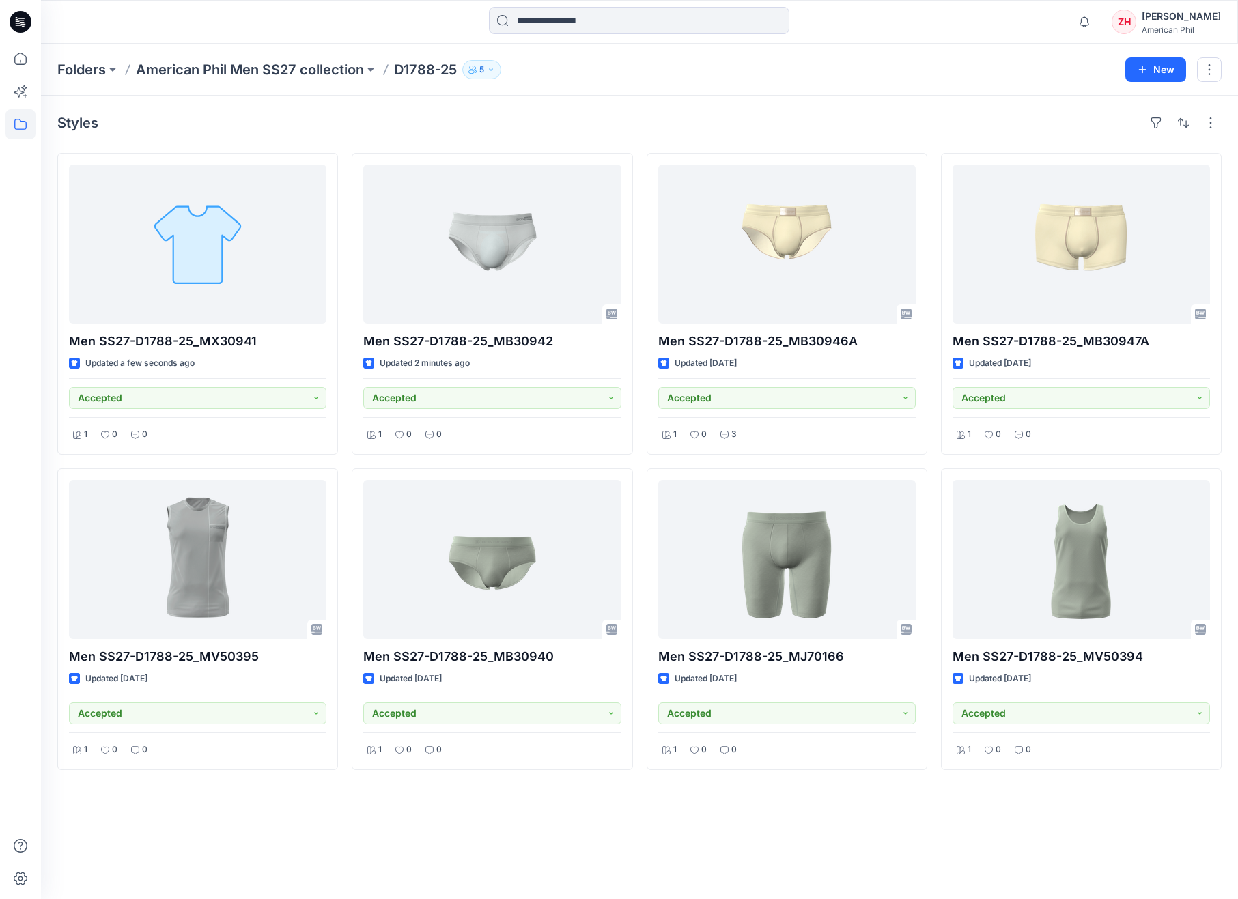
click at [757, 76] on div "Folders American Phil Men SS27 collection D1788-25 5" at bounding box center [585, 69] width 1057 height 19
click at [1094, 20] on span "1" at bounding box center [1088, 17] width 11 height 11
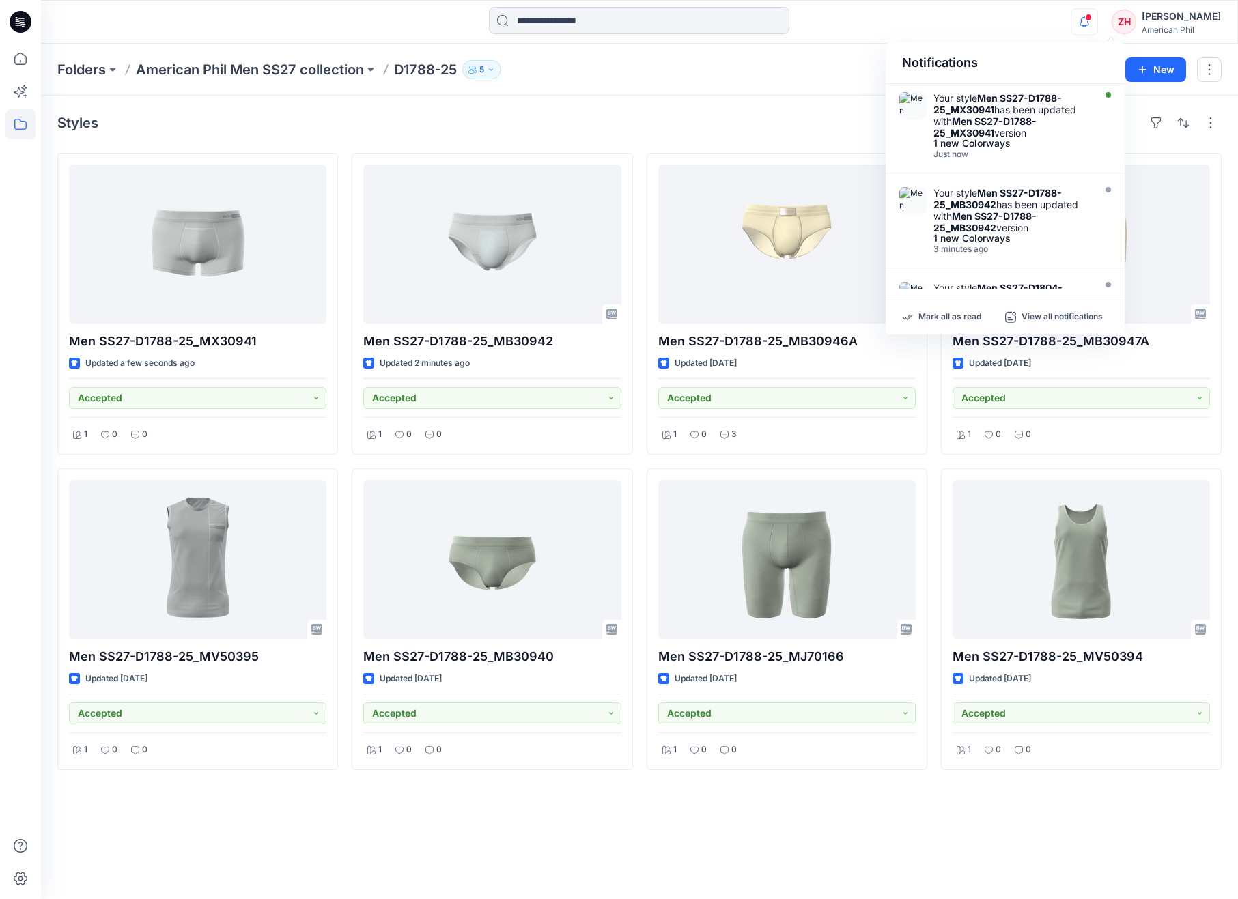
click at [1053, 41] on div "Notifications Your style Men SS27-D1788-25_MX30941 has been updated with Men SS…" at bounding box center [639, 22] width 1197 height 44
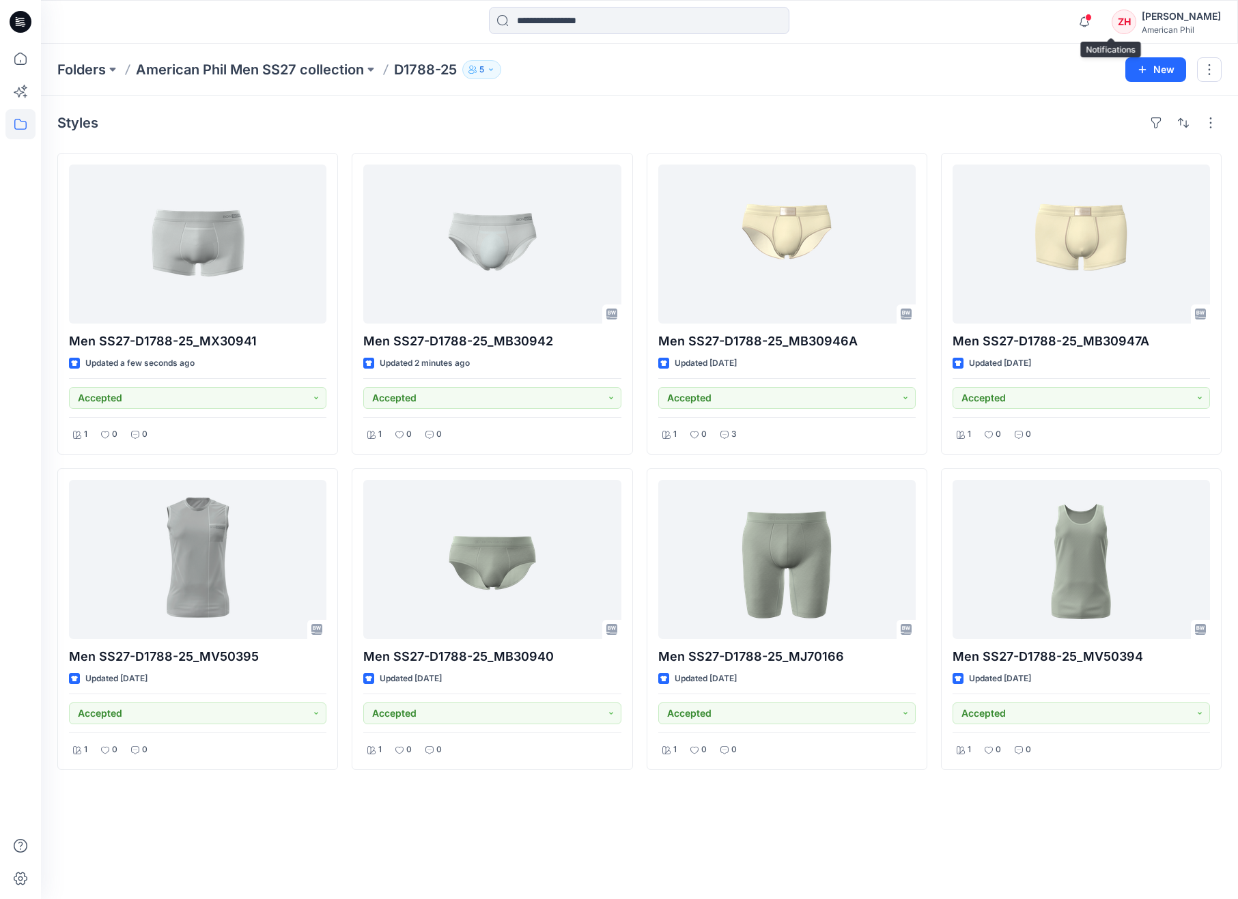
click at [1091, 14] on span at bounding box center [1088, 18] width 7 height 8
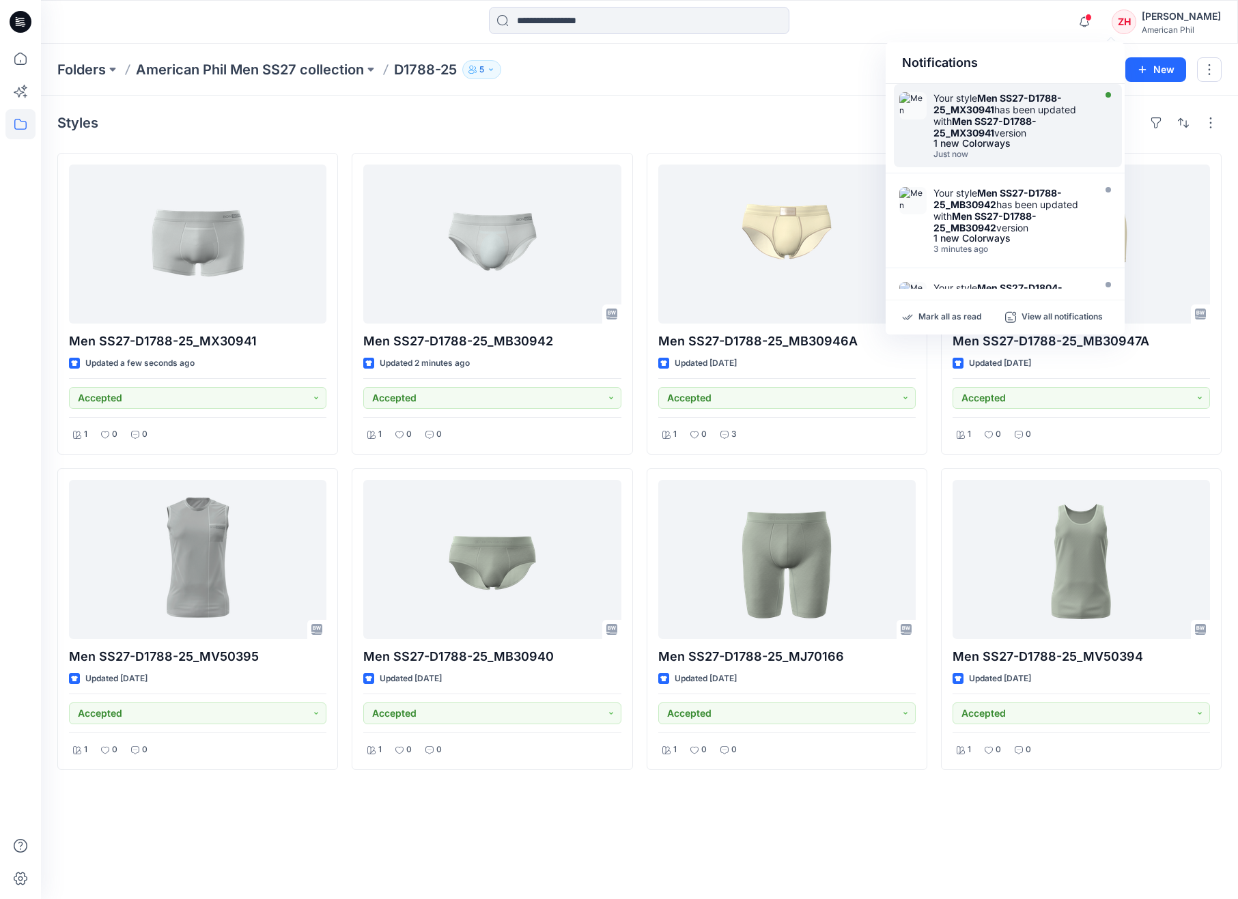
click at [1068, 96] on div "Your style Men SS27-D1788-25_MX30941 has been updated with Men SS27-D1788-25_MX…" at bounding box center [1011, 115] width 157 height 46
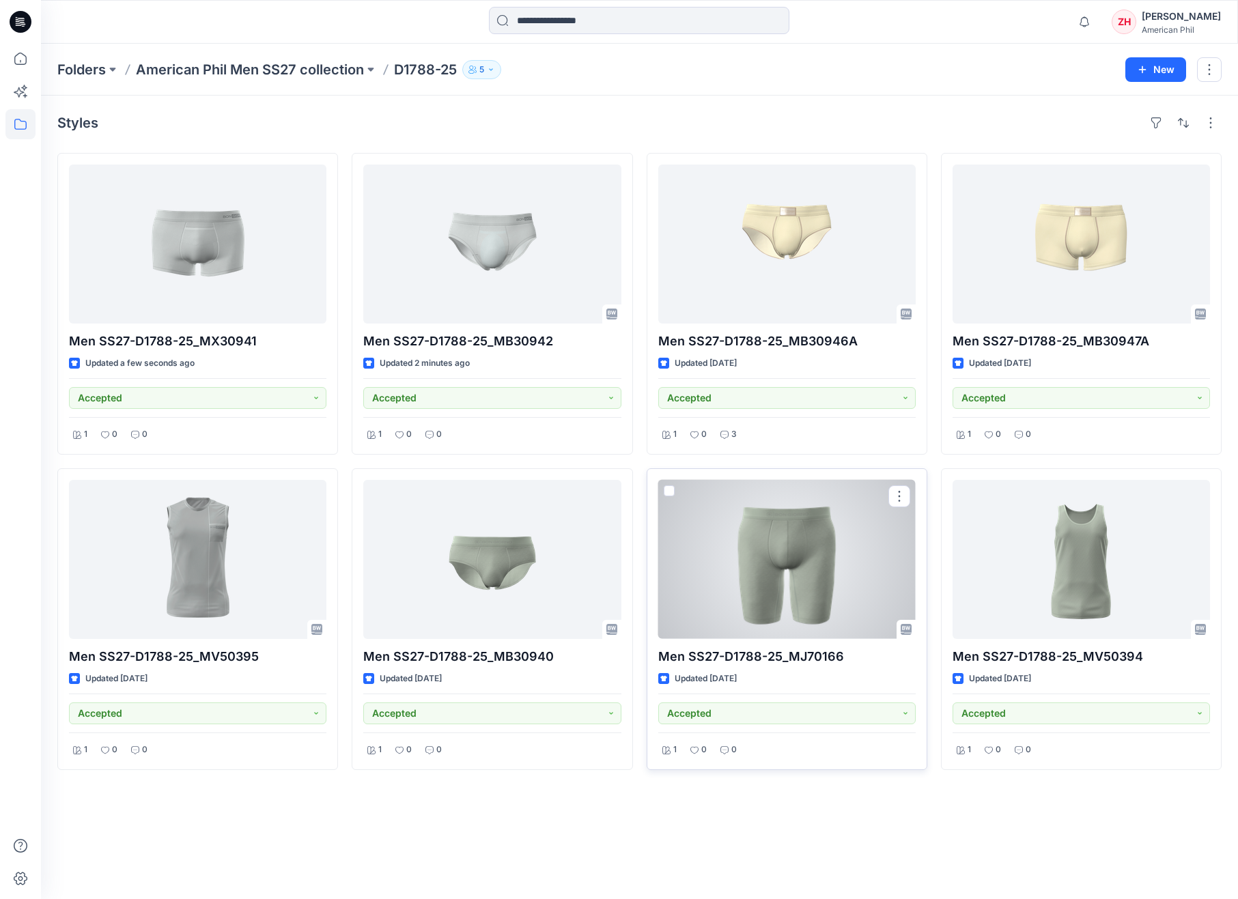
click at [784, 626] on div at bounding box center [786, 559] width 257 height 159
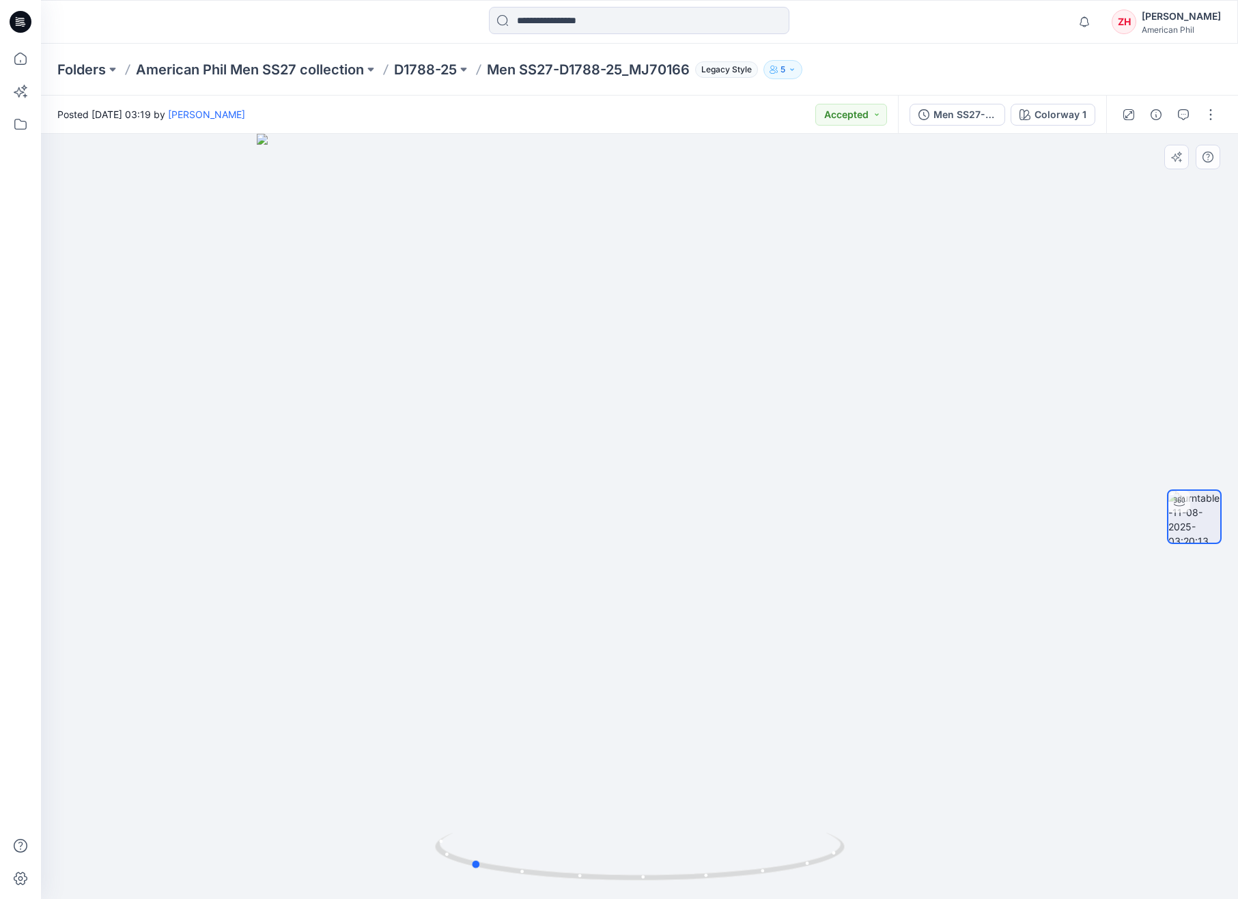
drag, startPoint x: 802, startPoint y: 470, endPoint x: 682, endPoint y: 467, distance: 120.2
click at [682, 467] on div at bounding box center [639, 516] width 1197 height 765
click at [957, 377] on div at bounding box center [639, 516] width 1197 height 765
click at [1176, 158] on icon "button" at bounding box center [1175, 158] width 8 height 8
click at [1178, 159] on icon "button" at bounding box center [1176, 157] width 11 height 11
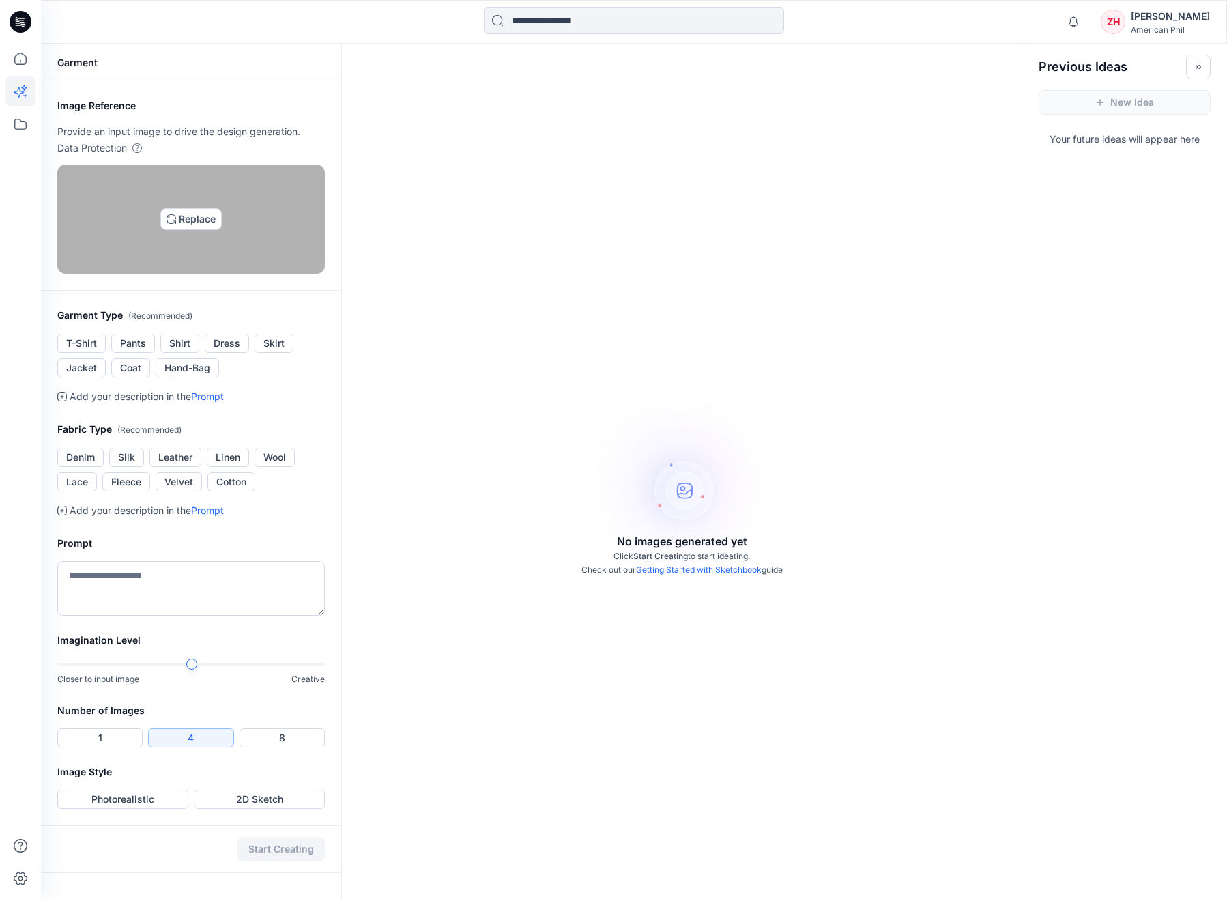
drag, startPoint x: 224, startPoint y: 299, endPoint x: 167, endPoint y: 306, distance: 57.8
click at [186, 225] on img at bounding box center [191, 219] width 11 height 11
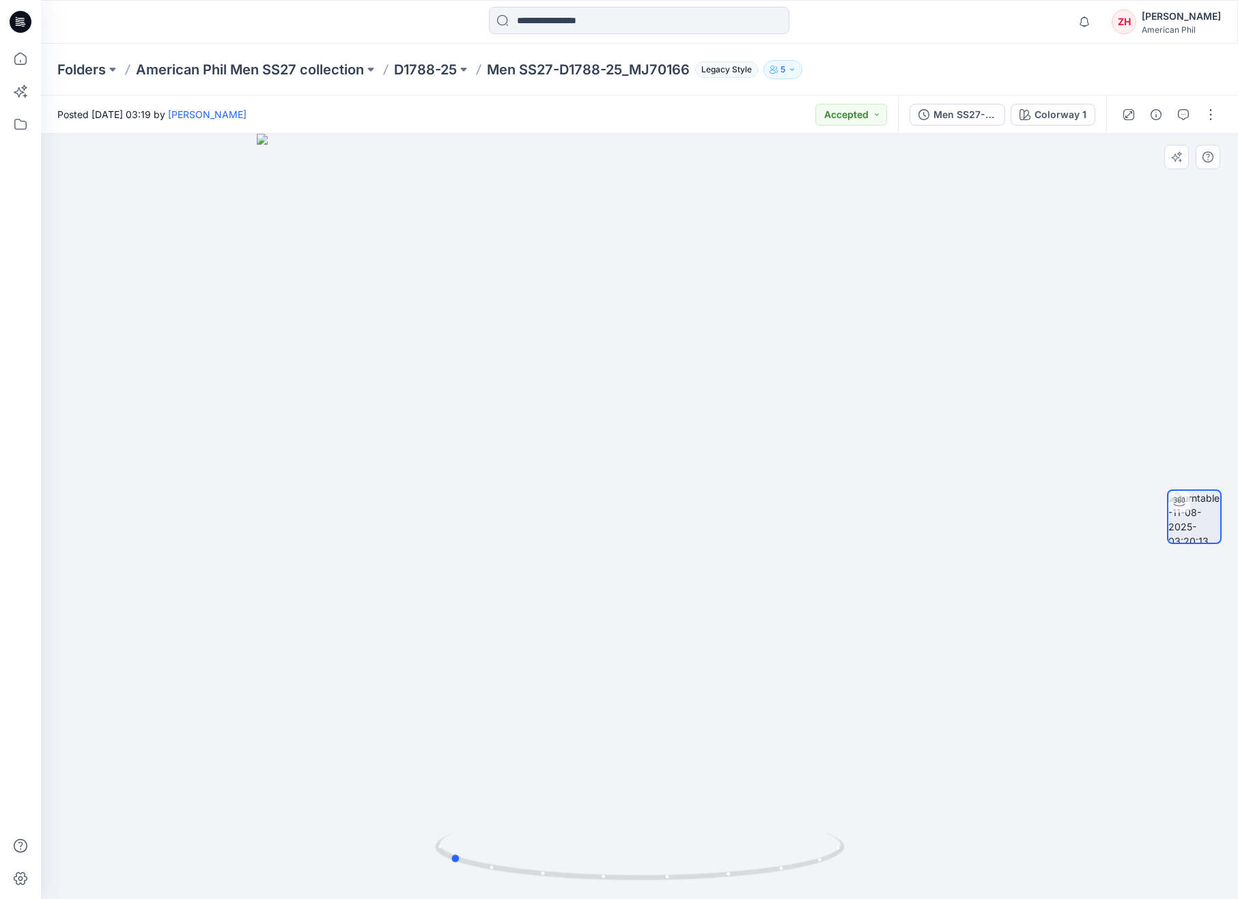
drag, startPoint x: 921, startPoint y: 522, endPoint x: 740, endPoint y: 532, distance: 181.2
click at [740, 532] on div at bounding box center [639, 516] width 1197 height 765
click at [1172, 152] on icon "button" at bounding box center [1176, 157] width 11 height 11
click at [1130, 112] on icon "button" at bounding box center [1128, 114] width 7 height 7
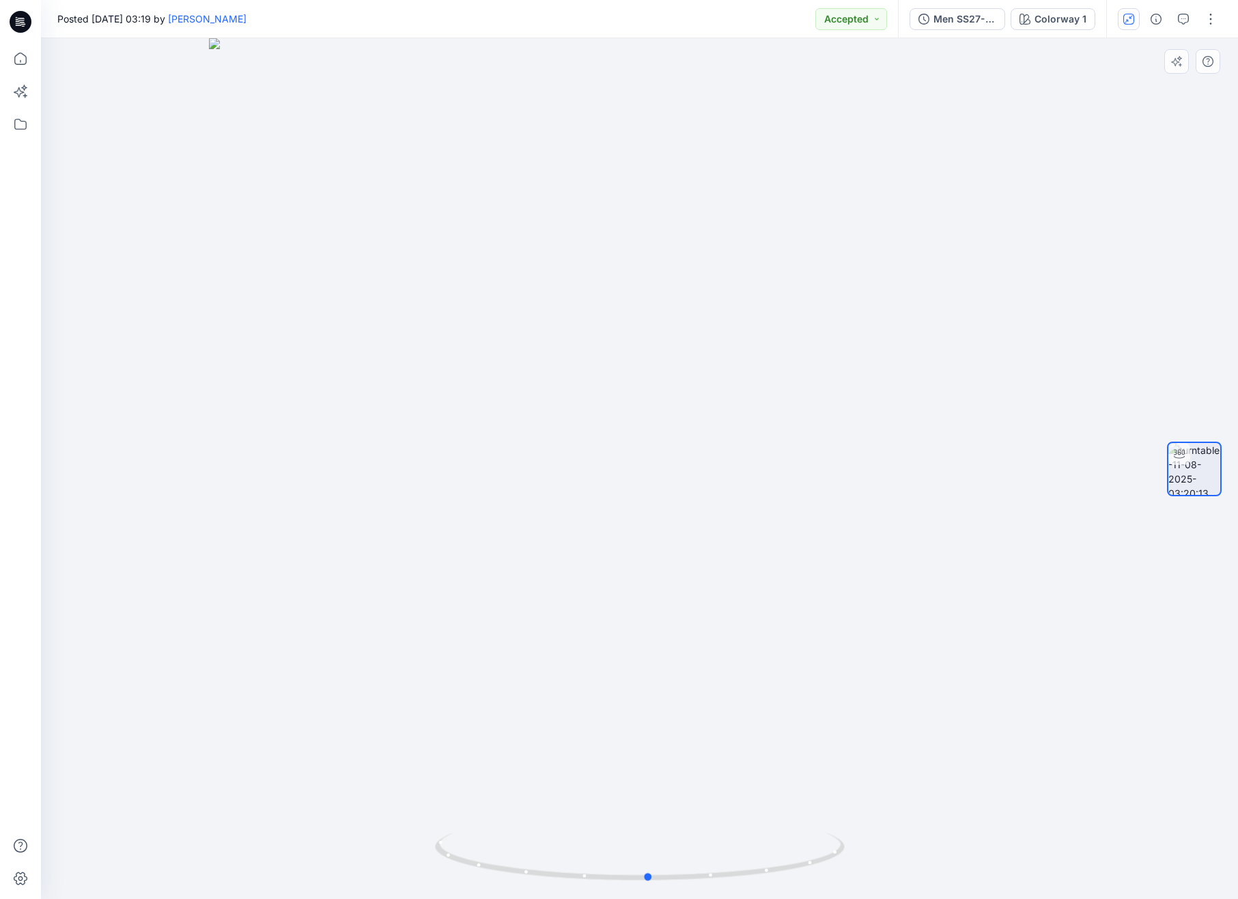
drag, startPoint x: 793, startPoint y: 422, endPoint x: 1134, endPoint y: 192, distance: 411.6
click at [825, 425] on div at bounding box center [639, 468] width 1197 height 861
click at [1124, 16] on icon "button" at bounding box center [1128, 19] width 11 height 11
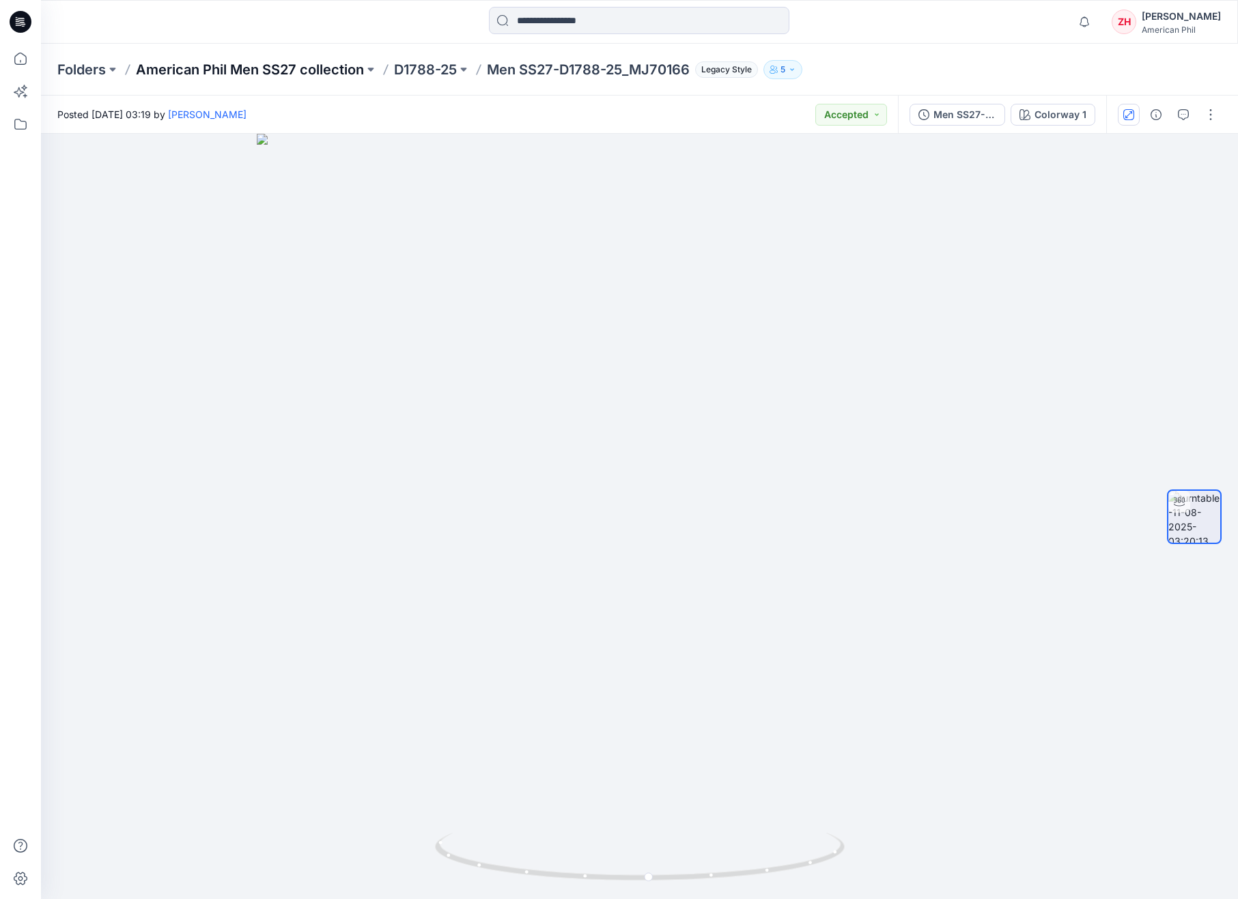
click at [211, 72] on p "American Phil Men SS27 collection" at bounding box center [250, 69] width 228 height 19
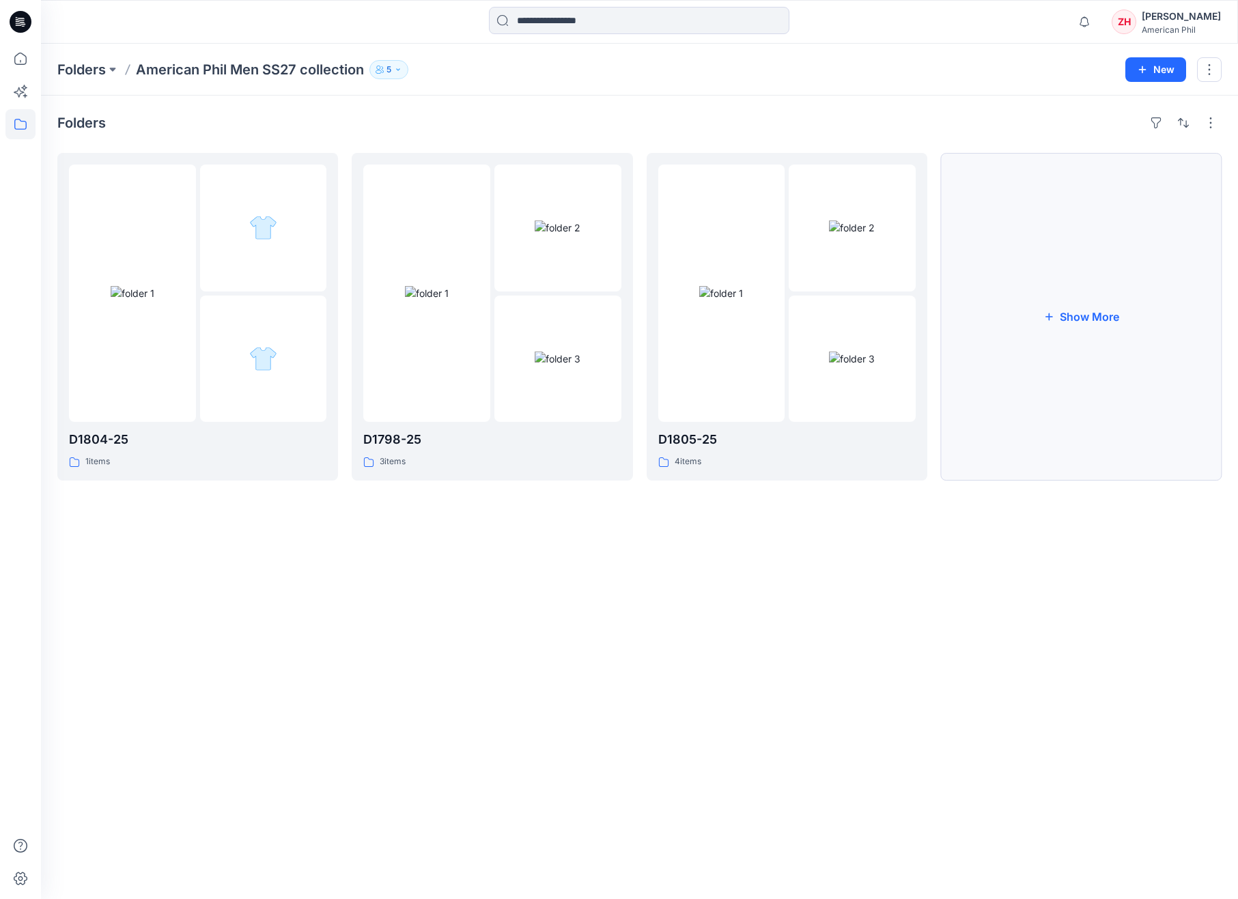
click at [1051, 260] on button "Show More" at bounding box center [1081, 317] width 281 height 328
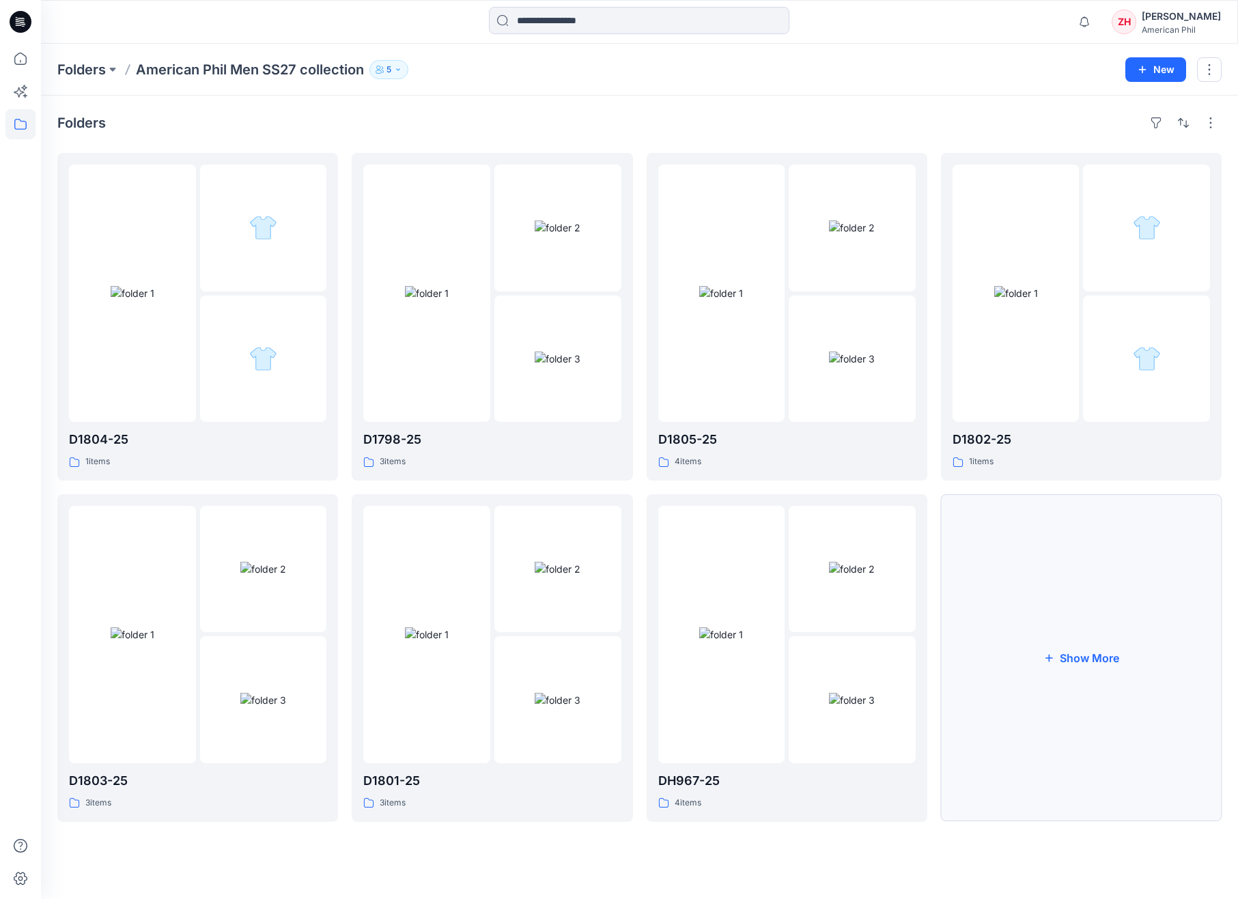
click at [1113, 549] on button "Show More" at bounding box center [1081, 658] width 281 height 328
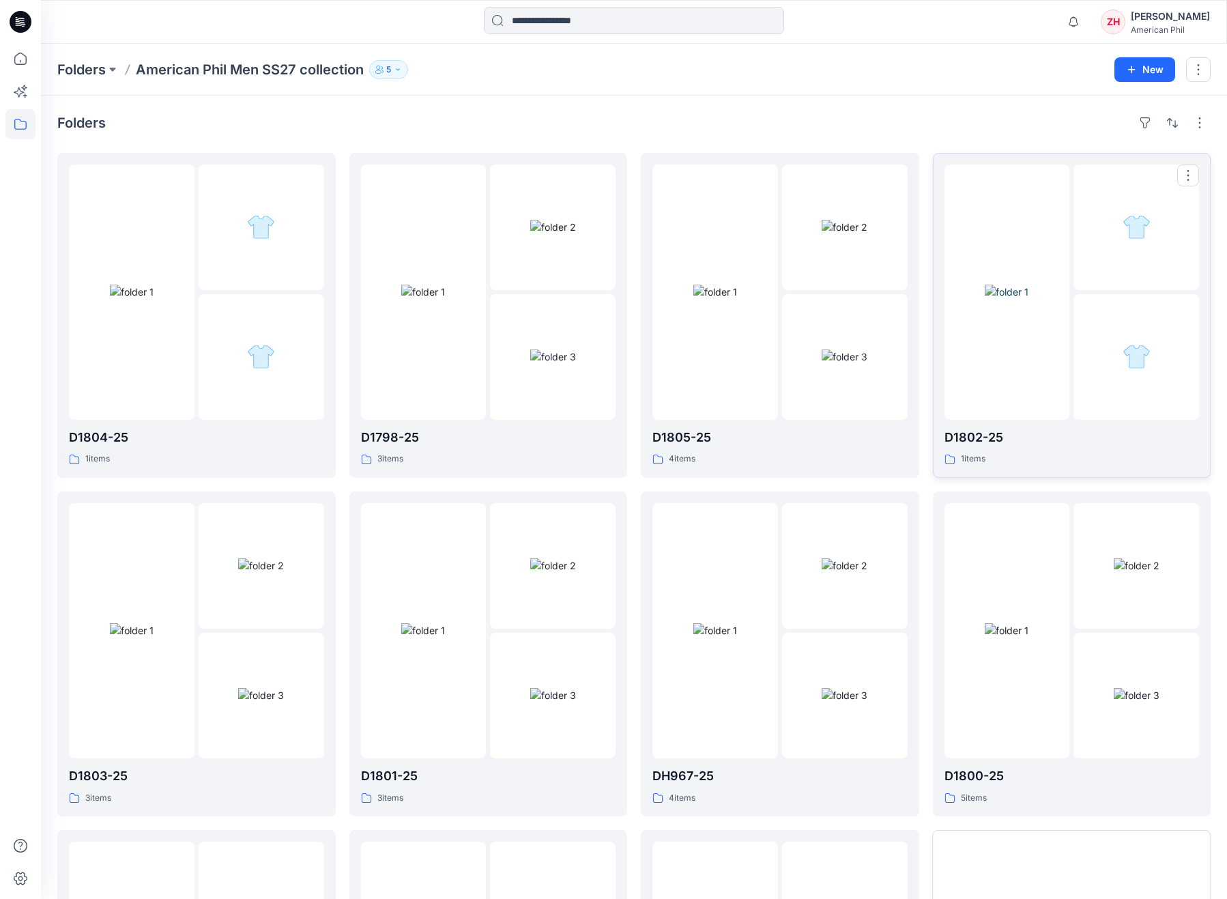
scroll to position [292, 0]
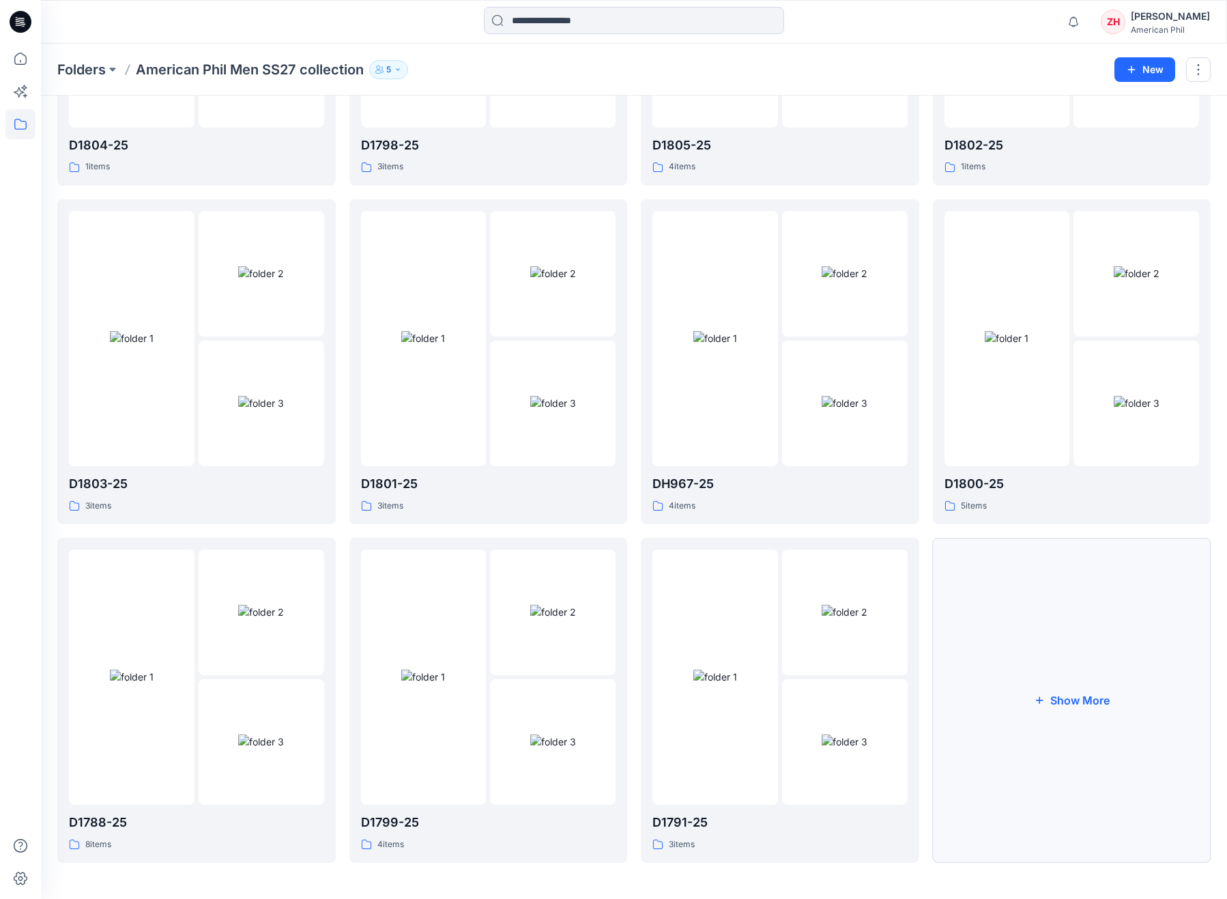
click at [1107, 643] on button "Show More" at bounding box center [1072, 700] width 279 height 325
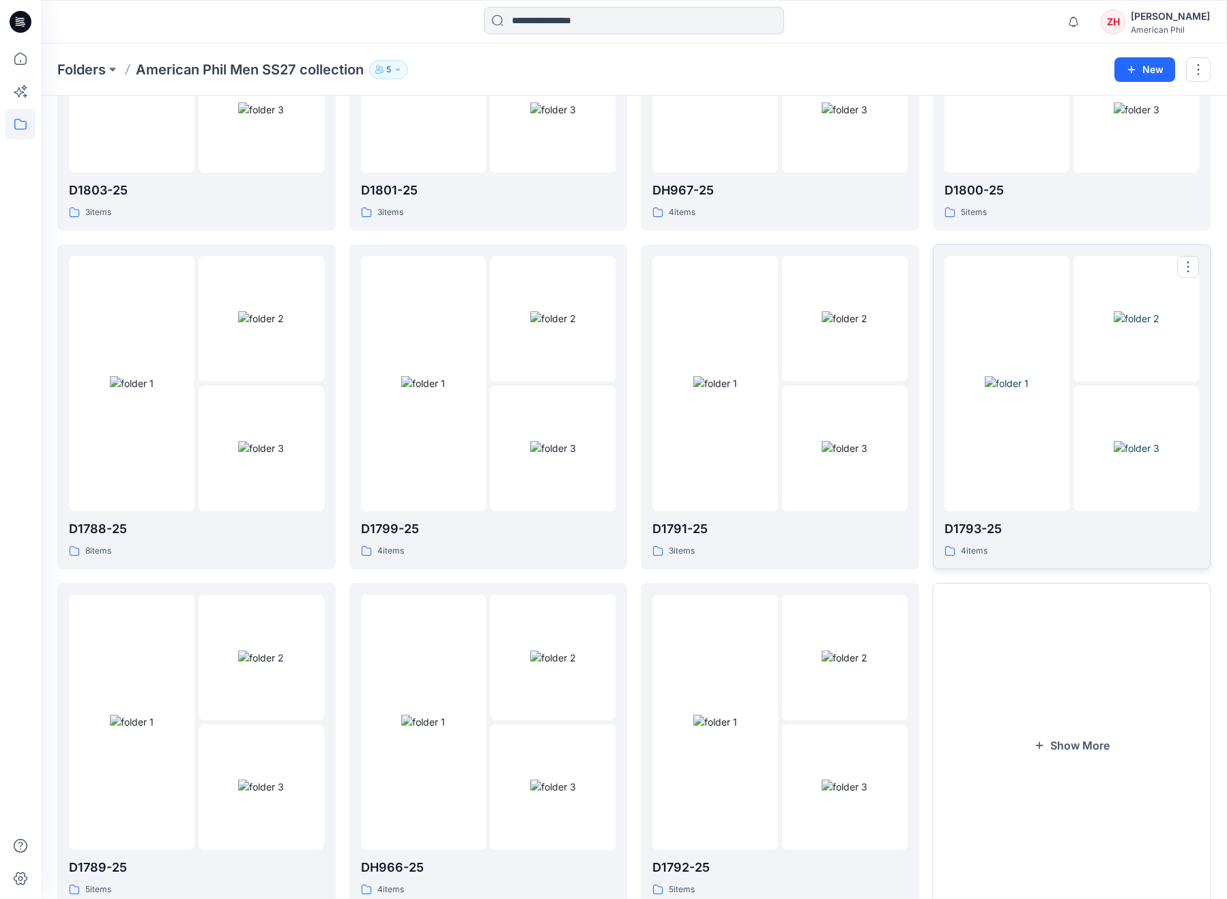
scroll to position [630, 0]
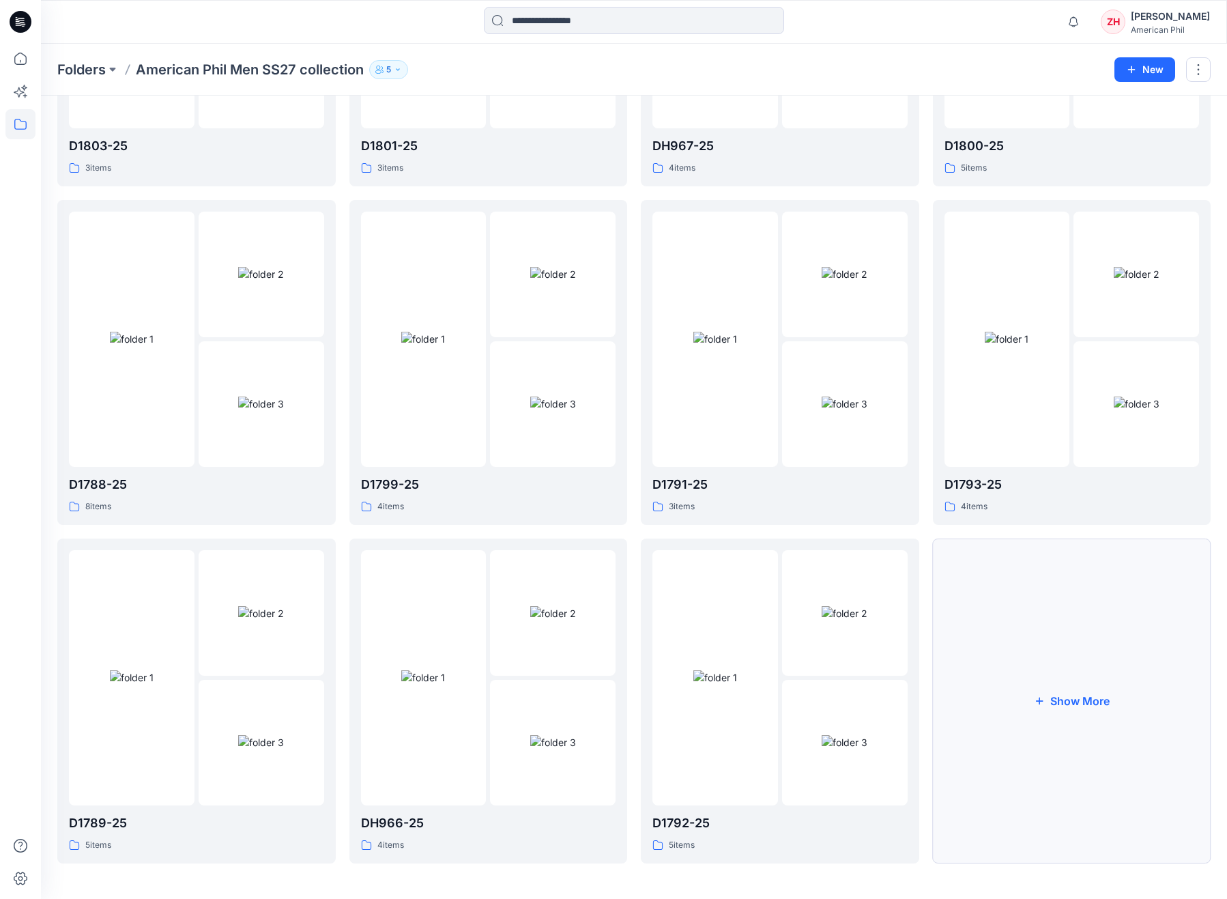
click at [1092, 649] on button "Show More" at bounding box center [1072, 701] width 279 height 325
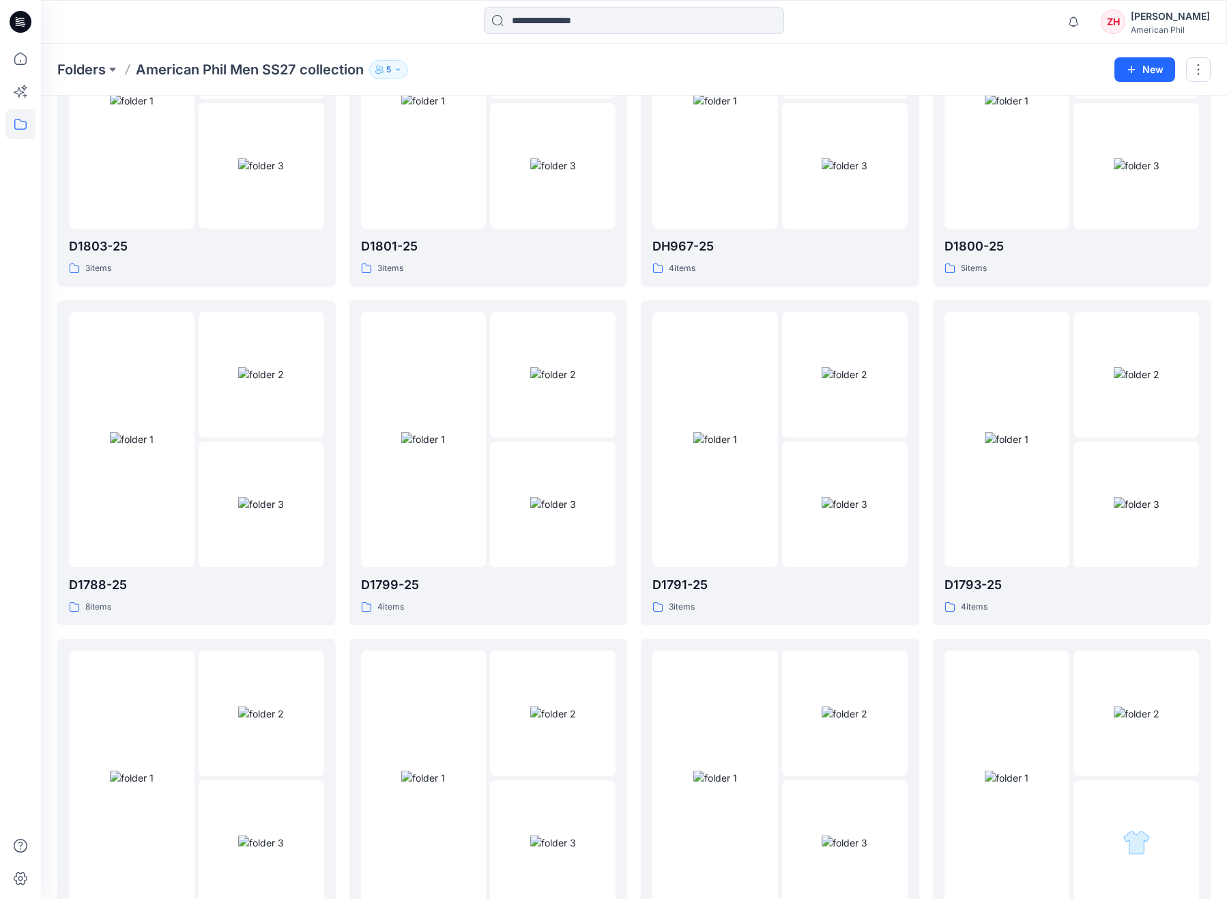
scroll to position [527, 0]
click at [730, 435] on img at bounding box center [716, 442] width 44 height 14
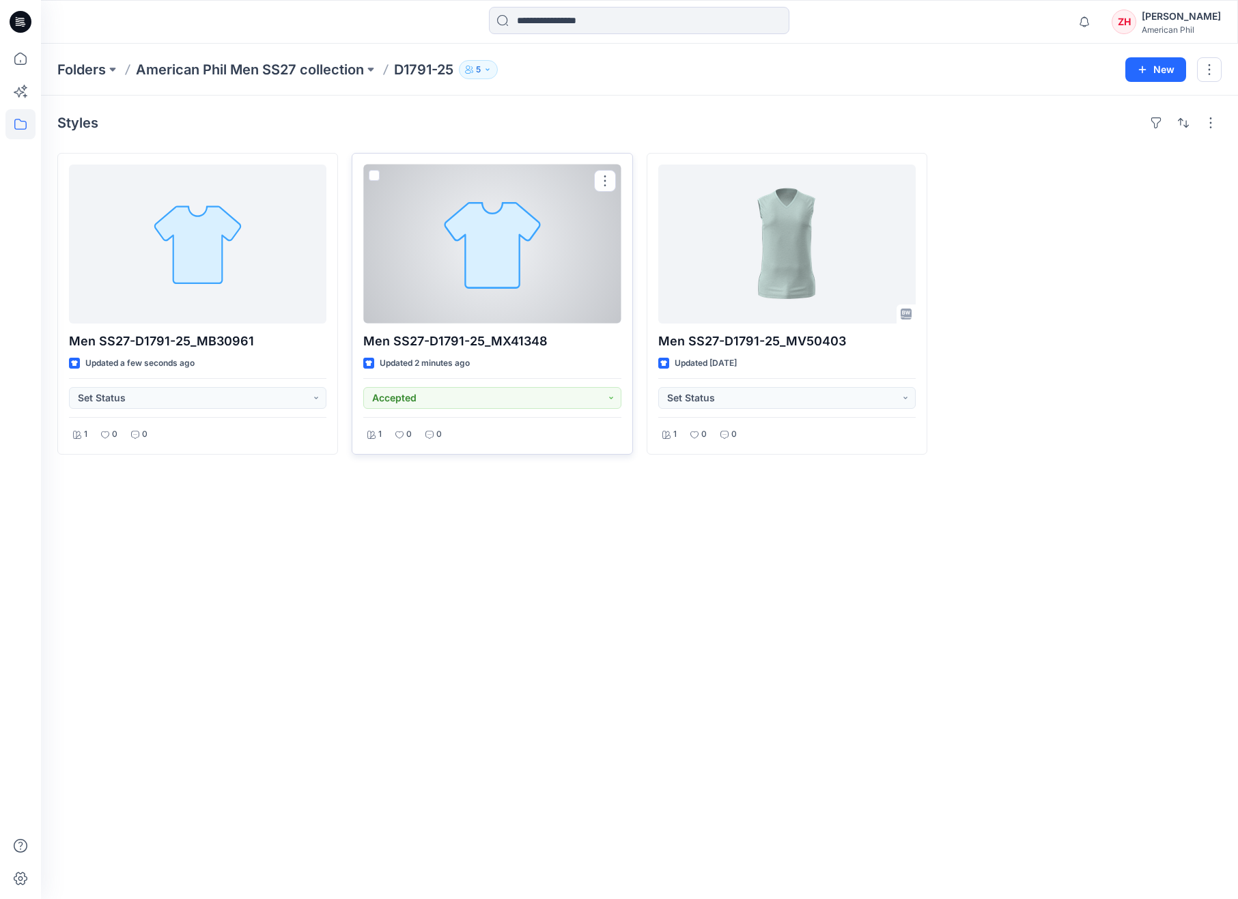
click at [571, 243] on div at bounding box center [491, 244] width 257 height 159
click at [566, 231] on div at bounding box center [491, 244] width 257 height 159
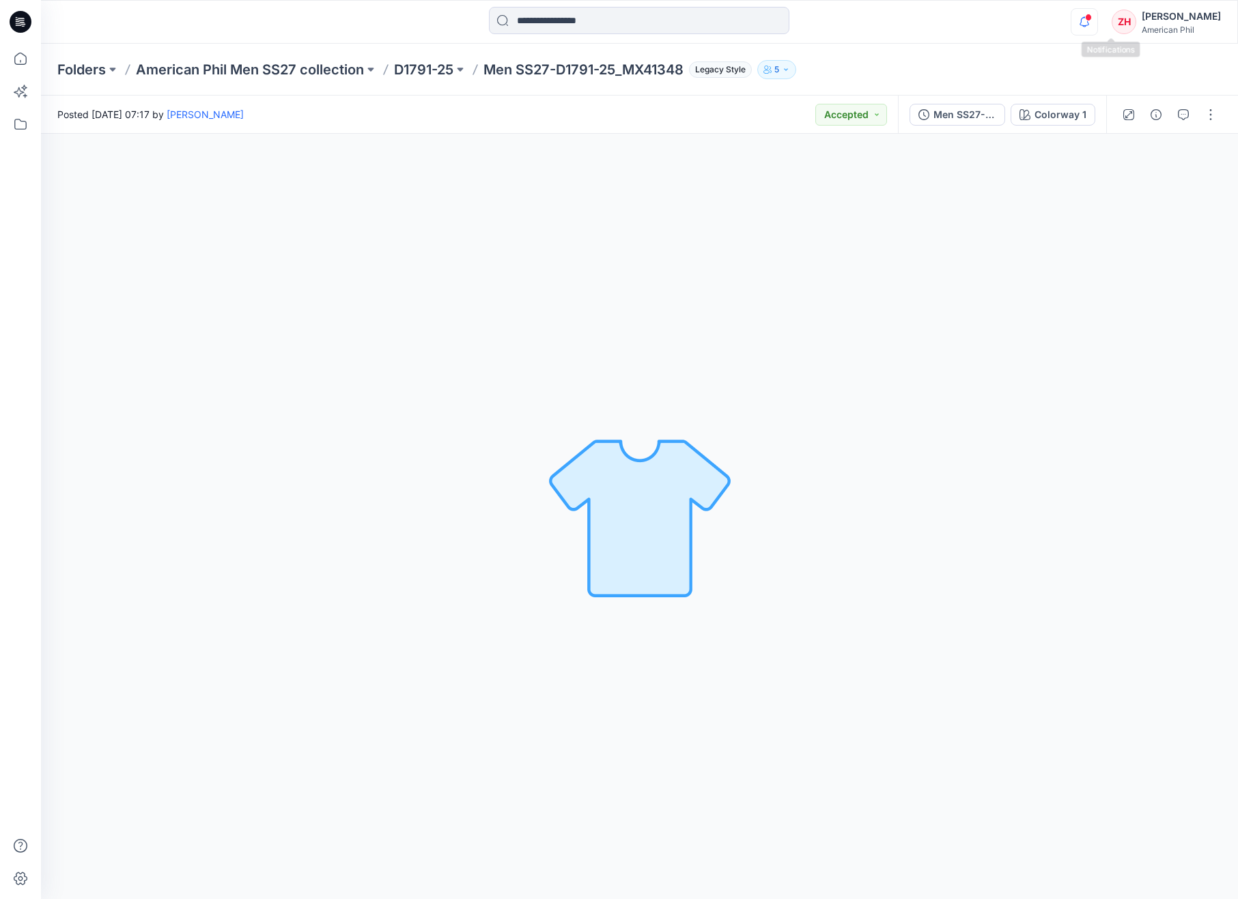
click at [1097, 23] on icon "button" at bounding box center [1084, 21] width 26 height 27
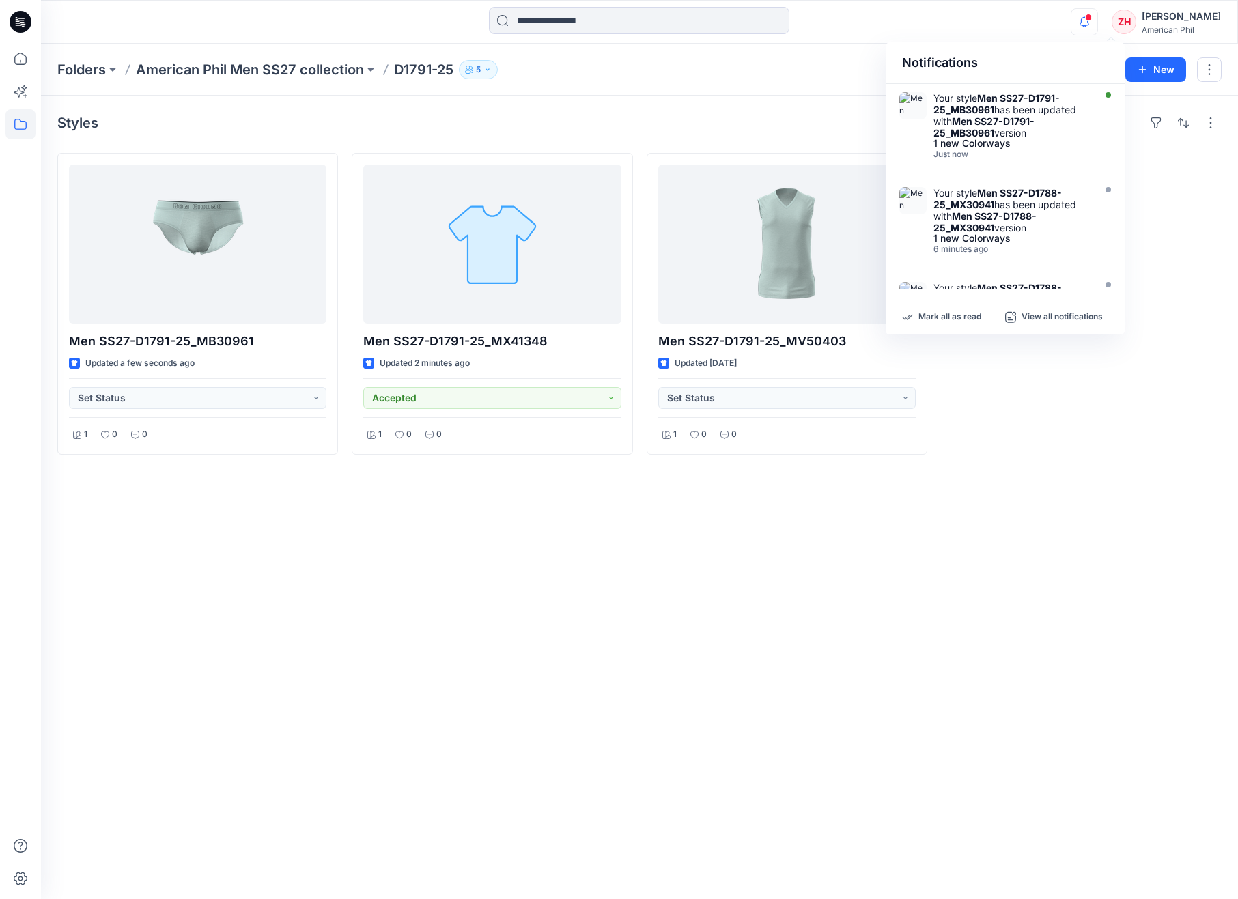
click at [1097, 23] on icon "button" at bounding box center [1084, 21] width 26 height 27
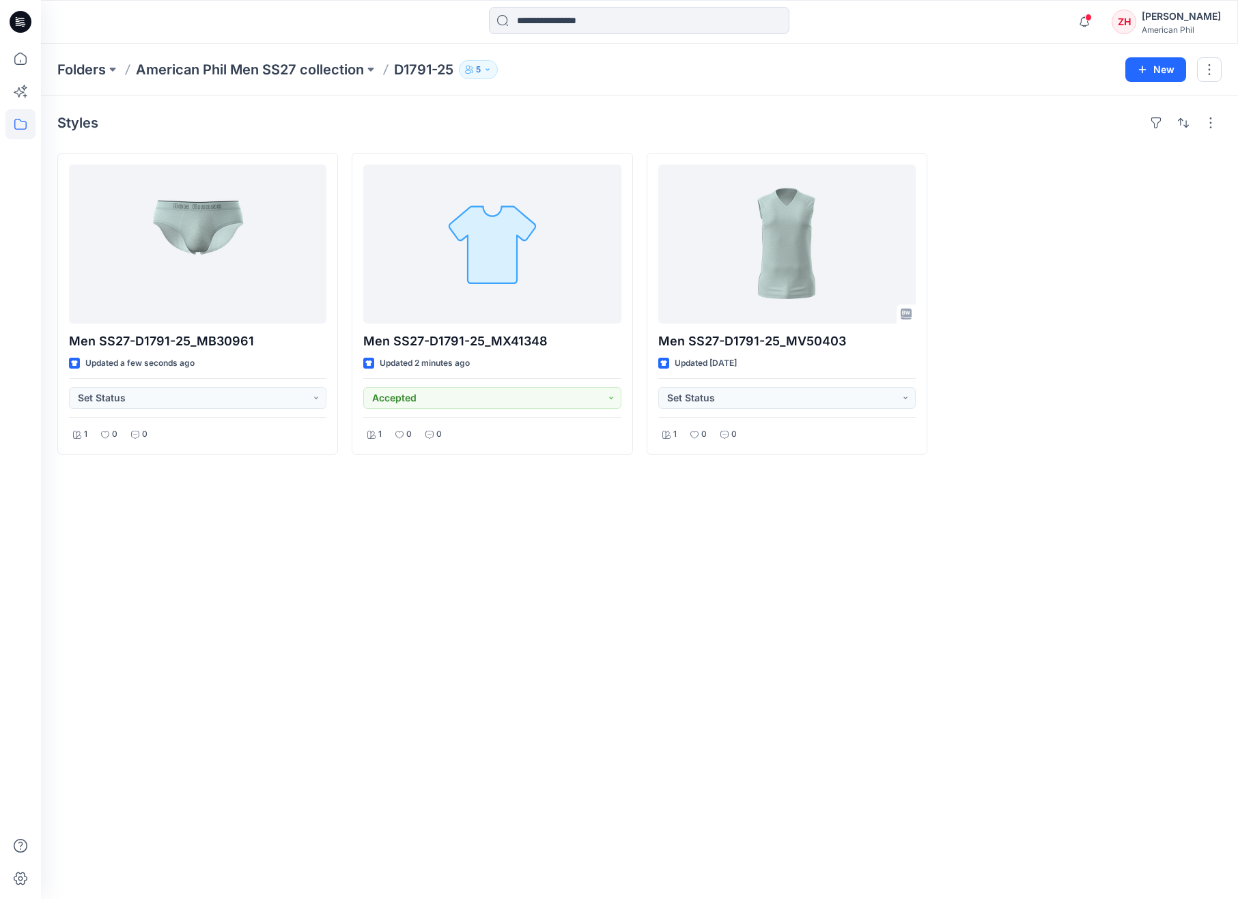
click at [1091, 20] on span at bounding box center [1088, 18] width 7 height 8
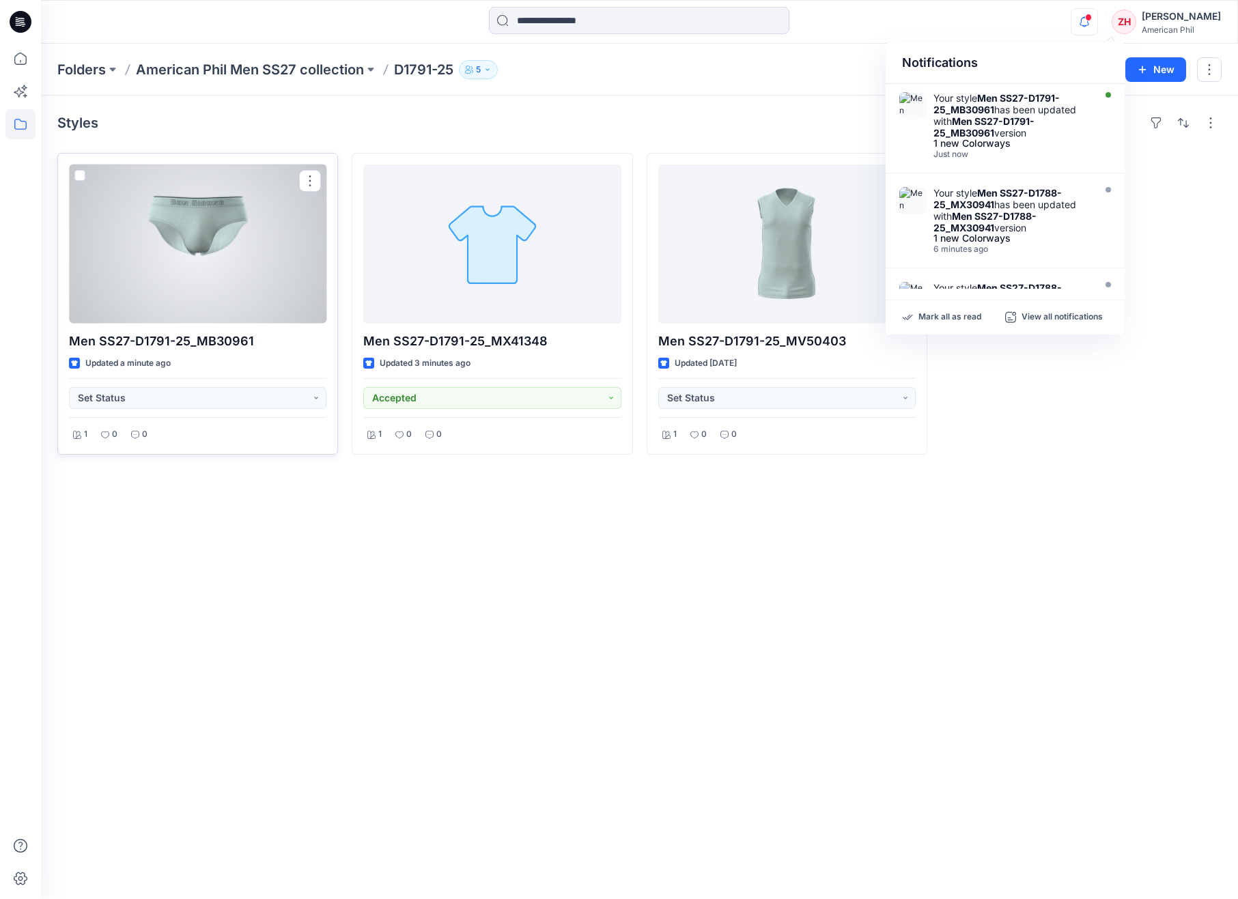
click at [258, 253] on div at bounding box center [197, 244] width 257 height 159
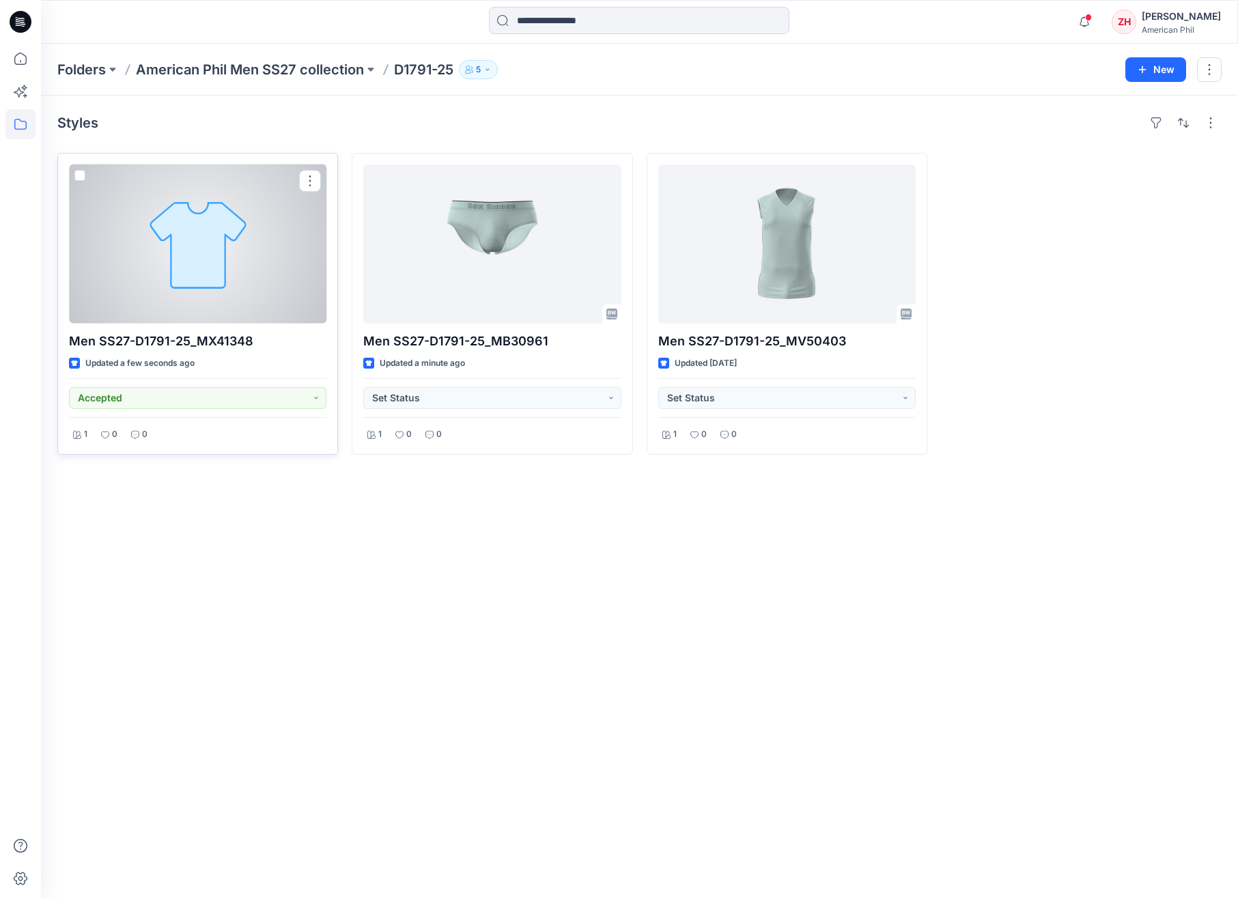
click at [274, 237] on div at bounding box center [197, 244] width 257 height 159
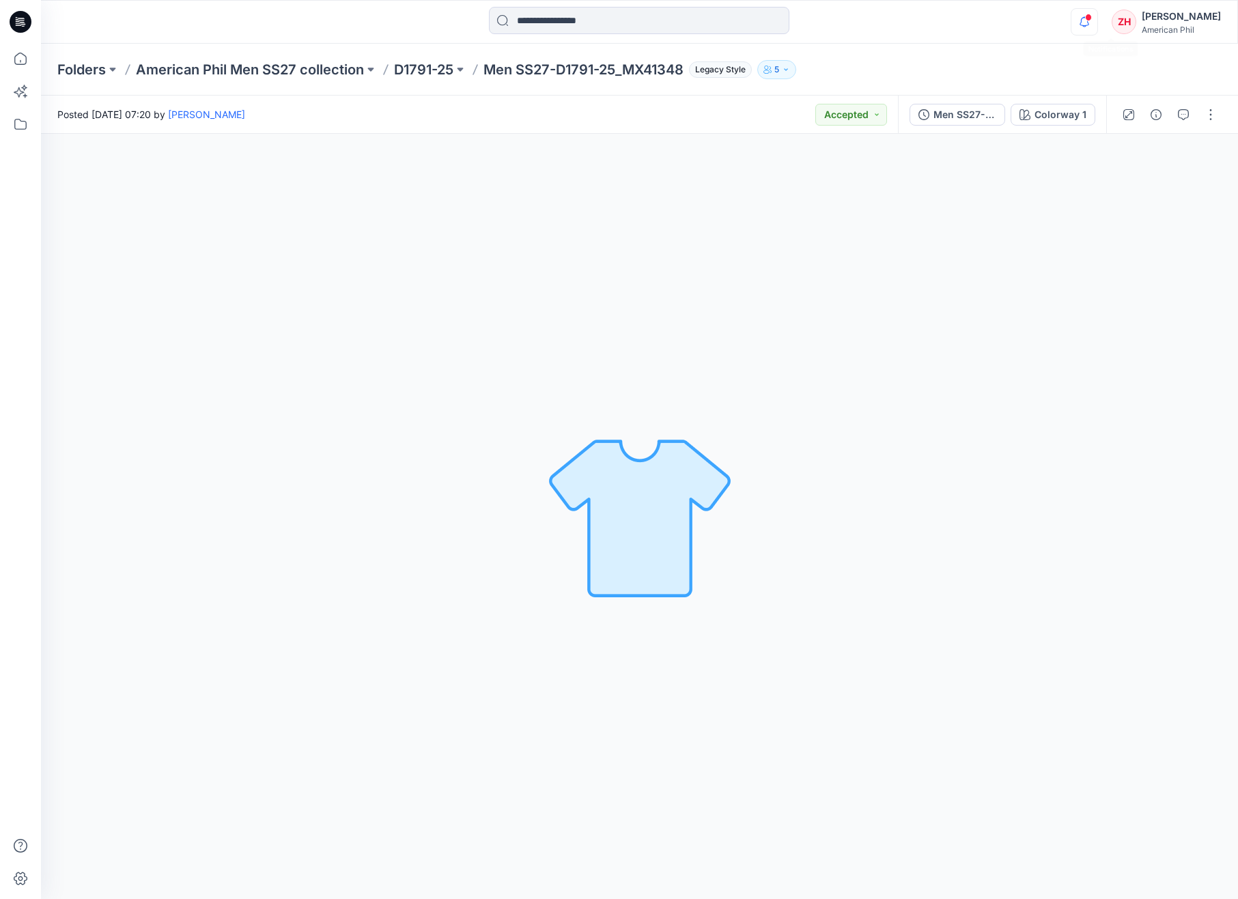
click at [1097, 13] on icon "button" at bounding box center [1084, 21] width 26 height 27
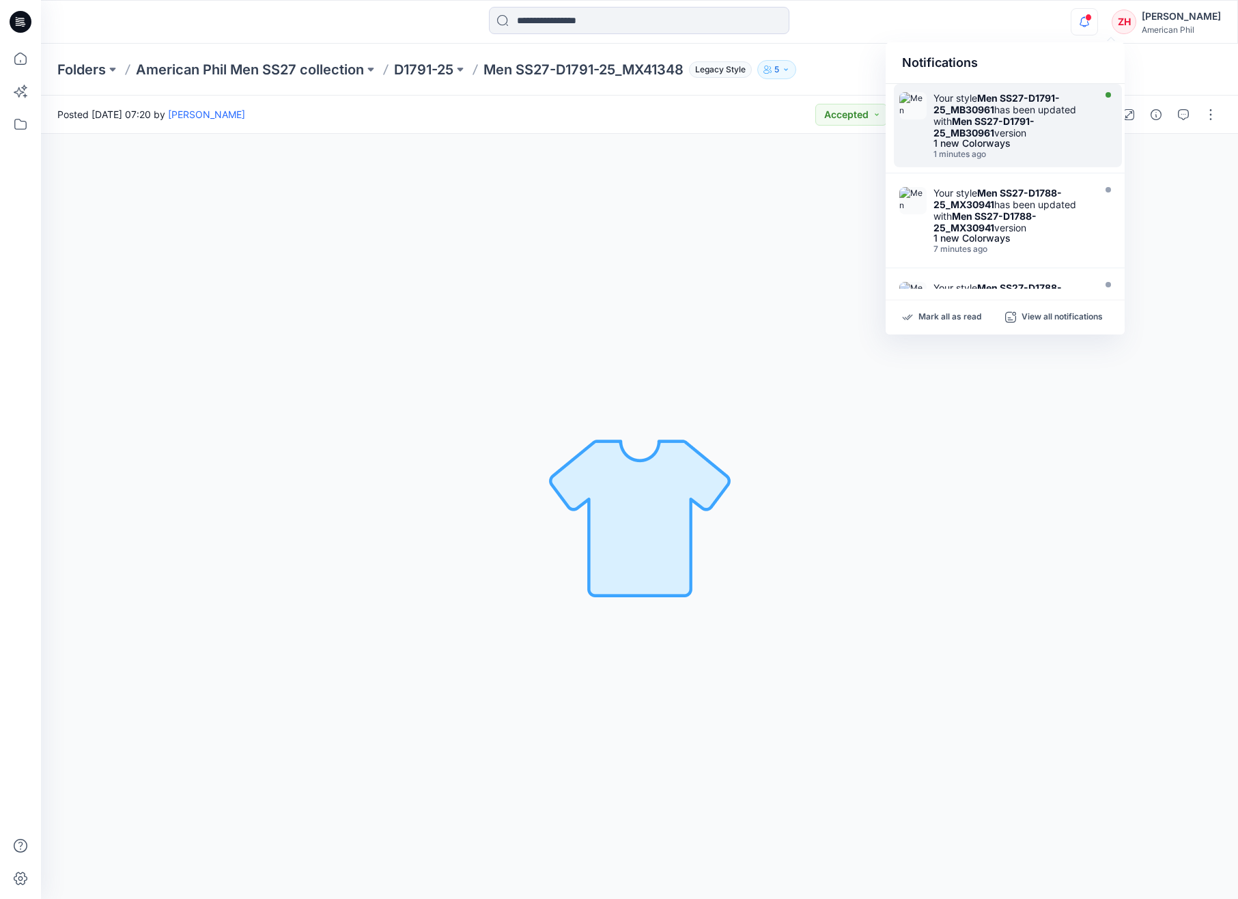
click at [1033, 109] on div "Your style Men SS27-D1791-25_MB30961 has been updated with Men SS27-D1791-25_MB…" at bounding box center [1011, 115] width 157 height 46
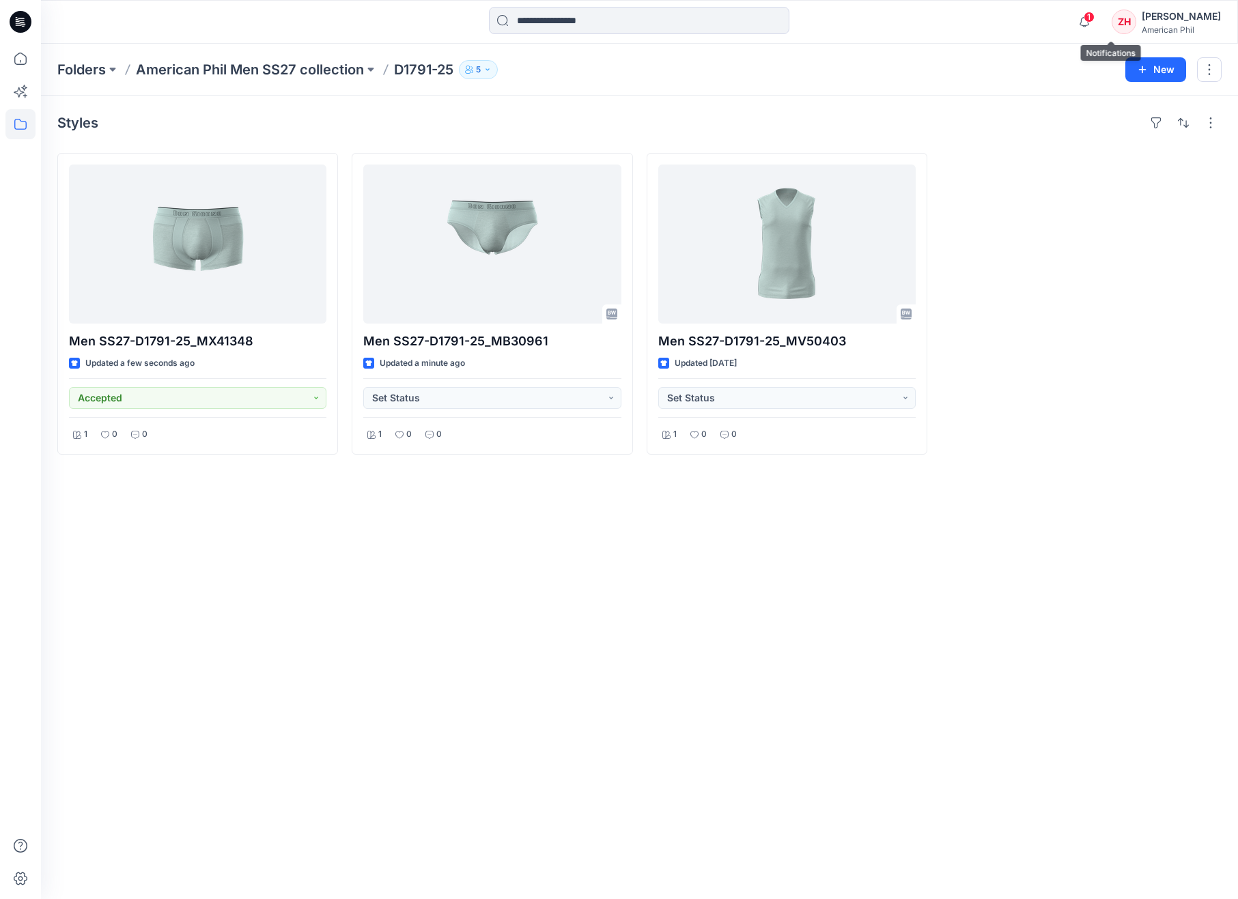
click at [1094, 18] on span "1" at bounding box center [1088, 17] width 11 height 11
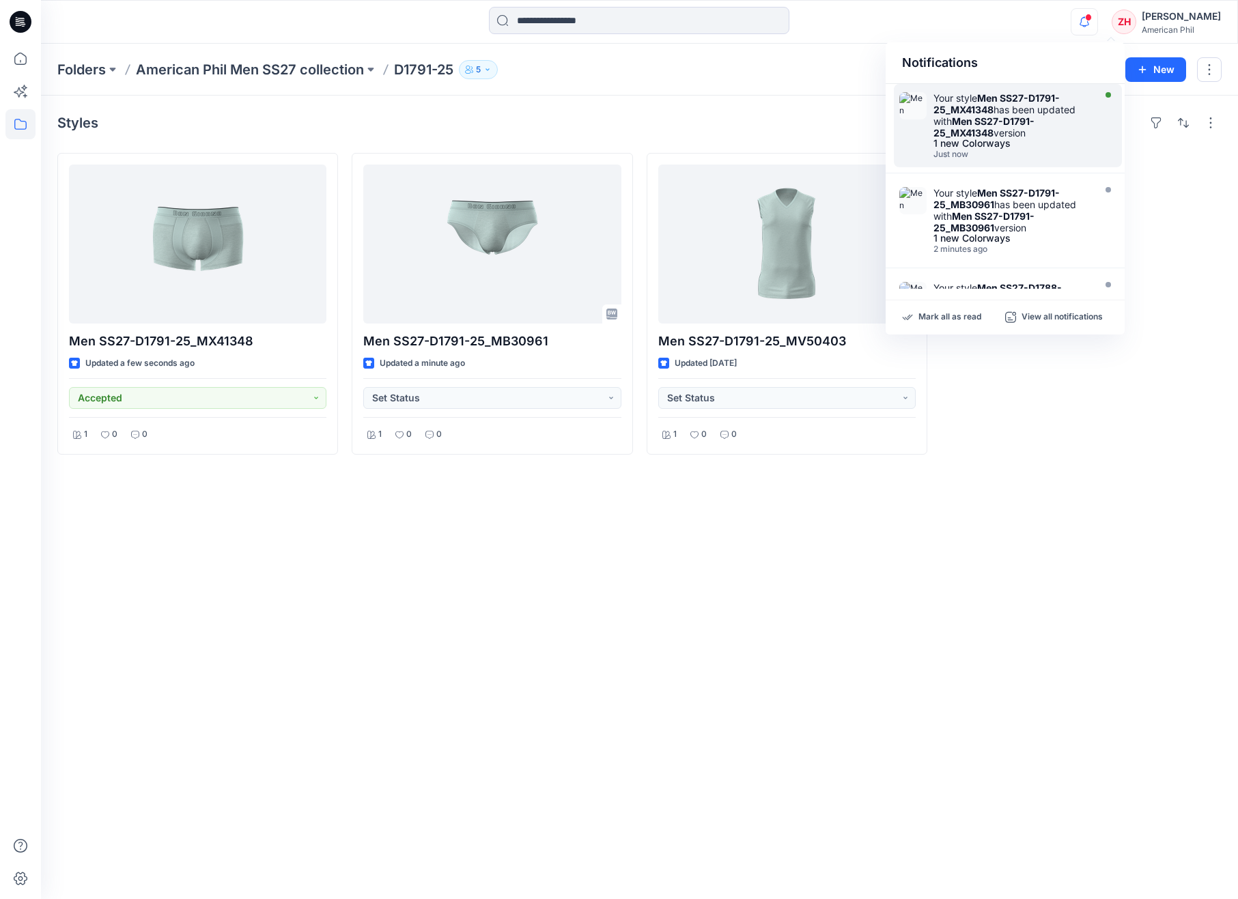
click at [1083, 91] on div "Your style Men SS27-D1791-25_MX41348 has been updated with Men SS27-D1791-25_MX…" at bounding box center [1008, 125] width 228 height 83
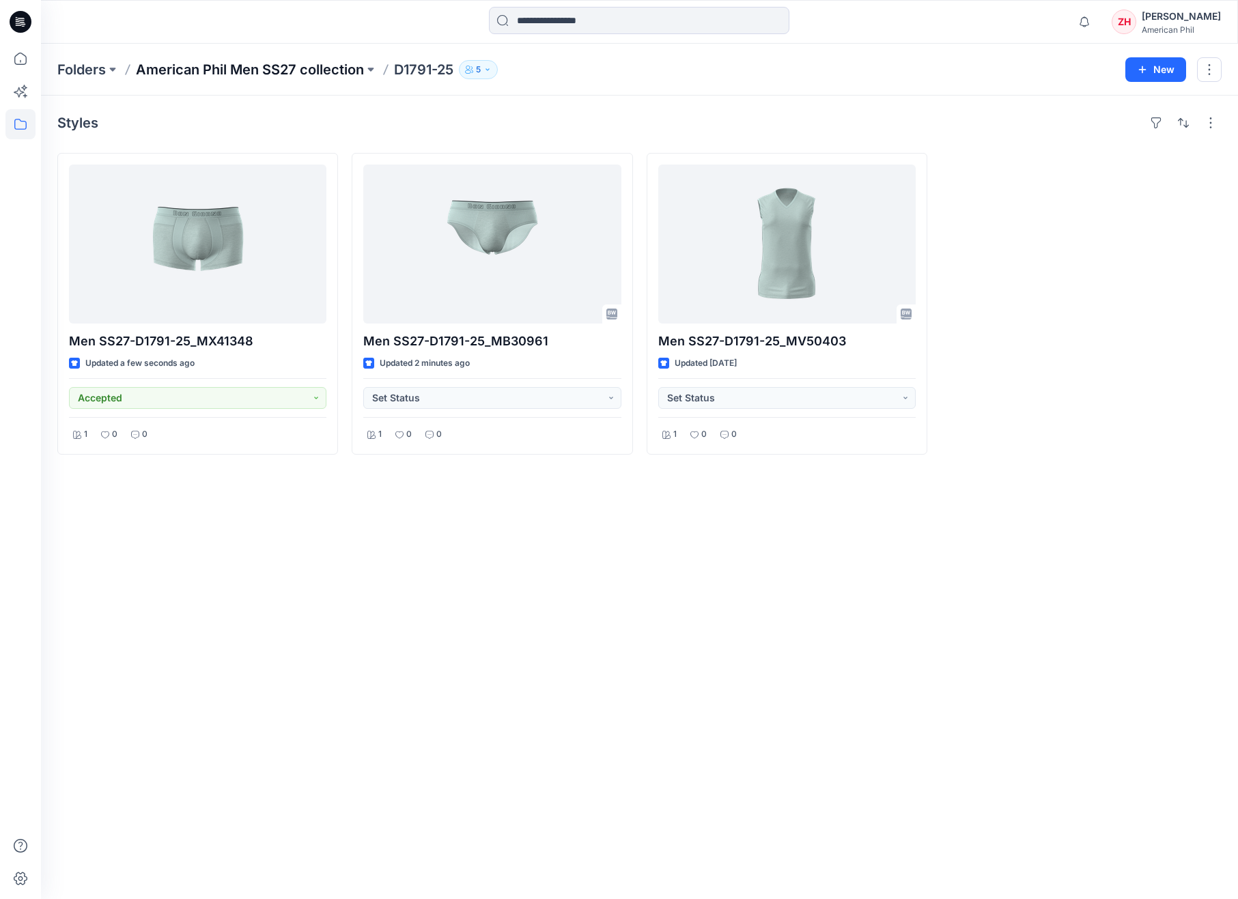
click at [340, 66] on p "American Phil Men SS27 collection" at bounding box center [250, 69] width 228 height 19
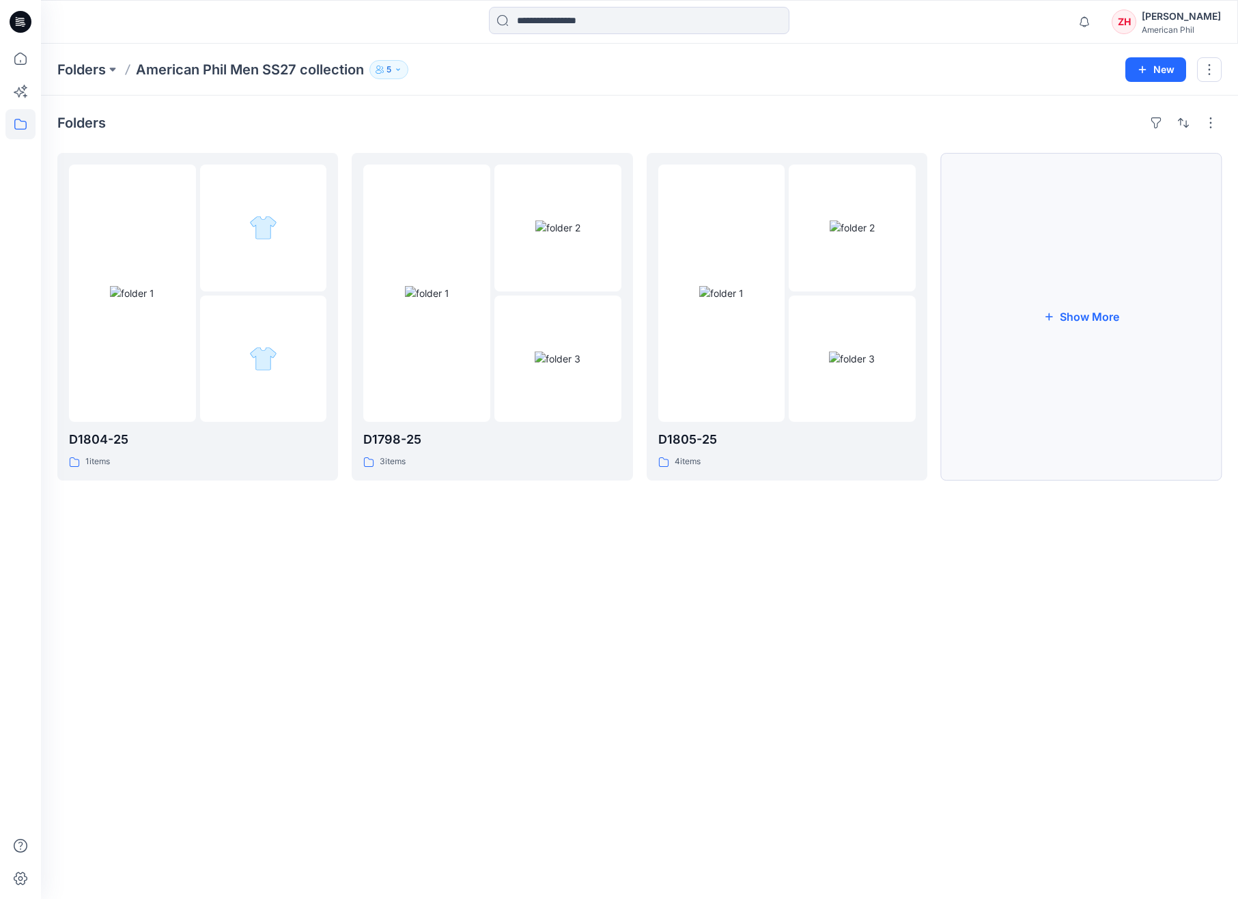
click at [1143, 306] on button "Show More" at bounding box center [1081, 317] width 281 height 328
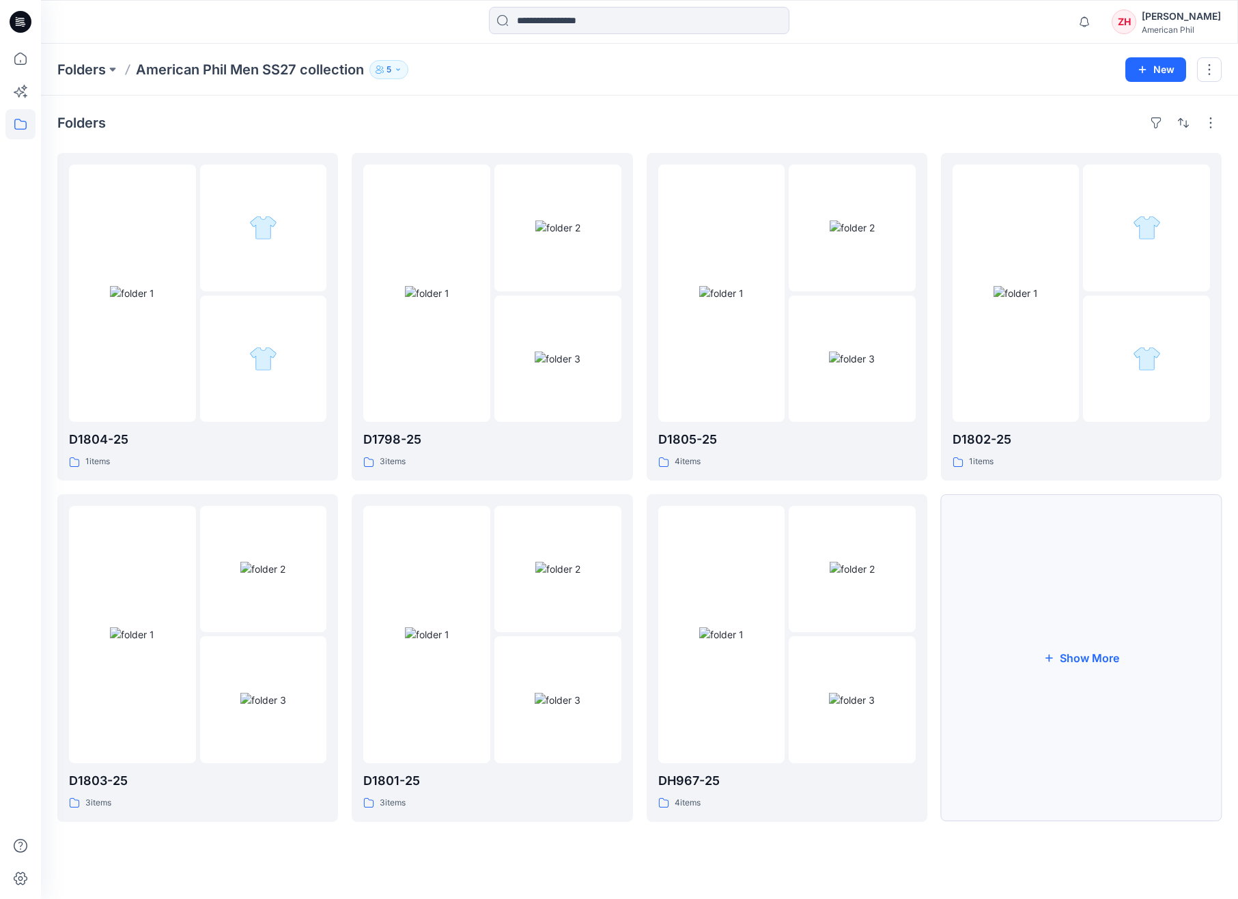
click at [1125, 526] on button "Show More" at bounding box center [1081, 658] width 281 height 328
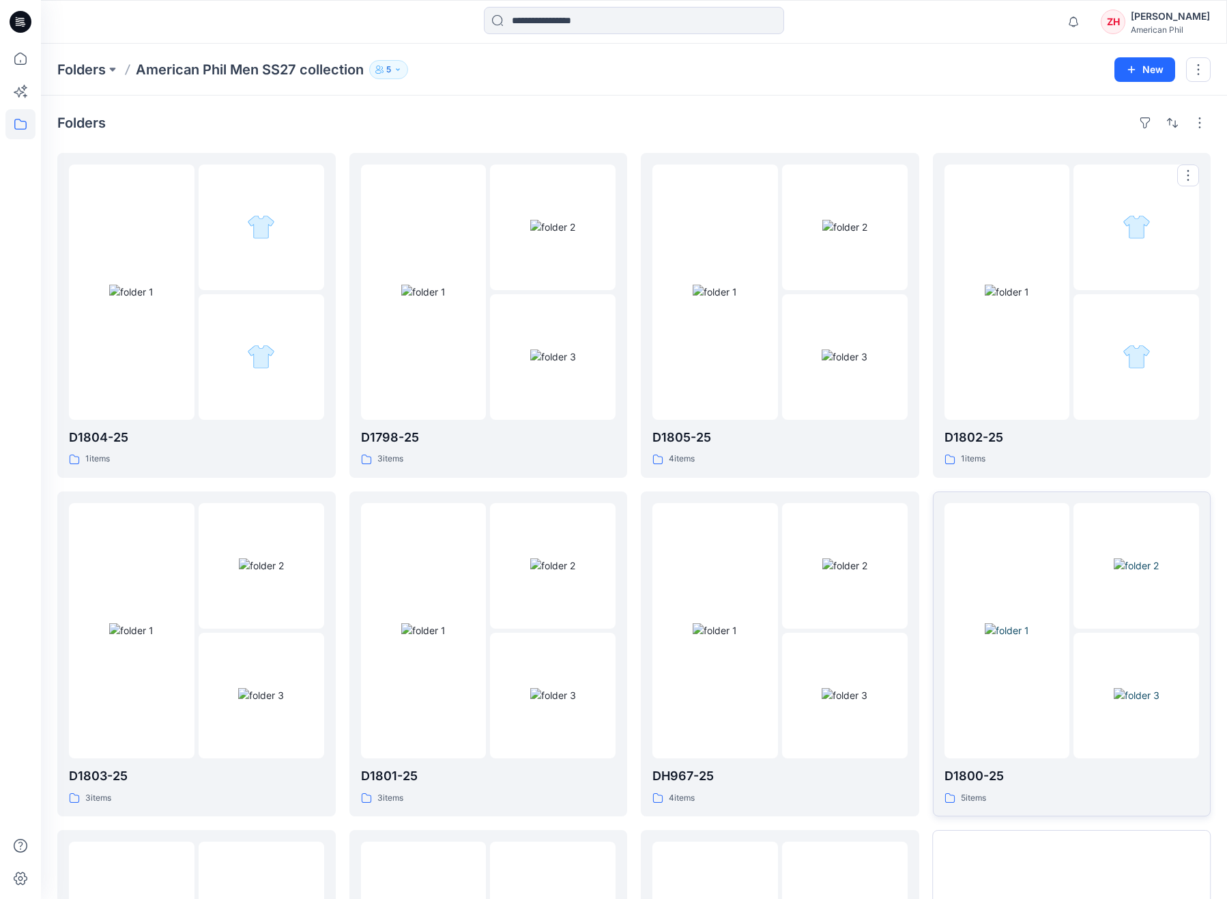
scroll to position [292, 0]
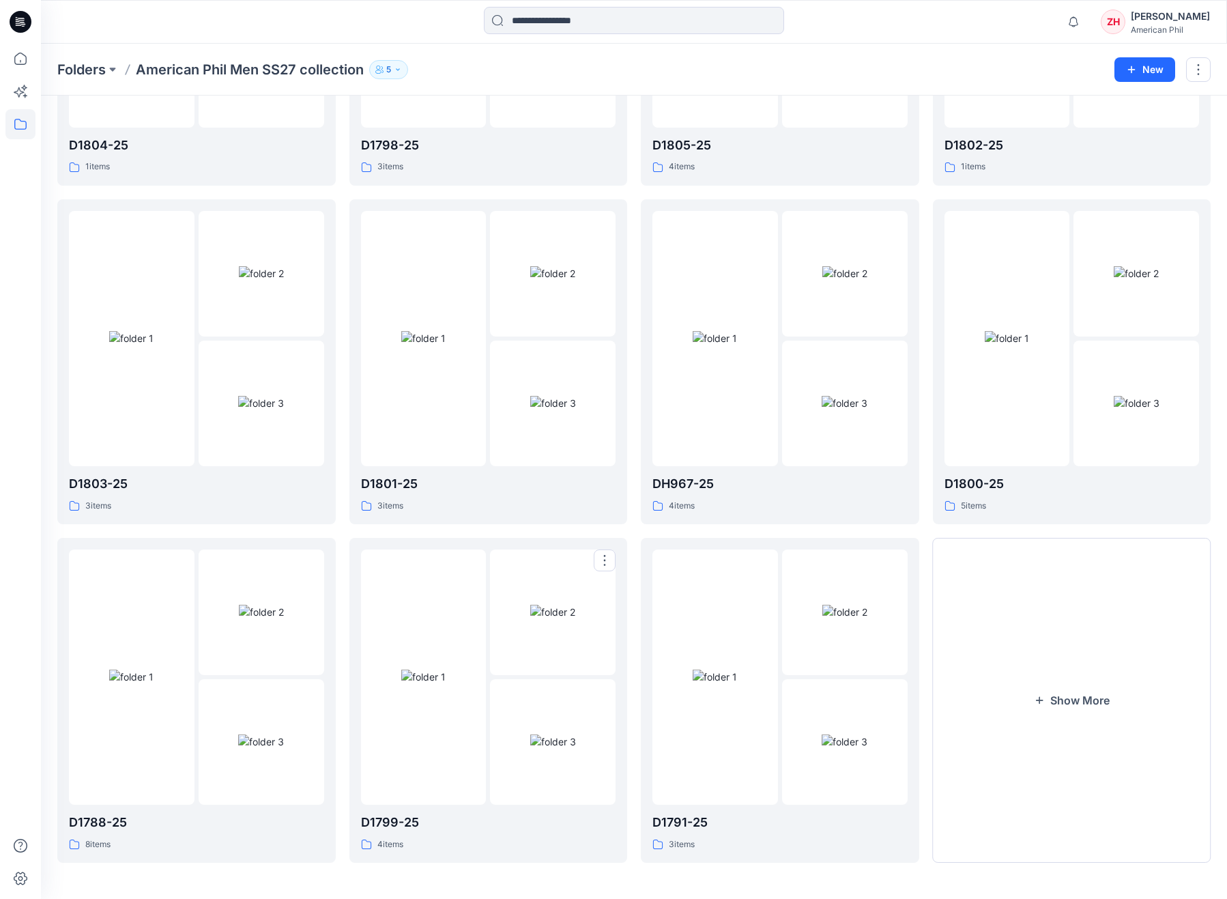
drag, startPoint x: 459, startPoint y: 595, endPoint x: 488, endPoint y: 566, distance: 41.5
click at [459, 595] on div at bounding box center [424, 676] width 126 height 255
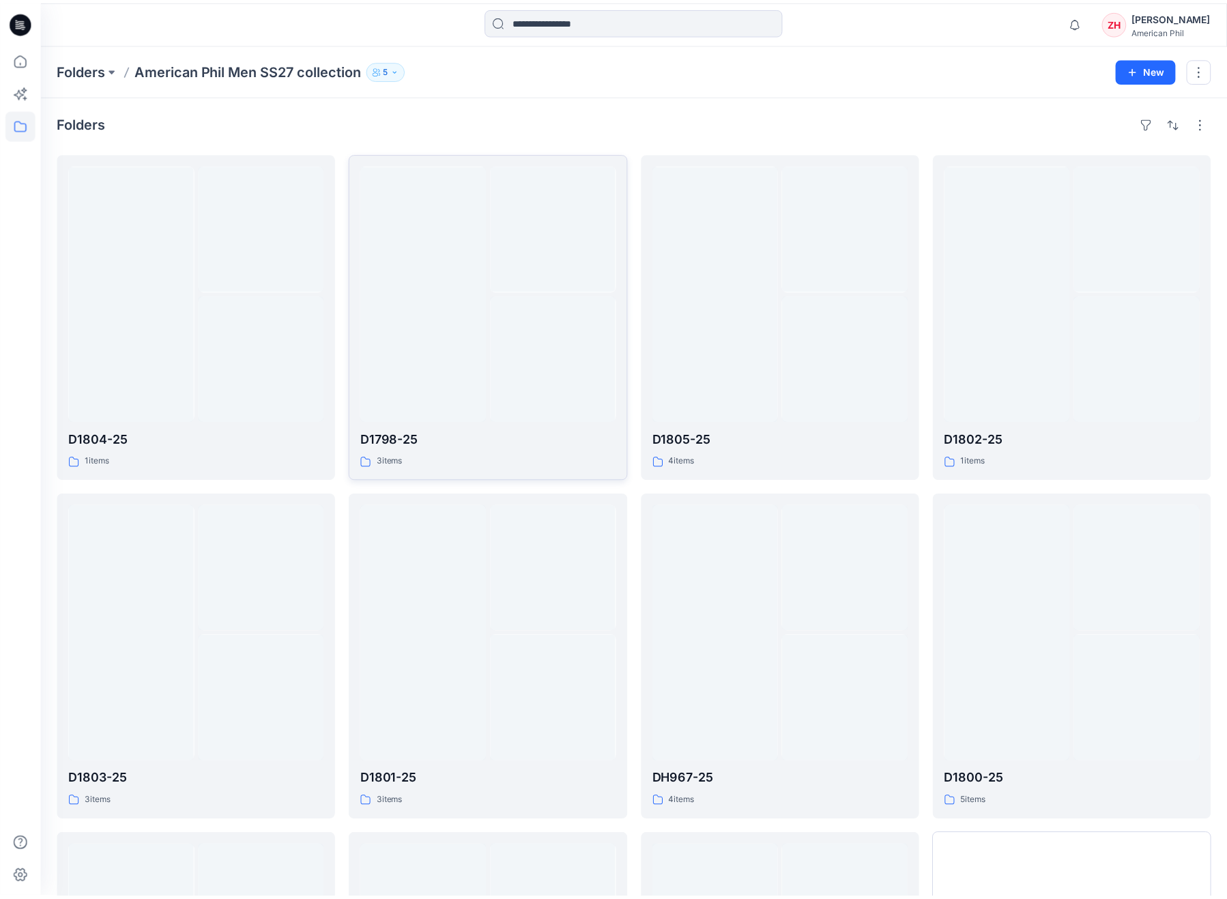
scroll to position [292, 0]
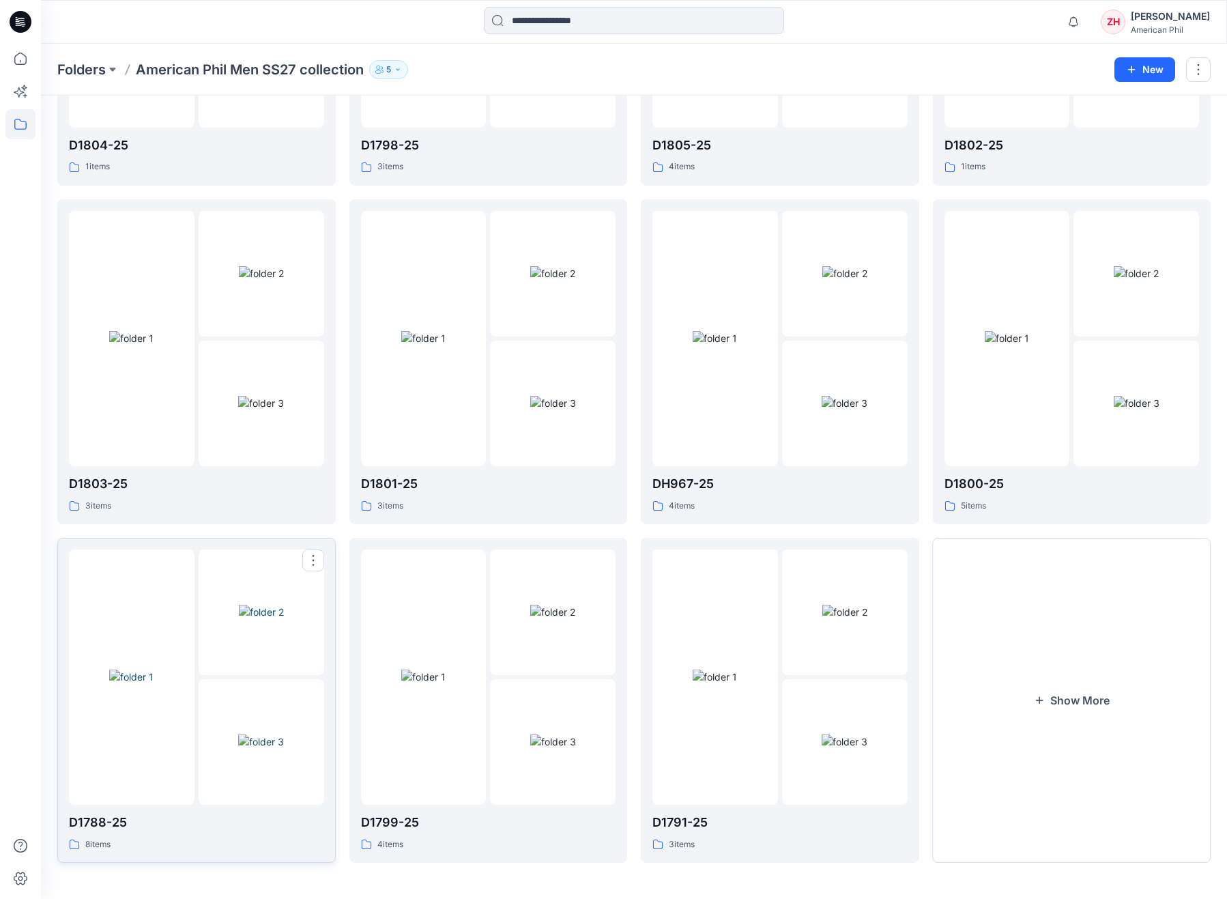
click at [158, 591] on div at bounding box center [132, 676] width 126 height 255
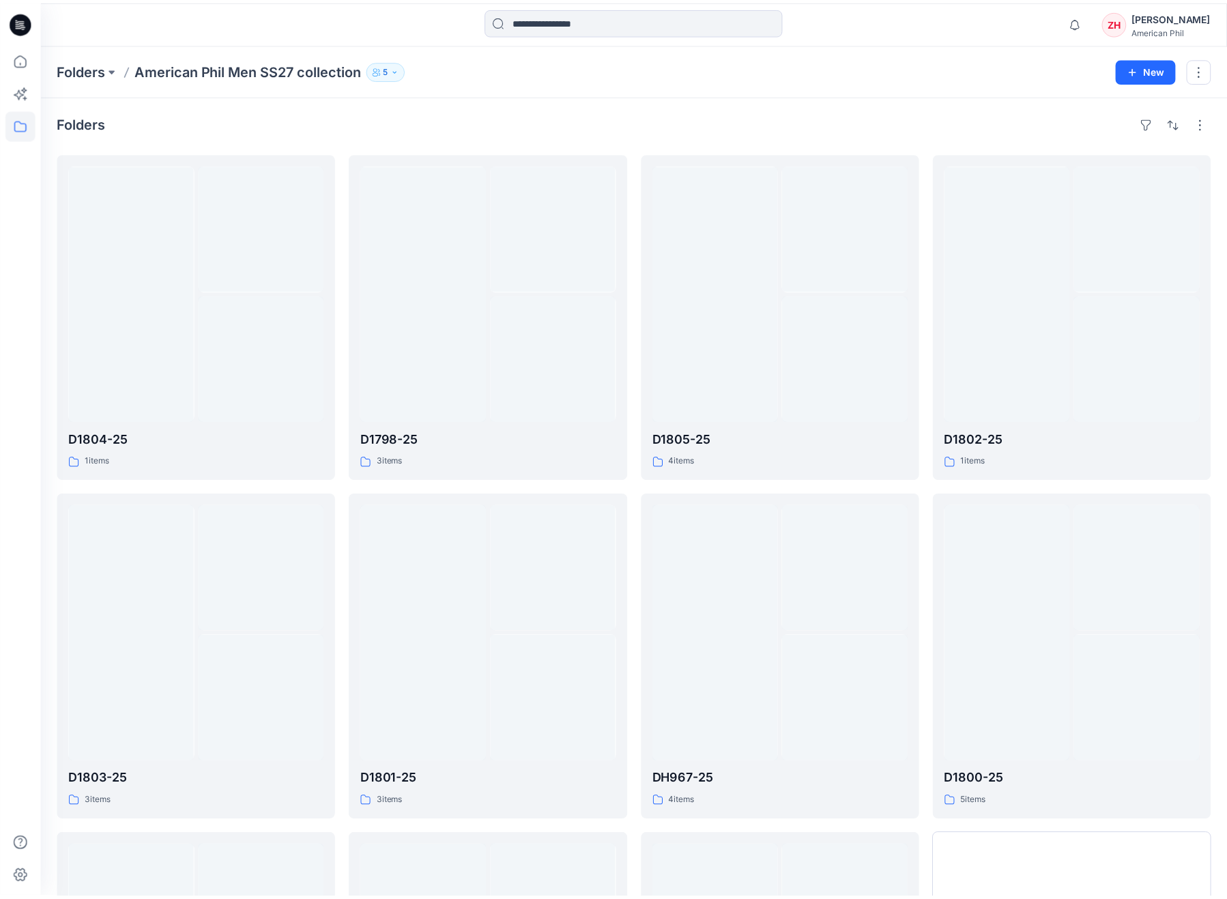
scroll to position [292, 0]
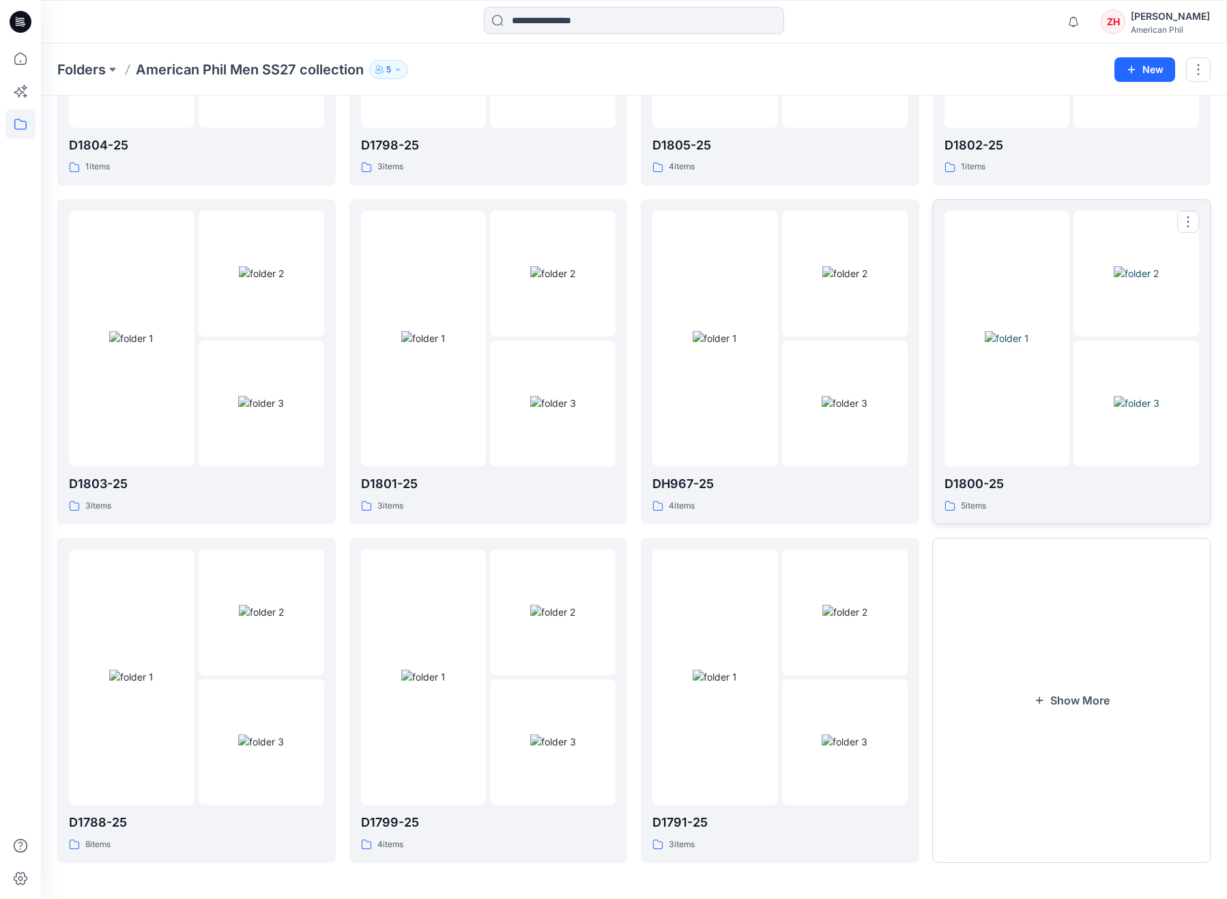
click at [1029, 331] on img at bounding box center [1007, 338] width 44 height 14
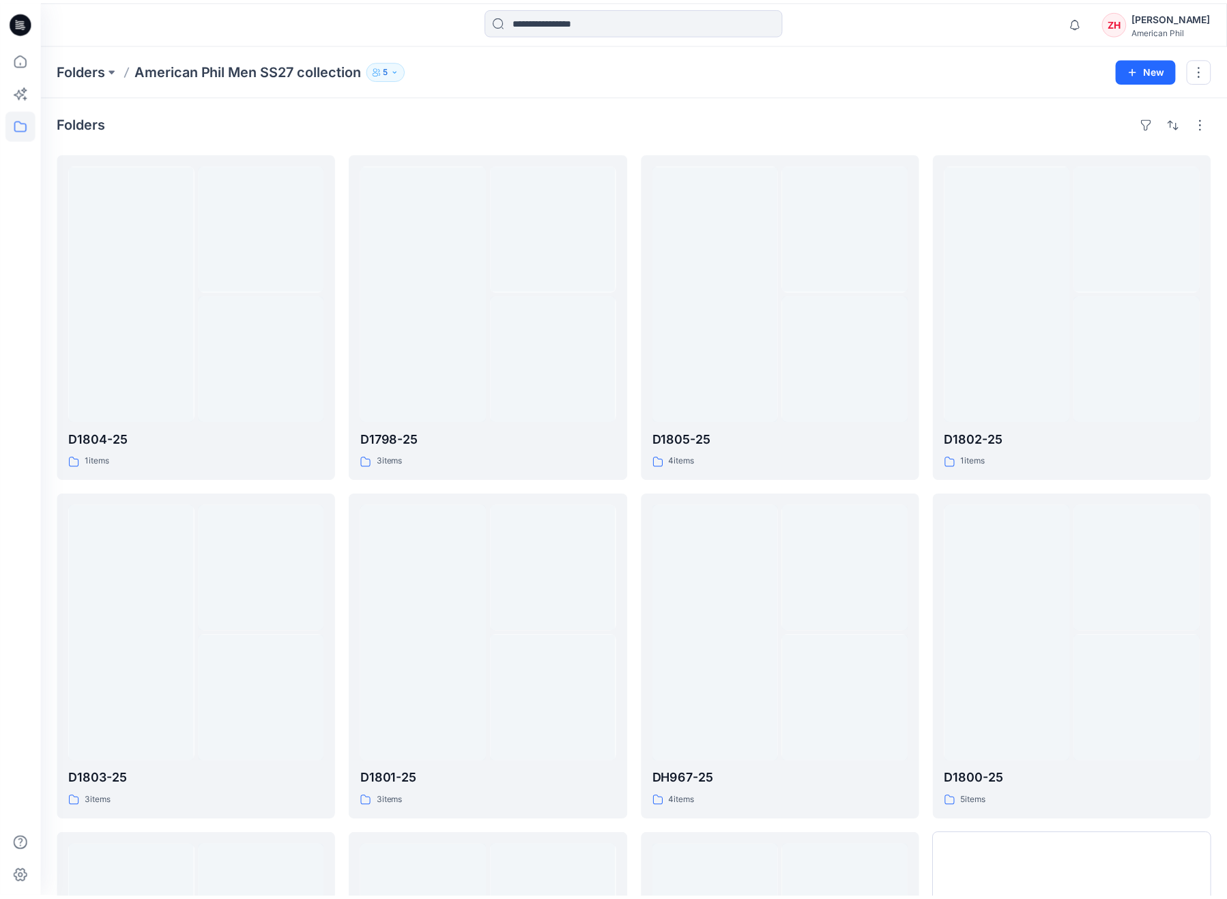
scroll to position [292, 0]
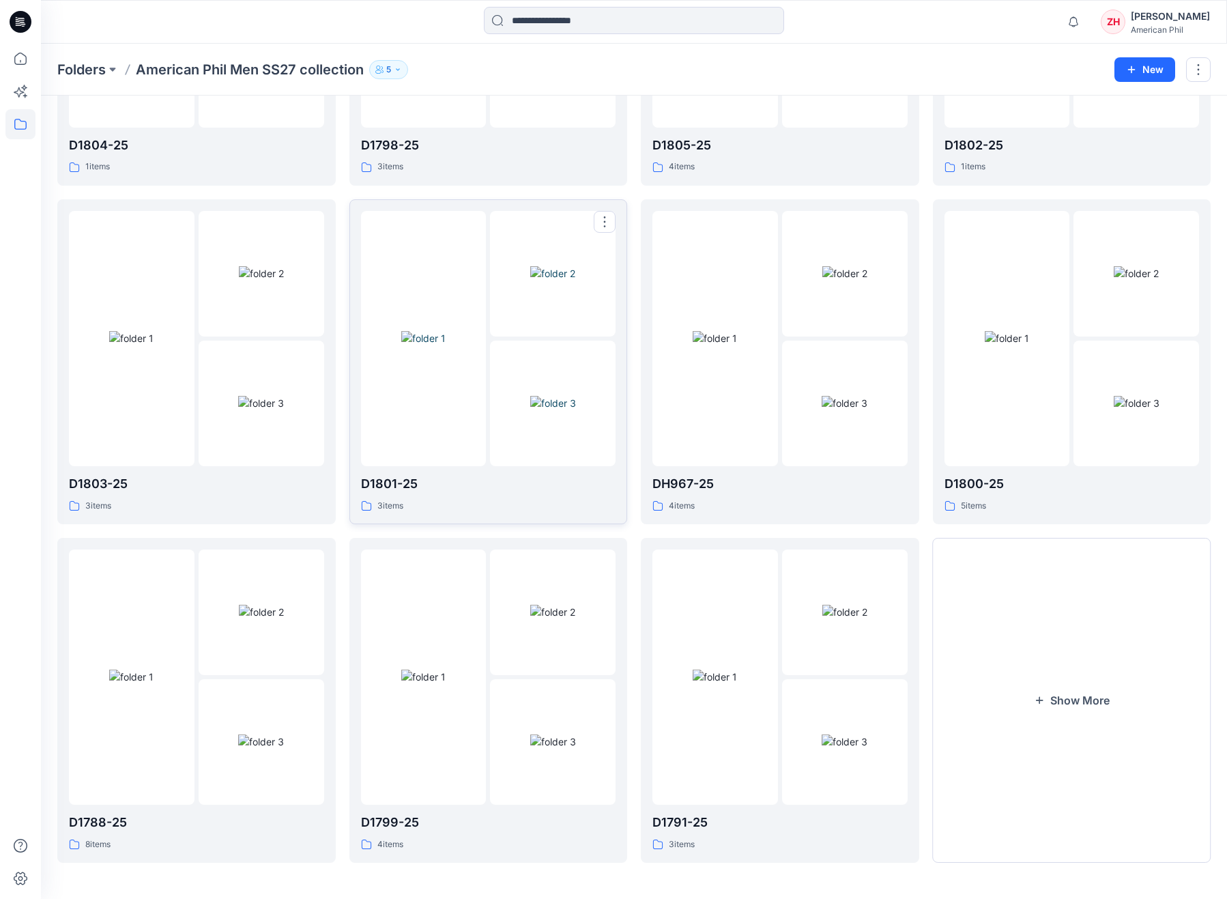
click at [452, 261] on div at bounding box center [424, 338] width 126 height 255
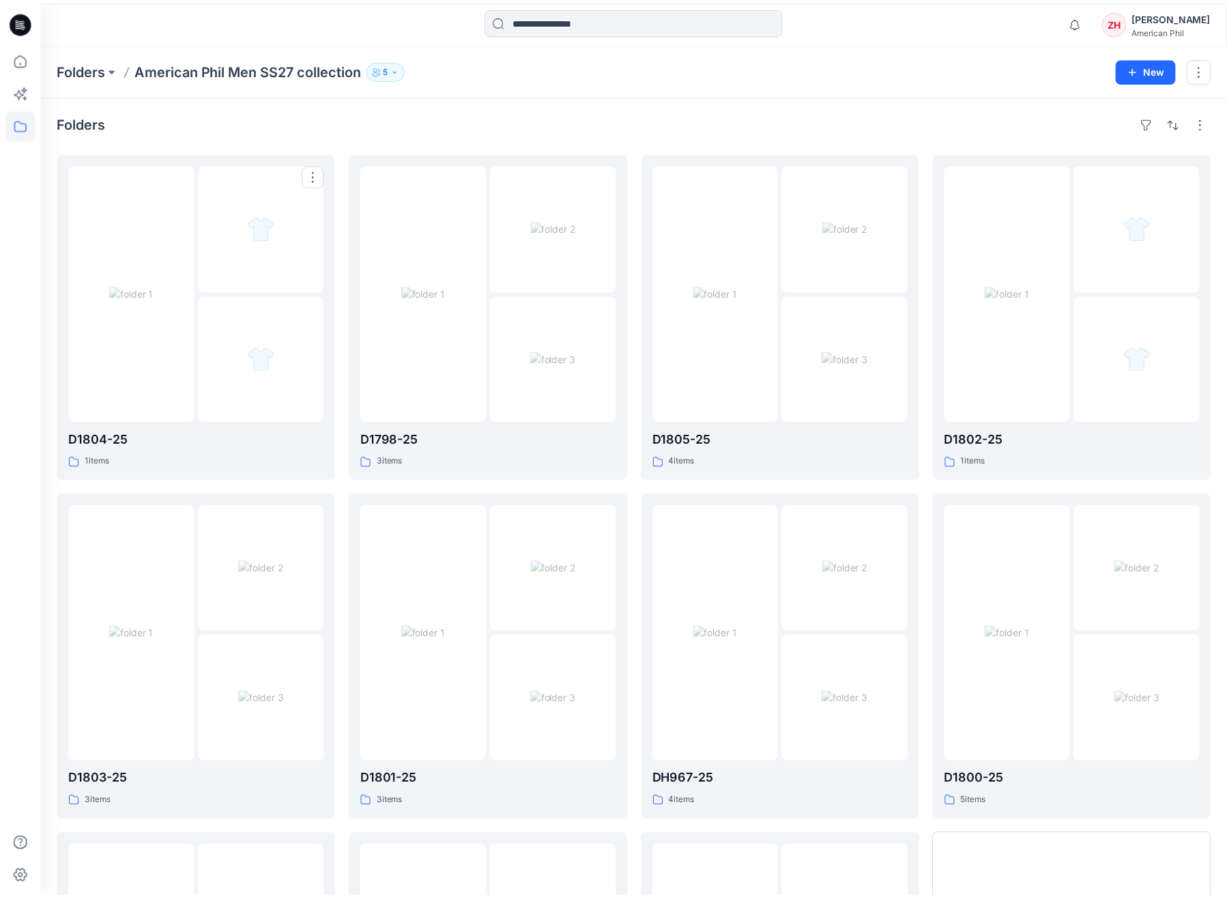
scroll to position [292, 0]
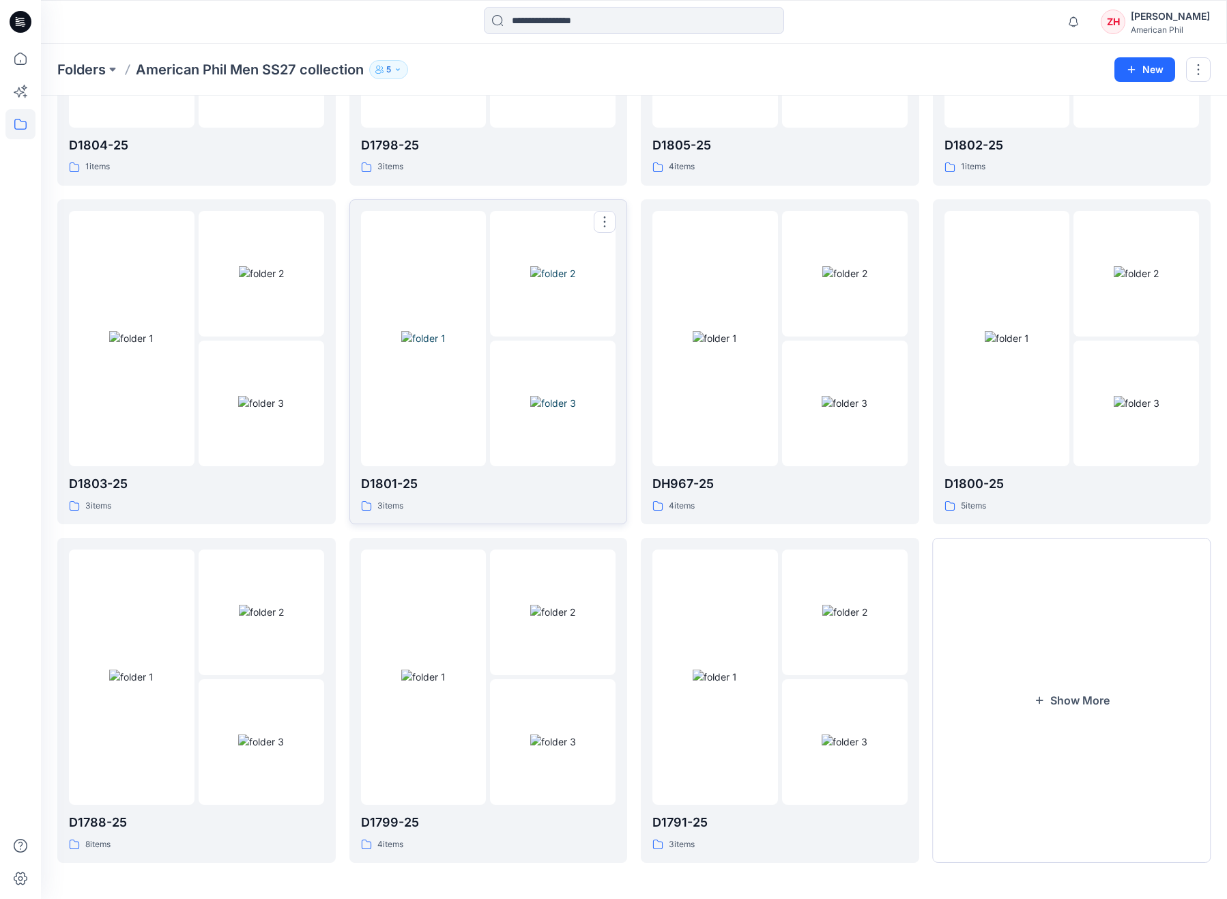
click at [446, 339] on img at bounding box center [423, 338] width 44 height 14
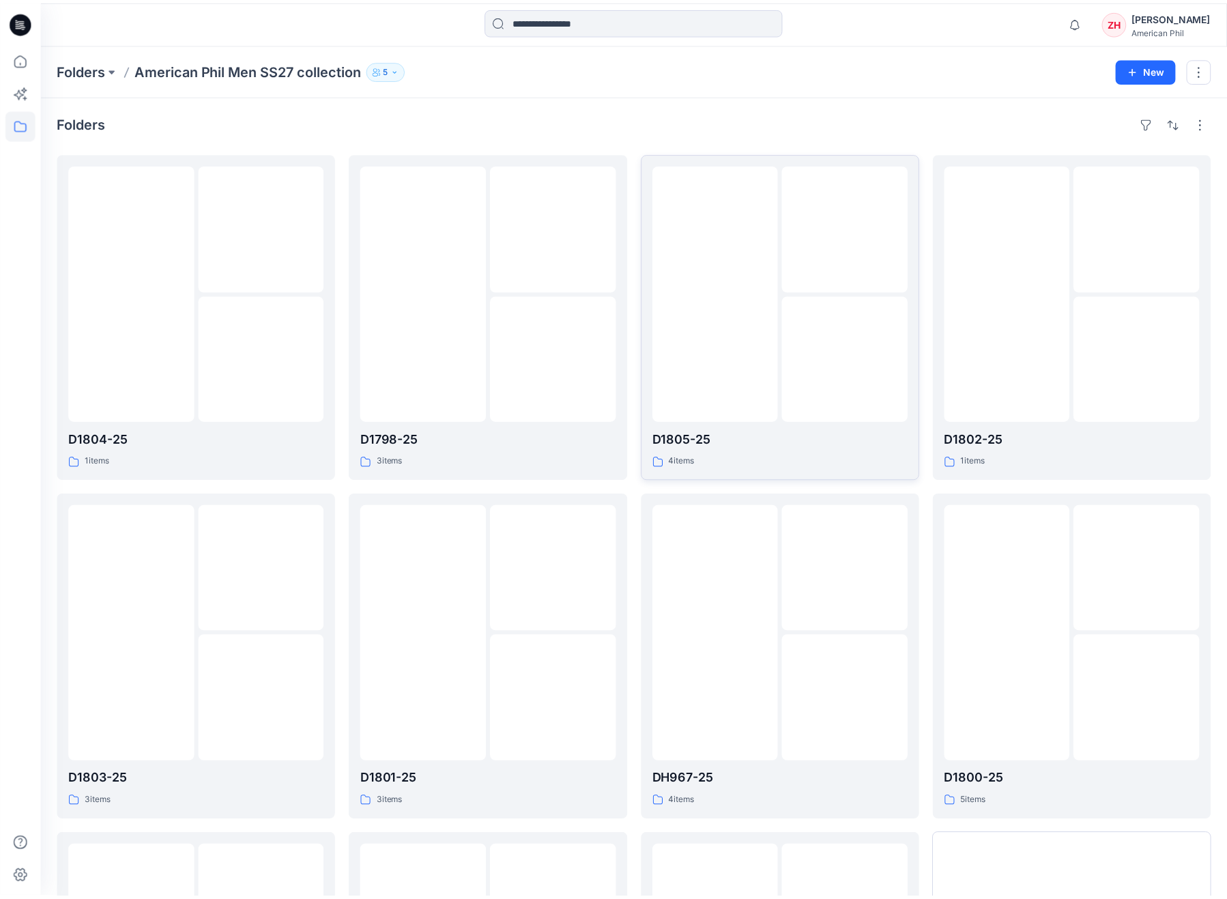
scroll to position [292, 0]
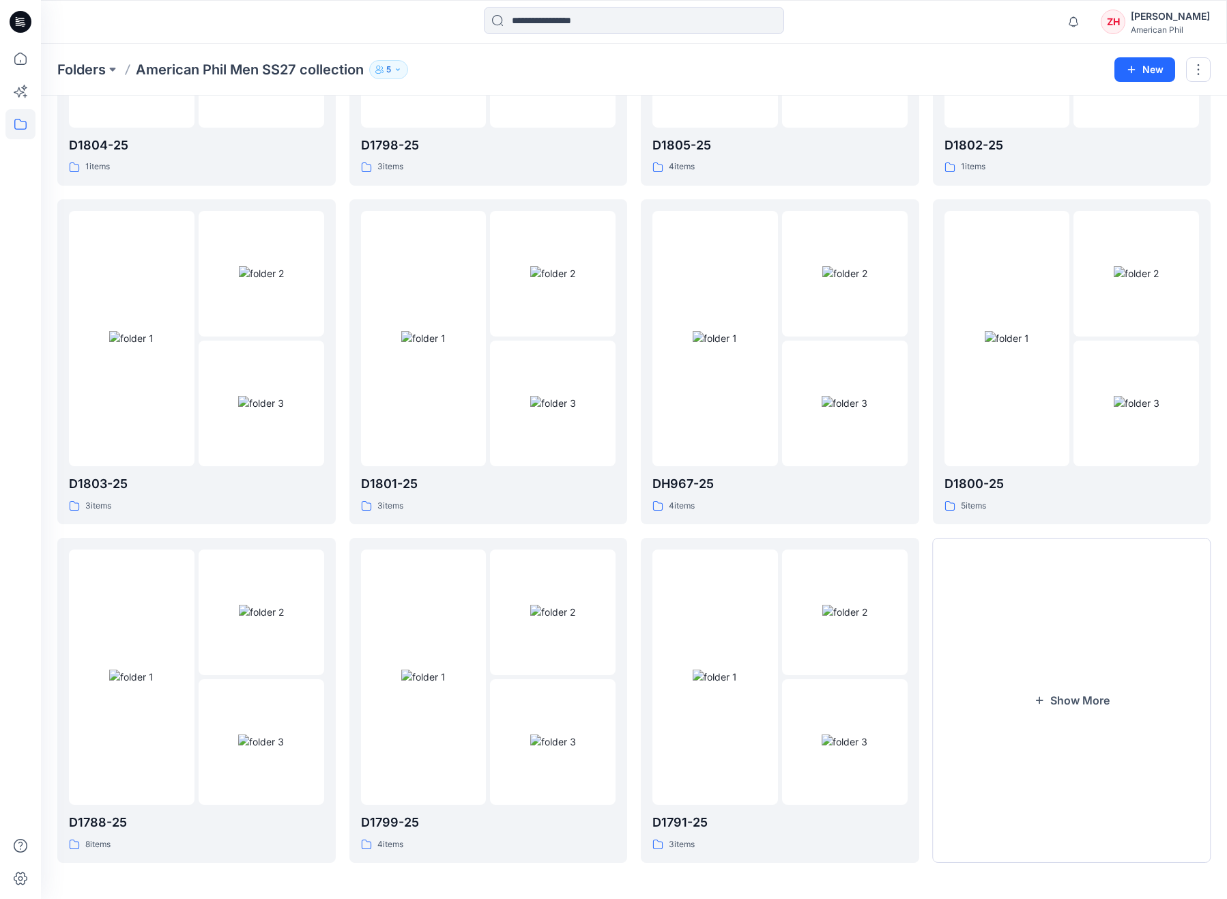
click at [100, 6] on div "Notifications Your style Men SS27-D1791-25_MX41348 has been updated with Men SS…" at bounding box center [634, 22] width 1186 height 44
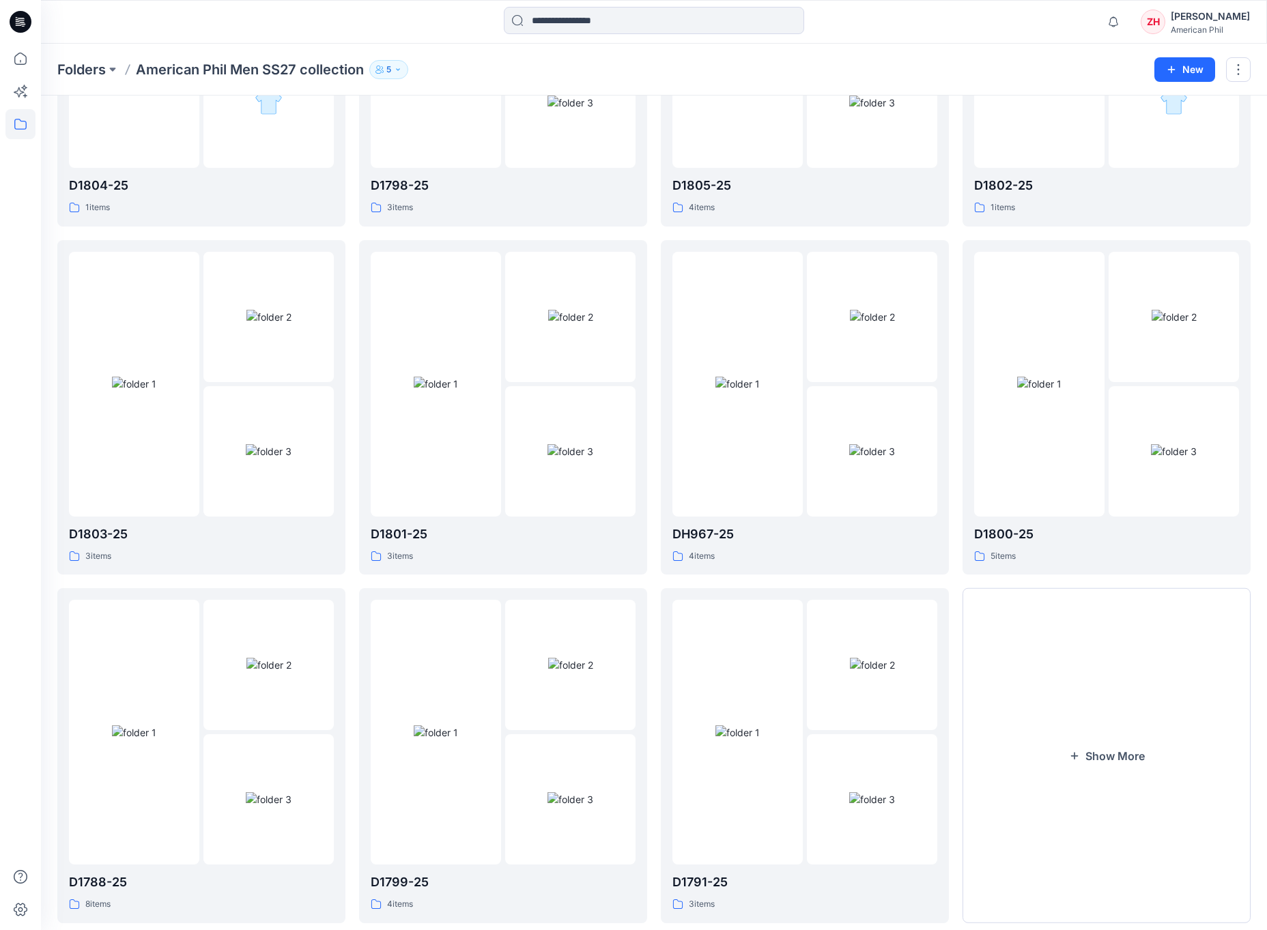
scroll to position [0, 0]
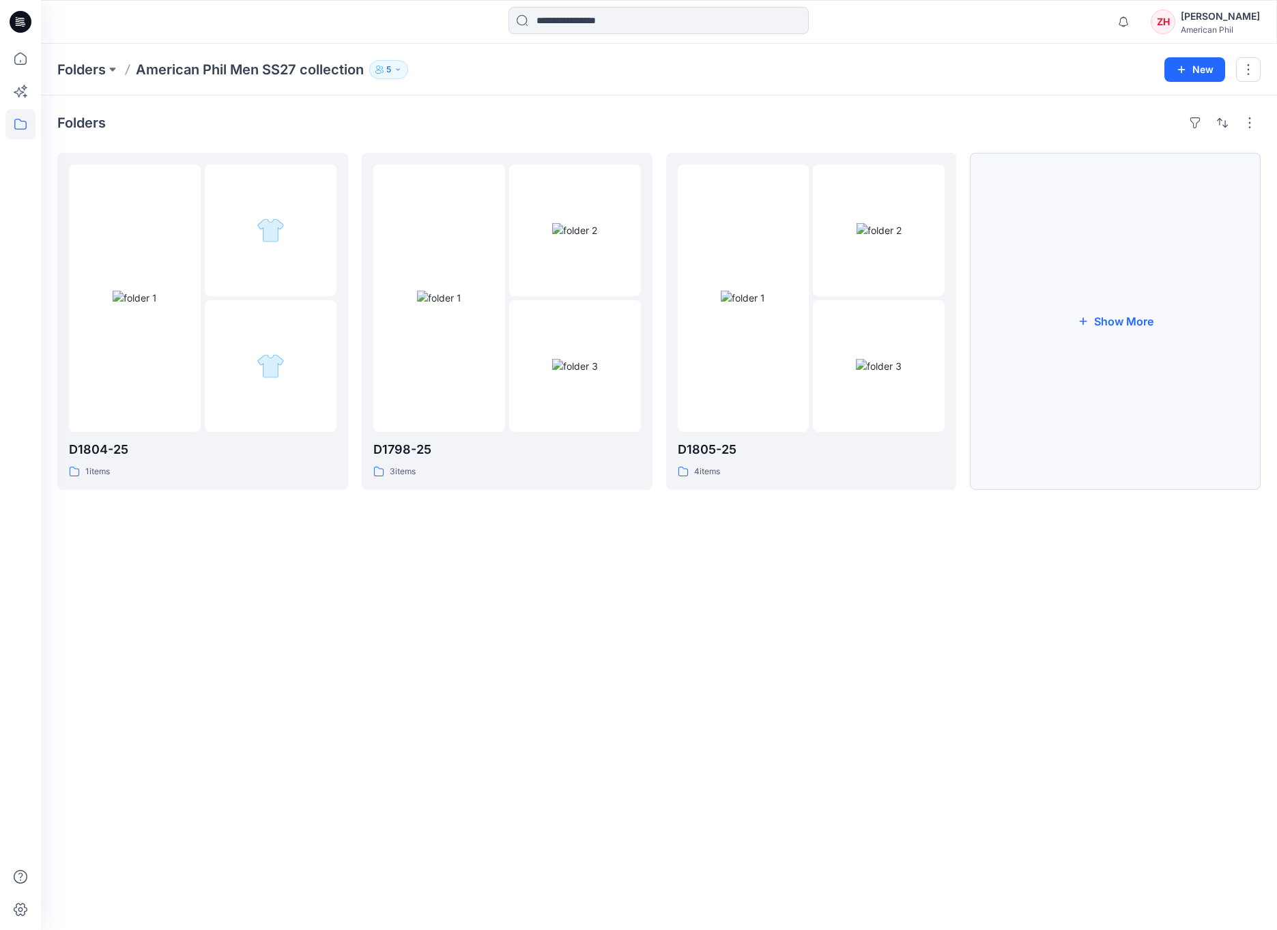
click at [1160, 296] on button "Show More" at bounding box center [1115, 321] width 291 height 337
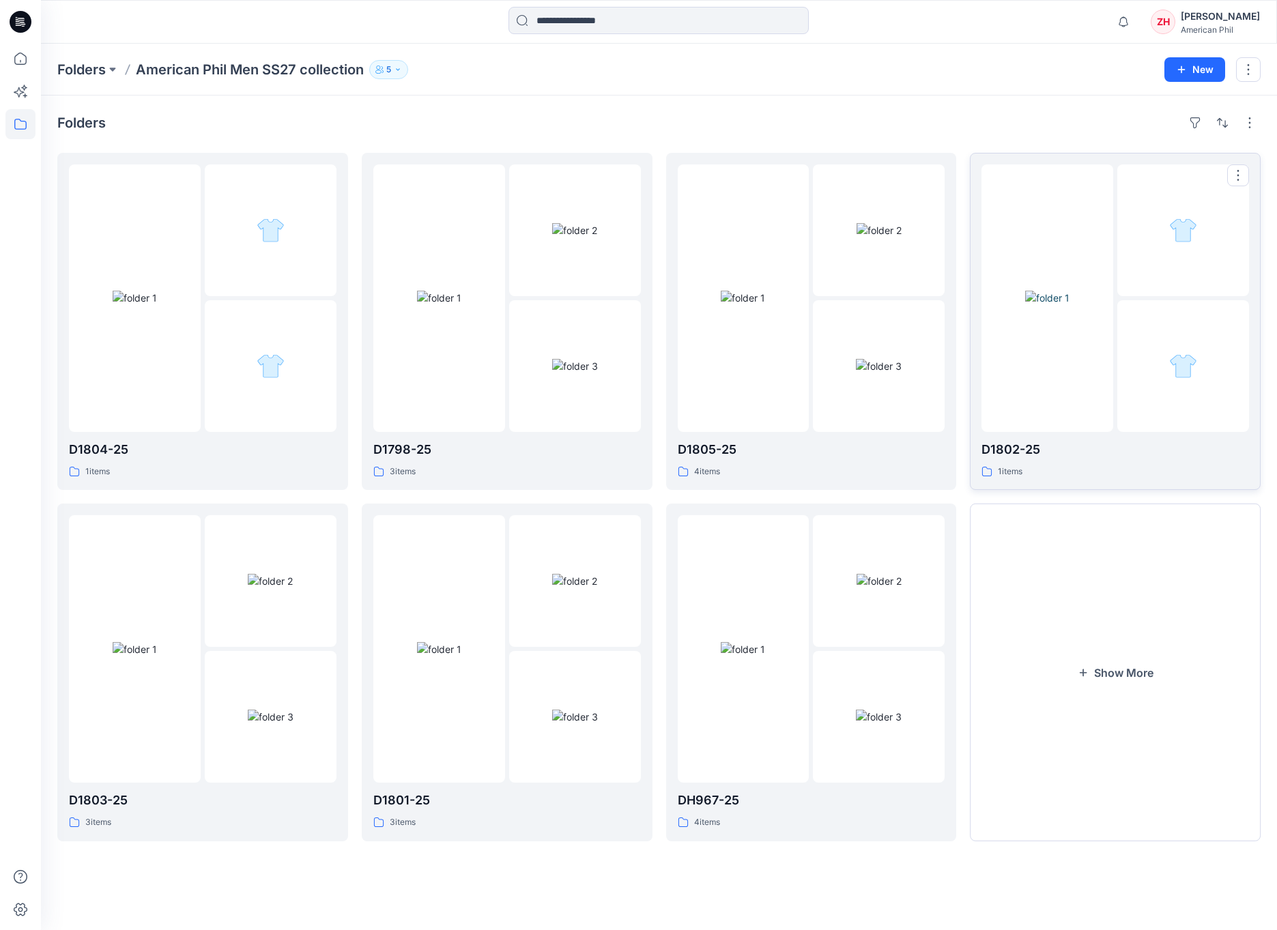
click at [1070, 305] on img at bounding box center [1047, 298] width 44 height 14
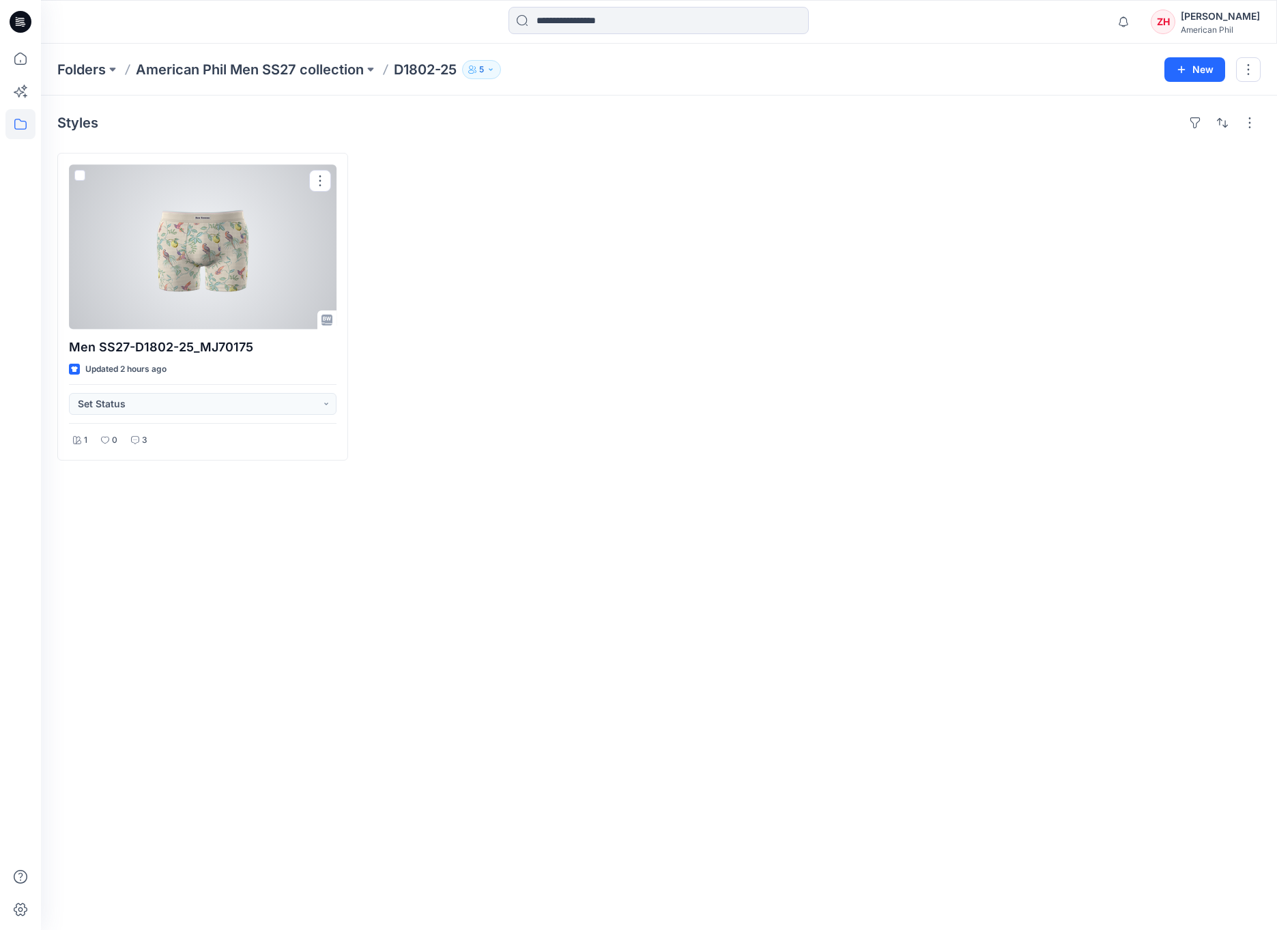
click at [245, 237] on div at bounding box center [203, 247] width 268 height 165
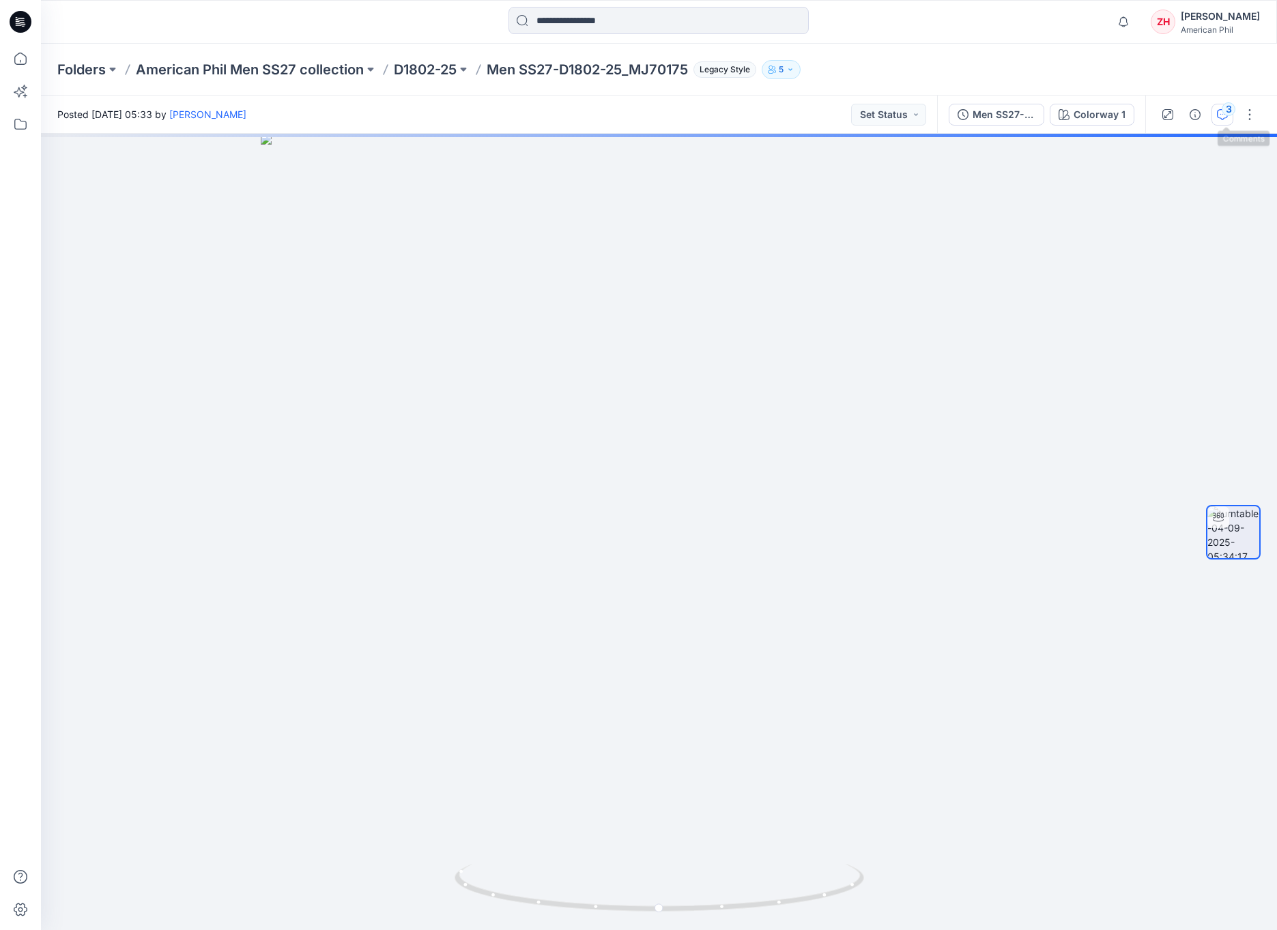
click at [1229, 113] on div "3" at bounding box center [1229, 109] width 14 height 14
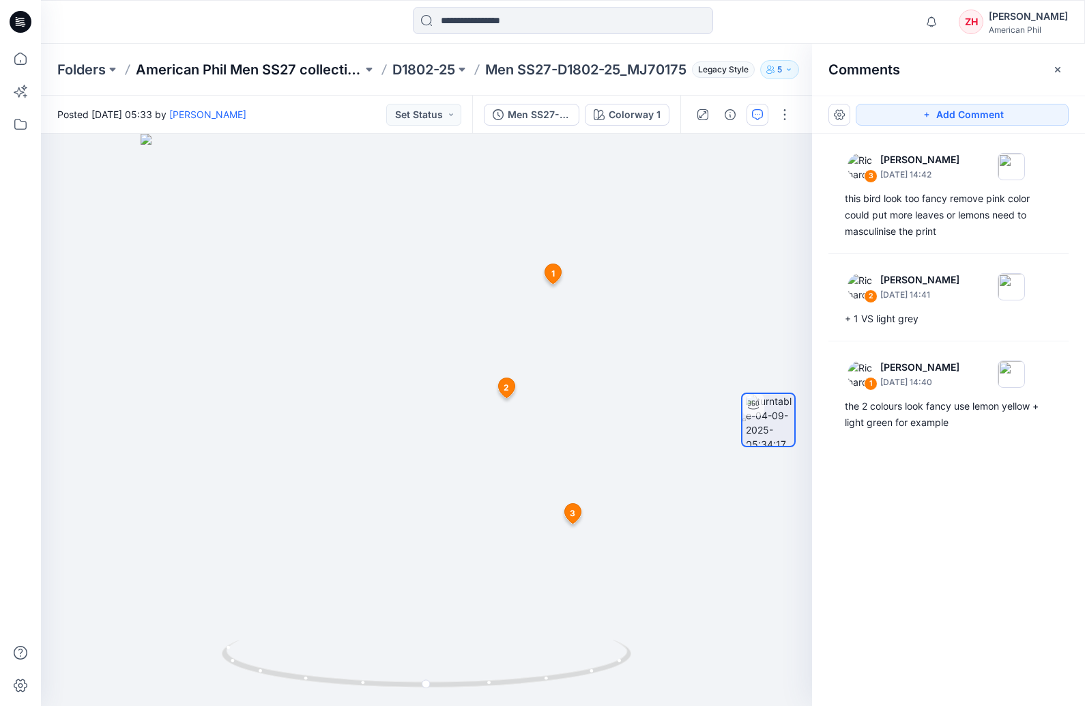
click at [298, 64] on p "American Phil Men SS27 collection" at bounding box center [249, 69] width 227 height 19
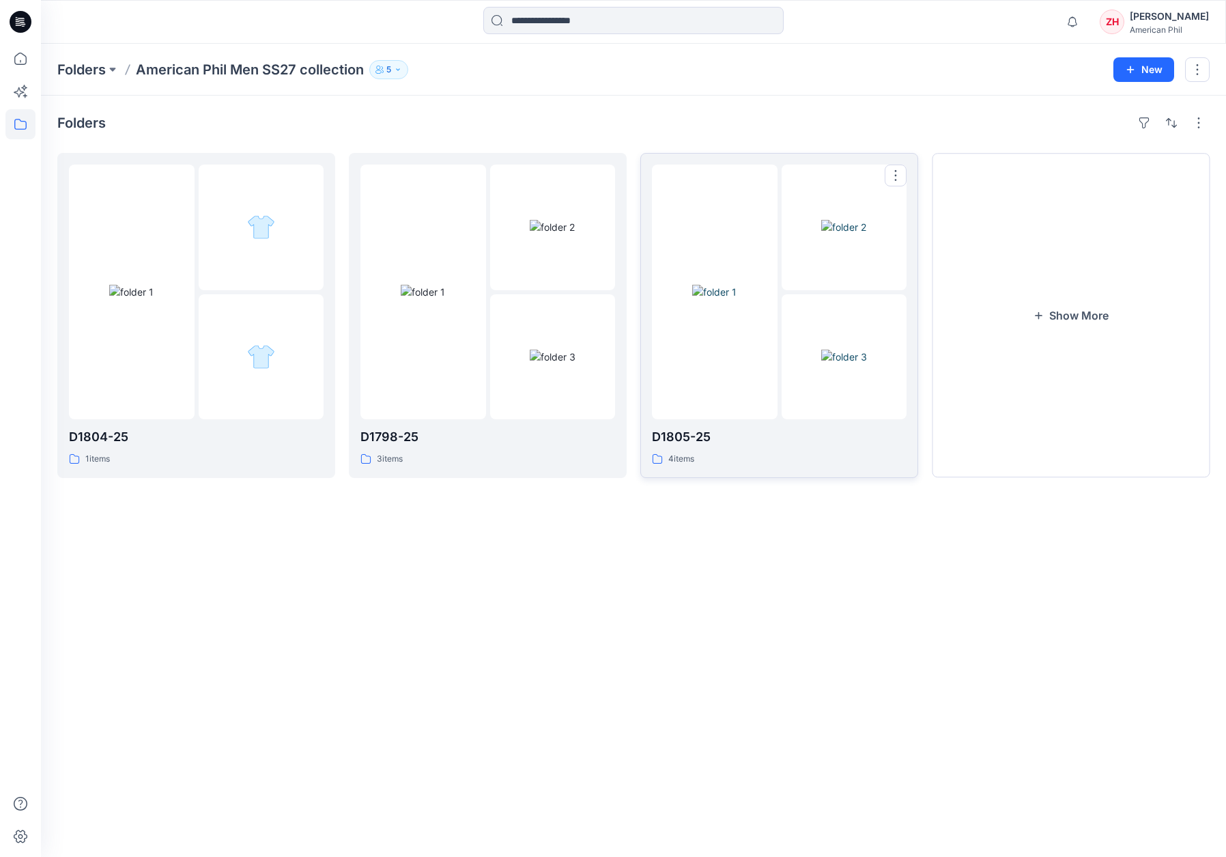
click at [722, 210] on div at bounding box center [715, 292] width 126 height 255
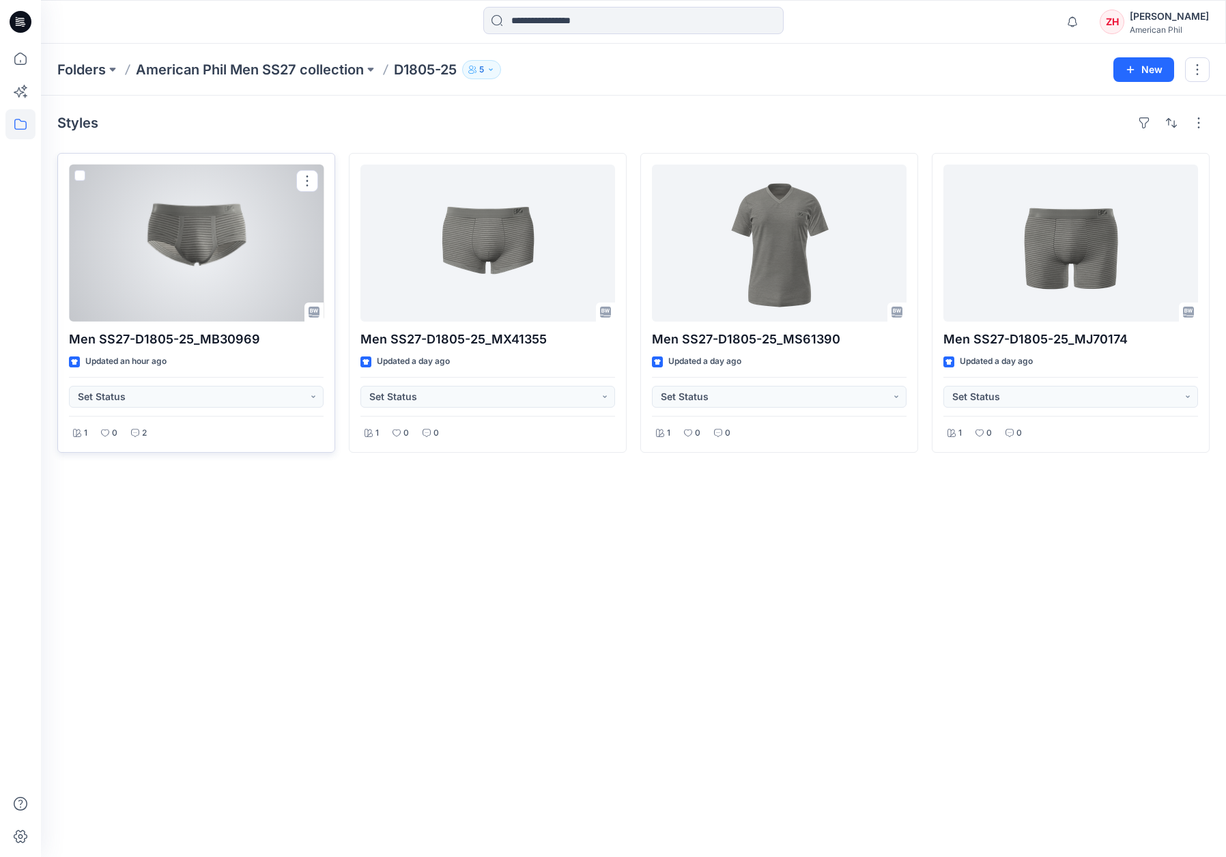
click at [162, 231] on div at bounding box center [196, 243] width 255 height 157
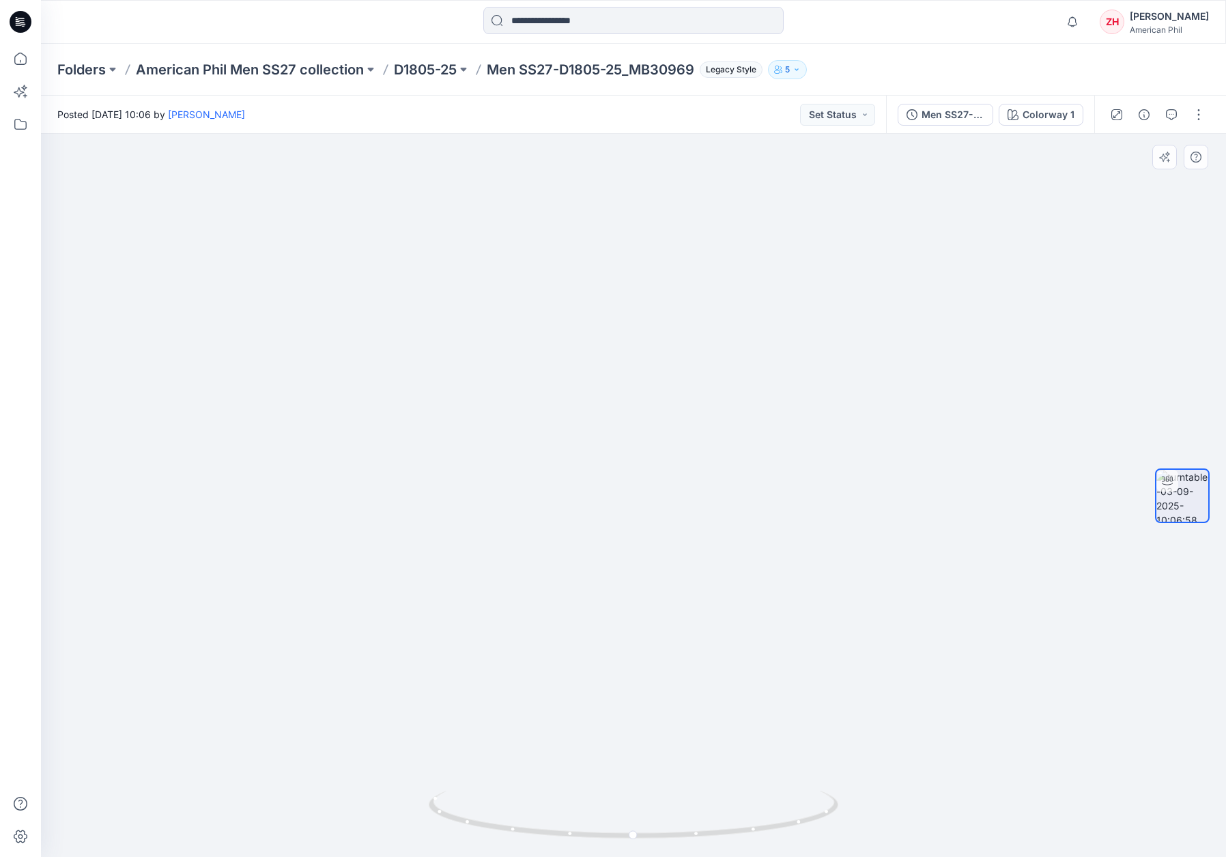
drag, startPoint x: 1107, startPoint y: 296, endPoint x: 1049, endPoint y: 297, distance: 58.0
click at [1049, 297] on img at bounding box center [616, 372] width 1219 height 970
drag, startPoint x: 930, startPoint y: 707, endPoint x: 904, endPoint y: 709, distance: 26.0
click at [900, 711] on img at bounding box center [616, 379] width 1219 height 956
drag, startPoint x: 839, startPoint y: 810, endPoint x: 855, endPoint y: 760, distance: 52.2
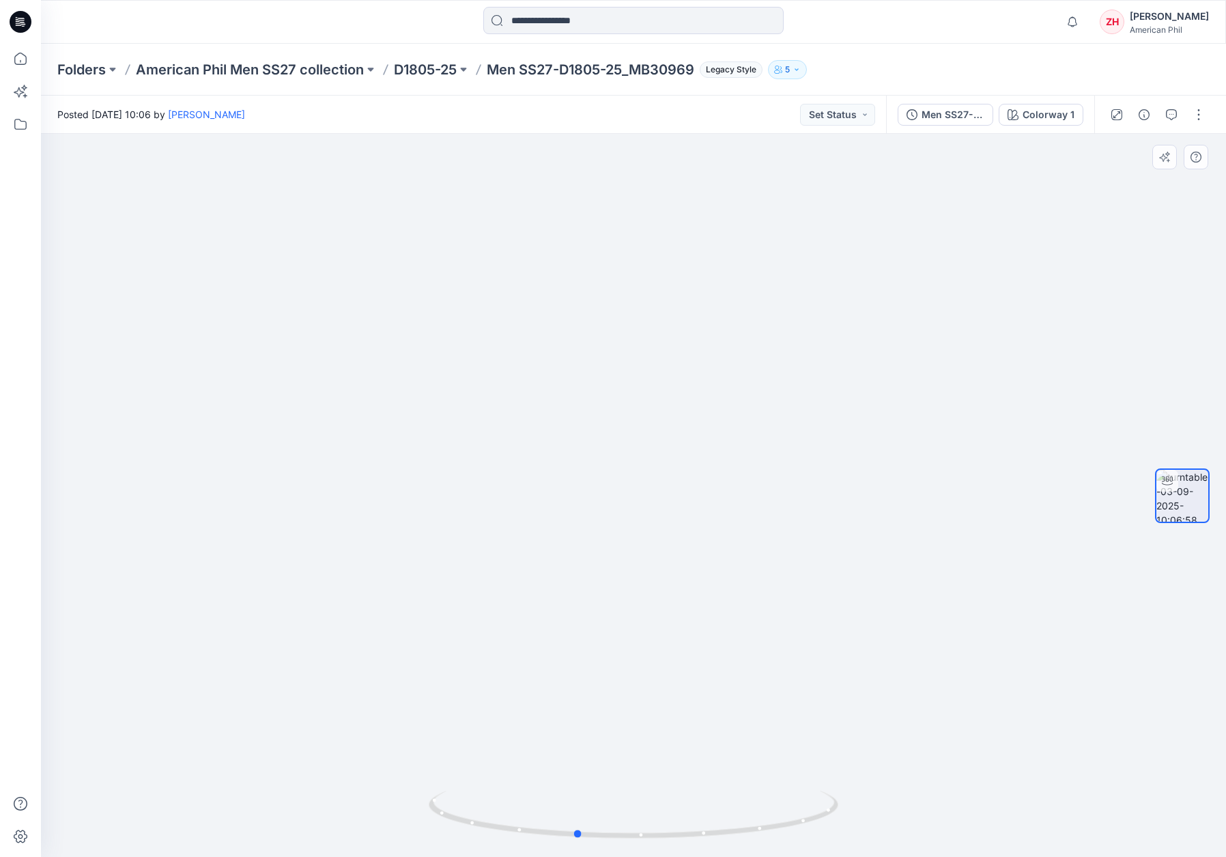
click at [782, 802] on icon at bounding box center [635, 815] width 413 height 51
click at [268, 69] on p "American Phil Men SS27 collection" at bounding box center [250, 69] width 228 height 19
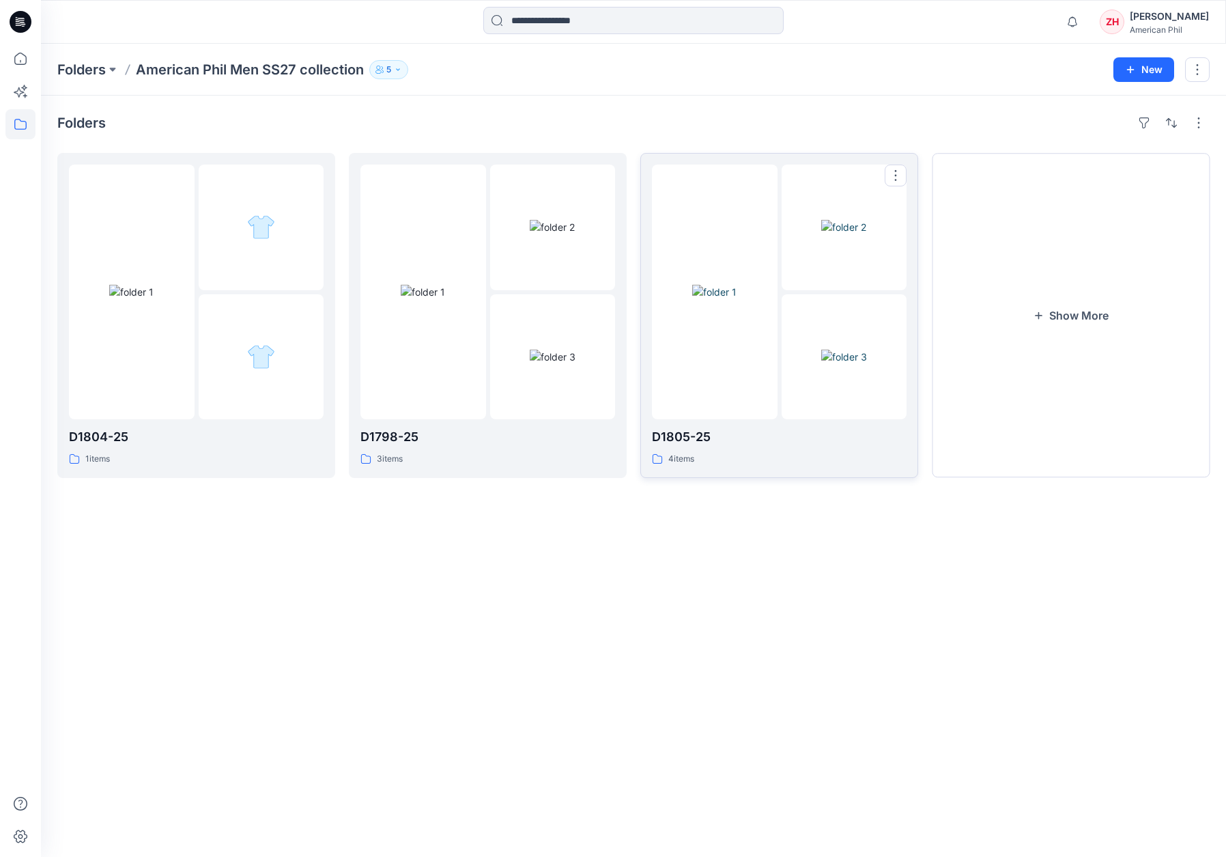
click at [762, 215] on div at bounding box center [715, 292] width 126 height 255
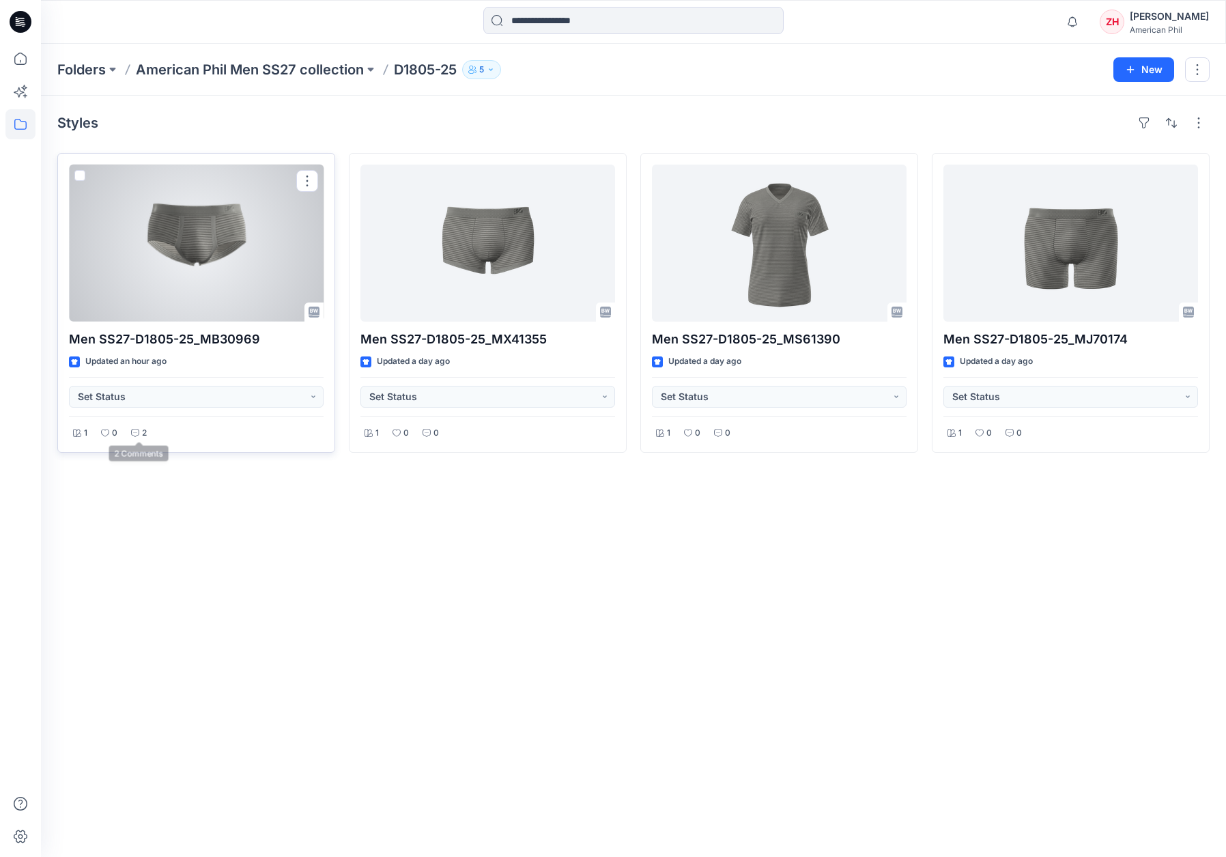
click at [144, 428] on p "2" at bounding box center [144, 433] width 5 height 14
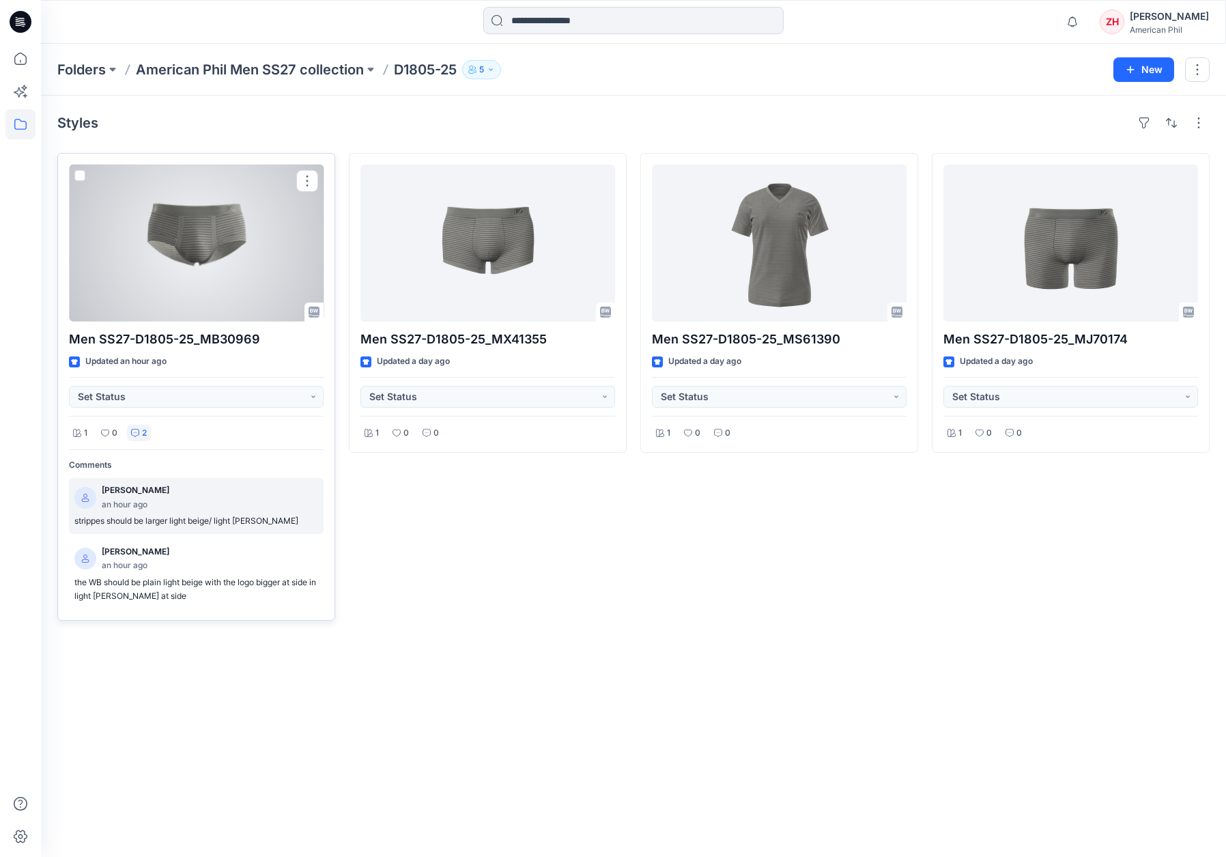
click at [210, 492] on div "[PERSON_NAME] an hour ago" at bounding box center [196, 497] width 244 height 28
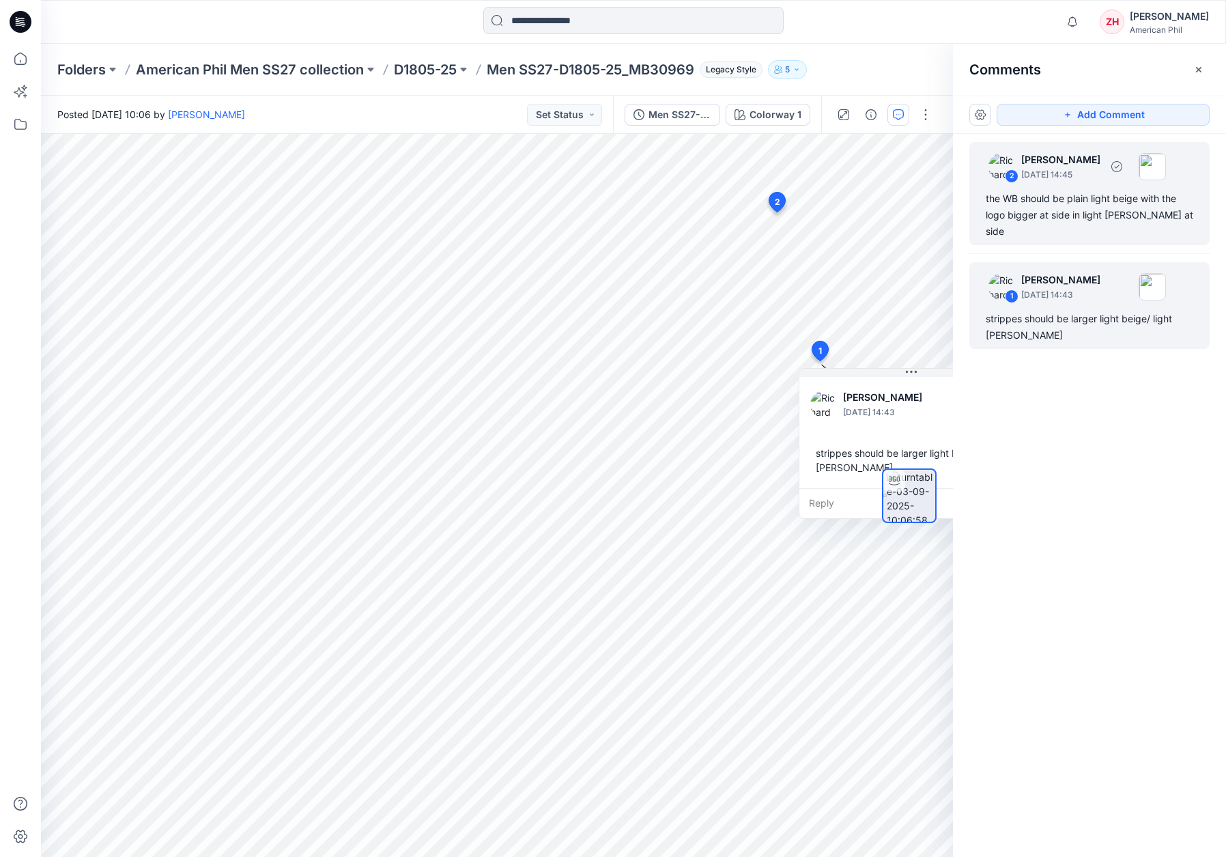
click at [1072, 195] on div "the WB should be plain light beige with the logo bigger at side in light [PERSO…" at bounding box center [1090, 214] width 208 height 49
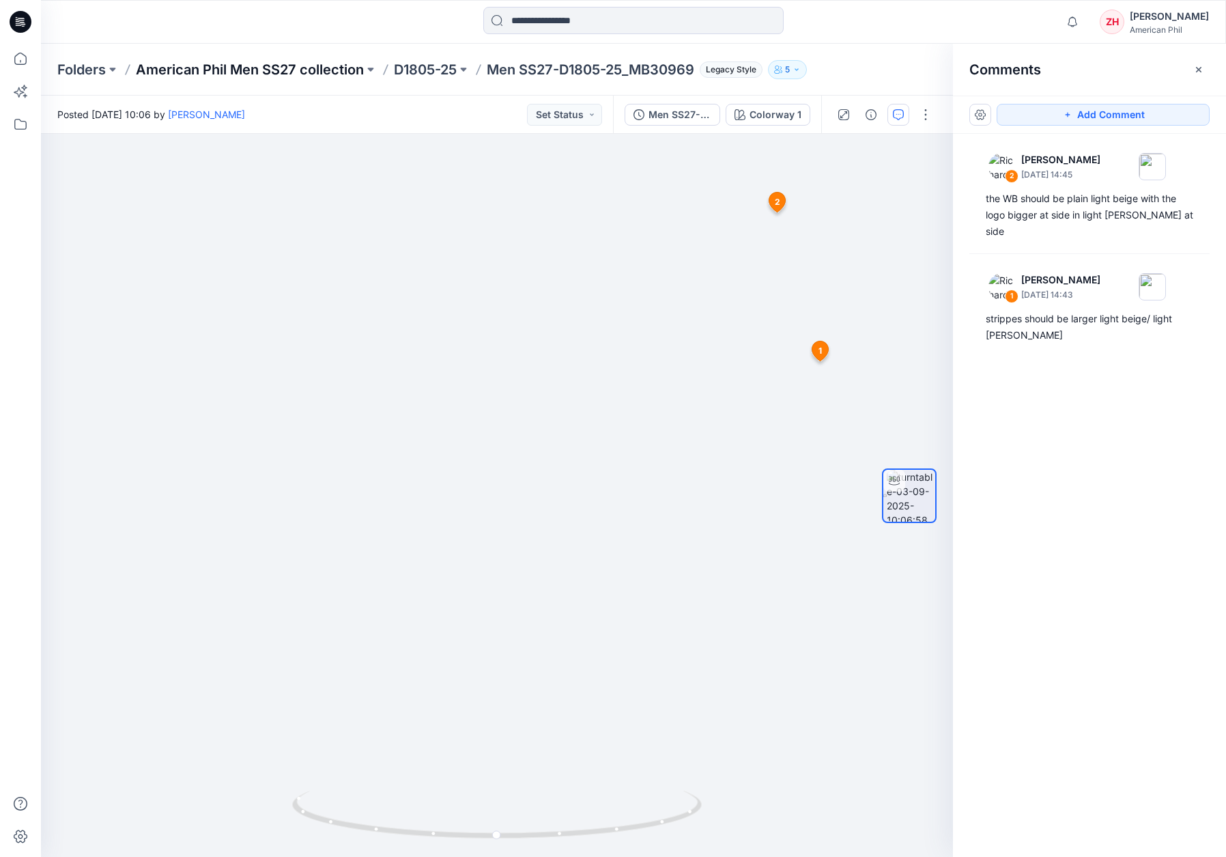
click at [328, 69] on p "American Phil Men SS27 collection" at bounding box center [250, 69] width 228 height 19
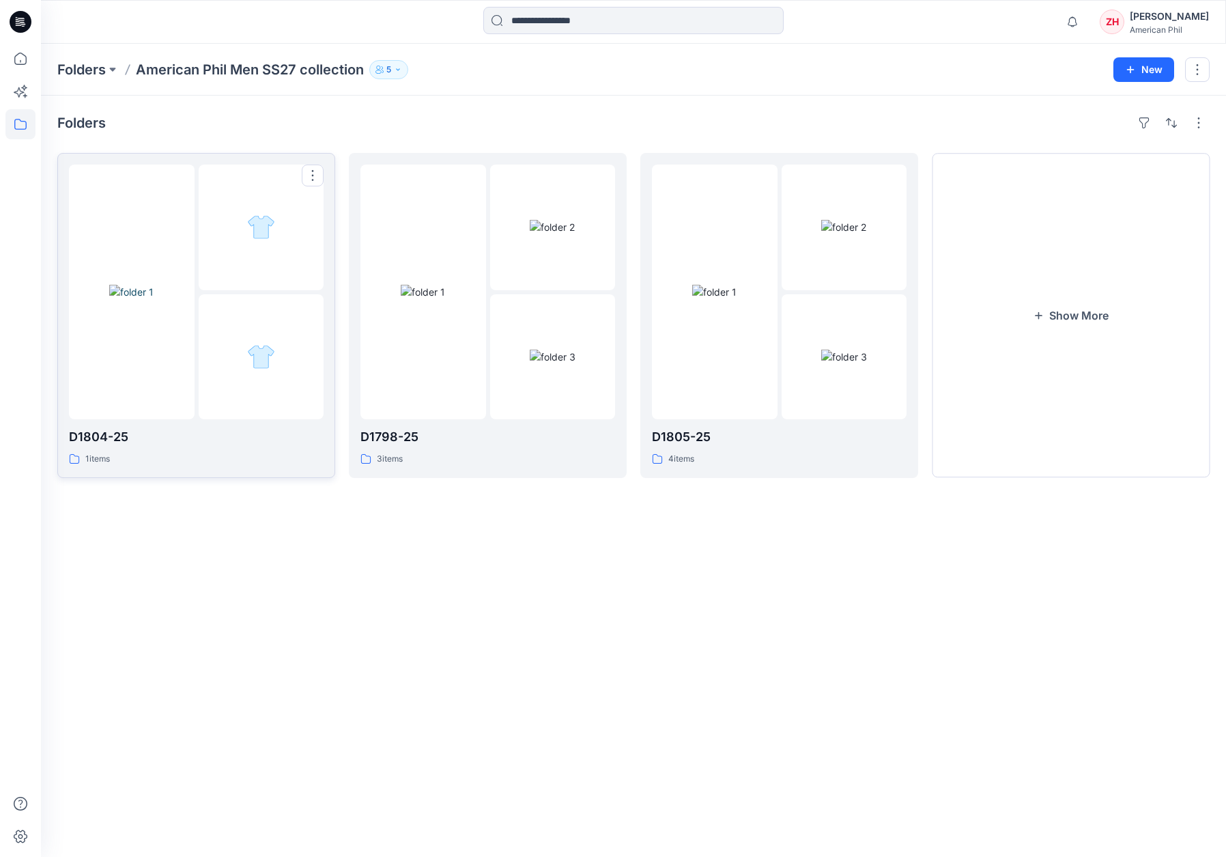
click at [154, 285] on img at bounding box center [131, 292] width 44 height 14
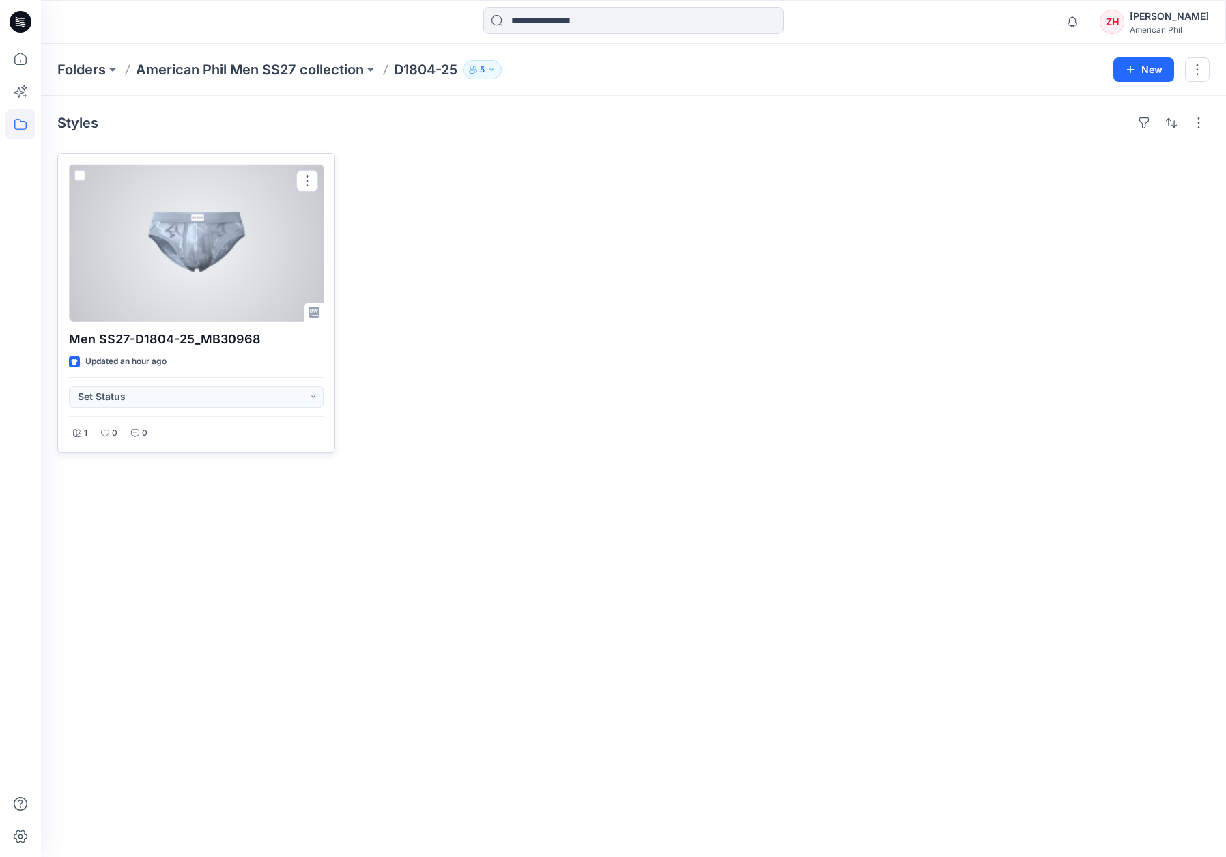
click at [205, 275] on div at bounding box center [196, 243] width 255 height 157
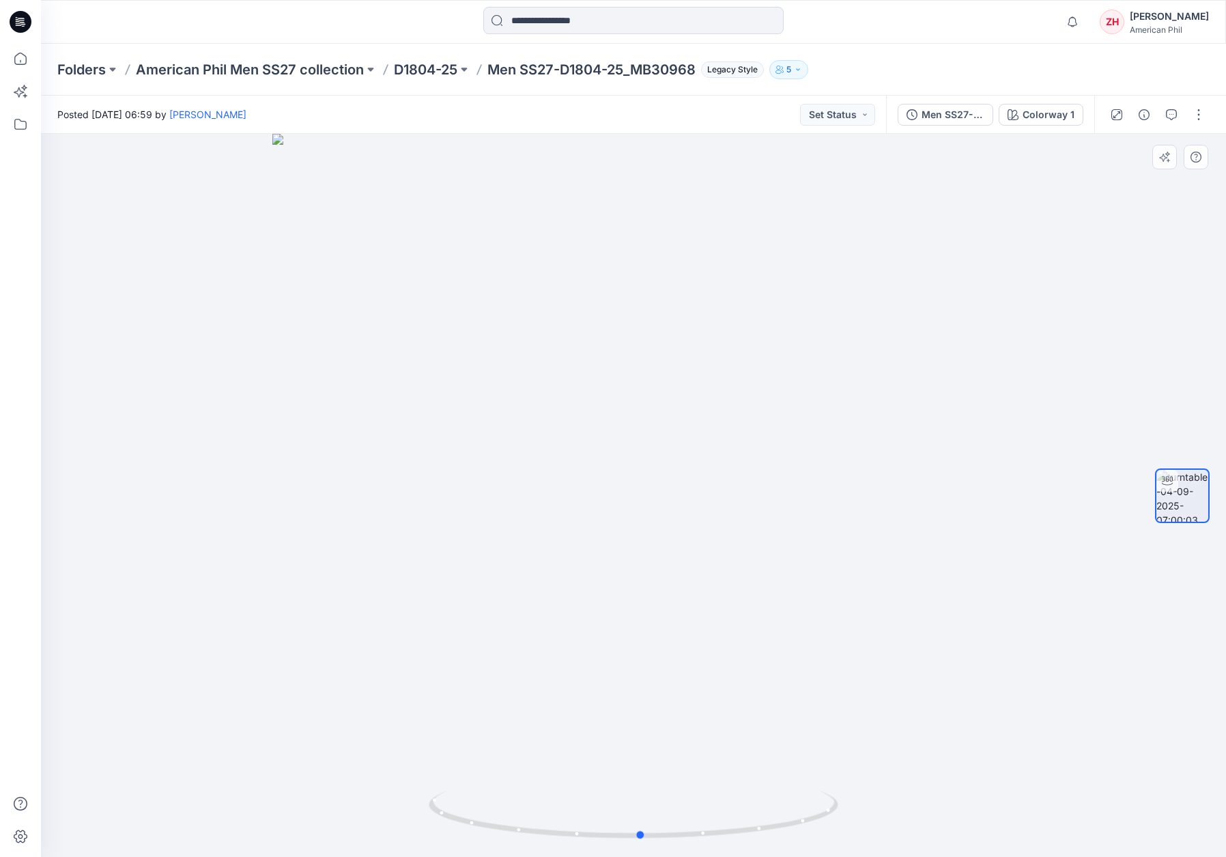
drag, startPoint x: 1076, startPoint y: 463, endPoint x: 821, endPoint y: 302, distance: 301.9
click at [1084, 423] on div at bounding box center [633, 495] width 1185 height 723
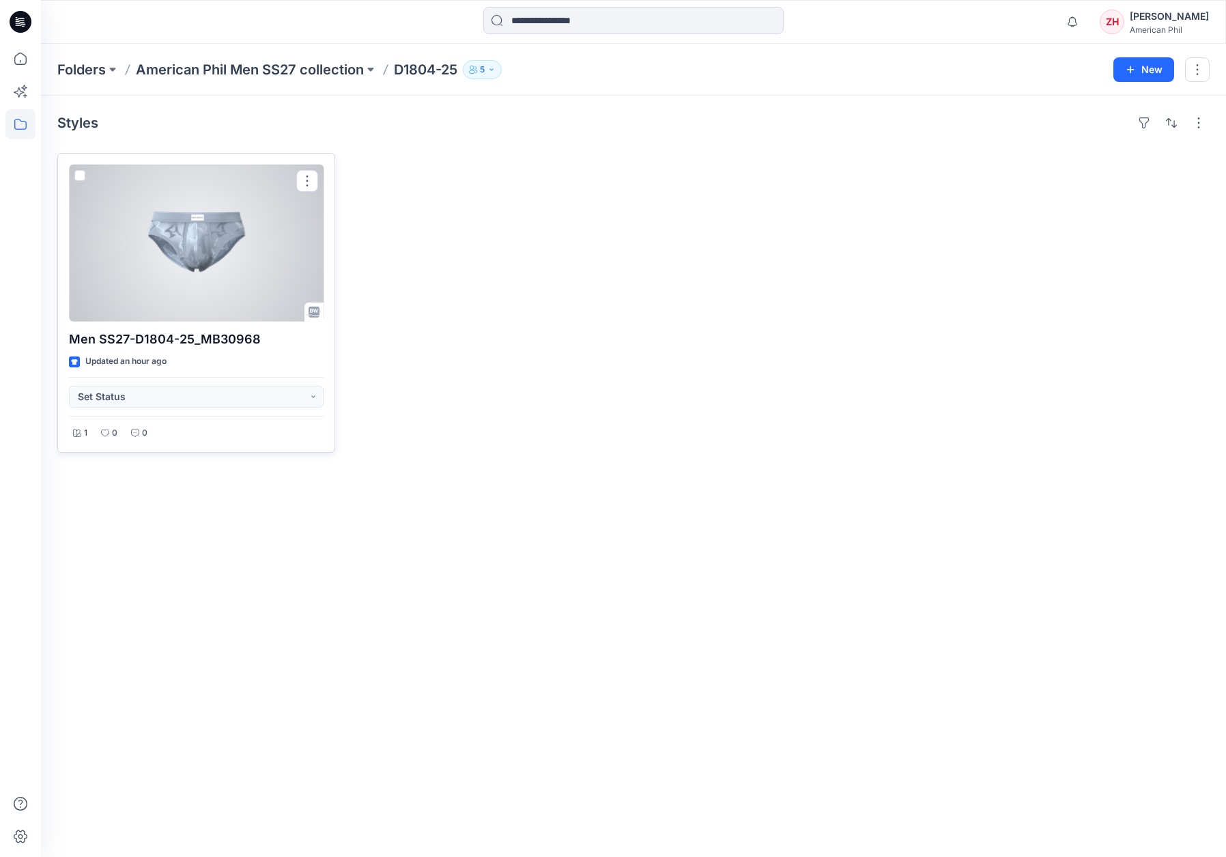
click at [197, 283] on div at bounding box center [196, 243] width 255 height 157
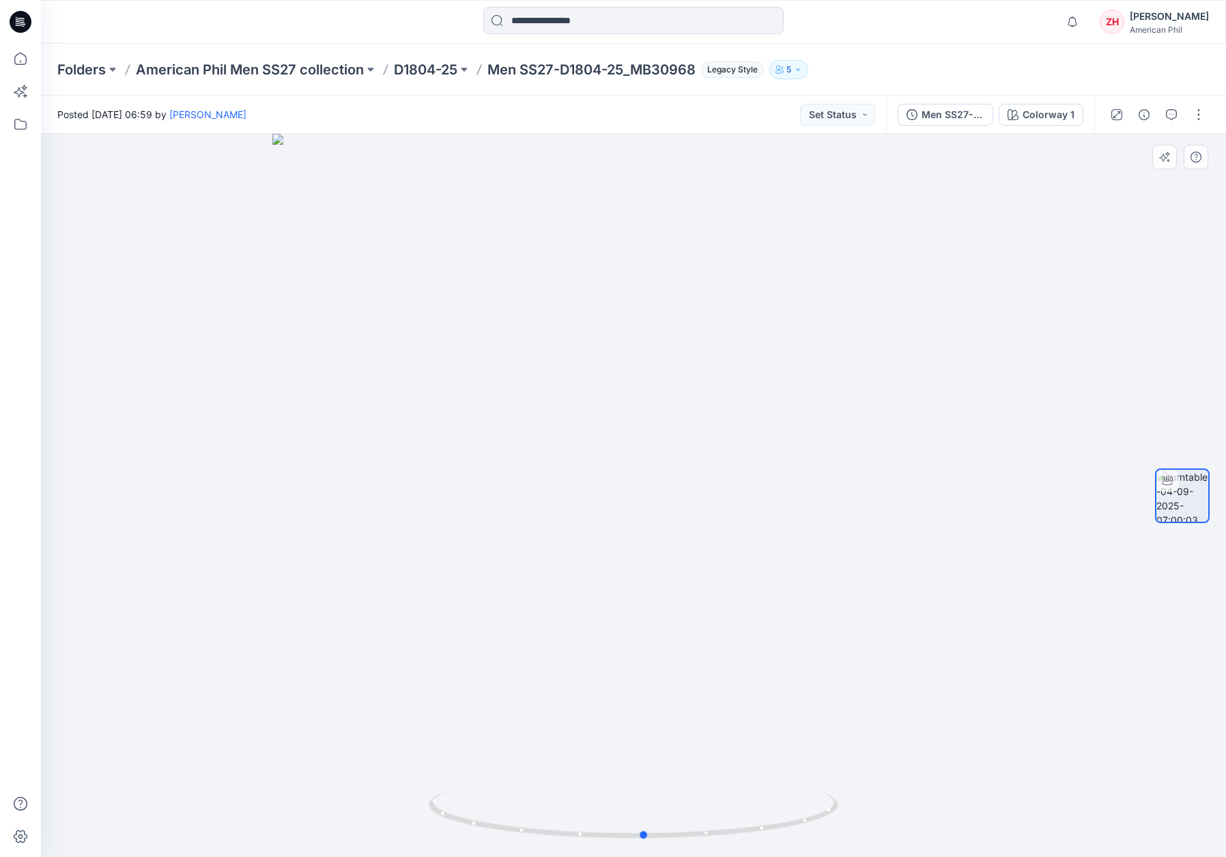
drag, startPoint x: 884, startPoint y: 269, endPoint x: 506, endPoint y: 233, distance: 379.1
click at [504, 236] on div at bounding box center [633, 495] width 1185 height 723
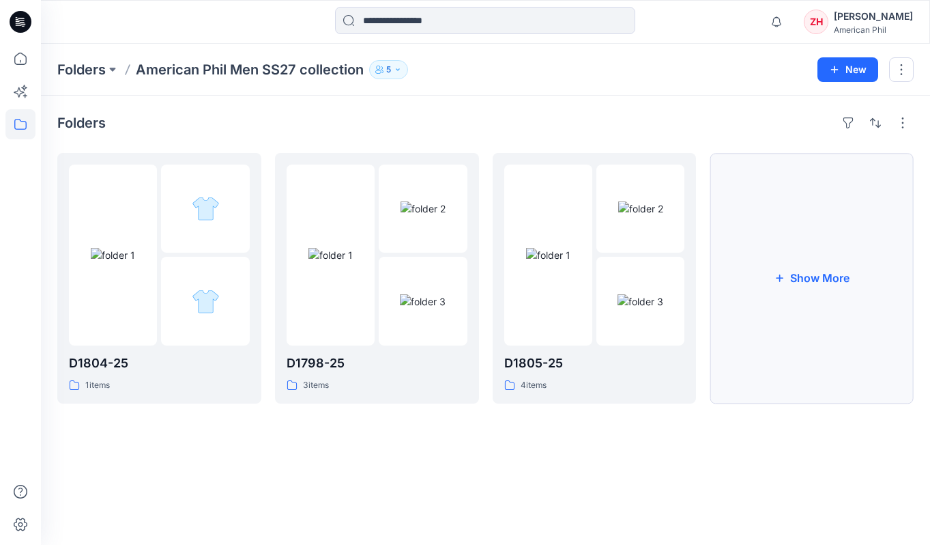
click at [799, 274] on button "Show More" at bounding box center [812, 278] width 204 height 251
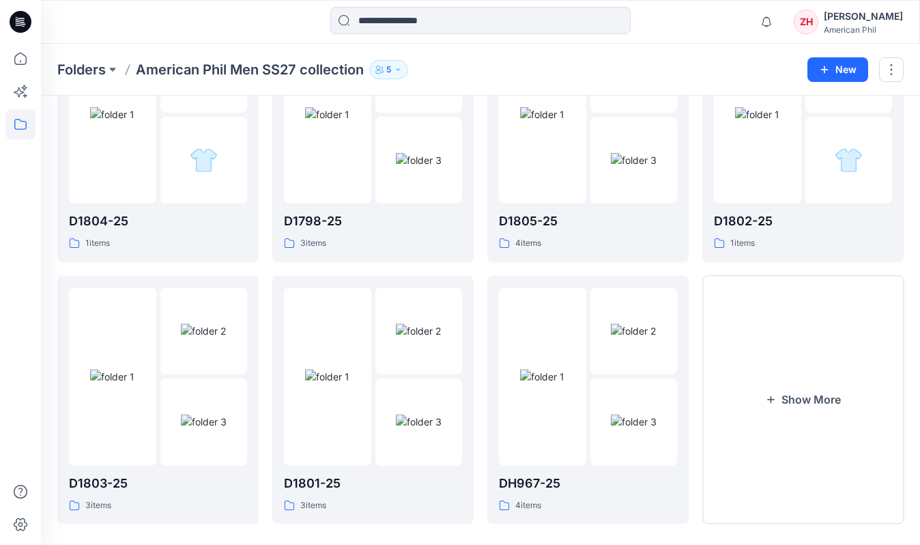
scroll to position [156, 0]
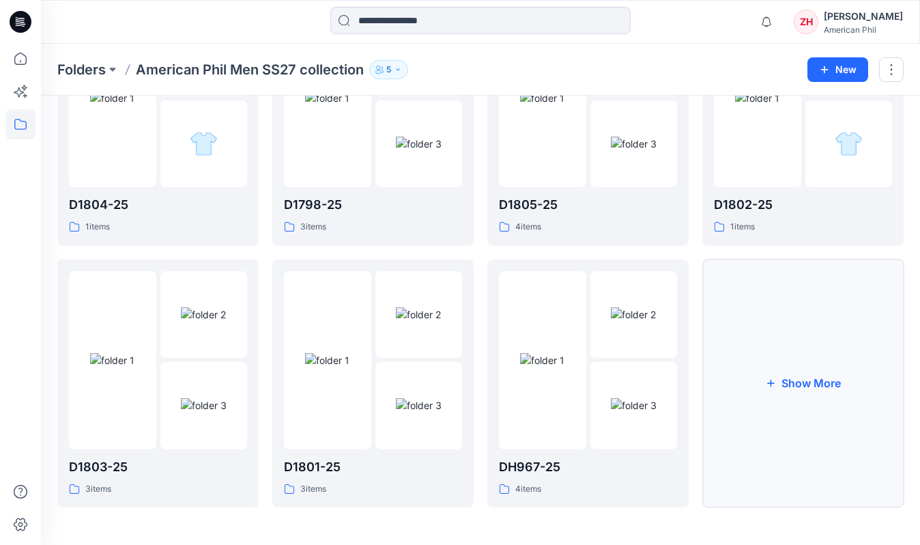
click at [838, 342] on button "Show More" at bounding box center [802, 383] width 201 height 248
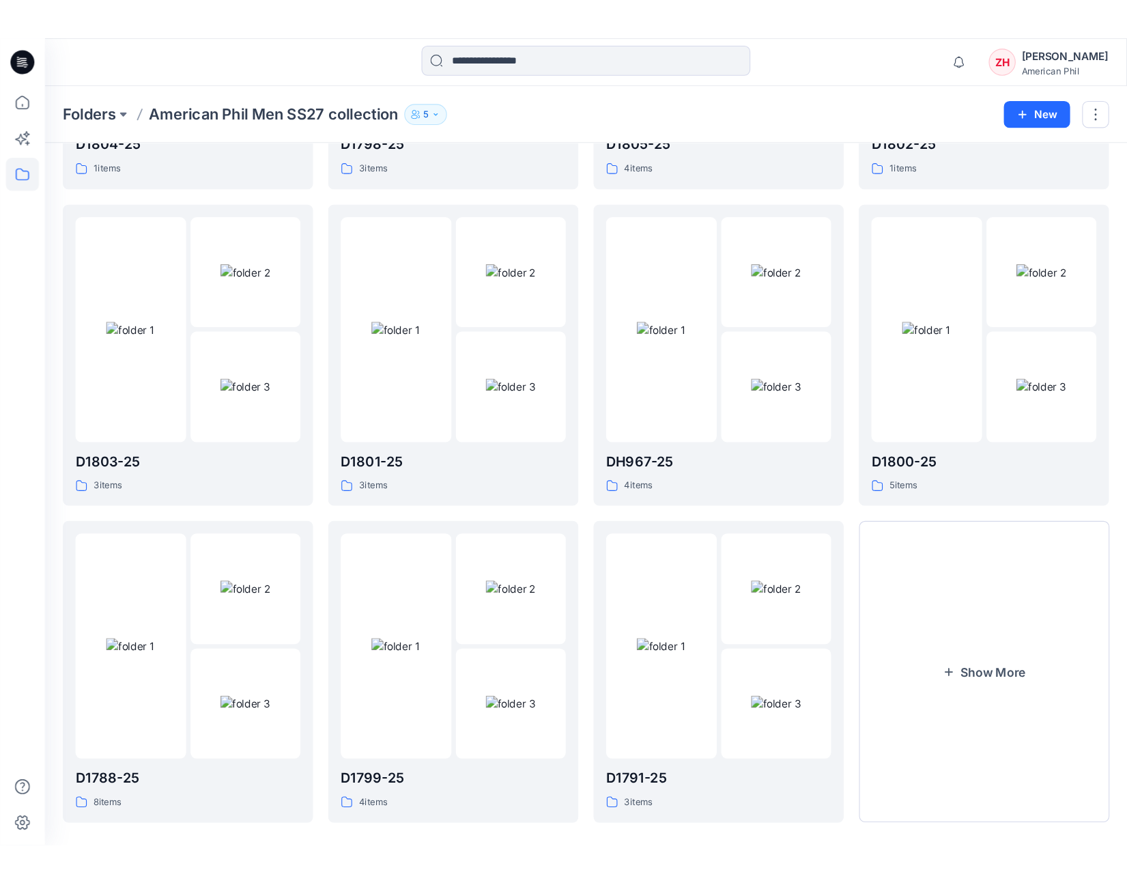
scroll to position [215, 0]
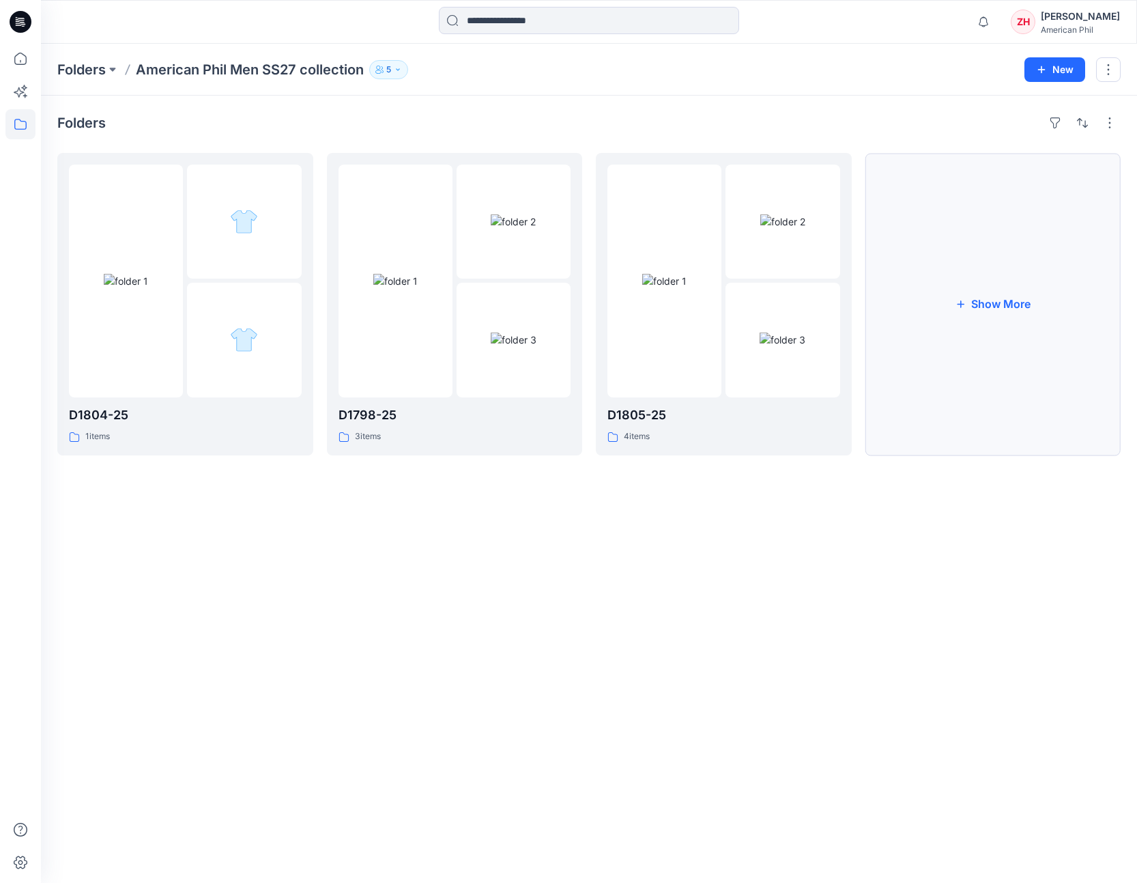
click at [1043, 246] on button "Show More" at bounding box center [994, 304] width 256 height 302
